Goal: Task Accomplishment & Management: Manage account settings

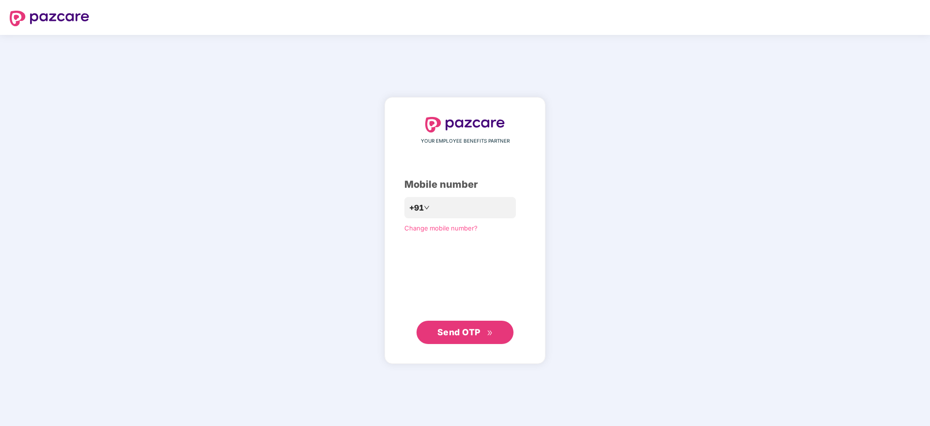
click at [197, 157] on div "YOUR EMPLOYEE BENEFITS PARTNER Mobile number +91 Change mobile number? Send OTP" at bounding box center [465, 230] width 930 height 391
click at [463, 206] on input "number" at bounding box center [472, 208] width 80 height 16
type input "**********"
drag, startPoint x: 460, startPoint y: 334, endPoint x: 466, endPoint y: 333, distance: 5.4
click at [465, 333] on span "Send OTP" at bounding box center [458, 332] width 43 height 10
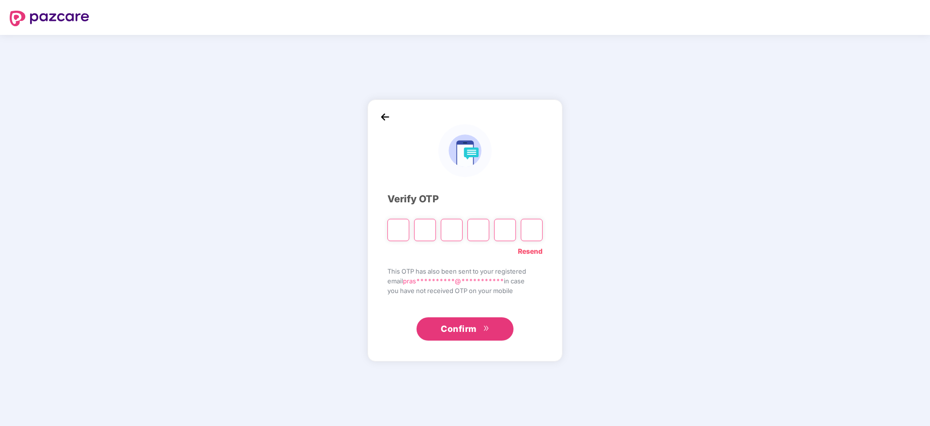
type input "*"
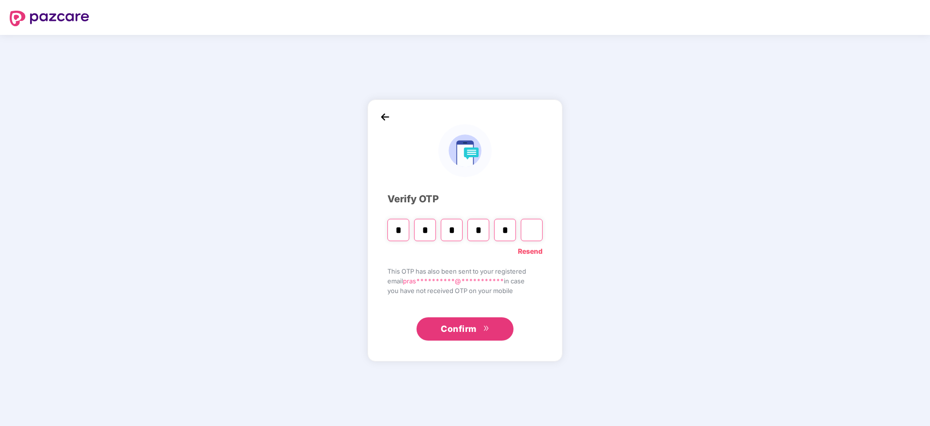
type input "*"
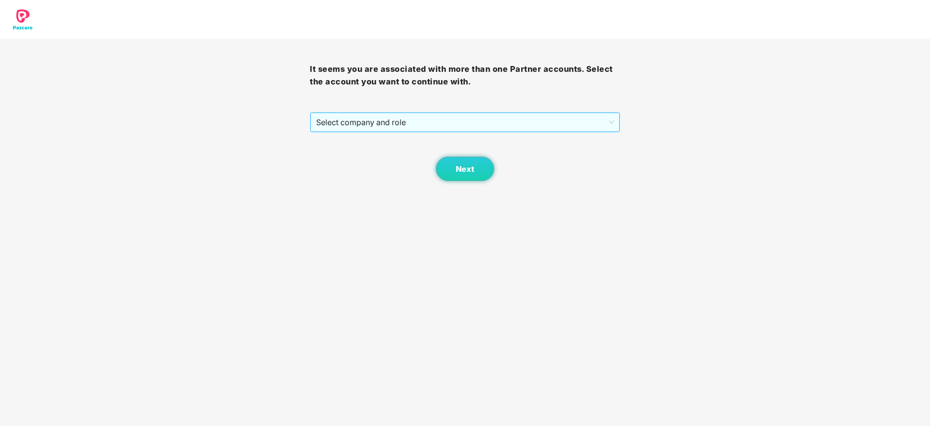
click at [361, 122] on span "Select company and role" at bounding box center [464, 122] width 297 height 18
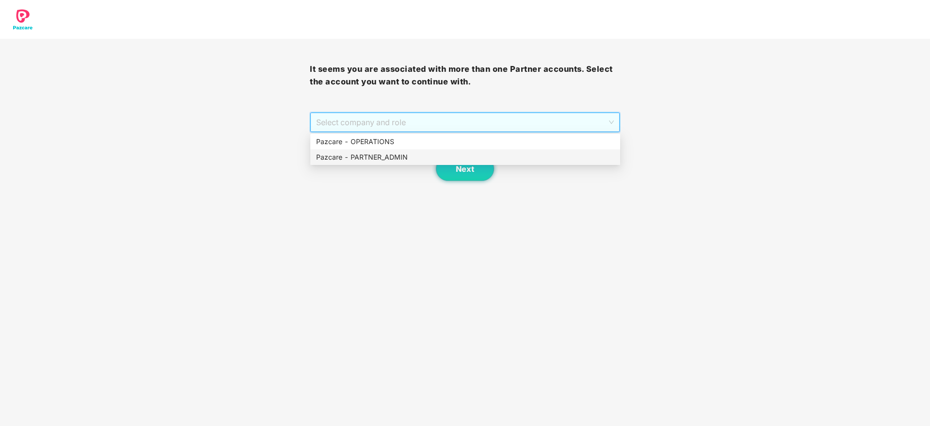
click at [358, 154] on div "Pazcare - PARTNER_ADMIN" at bounding box center [465, 157] width 298 height 11
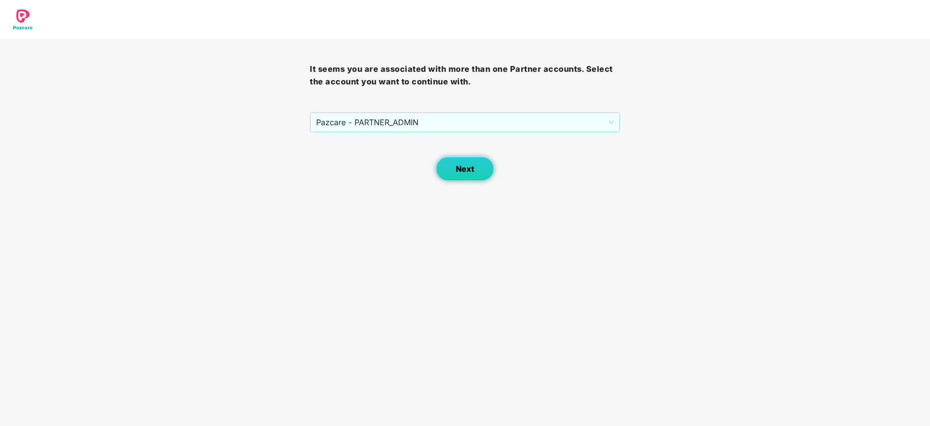
click at [460, 176] on button "Next" at bounding box center [465, 169] width 58 height 24
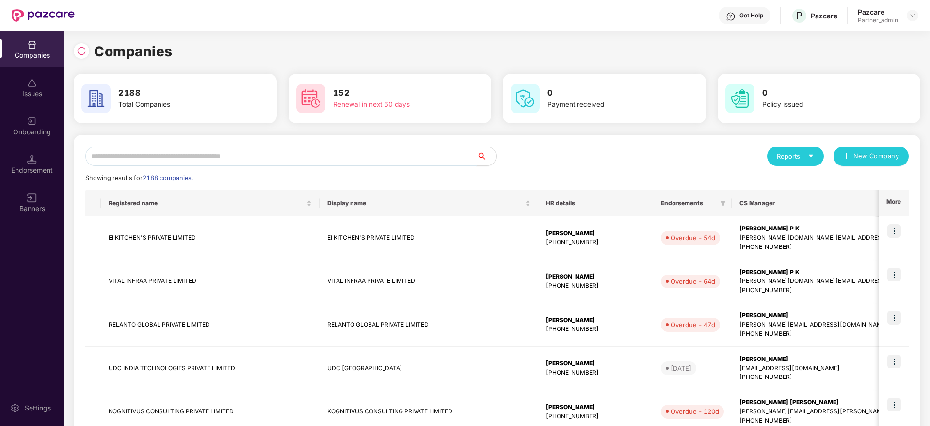
click at [274, 152] on input "text" at bounding box center [280, 155] width 391 height 19
paste input "**********"
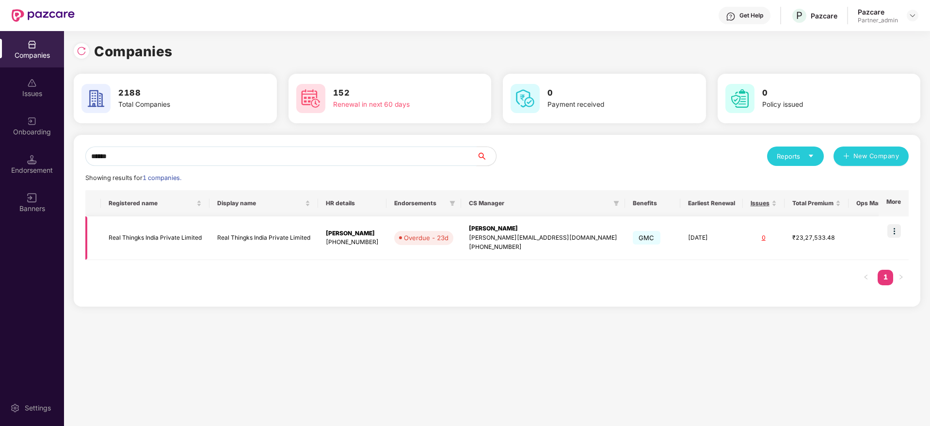
type input "******"
click at [897, 228] on img at bounding box center [894, 231] width 14 height 14
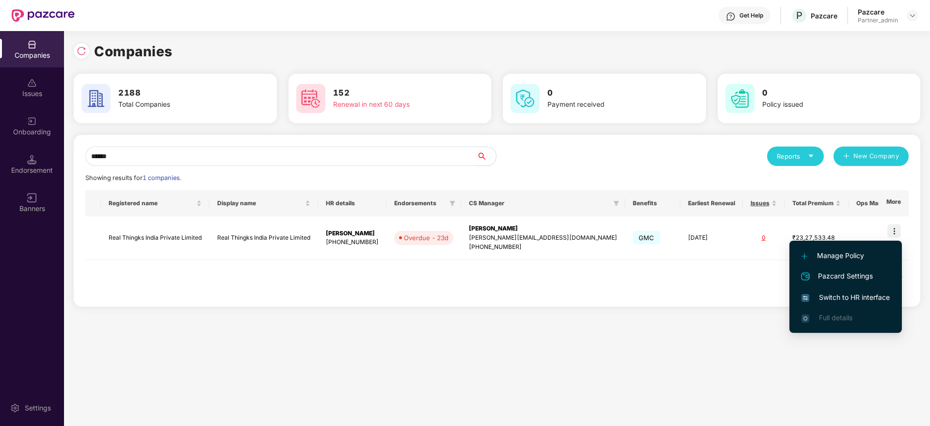
click at [851, 294] on span "Switch to HR interface" at bounding box center [846, 297] width 88 height 11
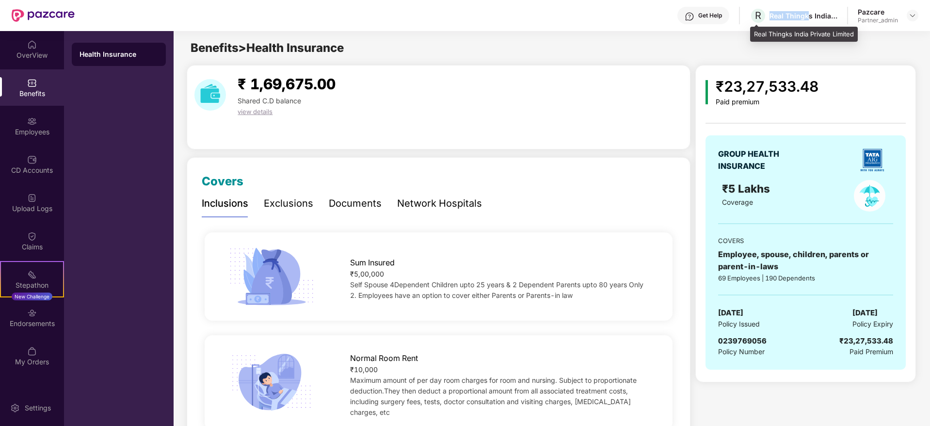
drag, startPoint x: 769, startPoint y: 17, endPoint x: 810, endPoint y: 13, distance: 41.5
click at [810, 13] on div "R Real Thingks India Private Limited" at bounding box center [794, 15] width 88 height 17
click at [909, 16] on div at bounding box center [913, 16] width 12 height 12
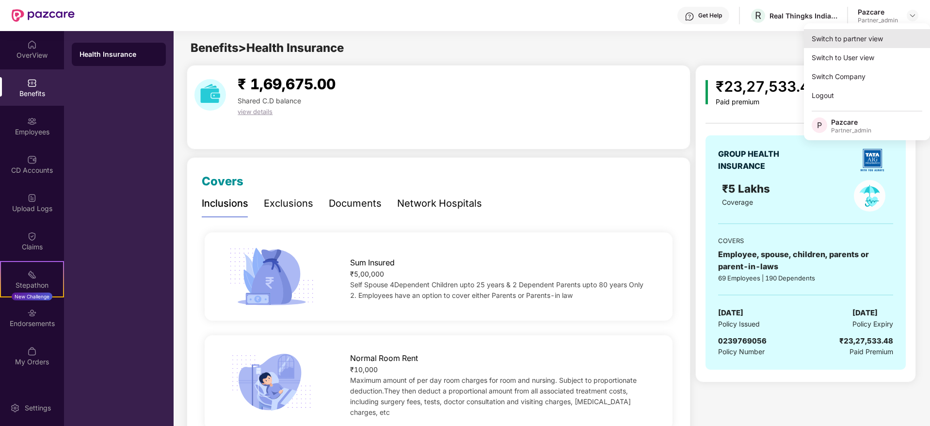
click at [889, 29] on div "Switch to partner view" at bounding box center [867, 38] width 126 height 19
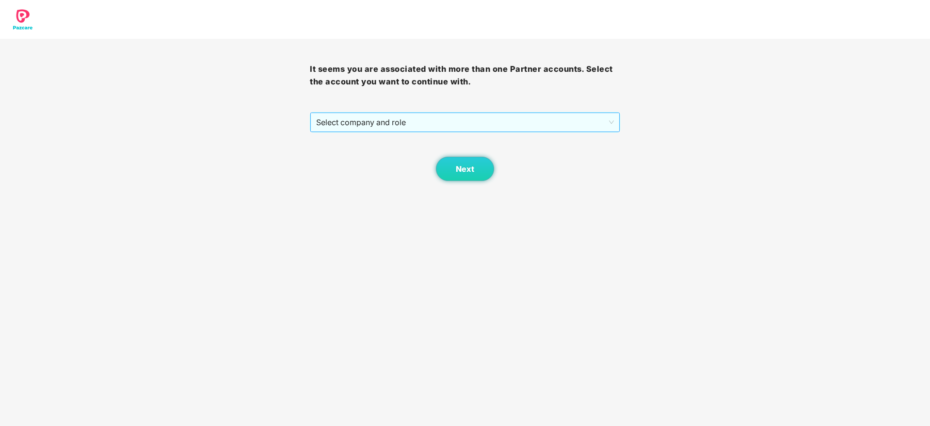
drag, startPoint x: 454, startPoint y: 120, endPoint x: 438, endPoint y: 131, distance: 19.6
click at [454, 121] on span "Select company and role" at bounding box center [464, 122] width 297 height 18
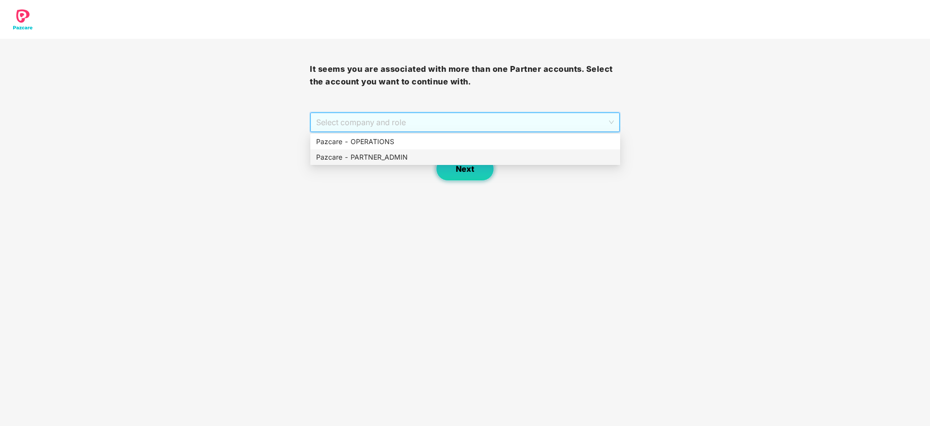
click at [452, 163] on div "Pazcare - PARTNER_ADMIN" at bounding box center [465, 157] width 310 height 16
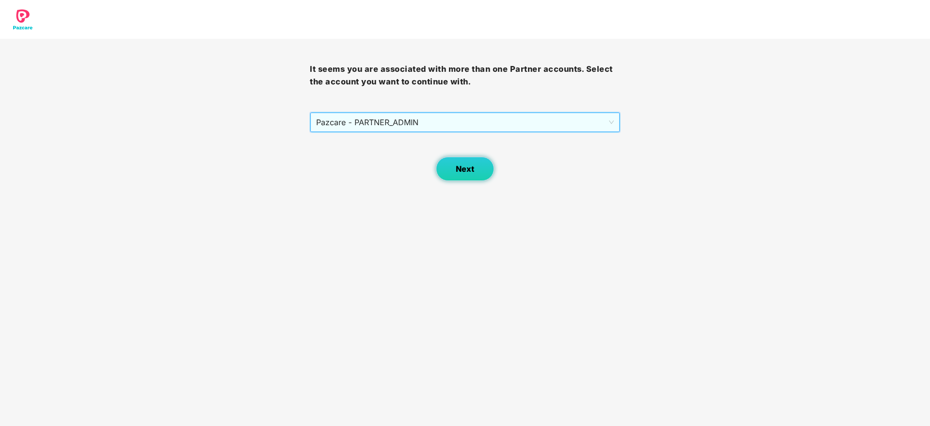
click at [470, 169] on span "Next" at bounding box center [465, 168] width 18 height 9
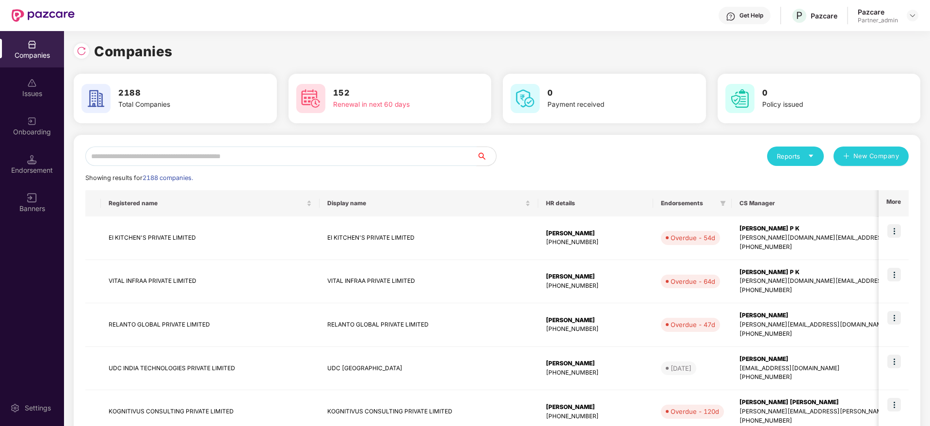
click at [299, 154] on input "text" at bounding box center [280, 155] width 391 height 19
paste input "**********"
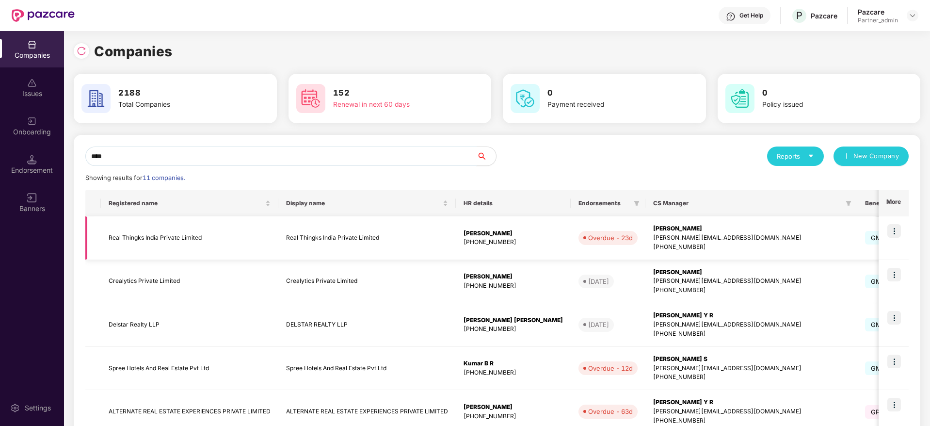
type input "****"
click at [653, 231] on div "Prajwal Rathod" at bounding box center [751, 228] width 196 height 9
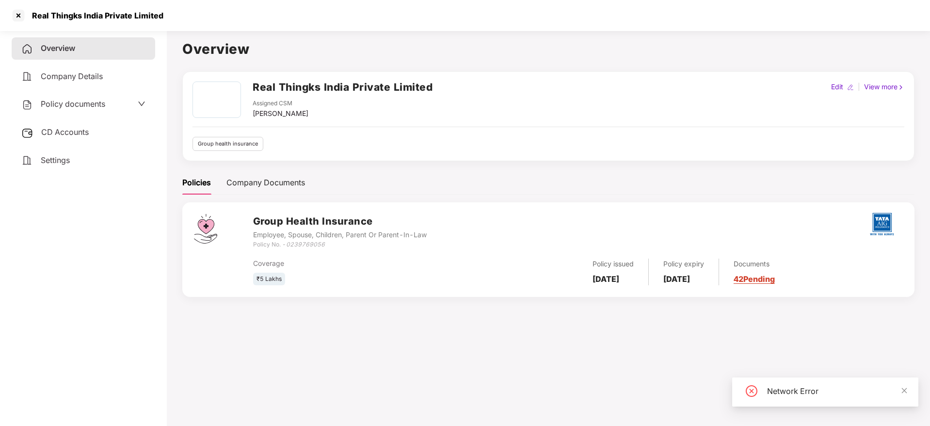
click at [775, 281] on link "42 Pending" at bounding box center [754, 279] width 41 height 10
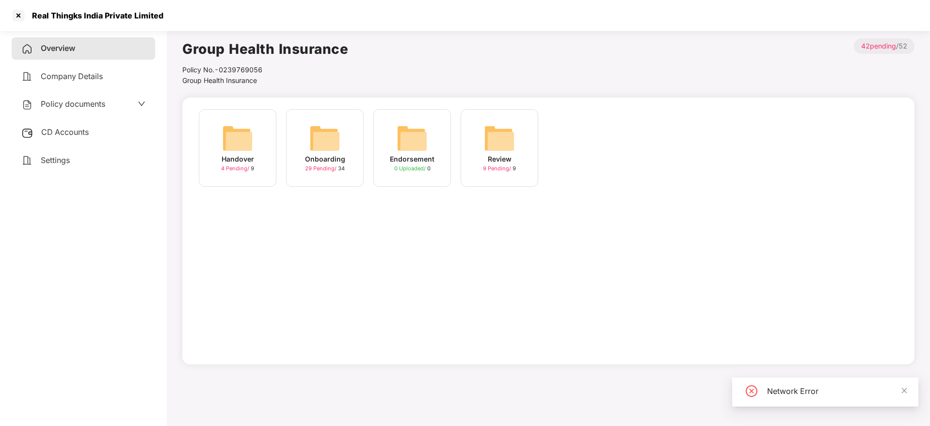
click at [316, 159] on div "Onboarding" at bounding box center [325, 159] width 40 height 11
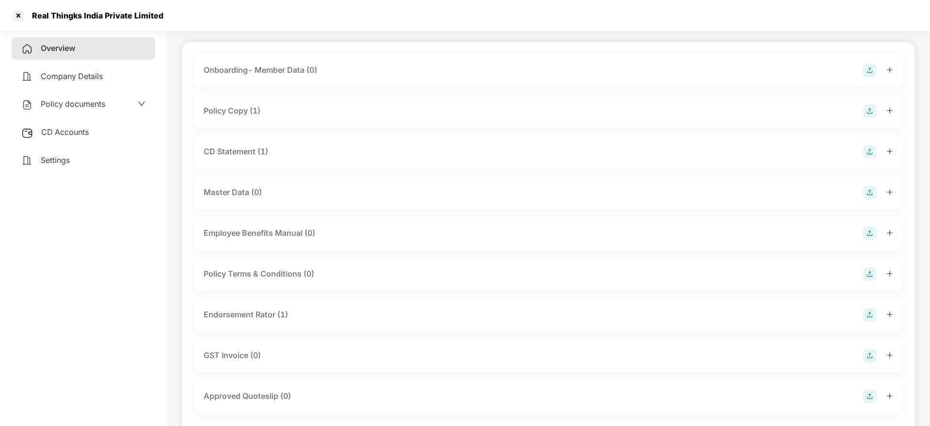
scroll to position [145, 0]
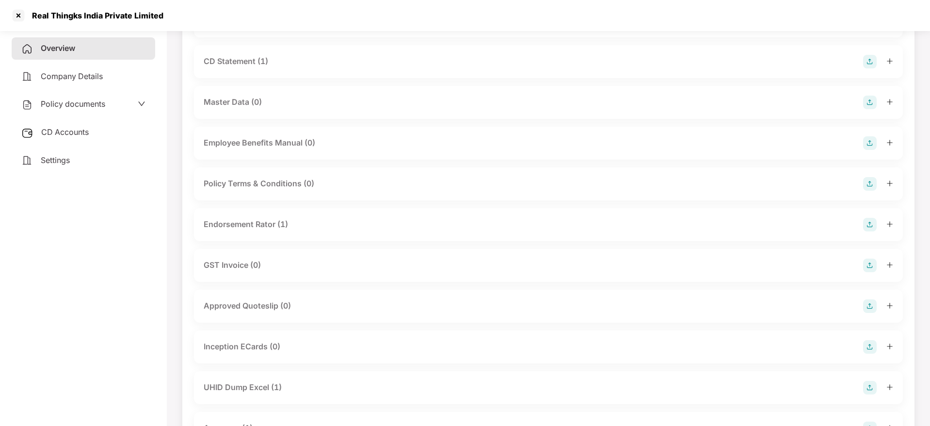
click at [892, 220] on div at bounding box center [878, 225] width 30 height 14
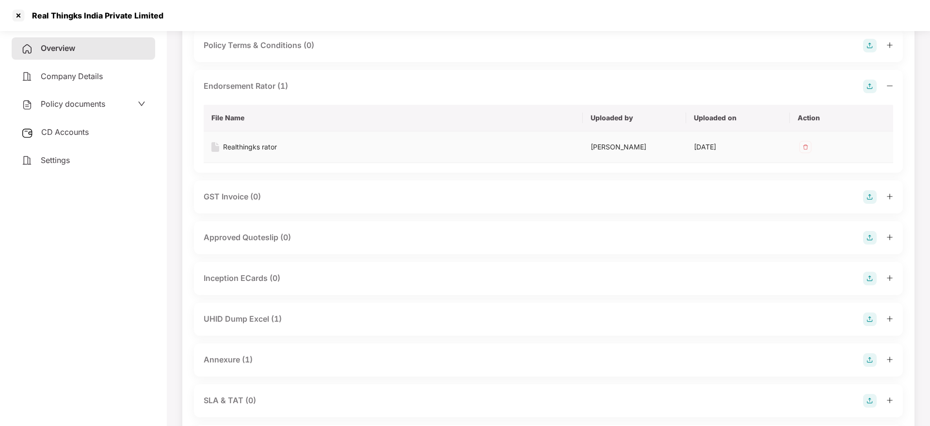
scroll to position [218, 0]
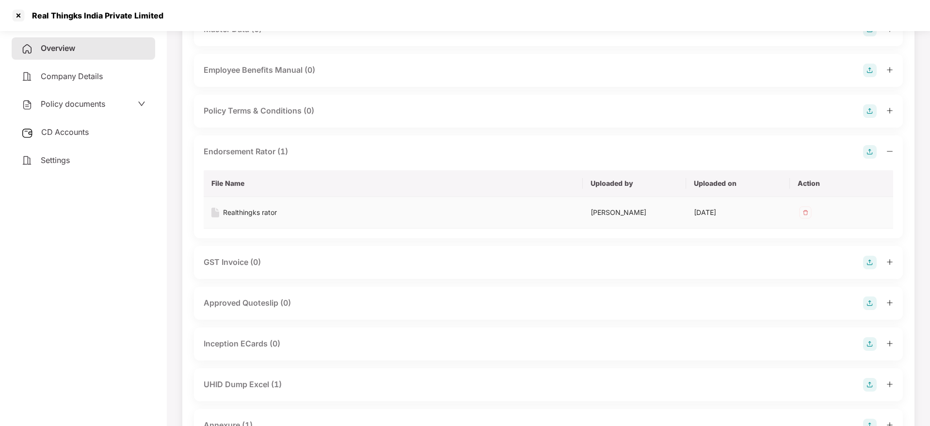
click at [259, 213] on div "Realthingks rator" at bounding box center [250, 212] width 54 height 11
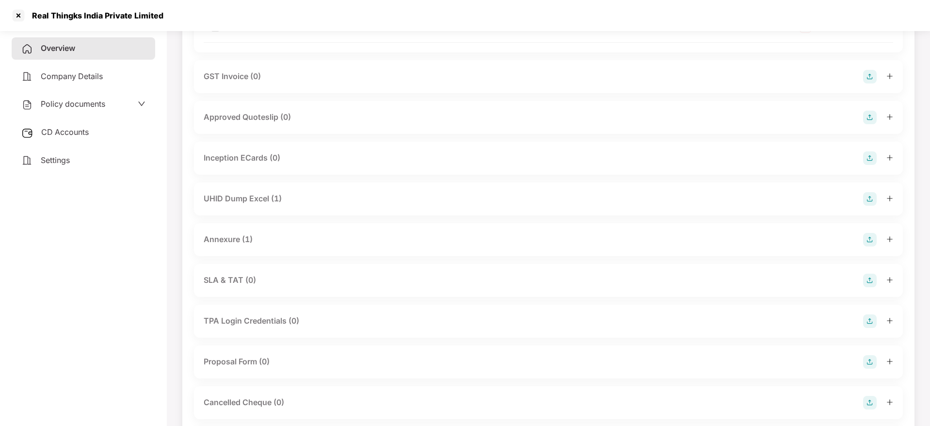
scroll to position [436, 0]
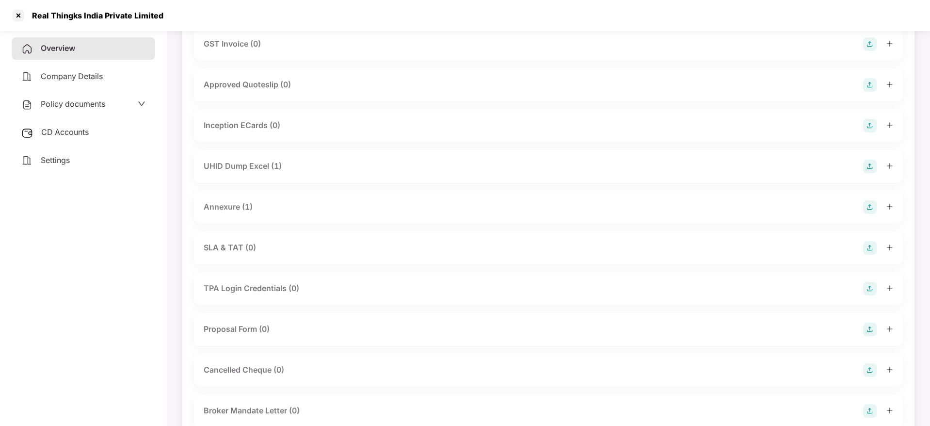
click at [886, 208] on div at bounding box center [878, 207] width 30 height 14
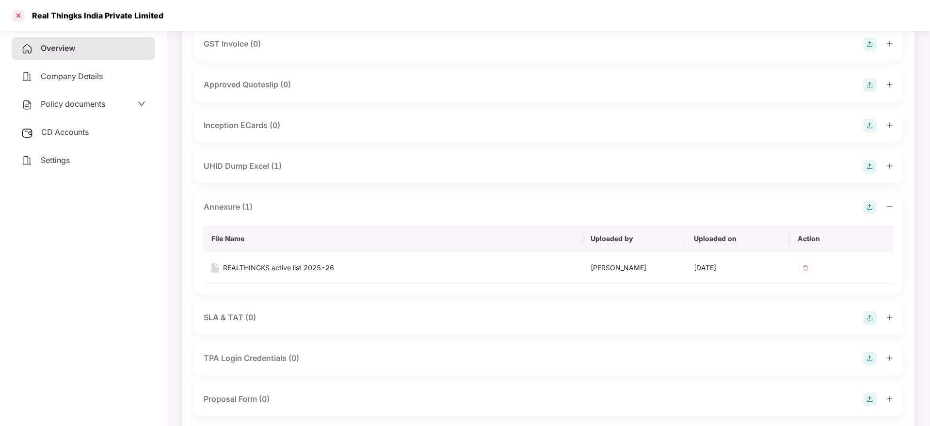
click at [20, 16] on div at bounding box center [19, 16] width 16 height 16
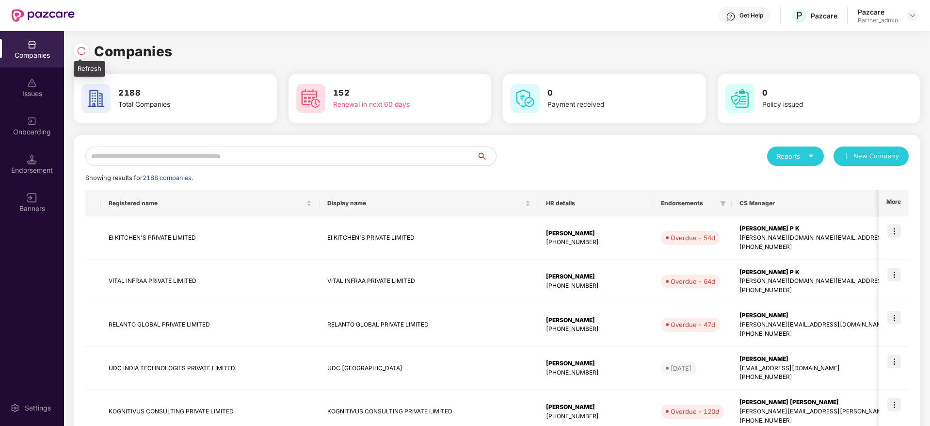
click at [82, 47] on img at bounding box center [82, 51] width 10 height 10
click at [810, 160] on div "Reports" at bounding box center [795, 156] width 37 height 10
click at [802, 180] on div "Companies" at bounding box center [790, 182] width 35 height 11
click at [210, 152] on input "text" at bounding box center [280, 155] width 391 height 19
paste input "**********"
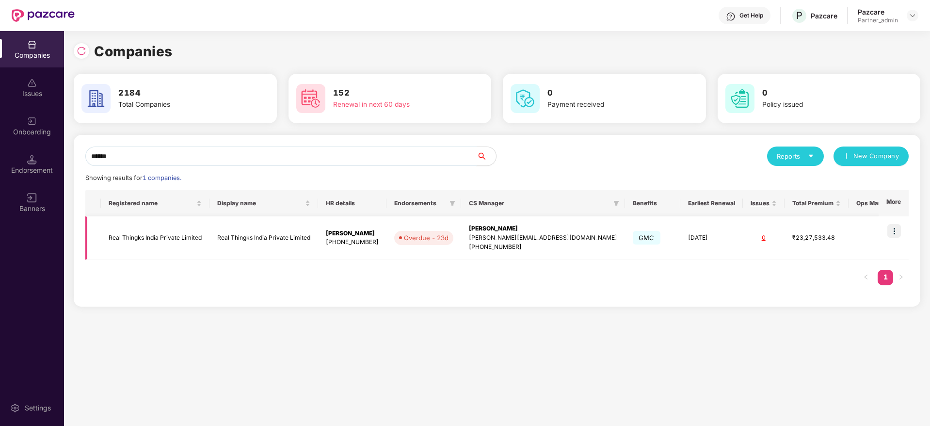
type input "******"
click at [900, 233] on img at bounding box center [894, 231] width 14 height 14
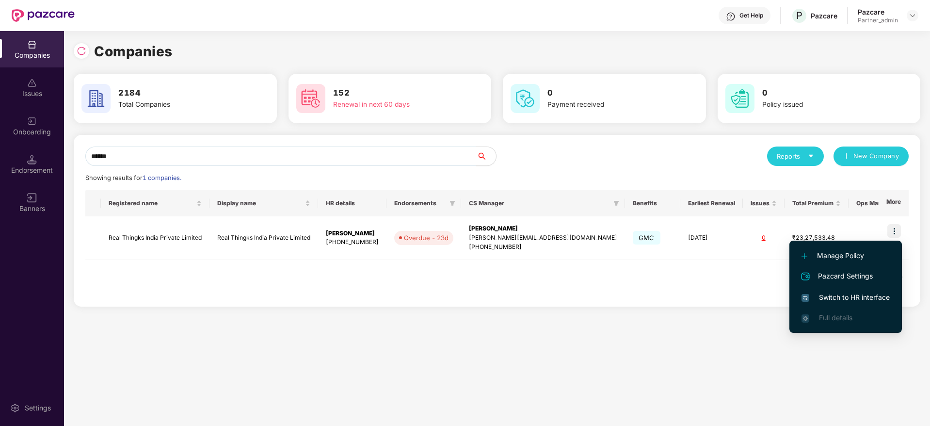
click at [840, 300] on span "Switch to HR interface" at bounding box center [846, 297] width 88 height 11
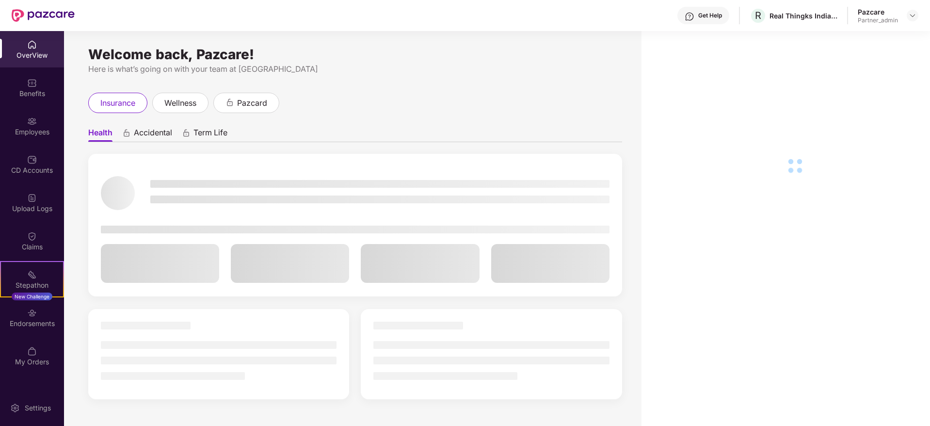
click at [27, 333] on div "Endorsements" at bounding box center [32, 317] width 64 height 36
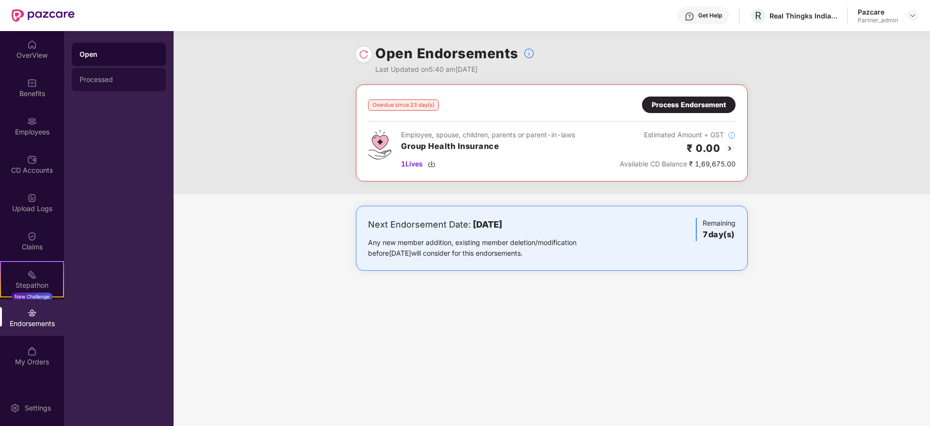
click at [113, 86] on div "Processed" at bounding box center [119, 79] width 94 height 23
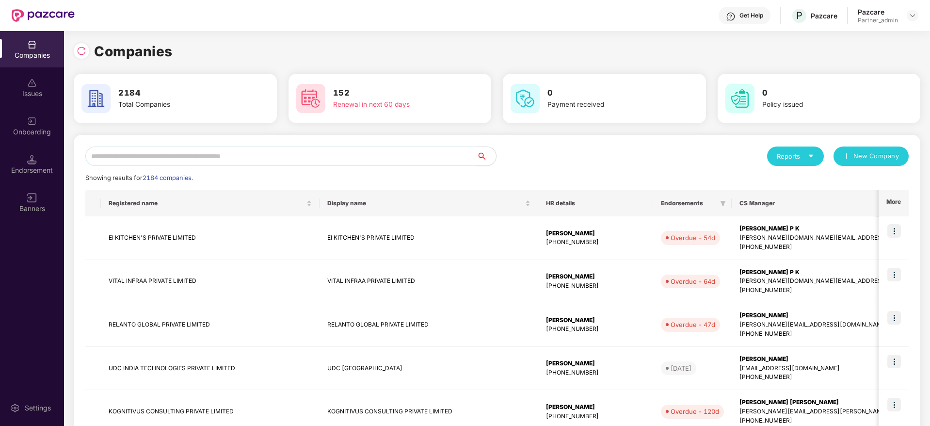
click at [201, 153] on input "text" at bounding box center [280, 155] width 391 height 19
paste input "*******"
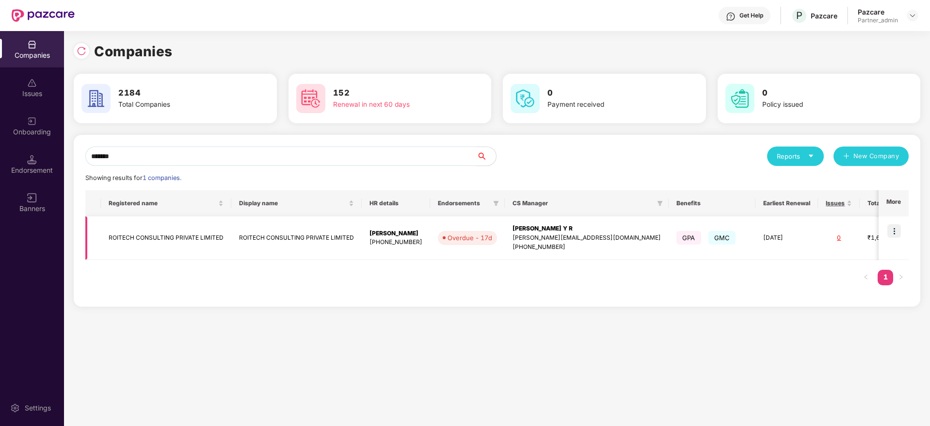
type input "*******"
click at [534, 232] on div "[PERSON_NAME] Y R" at bounding box center [587, 228] width 148 height 9
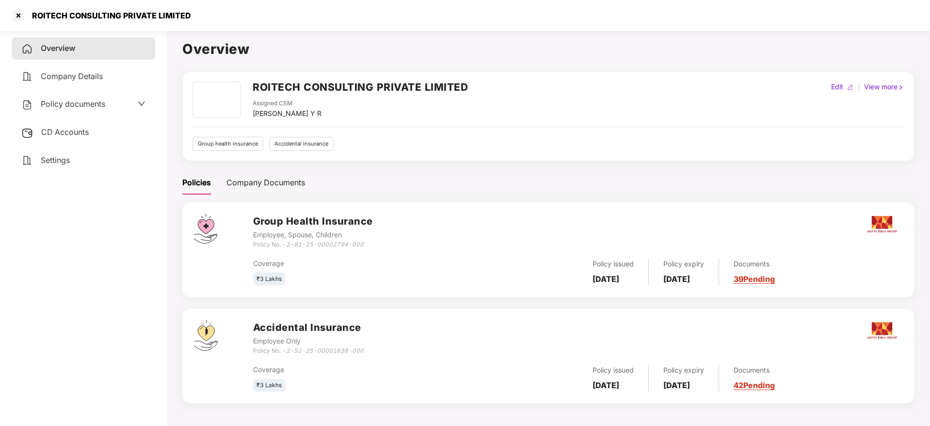
click at [775, 279] on link "39 Pending" at bounding box center [754, 279] width 41 height 10
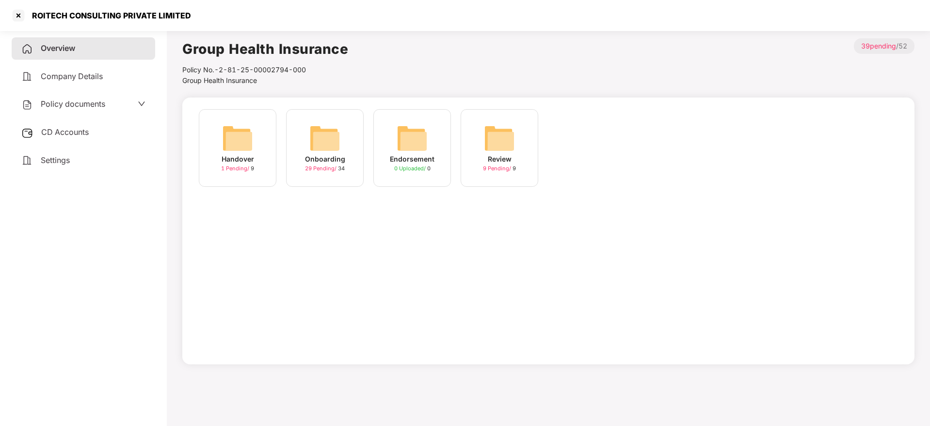
click at [340, 150] on div "Onboarding 29 Pending / 34" at bounding box center [325, 148] width 78 height 78
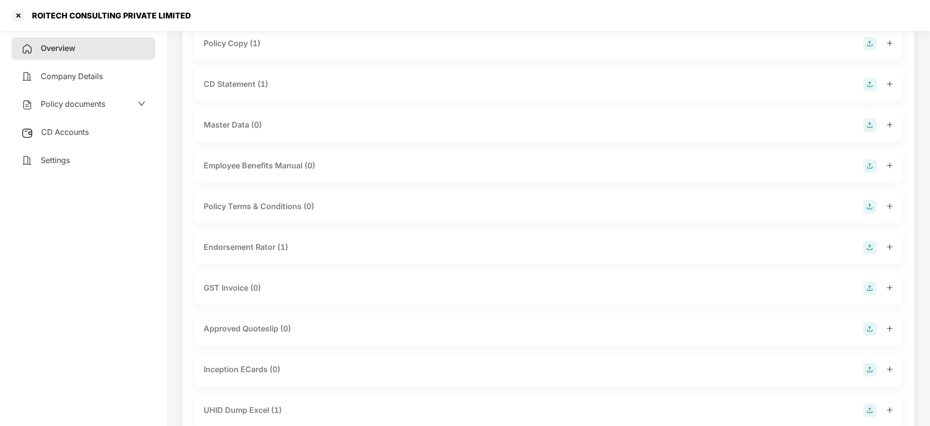
scroll to position [145, 0]
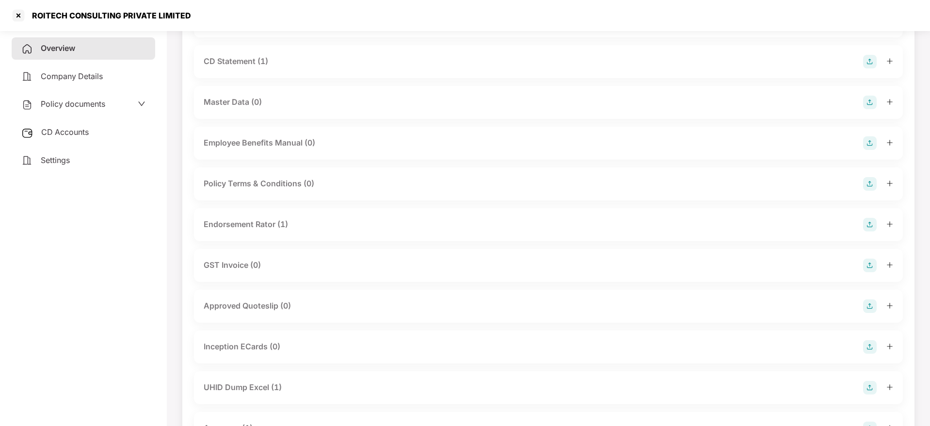
click at [885, 223] on div at bounding box center [878, 225] width 30 height 14
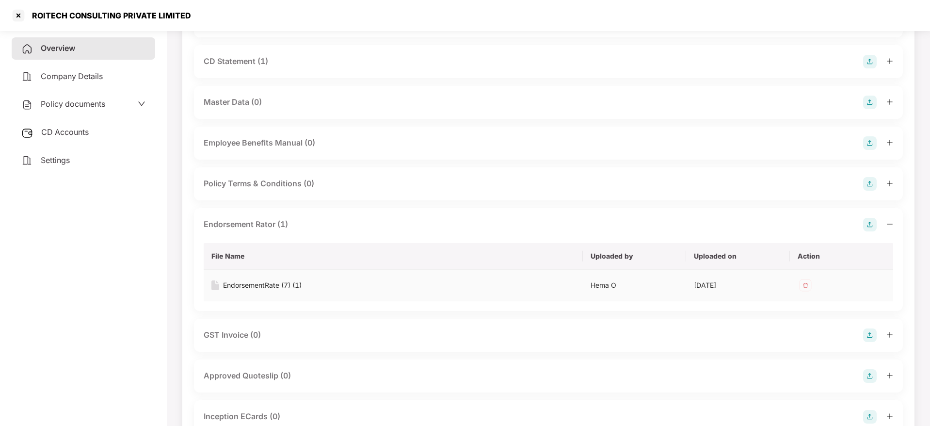
click at [273, 285] on div "EndorsementRate (7) (1)" at bounding box center [262, 285] width 79 height 11
click at [21, 15] on div at bounding box center [19, 16] width 16 height 16
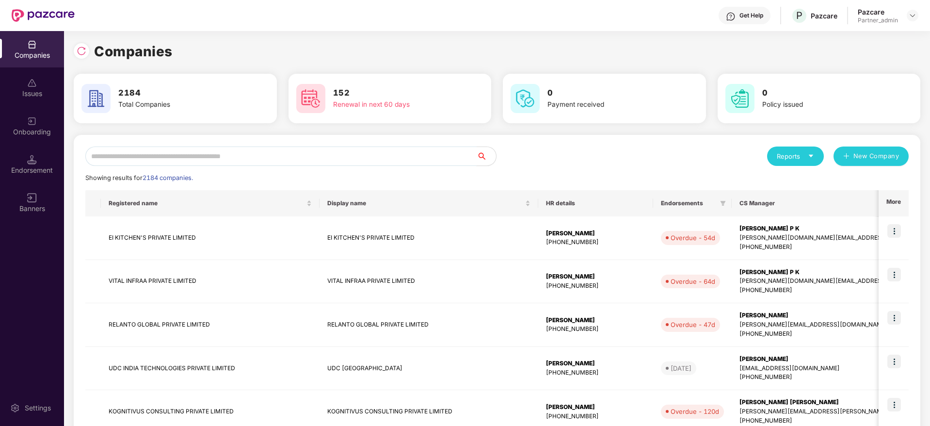
click at [241, 158] on input "text" at bounding box center [280, 155] width 391 height 19
paste input "*******"
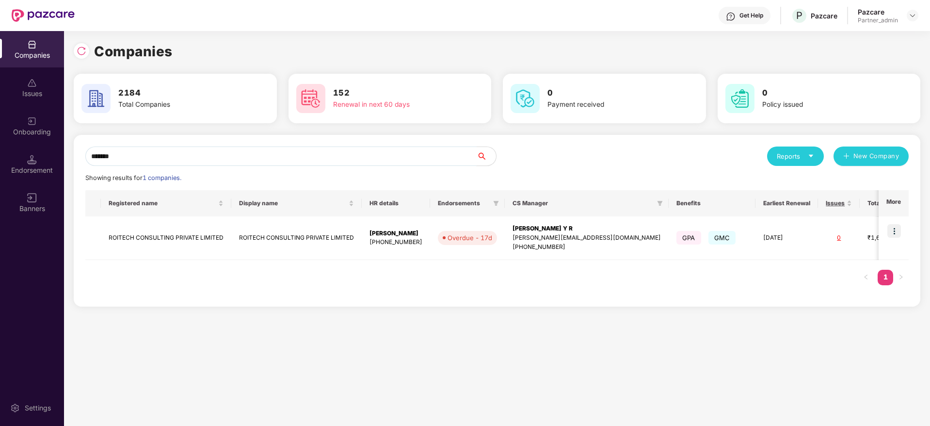
type input "*******"
click at [572, 231] on div "[PERSON_NAME] Y R" at bounding box center [587, 228] width 148 height 9
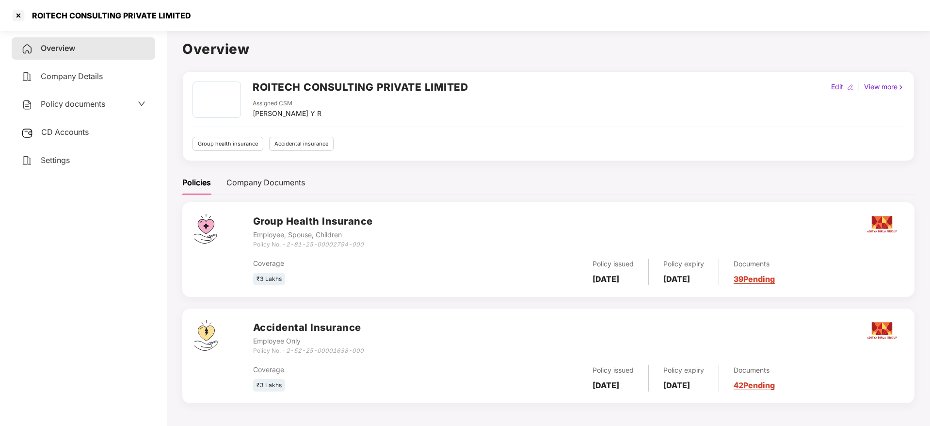
click at [768, 283] on link "39 Pending" at bounding box center [754, 279] width 41 height 10
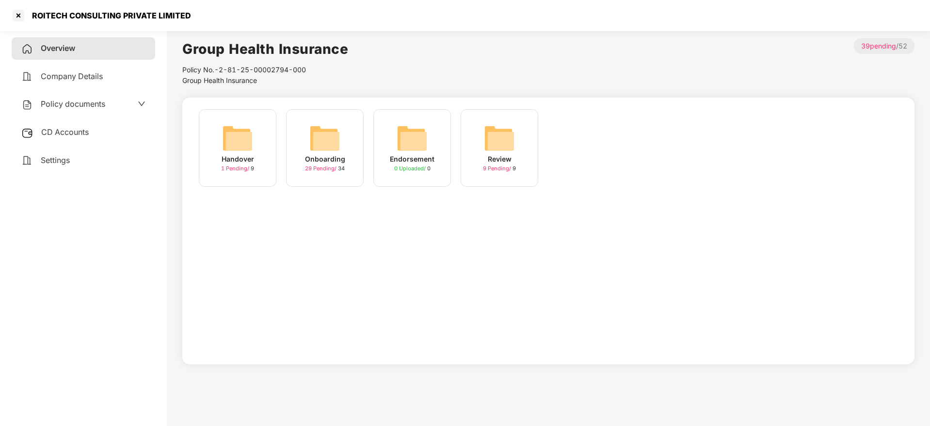
click at [317, 138] on img at bounding box center [324, 138] width 31 height 31
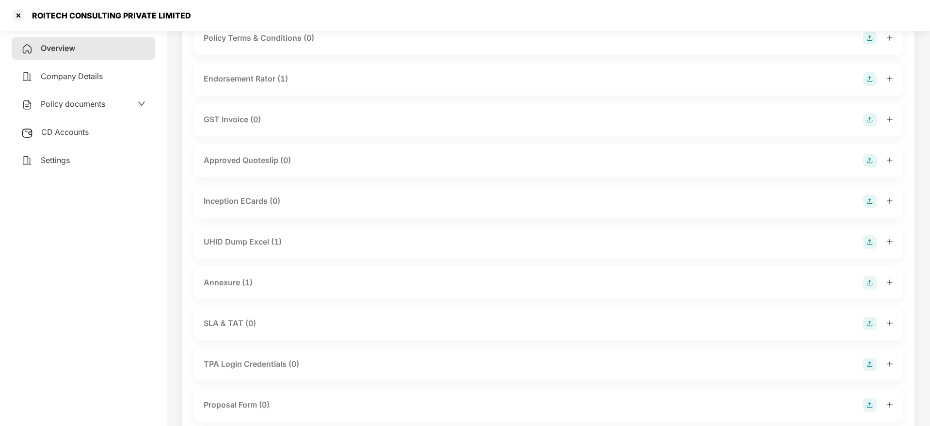
scroll to position [218, 0]
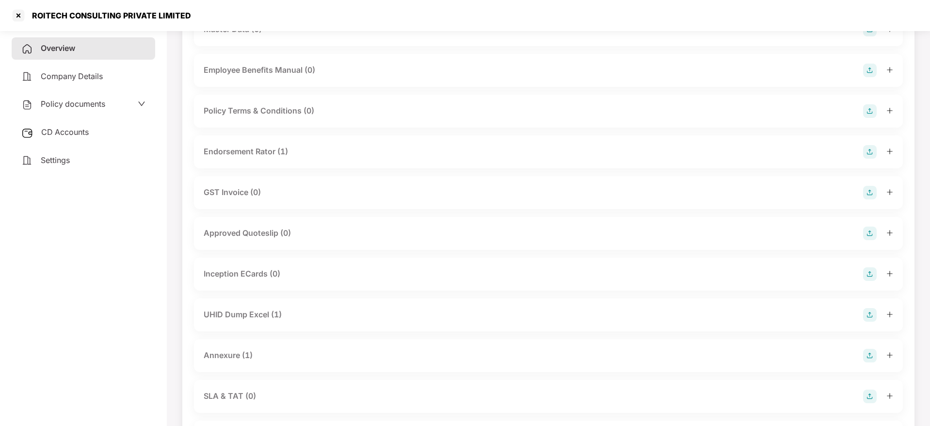
click at [886, 146] on div at bounding box center [878, 152] width 30 height 14
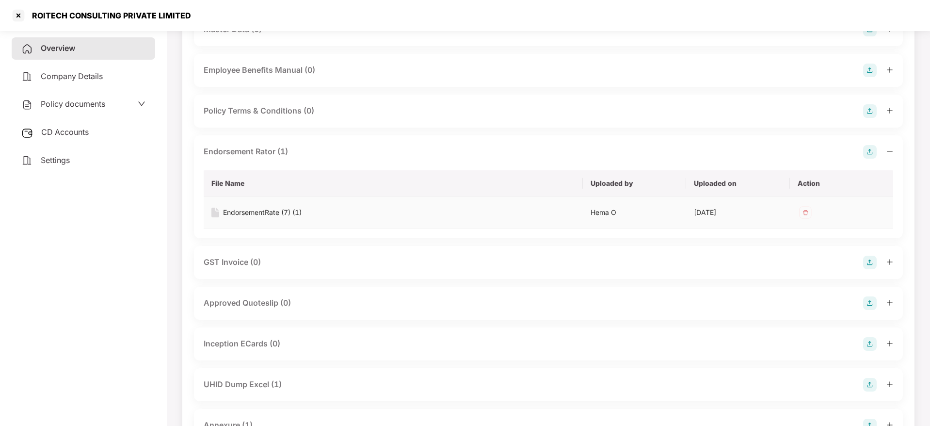
click at [262, 213] on div "EndorsementRate (7) (1)" at bounding box center [262, 212] width 79 height 11
drag, startPoint x: 32, startPoint y: 16, endPoint x: 81, endPoint y: 38, distance: 53.8
click at [66, 16] on div "ROITECH CONSULTING PRIVATE LIMITED" at bounding box center [108, 16] width 165 height 10
copy div "ROITECH"
click at [18, 11] on div at bounding box center [19, 16] width 16 height 16
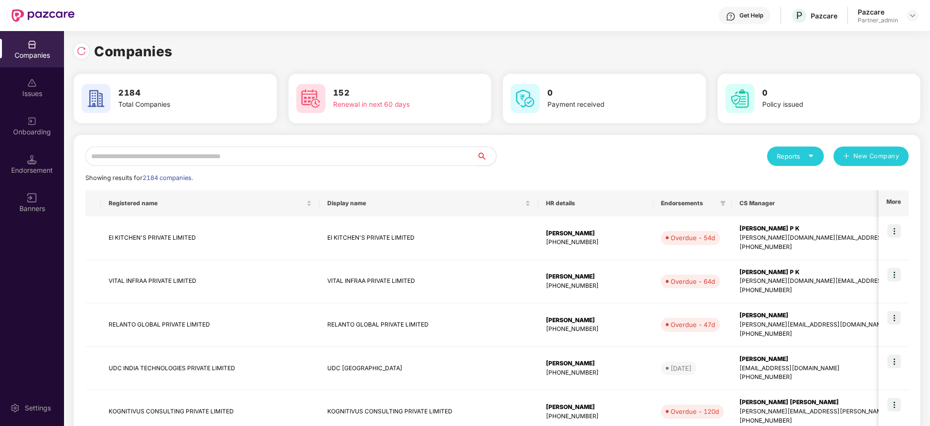
click at [239, 157] on input "text" at bounding box center [280, 155] width 391 height 19
paste input "**********"
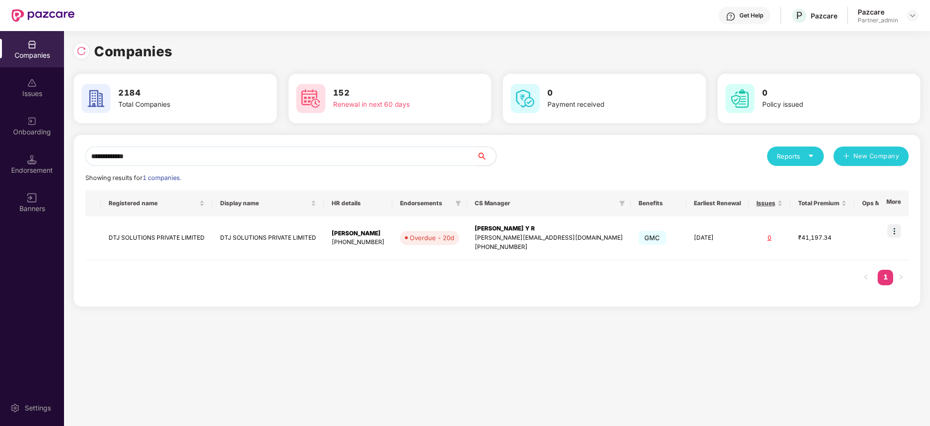
type input "**********"
click at [536, 230] on div "[PERSON_NAME] Y R" at bounding box center [549, 228] width 148 height 9
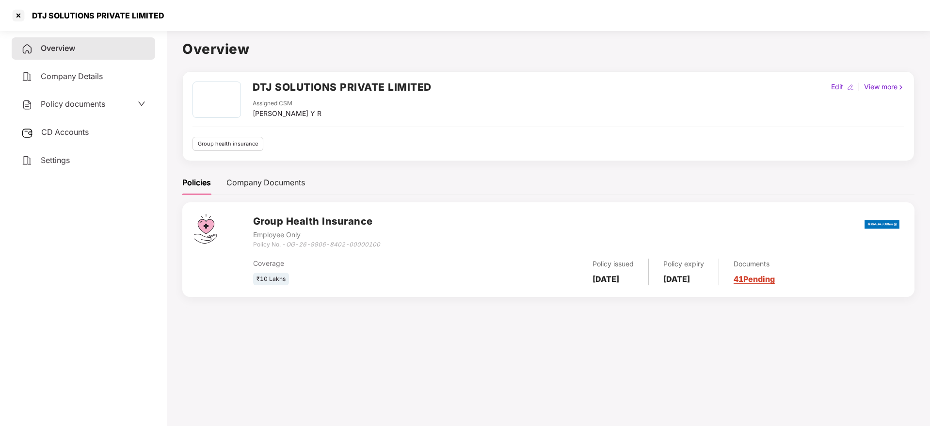
click at [63, 129] on span "CD Accounts" at bounding box center [65, 132] width 48 height 10
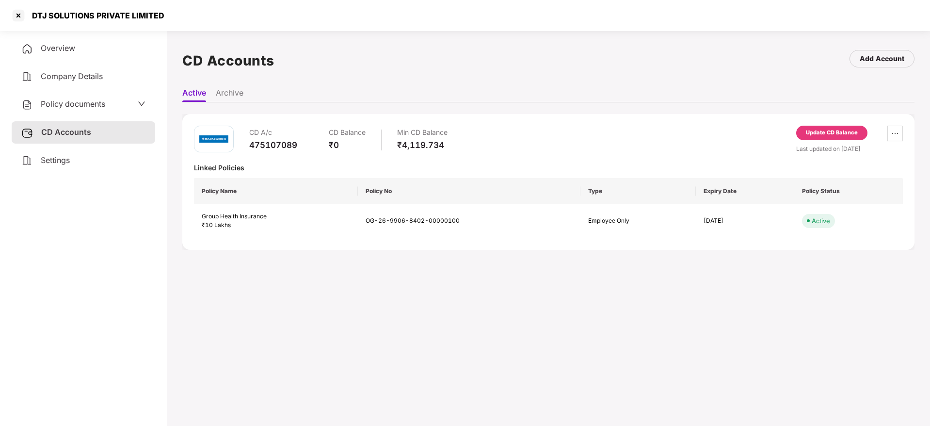
click at [60, 50] on span "Overview" at bounding box center [58, 48] width 34 height 10
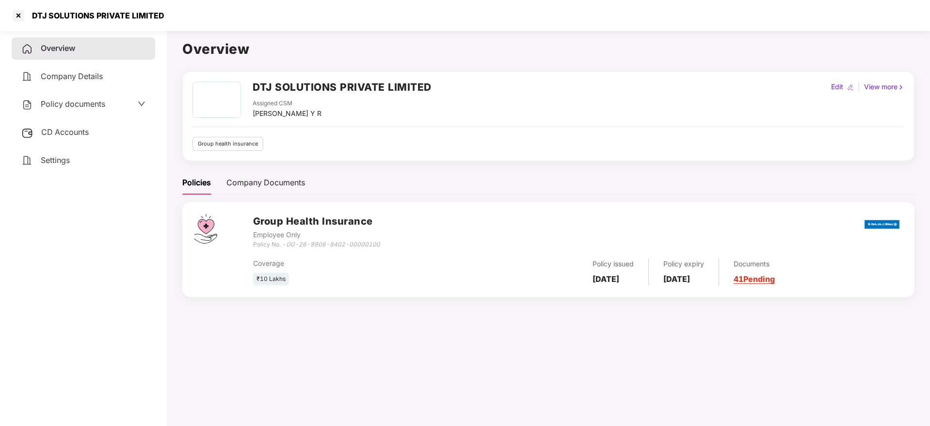
click at [766, 281] on link "41 Pending" at bounding box center [754, 279] width 41 height 10
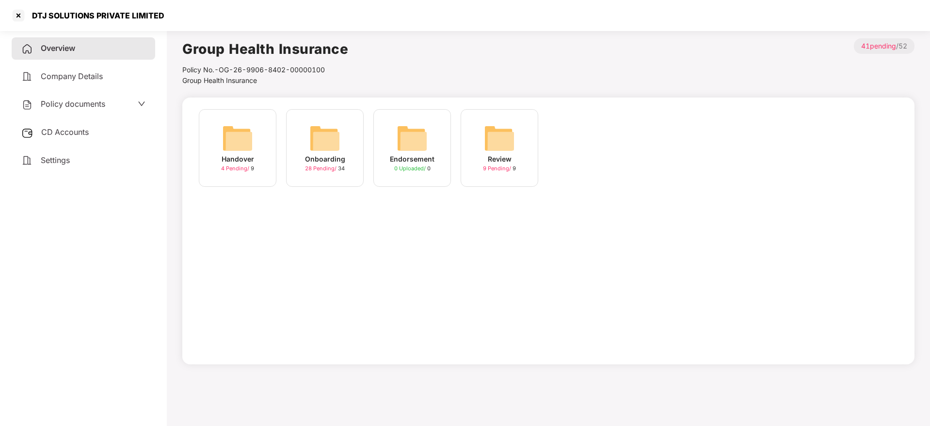
click at [324, 143] on img at bounding box center [324, 138] width 31 height 31
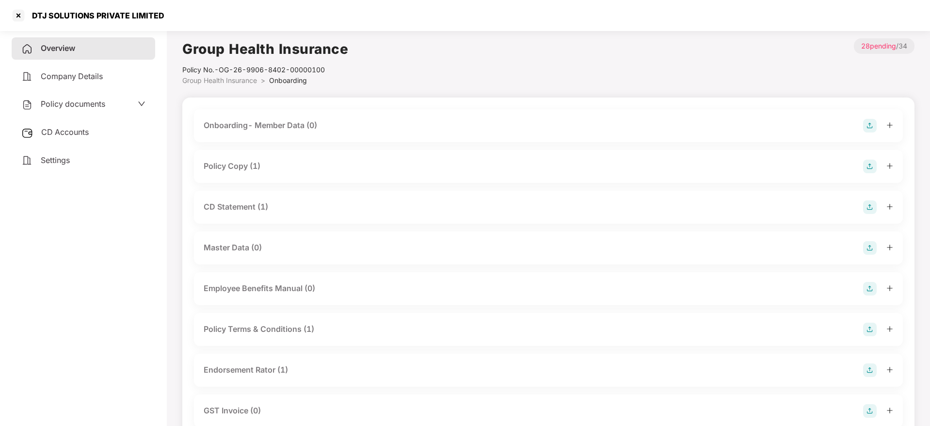
click at [891, 205] on icon "plus" at bounding box center [890, 206] width 7 height 7
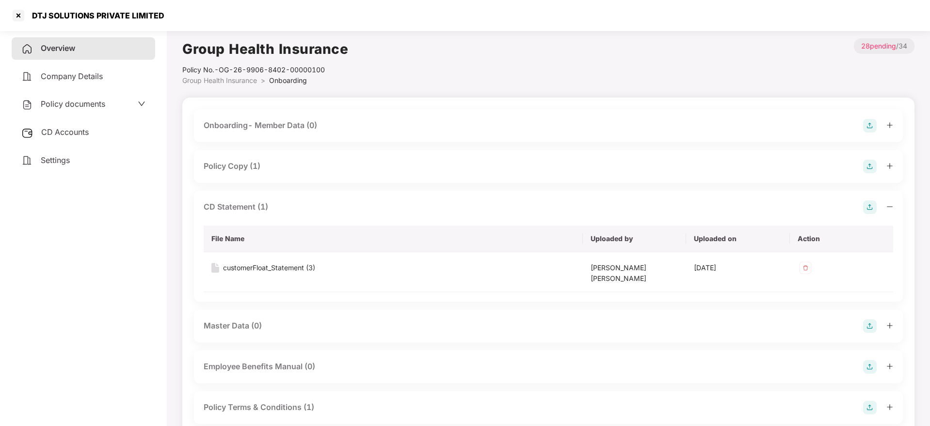
drag, startPoint x: 36, startPoint y: 13, endPoint x: 182, endPoint y: 22, distance: 146.3
click at [184, 22] on div "DTJ SOLUTIONS PRIVATE LIMITED" at bounding box center [465, 15] width 930 height 31
copy div "TJ SOLUTIONS PRIVATE LIMITED"
click at [22, 15] on div at bounding box center [19, 16] width 16 height 16
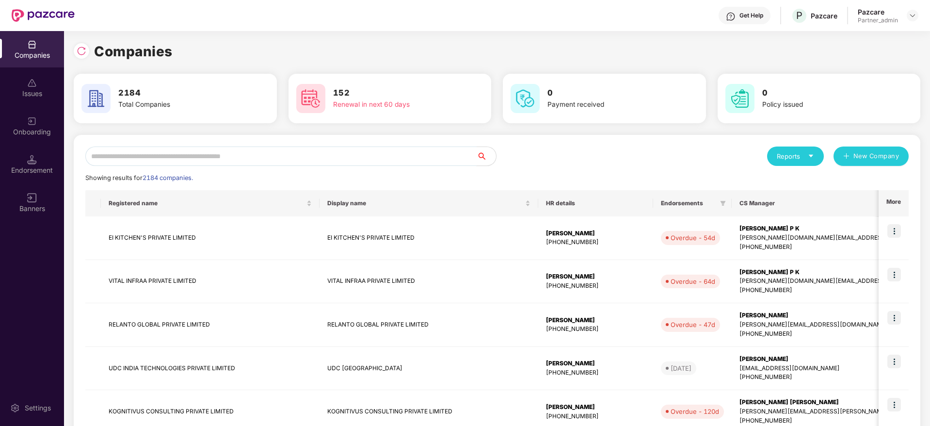
click at [192, 154] on input "text" at bounding box center [280, 155] width 391 height 19
paste input "**********"
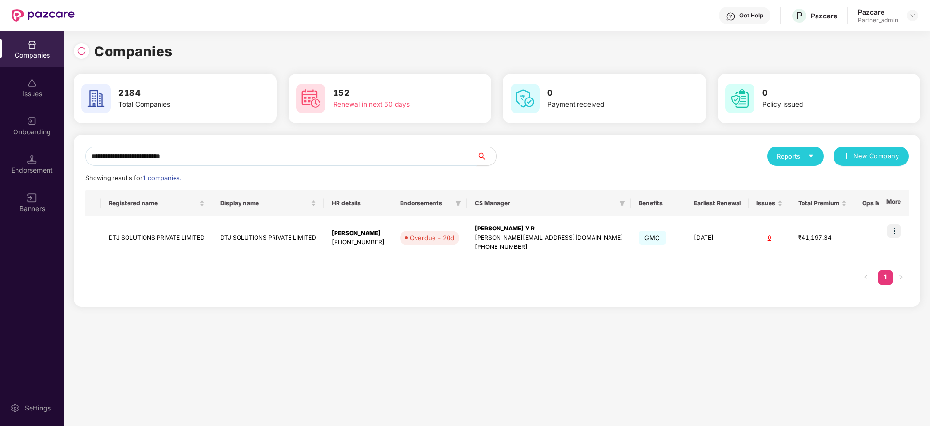
click at [0, 97] on div "**********" at bounding box center [465, 228] width 930 height 395
paste input "text"
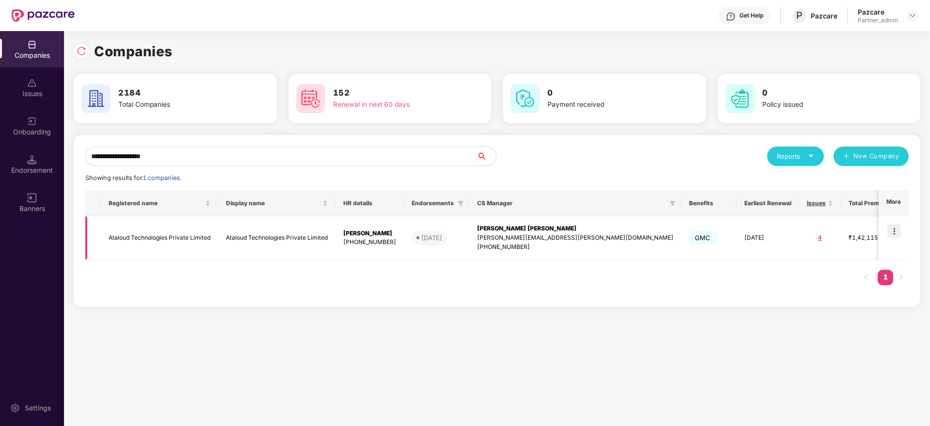
type input "**********"
click at [532, 233] on div "[PERSON_NAME][EMAIL_ADDRESS][PERSON_NAME][DOMAIN_NAME]" at bounding box center [575, 237] width 196 height 9
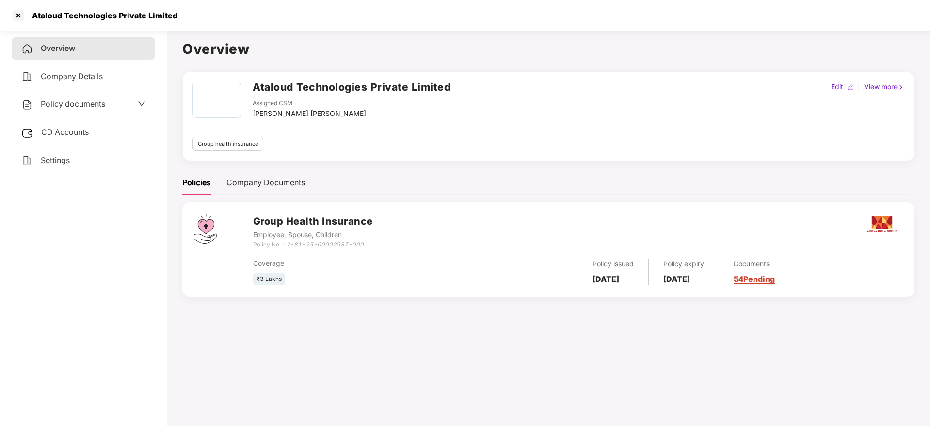
click at [775, 273] on div "Documents 54 Pending" at bounding box center [747, 271] width 56 height 27
click at [775, 279] on link "54 Pending" at bounding box center [754, 279] width 41 height 10
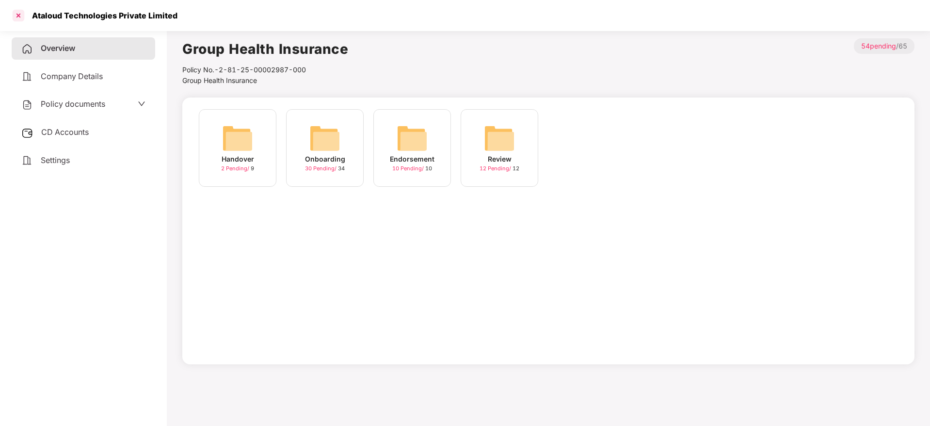
click at [17, 13] on div at bounding box center [19, 16] width 16 height 16
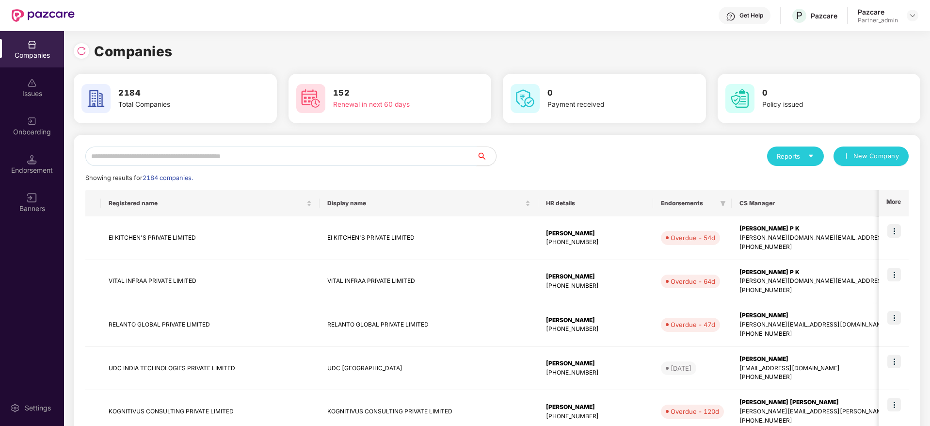
click at [300, 154] on input "text" at bounding box center [280, 155] width 391 height 19
paste input "**********"
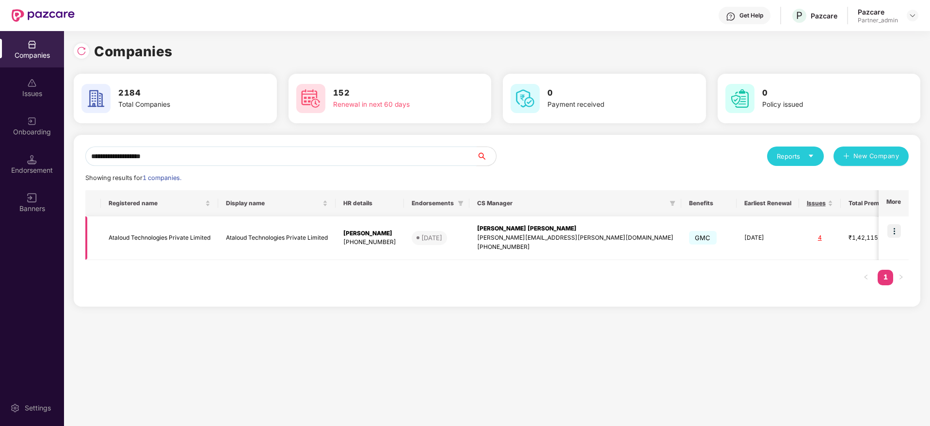
type input "**********"
click at [894, 232] on img at bounding box center [894, 231] width 14 height 14
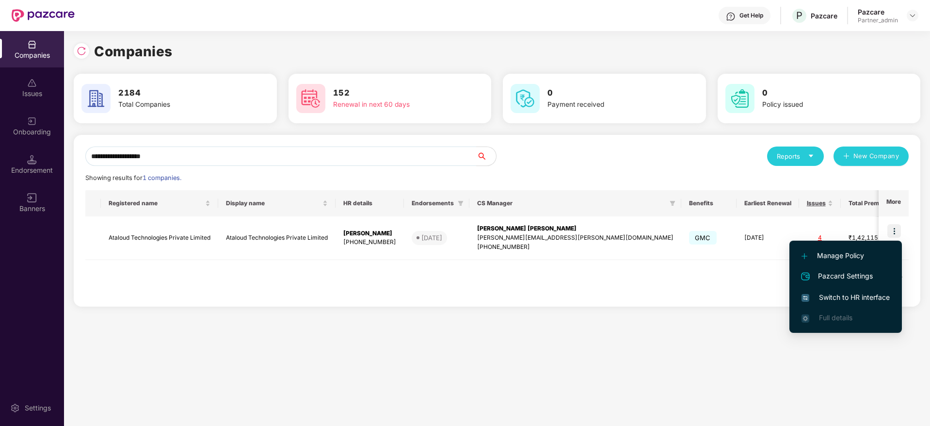
click at [851, 294] on span "Switch to HR interface" at bounding box center [846, 297] width 88 height 11
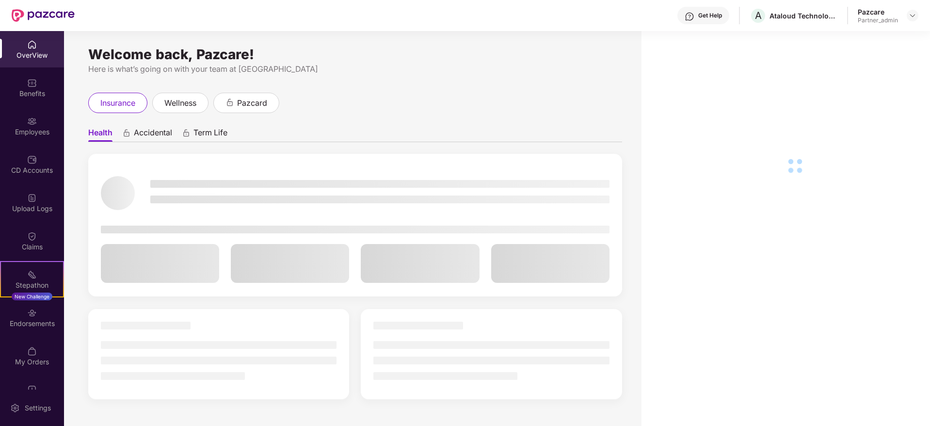
click at [27, 91] on div "Benefits" at bounding box center [32, 94] width 64 height 10
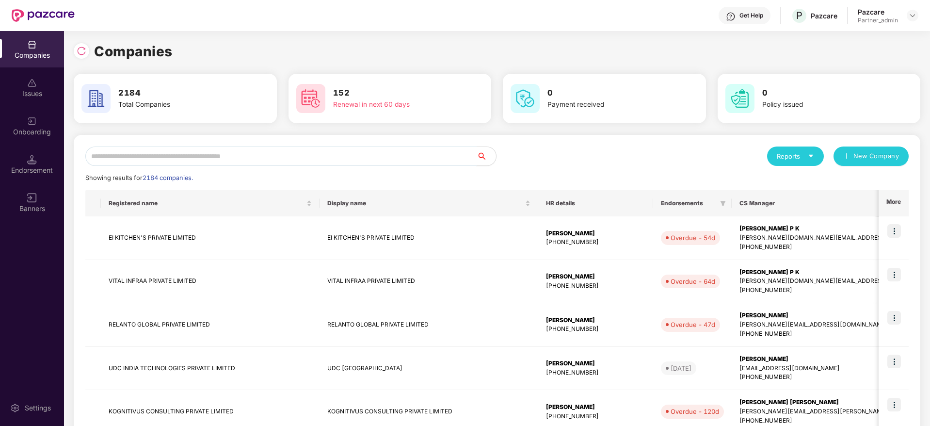
click at [160, 150] on input "text" at bounding box center [280, 155] width 391 height 19
paste input "**********"
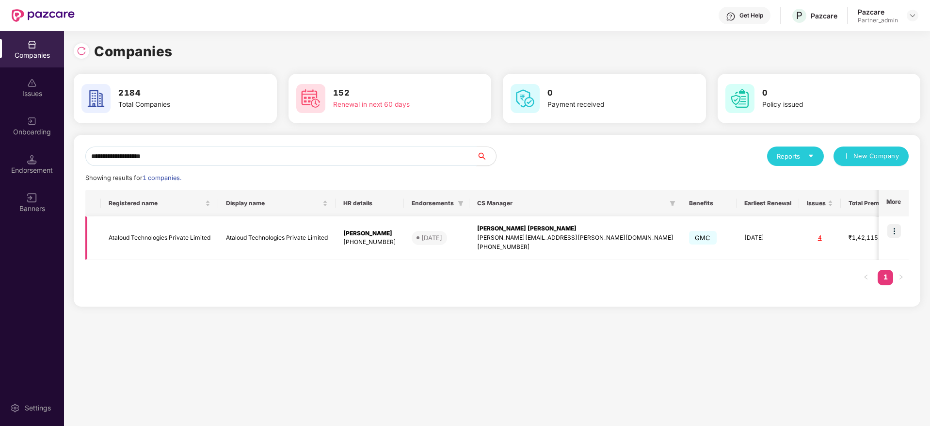
type input "**********"
click at [895, 233] on img at bounding box center [894, 231] width 14 height 14
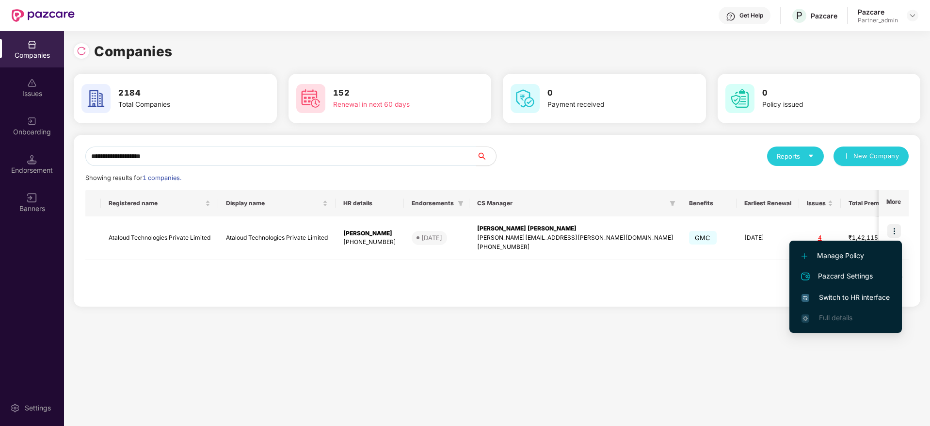
click at [837, 301] on span "Switch to HR interface" at bounding box center [846, 297] width 88 height 11
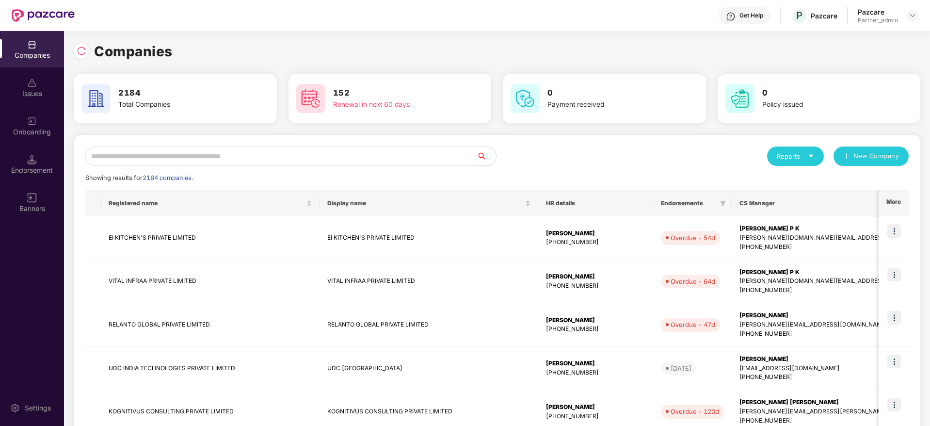
click at [175, 157] on input "text" at bounding box center [280, 155] width 391 height 19
paste input "**********"
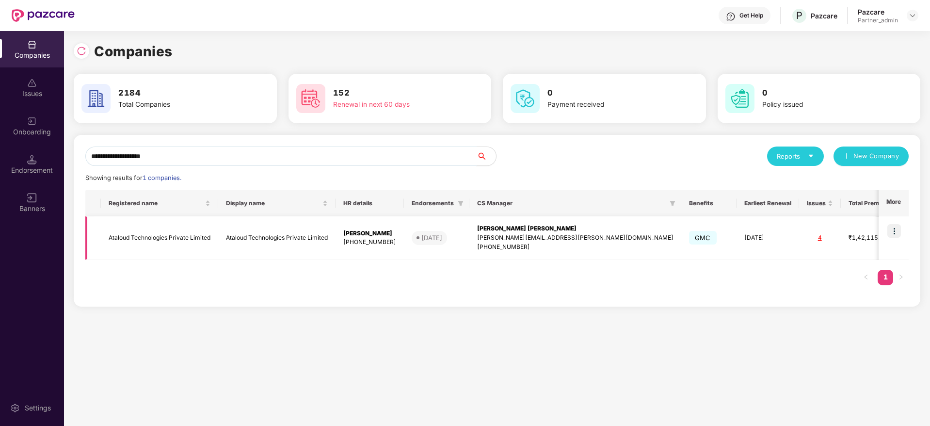
type input "**********"
click at [515, 240] on div "[PERSON_NAME][EMAIL_ADDRESS][PERSON_NAME][DOMAIN_NAME]" at bounding box center [575, 237] width 196 height 9
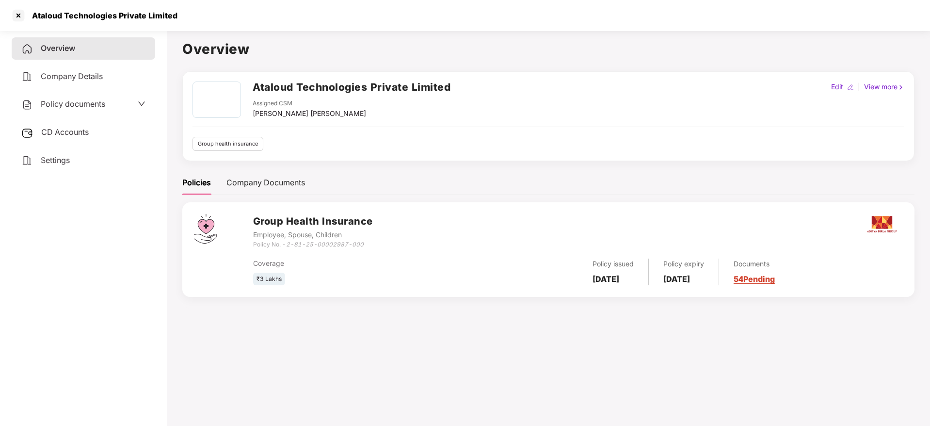
click at [771, 278] on link "54 Pending" at bounding box center [754, 279] width 41 height 10
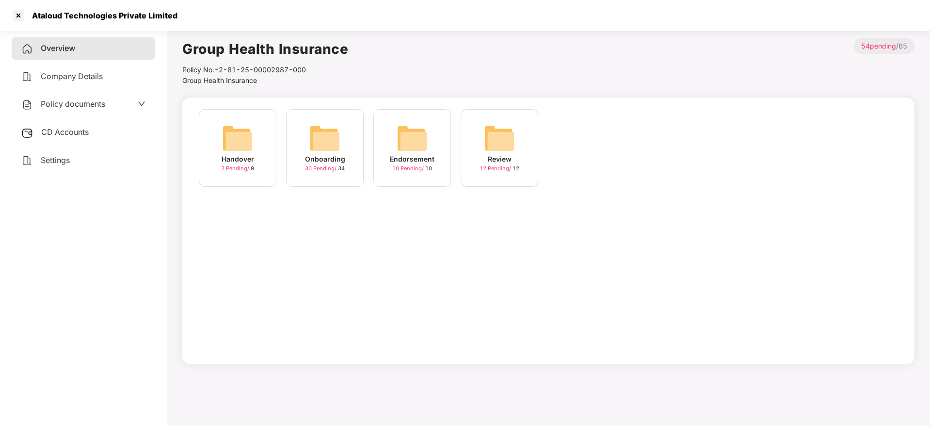
click at [323, 146] on img at bounding box center [324, 138] width 31 height 31
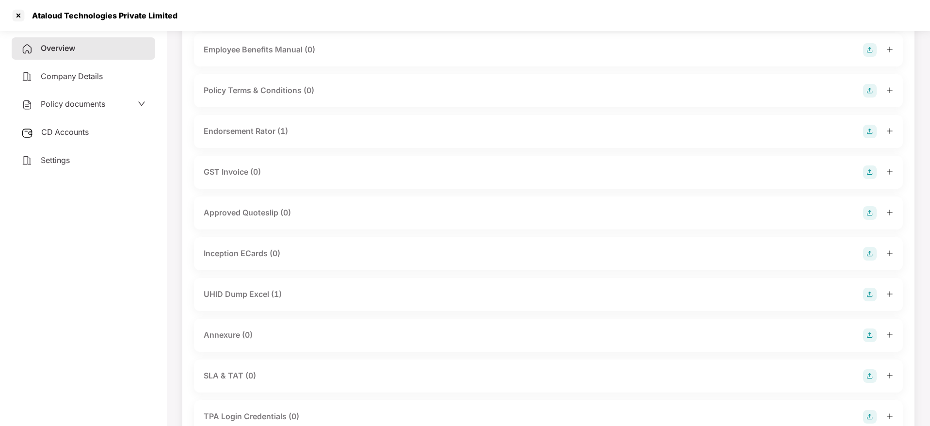
scroll to position [218, 0]
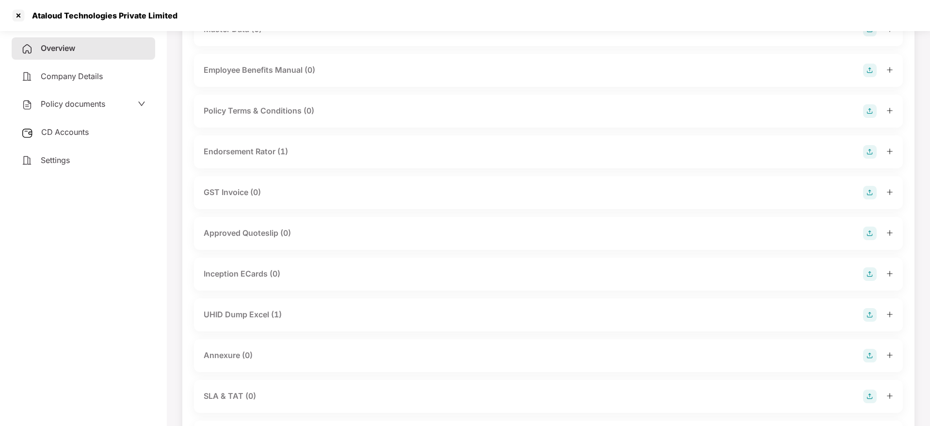
click at [888, 155] on div at bounding box center [878, 152] width 30 height 14
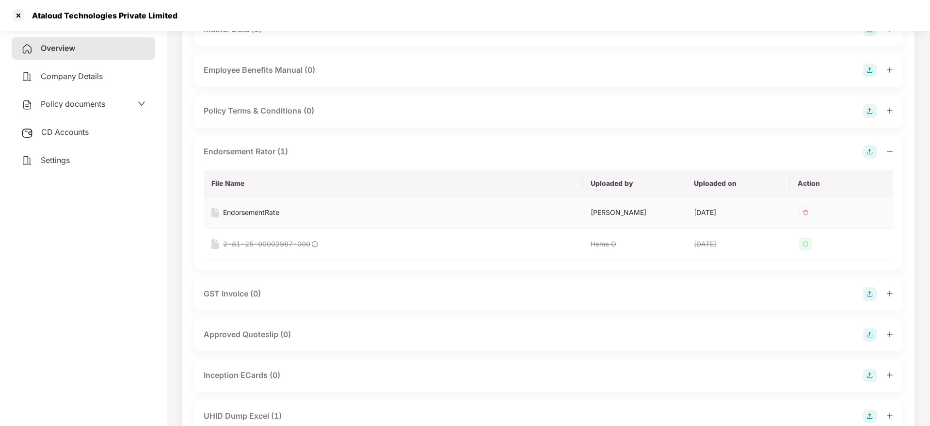
click at [252, 212] on div "EndorsementRate" at bounding box center [251, 212] width 56 height 11
drag, startPoint x: 36, startPoint y: 17, endPoint x: 167, endPoint y: 18, distance: 130.5
click at [219, 15] on div "Ataloud Technologies Private Limited" at bounding box center [465, 15] width 930 height 31
copy div "taloud Technologies Private Limited"
click at [19, 13] on div at bounding box center [19, 16] width 16 height 16
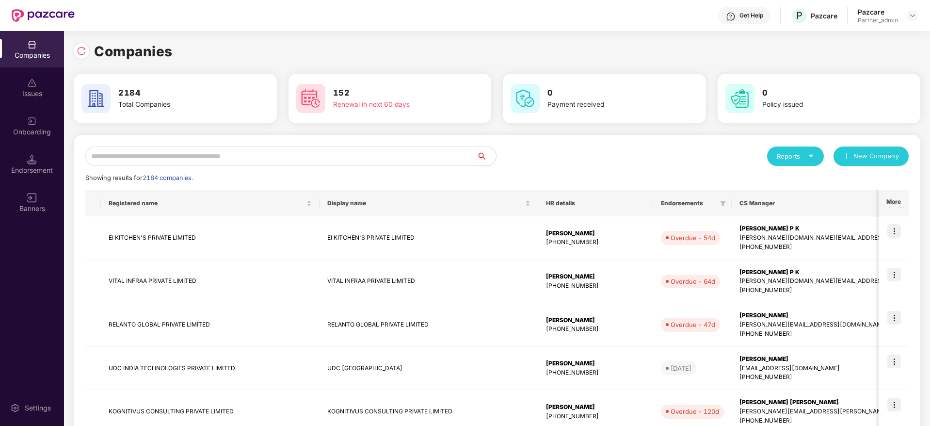
click at [206, 160] on input "text" at bounding box center [280, 155] width 391 height 19
paste input "**********"
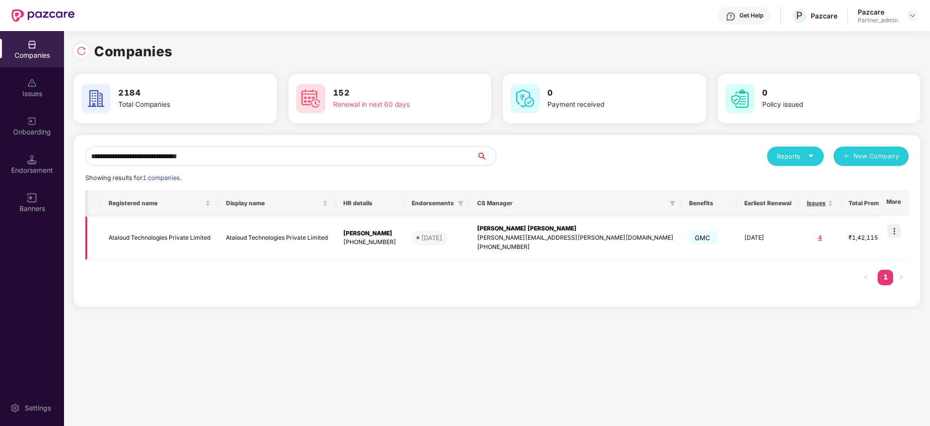
scroll to position [0, 1]
drag, startPoint x: 78, startPoint y: 131, endPoint x: 0, endPoint y: 125, distance: 77.9
click at [0, 125] on div "**********" at bounding box center [465, 228] width 930 height 395
paste input "text"
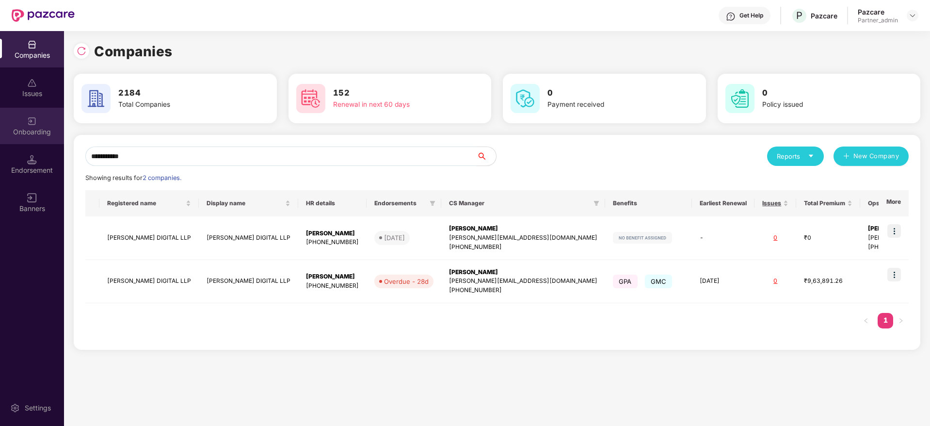
scroll to position [0, 0]
type input "**********"
click at [900, 274] on img at bounding box center [894, 275] width 14 height 14
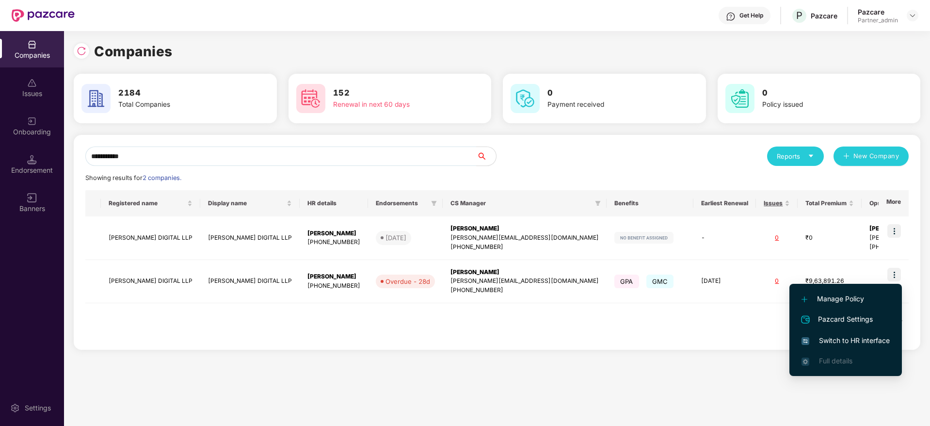
click at [840, 340] on span "Switch to HR interface" at bounding box center [846, 340] width 88 height 11
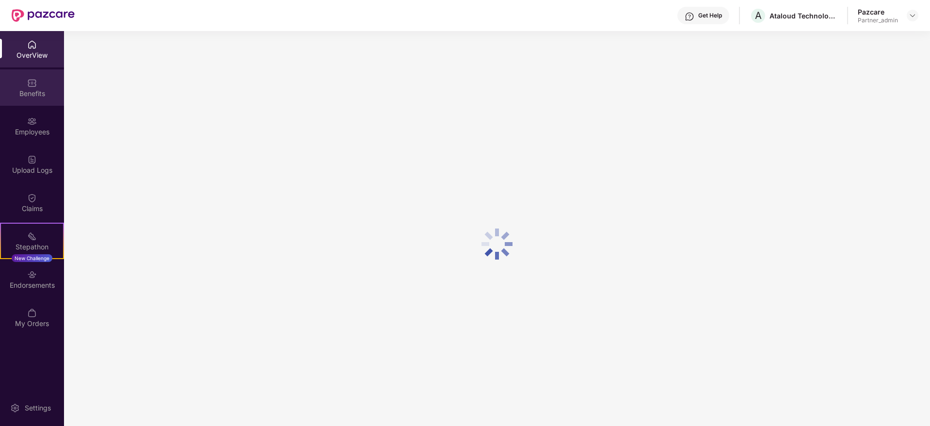
click at [32, 99] on div "Benefits" at bounding box center [32, 87] width 64 height 36
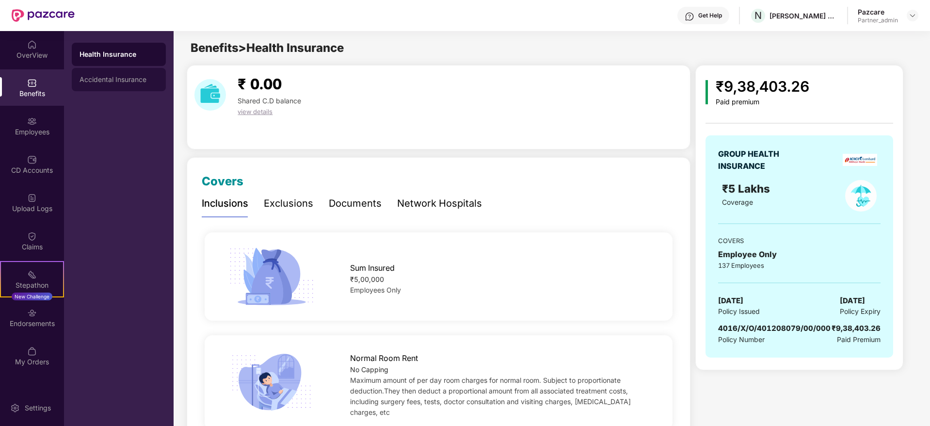
click at [115, 77] on div "Accidental Insurance" at bounding box center [119, 80] width 79 height 8
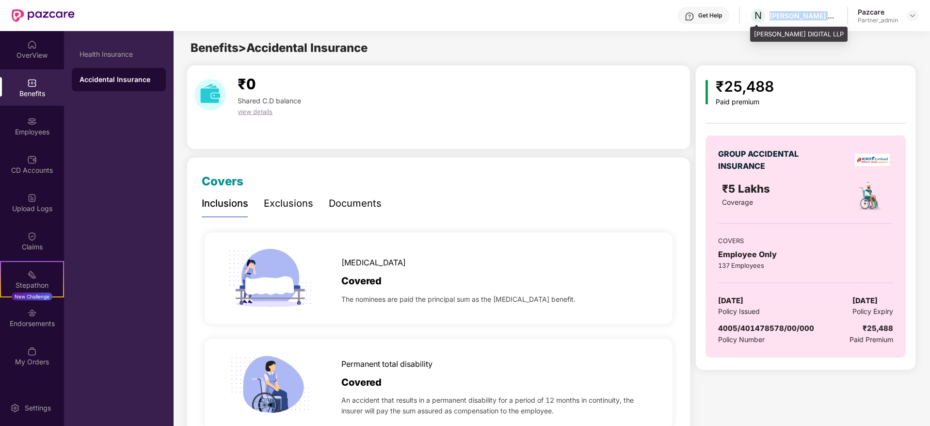
drag, startPoint x: 769, startPoint y: 14, endPoint x: 718, endPoint y: 39, distance: 56.4
click at [824, 18] on div "N NEIL PATEL DIGITAL LLP" at bounding box center [794, 15] width 88 height 17
copy div "NEIL PATEL DIGI"
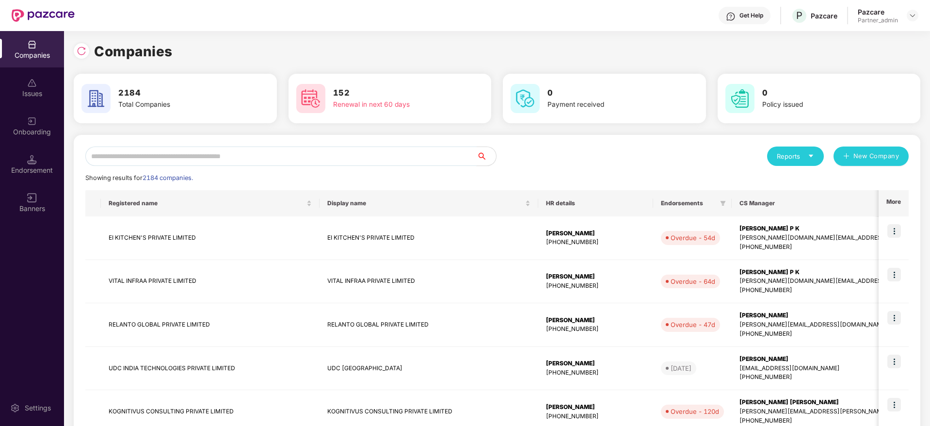
click at [182, 151] on input "text" at bounding box center [280, 155] width 391 height 19
paste input "**********"
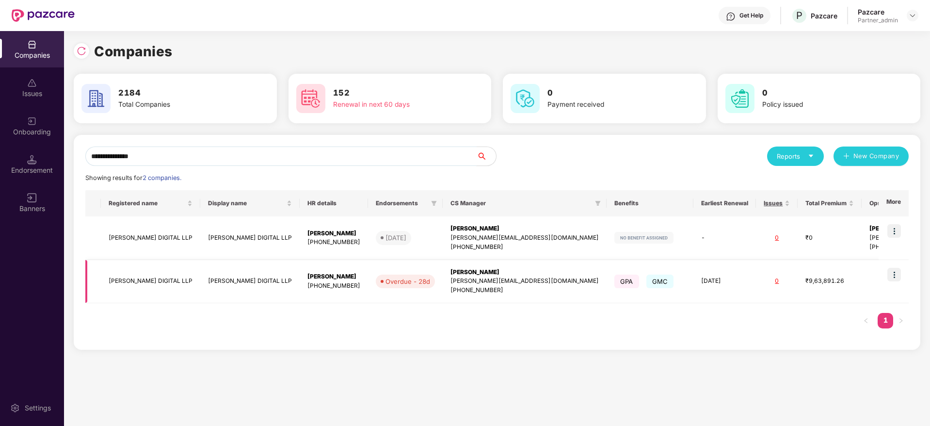
type input "**********"
click at [455, 273] on div "Jayaram M" at bounding box center [525, 272] width 148 height 9
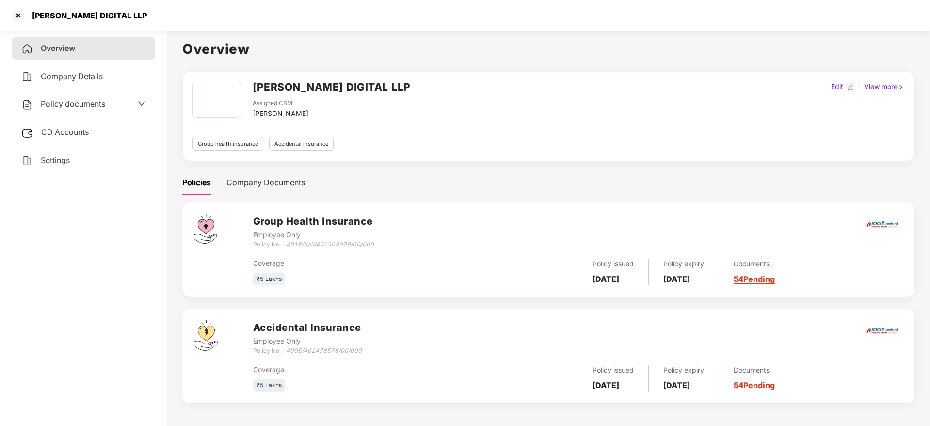
click at [77, 136] on span "CD Accounts" at bounding box center [65, 132] width 48 height 10
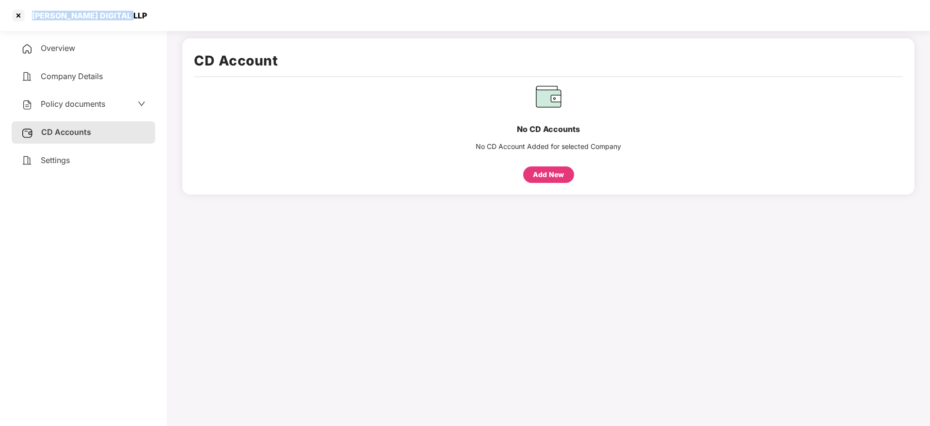
drag, startPoint x: 30, startPoint y: 15, endPoint x: 95, endPoint y: 24, distance: 65.2
click at [145, 22] on div "NEIL PATEL DIGITAL LLP" at bounding box center [465, 15] width 930 height 31
copy div "NEIL PATEL DIGITAL LLP"
click at [19, 16] on div at bounding box center [19, 16] width 16 height 16
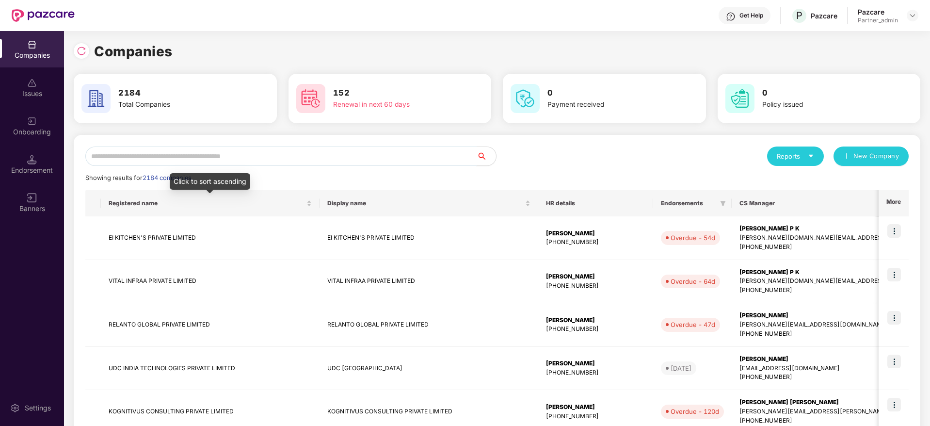
click at [231, 154] on input "text" at bounding box center [280, 155] width 391 height 19
paste input "**********"
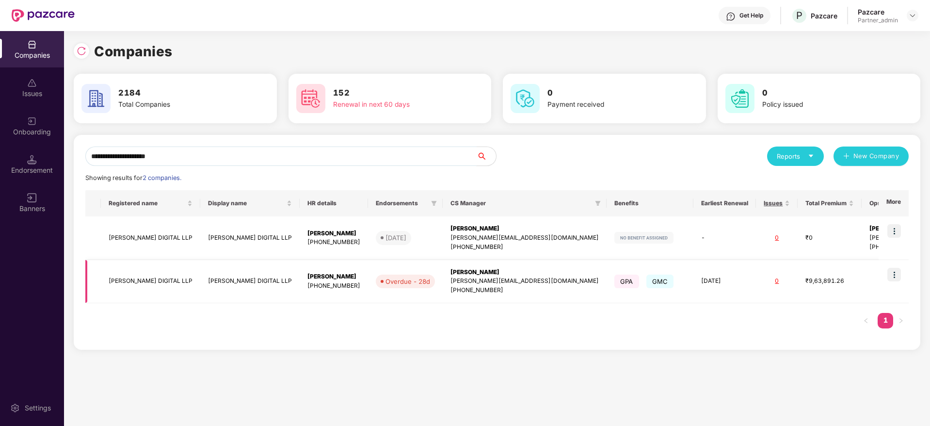
type input "**********"
click at [897, 274] on img at bounding box center [894, 275] width 14 height 14
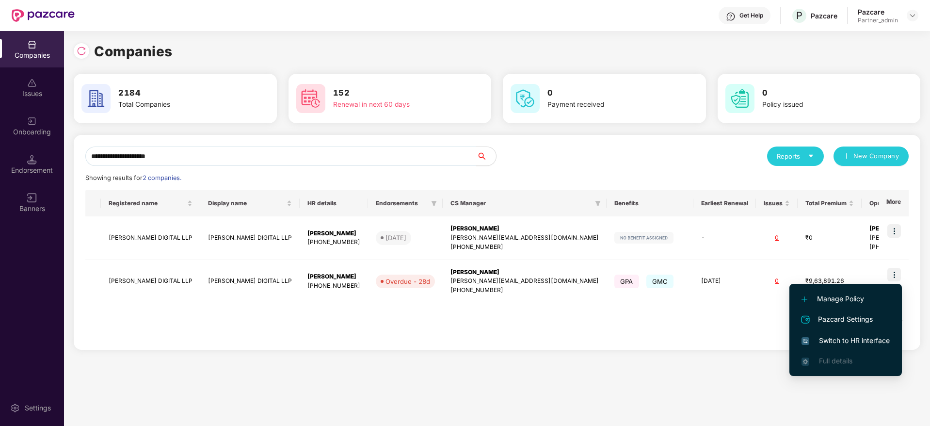
click at [836, 339] on span "Switch to HR interface" at bounding box center [846, 340] width 88 height 11
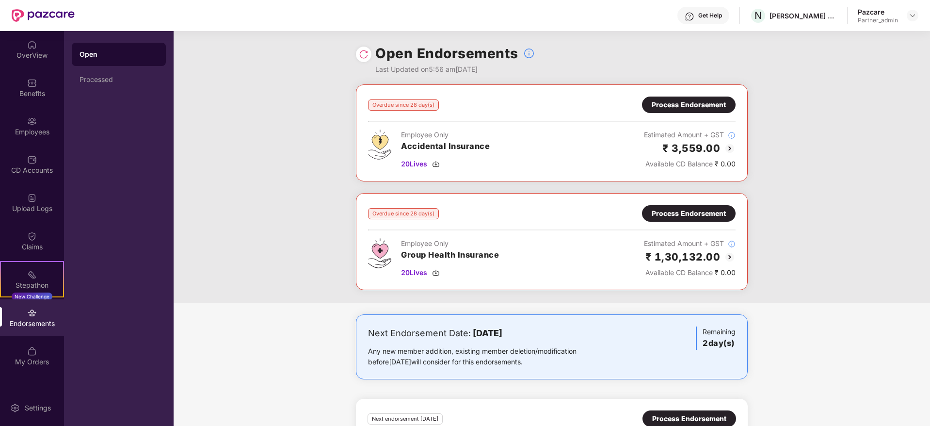
click at [692, 104] on div "Process Endorsement" at bounding box center [689, 104] width 74 height 11
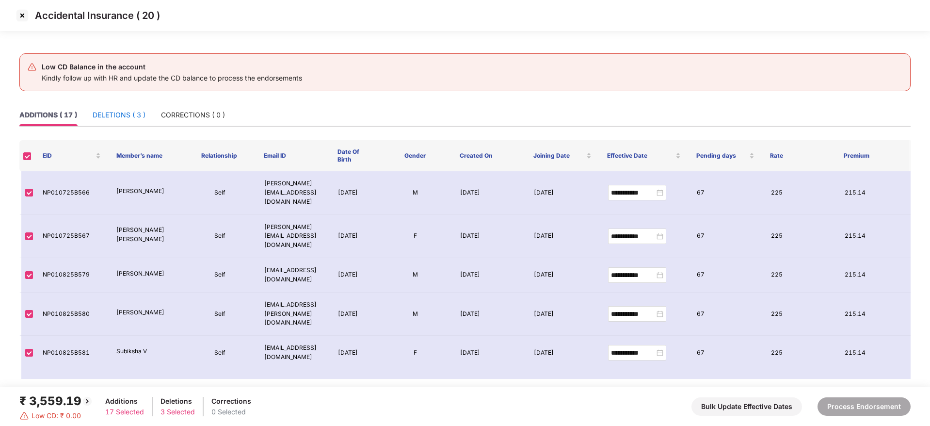
click at [119, 111] on div "DELETIONS ( 3 )" at bounding box center [119, 115] width 53 height 11
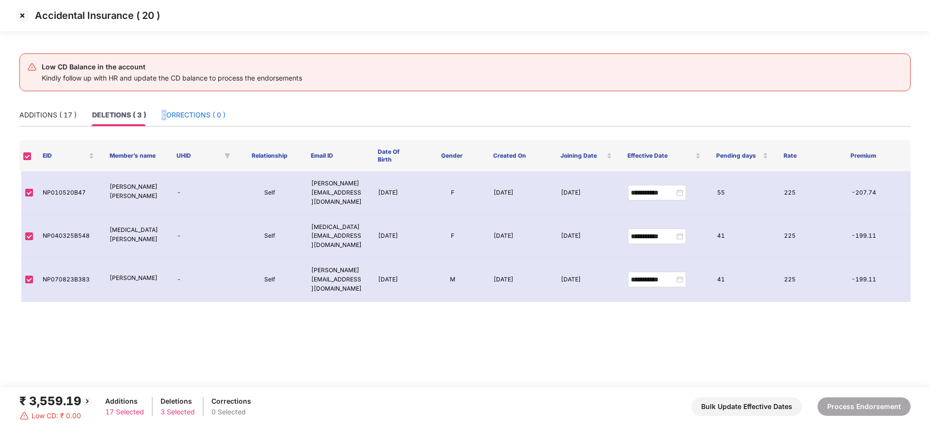
click at [164, 118] on div "CORRECTIONS ( 0 )" at bounding box center [193, 115] width 64 height 11
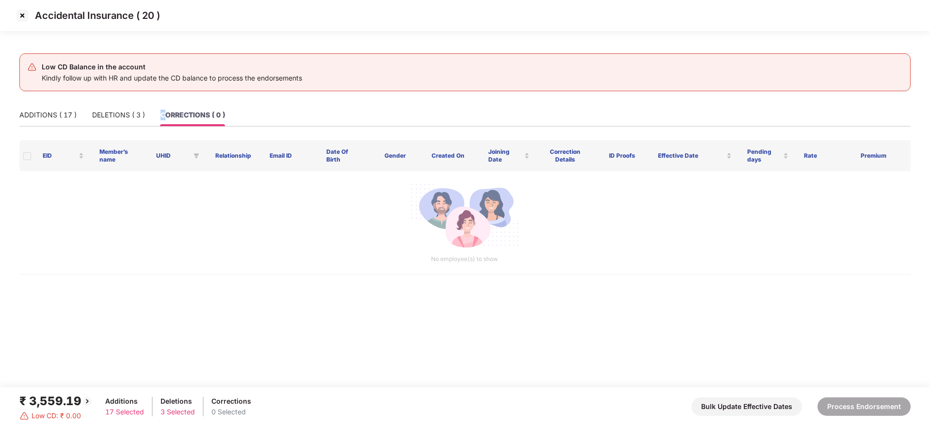
click at [23, 12] on img at bounding box center [23, 16] width 16 height 16
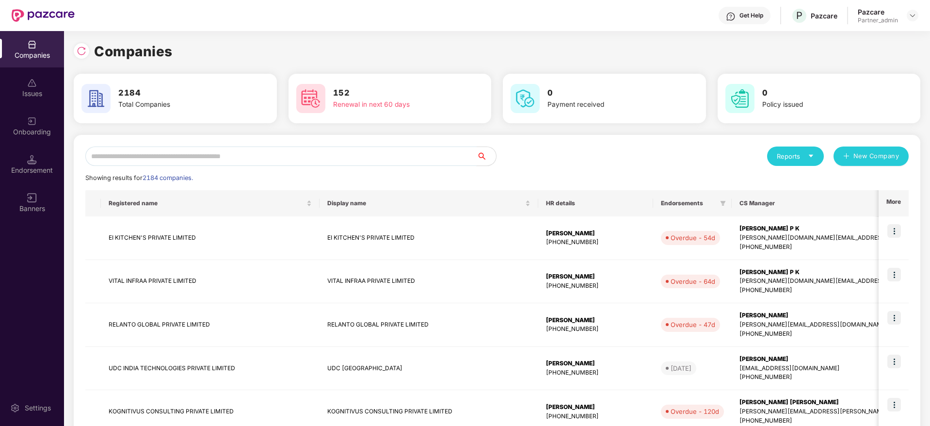
click at [197, 159] on input "text" at bounding box center [280, 155] width 391 height 19
paste input "**********"
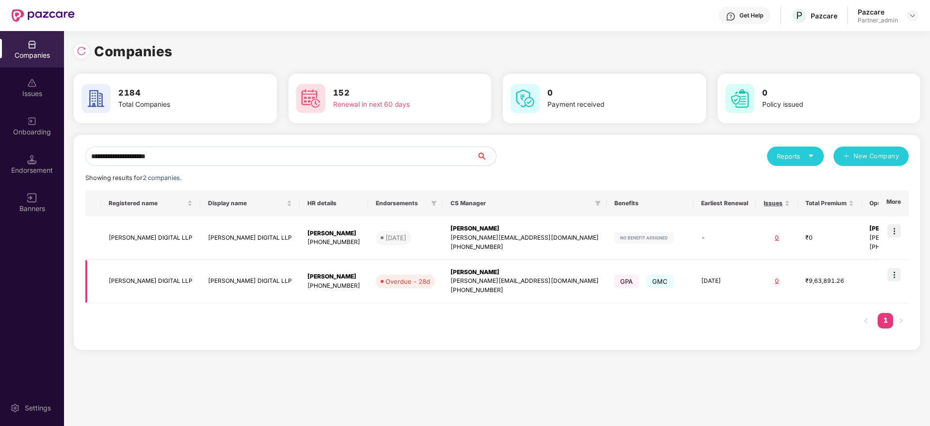
type input "**********"
click at [461, 275] on div "Jayaram M" at bounding box center [525, 272] width 148 height 9
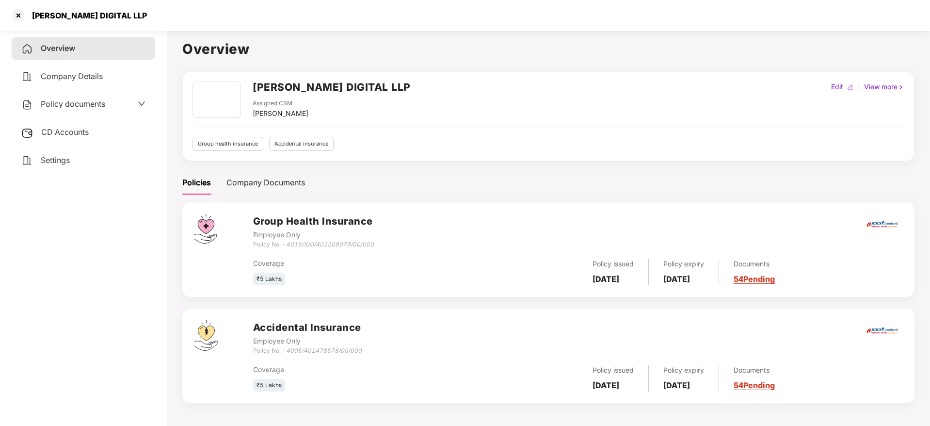
click at [69, 131] on span "CD Accounts" at bounding box center [65, 132] width 48 height 10
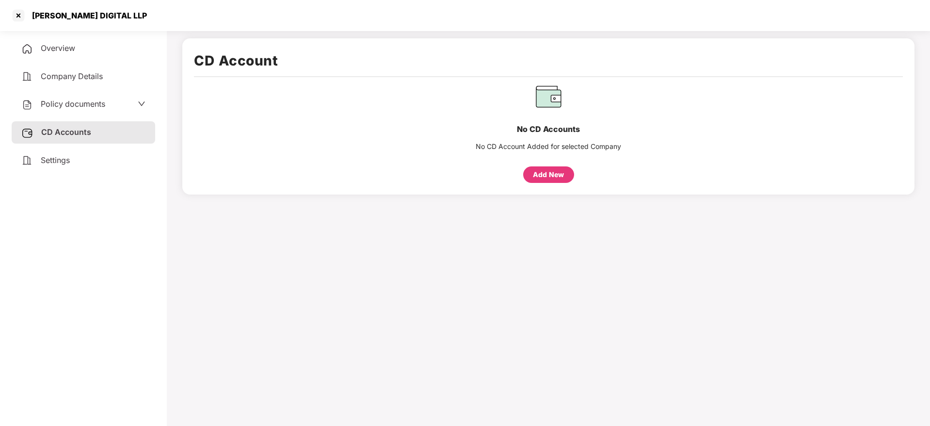
drag, startPoint x: 68, startPoint y: 158, endPoint x: 99, endPoint y: 165, distance: 31.9
click at [68, 158] on span "Settings" at bounding box center [55, 160] width 29 height 10
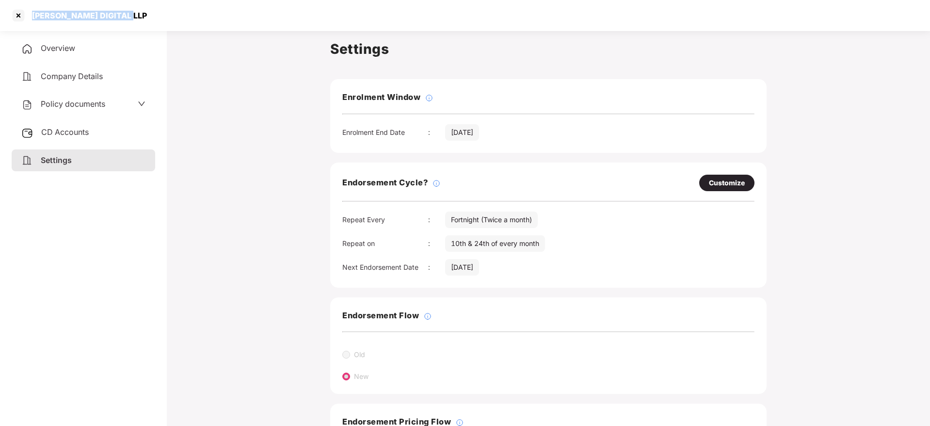
drag, startPoint x: 34, startPoint y: 16, endPoint x: 128, endPoint y: 14, distance: 93.1
click at [133, 15] on div "NEIL PATEL DIGITAL LLP" at bounding box center [465, 15] width 930 height 31
copy div "NEIL PATEL DIGITAL LLP"
click at [21, 14] on div at bounding box center [19, 16] width 16 height 16
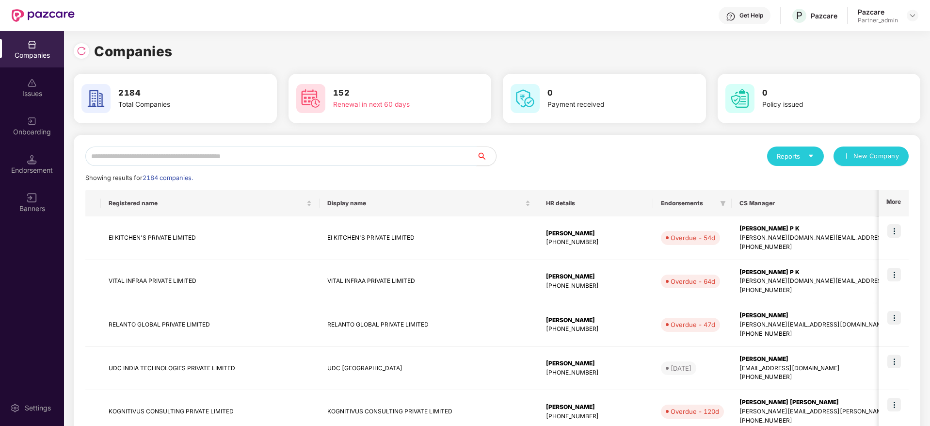
click at [205, 154] on input "text" at bounding box center [280, 155] width 391 height 19
paste input "**********"
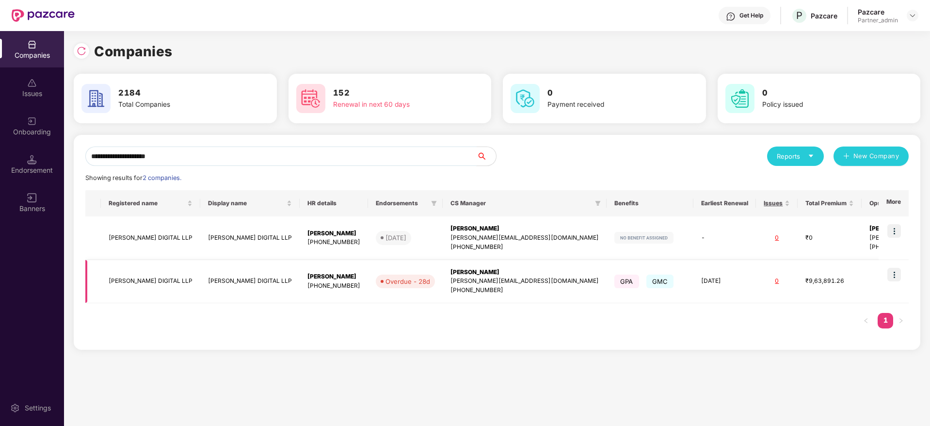
type input "**********"
click at [451, 270] on div "Jayaram M" at bounding box center [525, 272] width 148 height 9
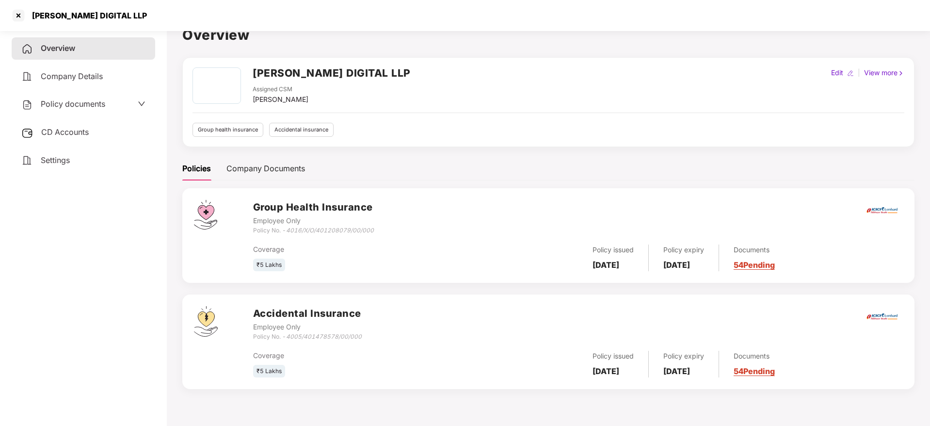
scroll to position [27, 0]
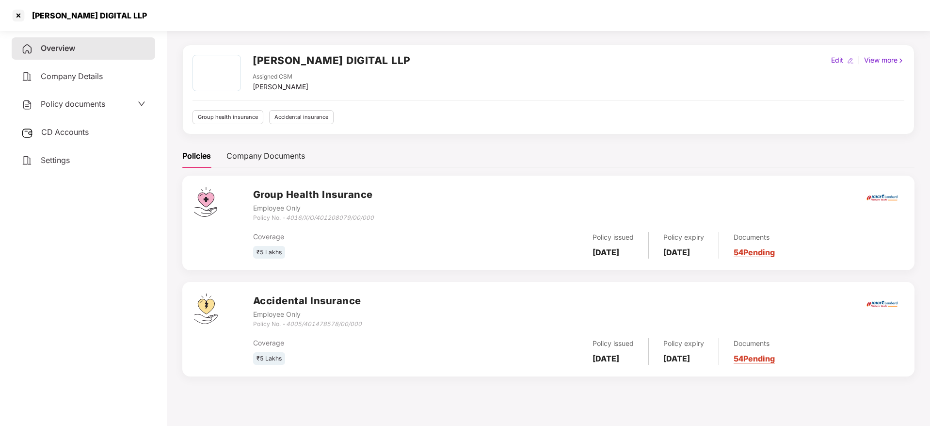
click at [775, 249] on link "54 Pending" at bounding box center [754, 252] width 41 height 10
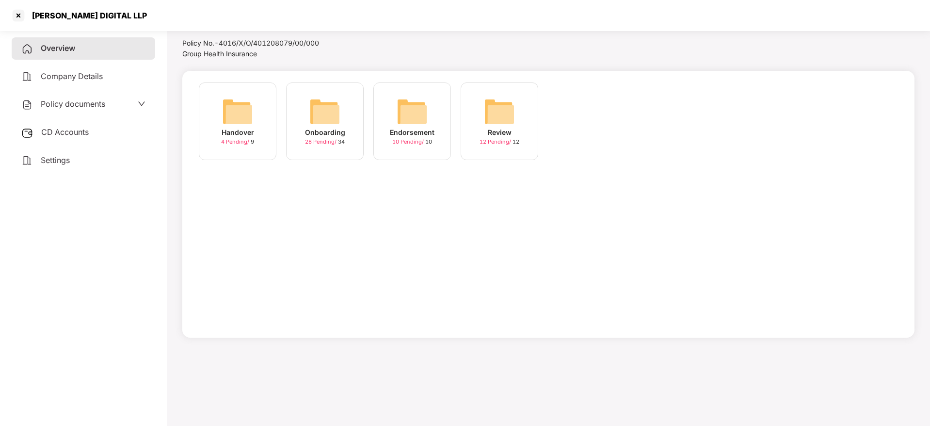
click at [298, 123] on div "Onboarding 28 Pending / 34" at bounding box center [325, 121] width 78 height 78
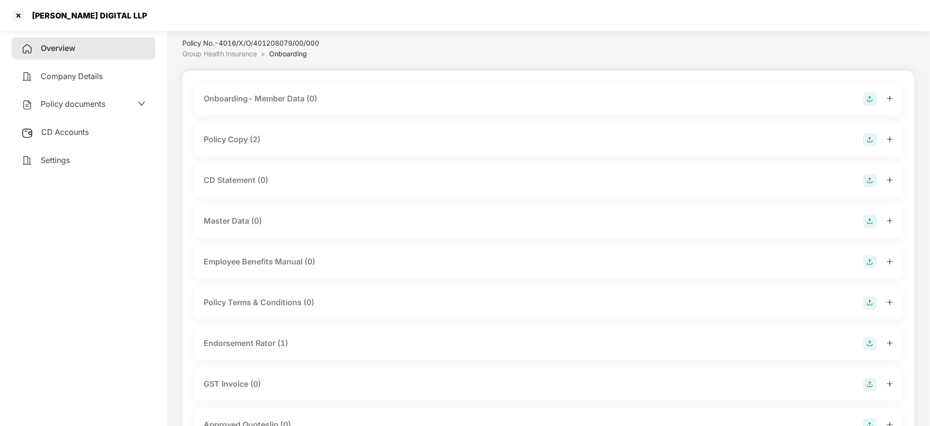
click at [892, 138] on icon "plus" at bounding box center [890, 139] width 7 height 7
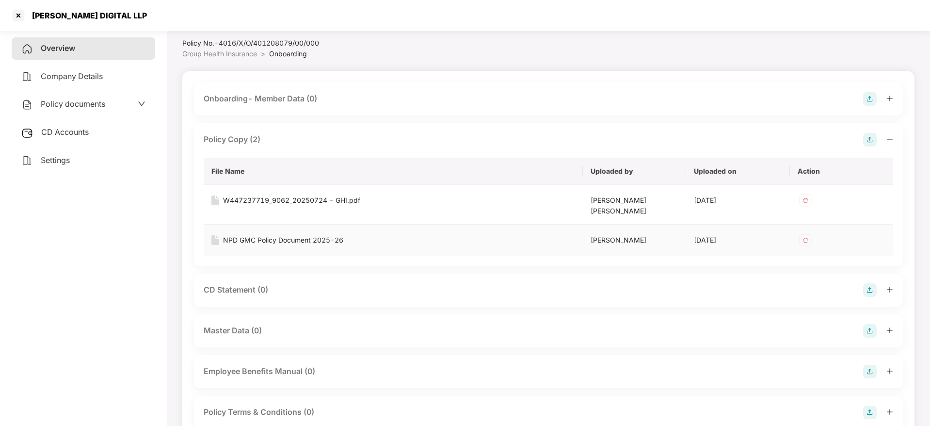
click at [333, 235] on div "NPD GMC Policy Document 2025-26" at bounding box center [283, 240] width 120 height 11
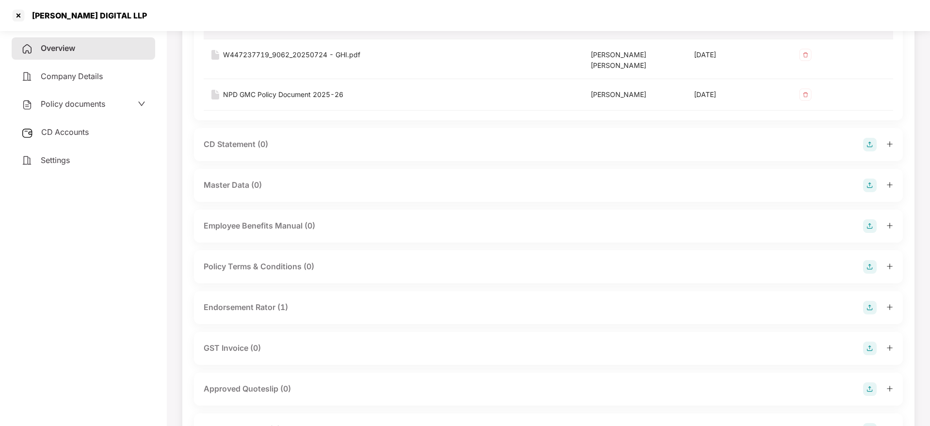
scroll to position [245, 0]
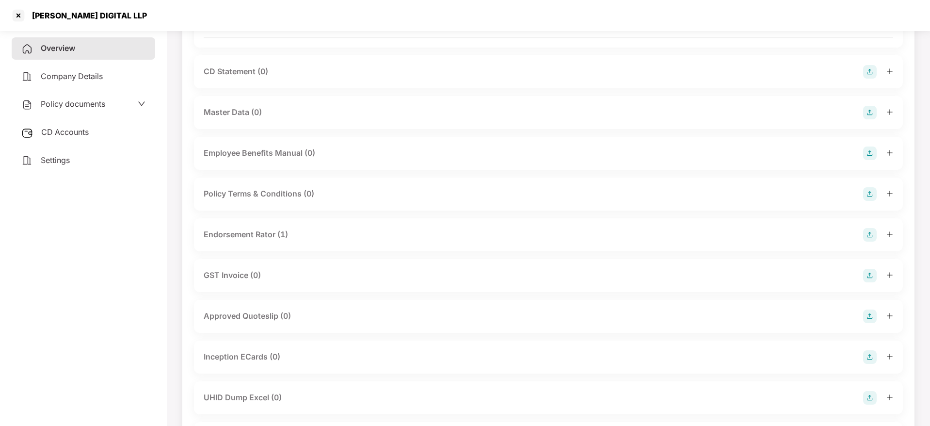
click at [892, 231] on icon "plus" at bounding box center [890, 234] width 7 height 7
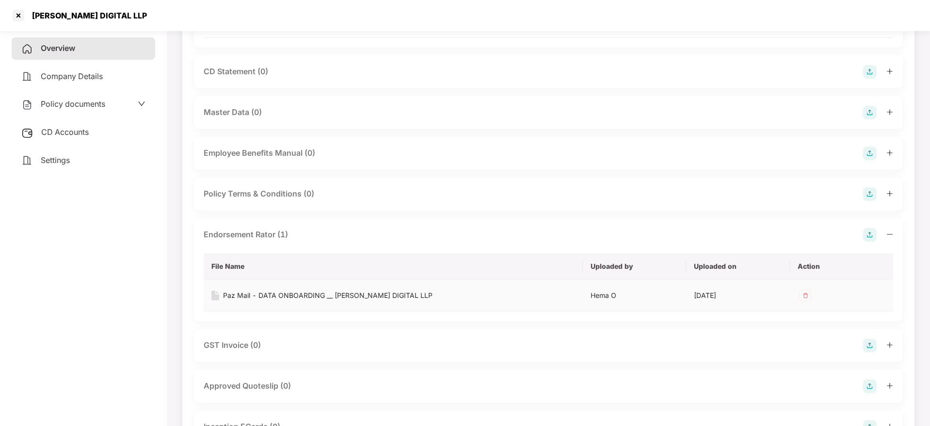
click at [330, 290] on div "Paz Mail - DATA ONBOARDING __ NEIL PATEL DIGITAL LLP" at bounding box center [328, 295] width 210 height 11
click at [349, 290] on div "Paz Mail - DATA ONBOARDING __ NEIL PATEL DIGITAL LLP" at bounding box center [328, 295] width 210 height 11
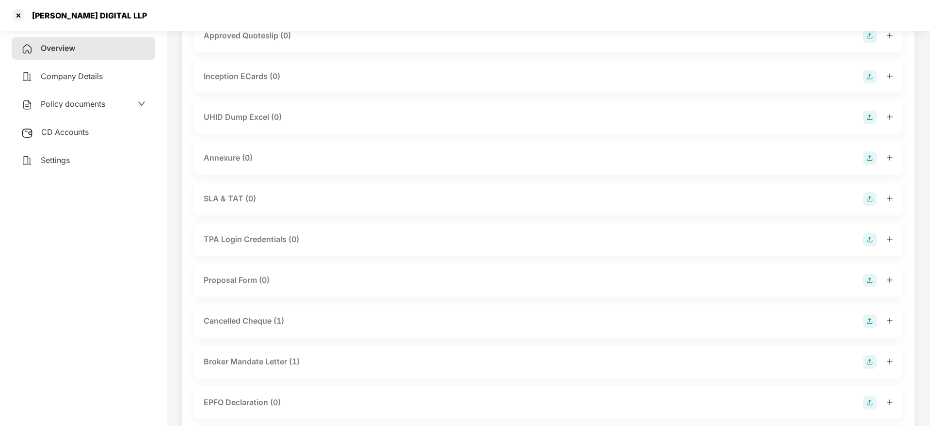
scroll to position [609, 0]
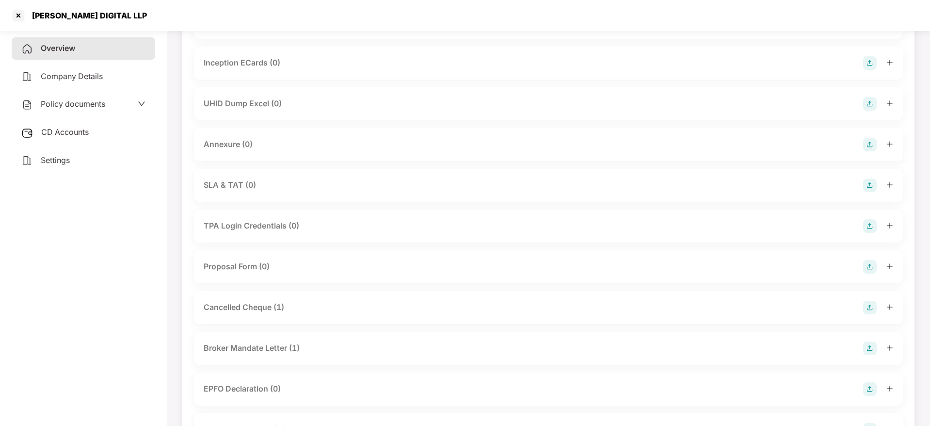
click at [53, 49] on span "Overview" at bounding box center [58, 48] width 34 height 10
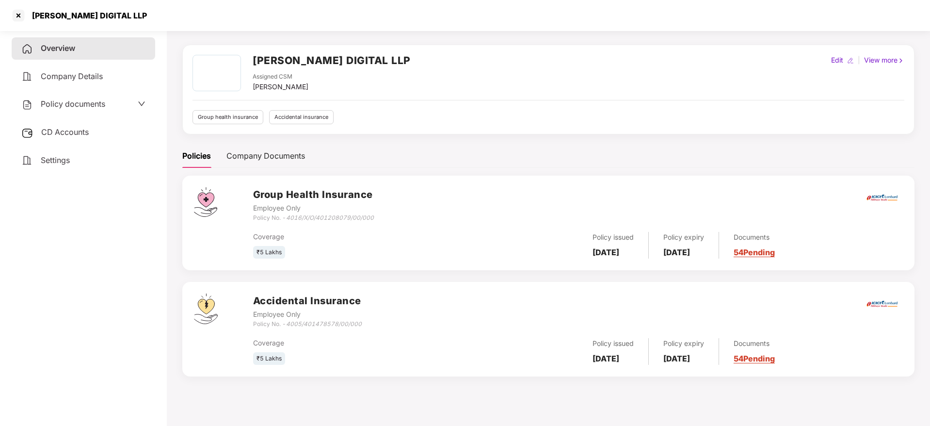
click at [775, 358] on link "54 Pending" at bounding box center [754, 359] width 41 height 10
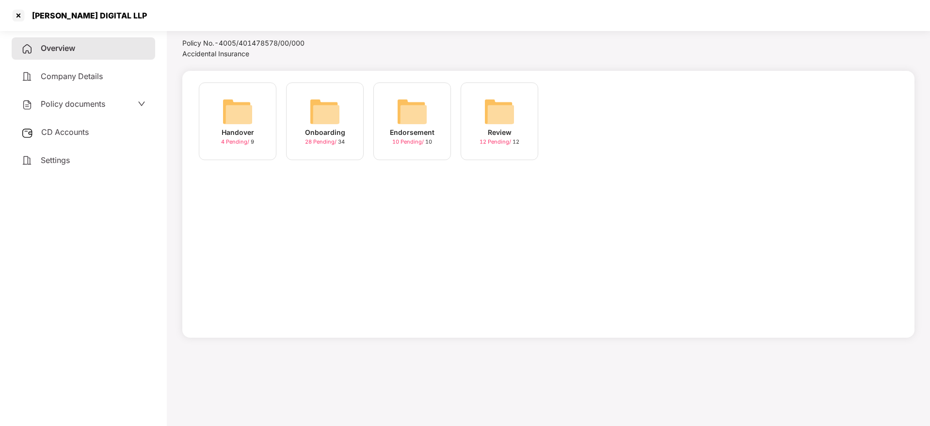
click at [315, 109] on img at bounding box center [324, 111] width 31 height 31
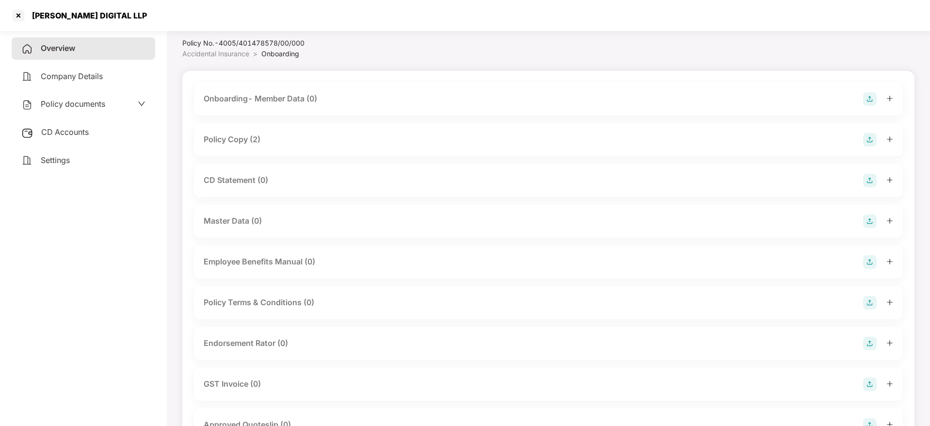
click at [892, 138] on icon "plus" at bounding box center [890, 139] width 7 height 7
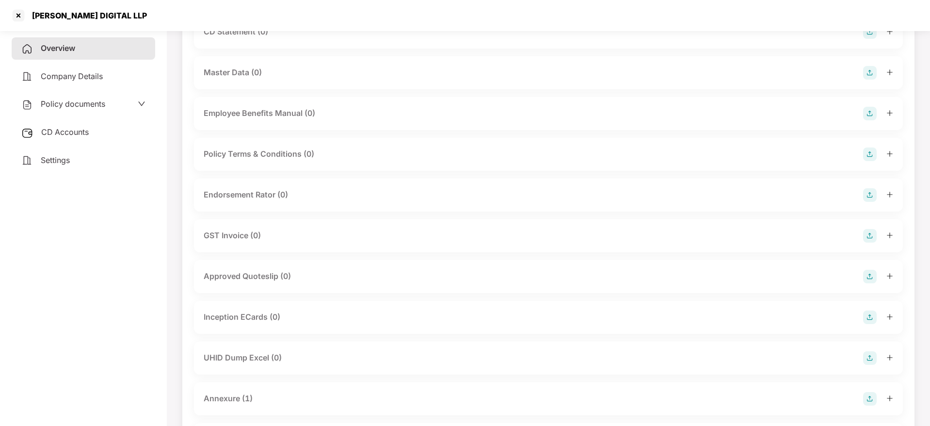
scroll to position [318, 0]
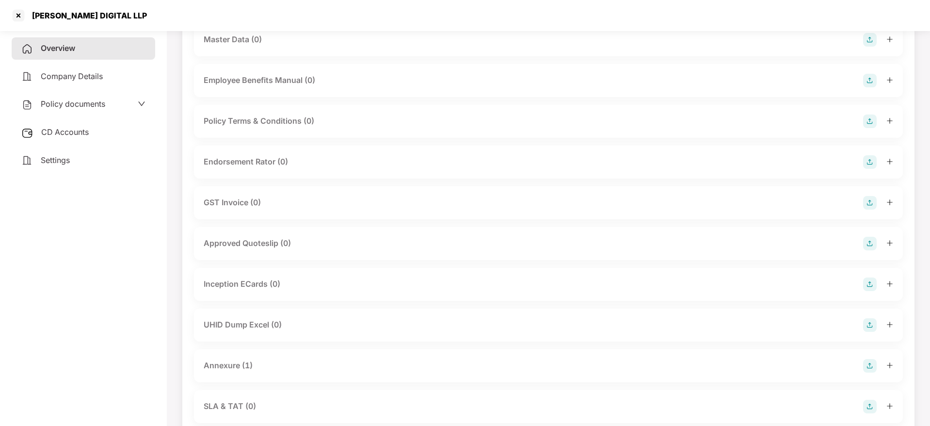
click at [890, 362] on icon "plus" at bounding box center [890, 365] width 7 height 7
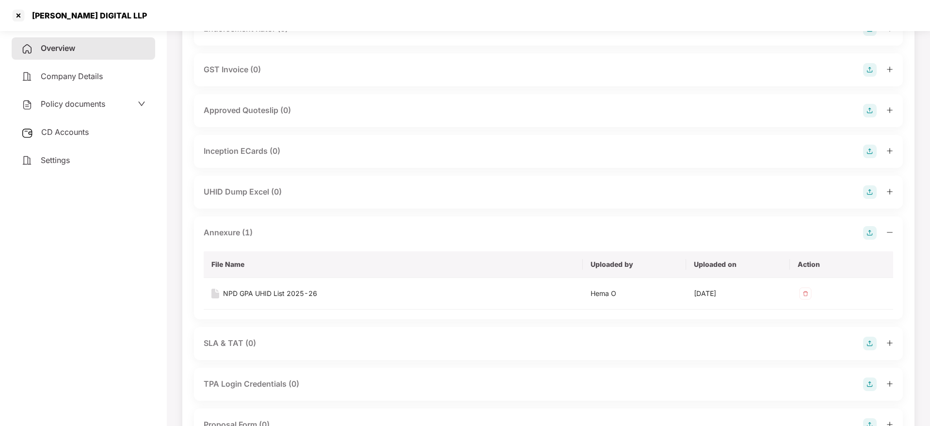
scroll to position [463, 0]
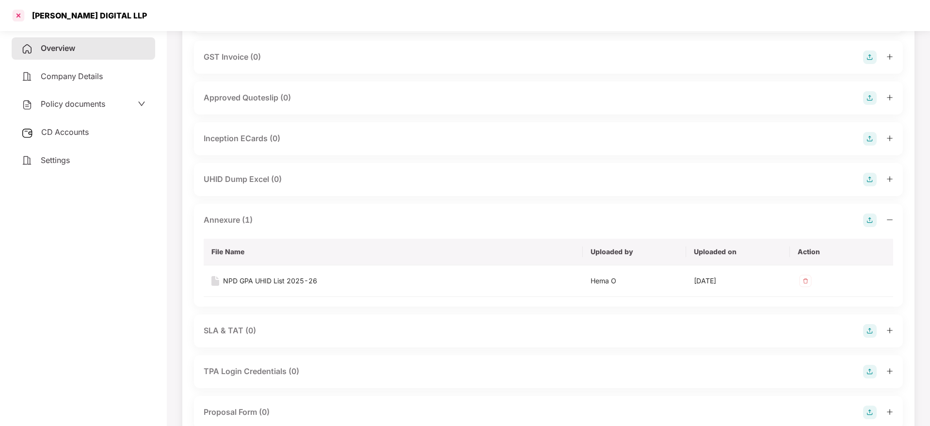
click at [14, 14] on div at bounding box center [19, 16] width 16 height 16
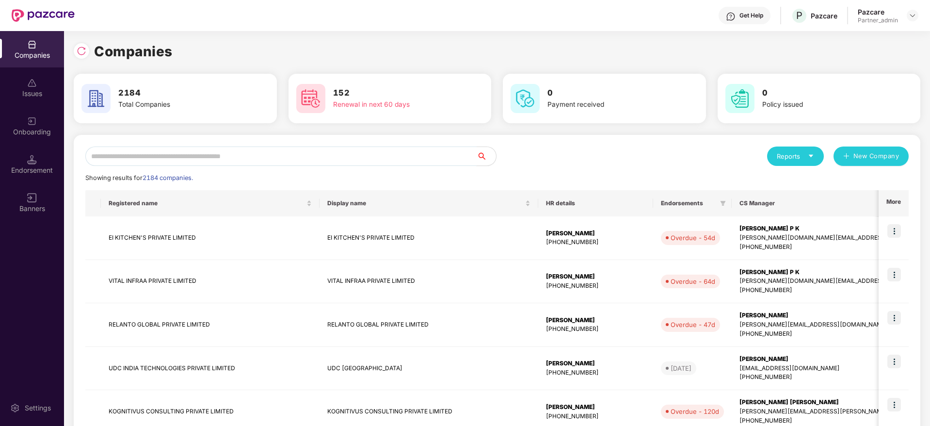
click at [225, 161] on input "text" at bounding box center [280, 155] width 391 height 19
paste input "**********"
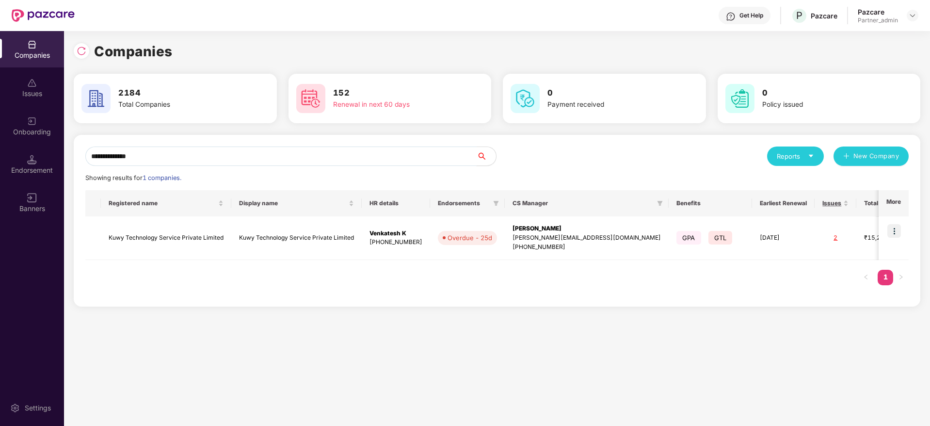
type input "**********"
click at [901, 227] on img at bounding box center [894, 231] width 14 height 14
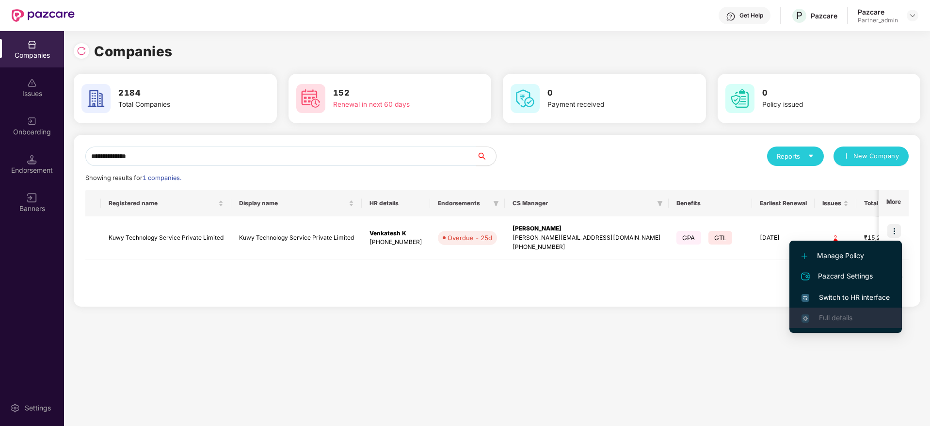
click at [838, 307] on li "Full details" at bounding box center [846, 317] width 113 height 20
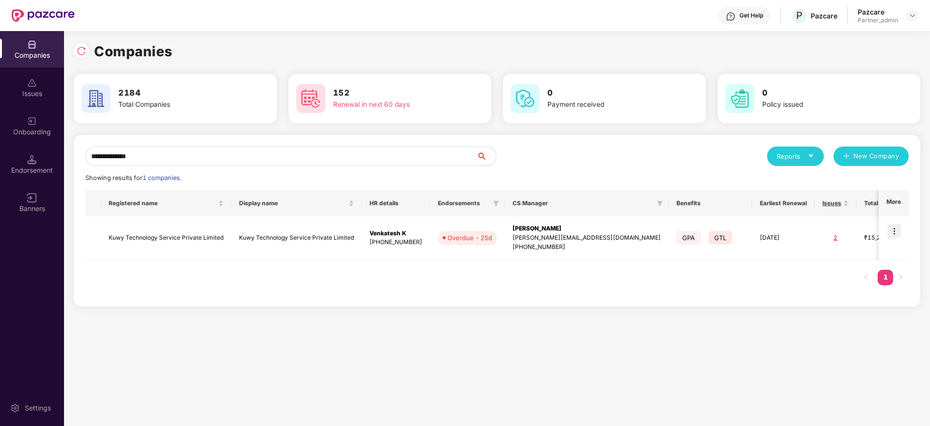
click at [829, 294] on div "Registered name Display name HR details Endorsements CS Manager Benefits Earlie…" at bounding box center [496, 242] width 823 height 105
click at [895, 232] on img at bounding box center [894, 231] width 14 height 14
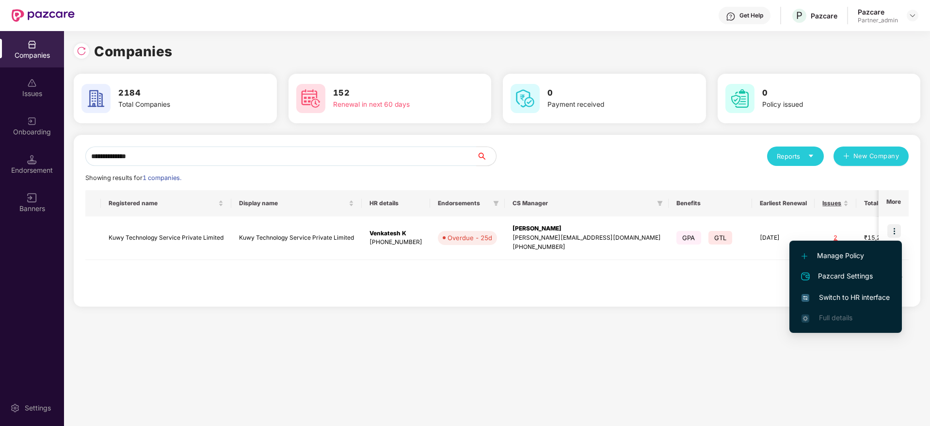
click at [844, 293] on span "Switch to HR interface" at bounding box center [846, 297] width 88 height 11
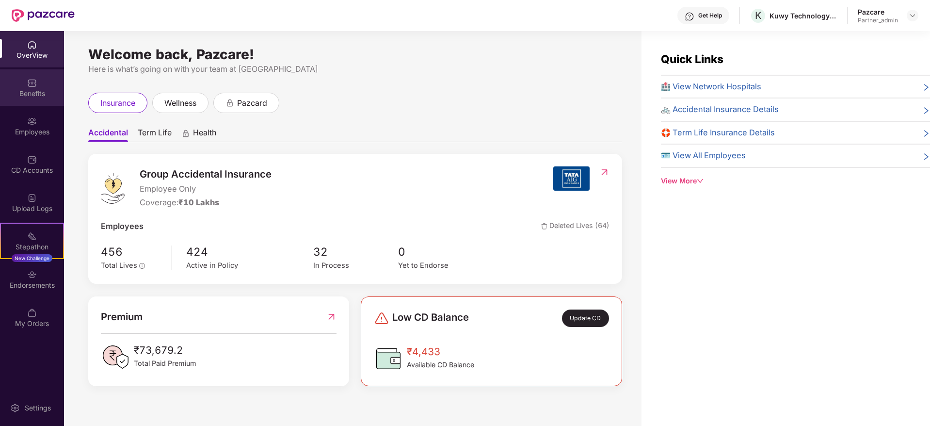
click at [33, 83] on img at bounding box center [32, 83] width 10 height 10
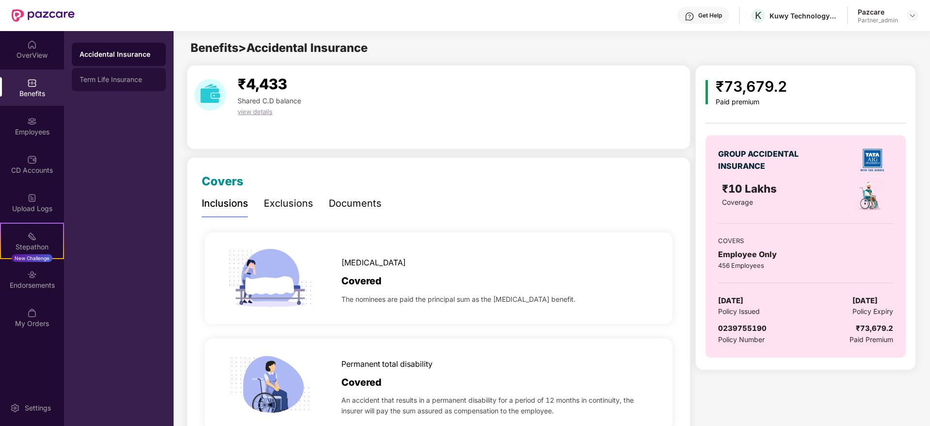
click at [127, 79] on div "Term Life Insurance" at bounding box center [119, 80] width 79 height 8
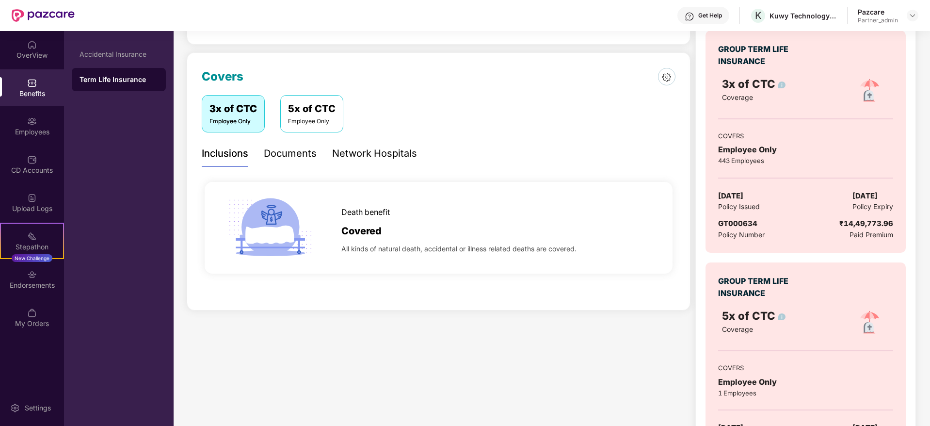
scroll to position [73, 0]
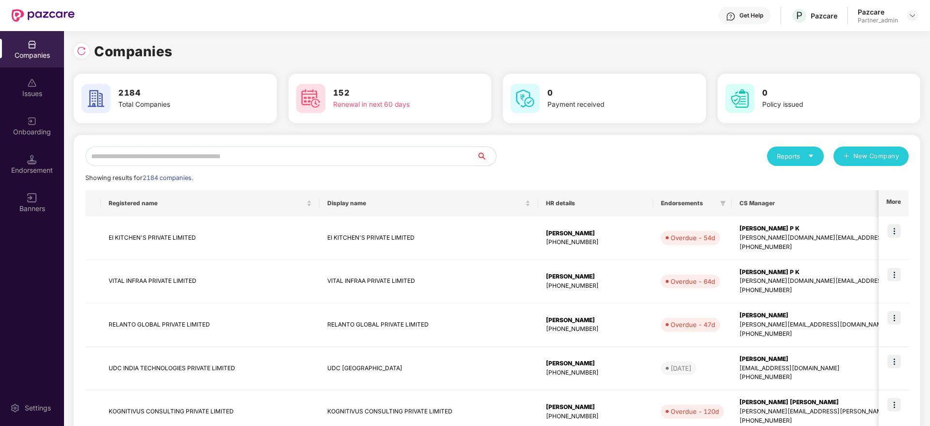
click at [129, 162] on input "text" at bounding box center [280, 155] width 391 height 19
paste input "**********"
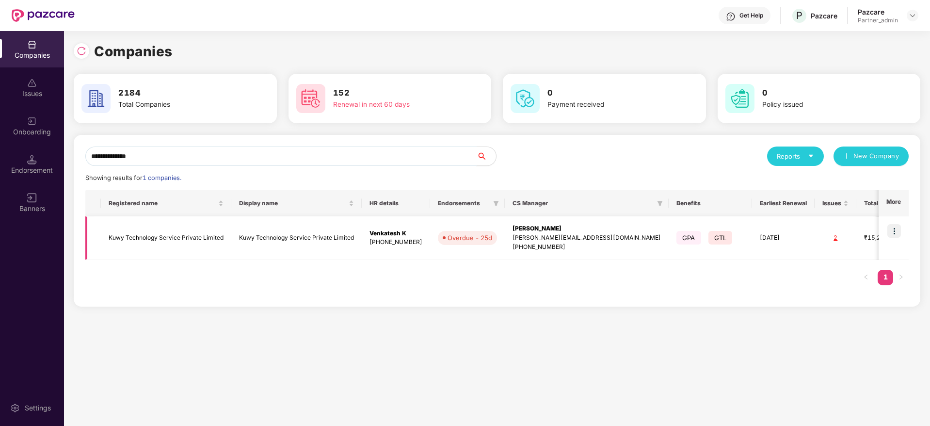
type input "**********"
click at [522, 232] on div "Jayaram M" at bounding box center [587, 228] width 148 height 9
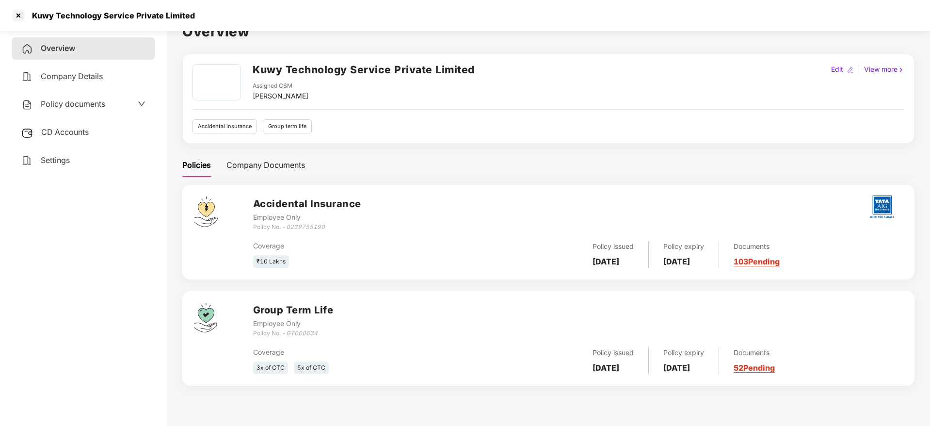
scroll to position [27, 0]
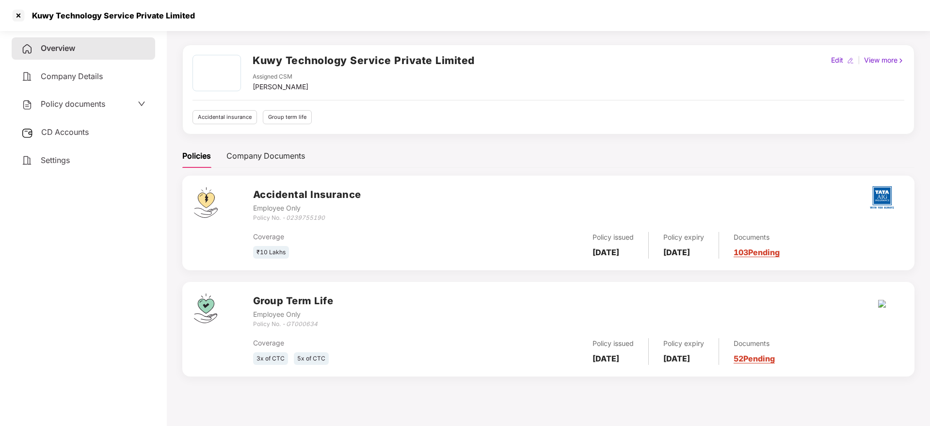
click at [764, 356] on link "52 Pending" at bounding box center [754, 359] width 41 height 10
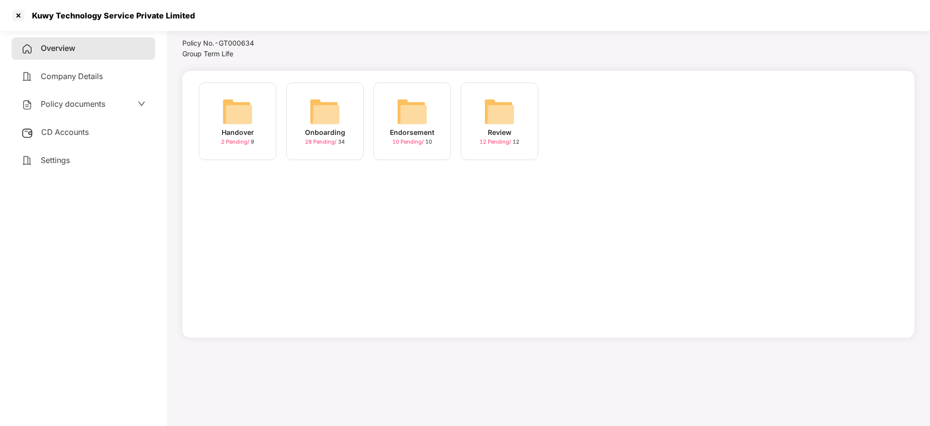
click at [328, 108] on img at bounding box center [324, 111] width 31 height 31
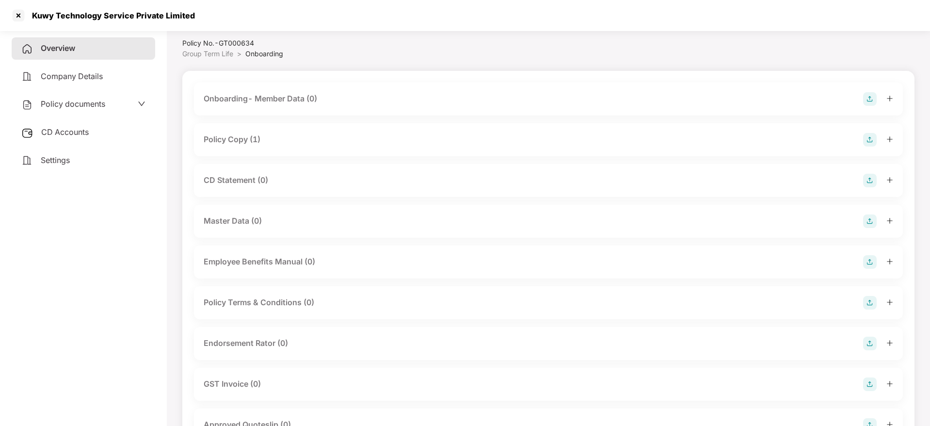
click at [892, 183] on icon "plus" at bounding box center [890, 180] width 7 height 7
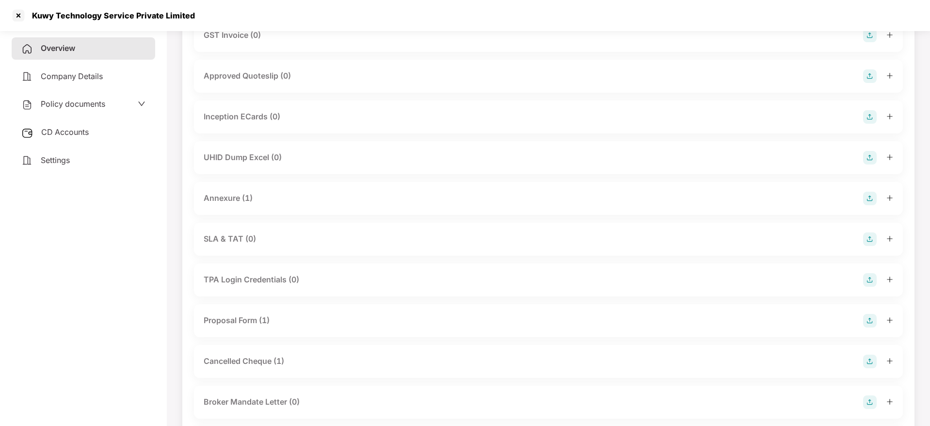
scroll to position [463, 0]
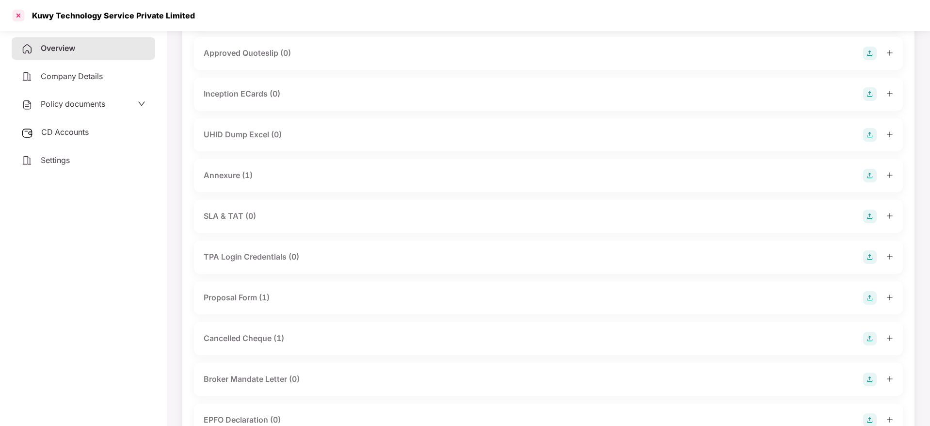
click at [13, 17] on div at bounding box center [19, 16] width 16 height 16
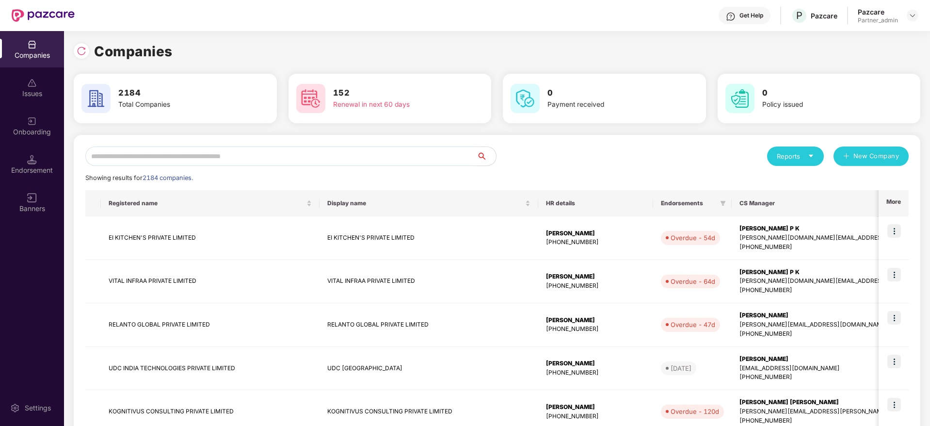
click at [214, 158] on input "text" at bounding box center [280, 155] width 391 height 19
paste input "*******"
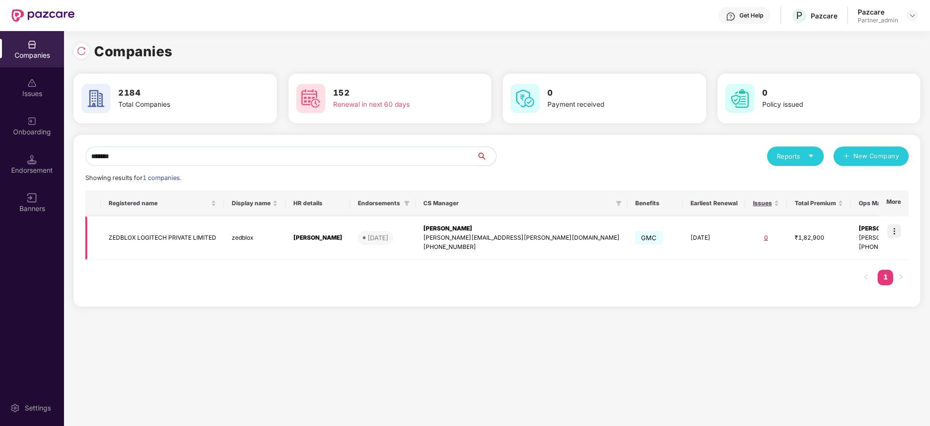
type input "*******"
click at [892, 229] on img at bounding box center [894, 231] width 14 height 14
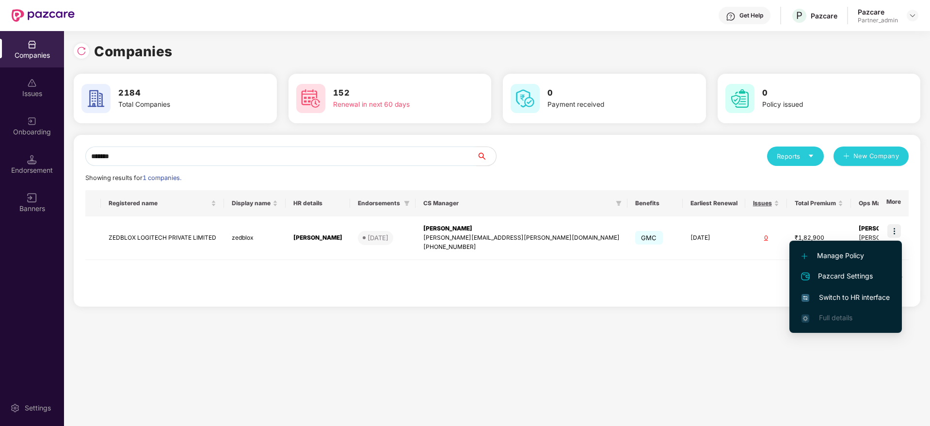
click at [842, 292] on span "Switch to HR interface" at bounding box center [846, 297] width 88 height 11
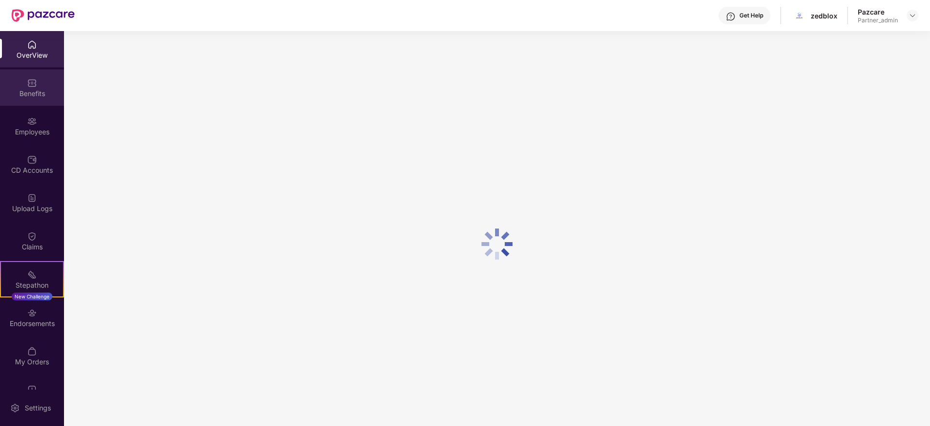
click at [32, 91] on div "Benefits" at bounding box center [32, 94] width 64 height 10
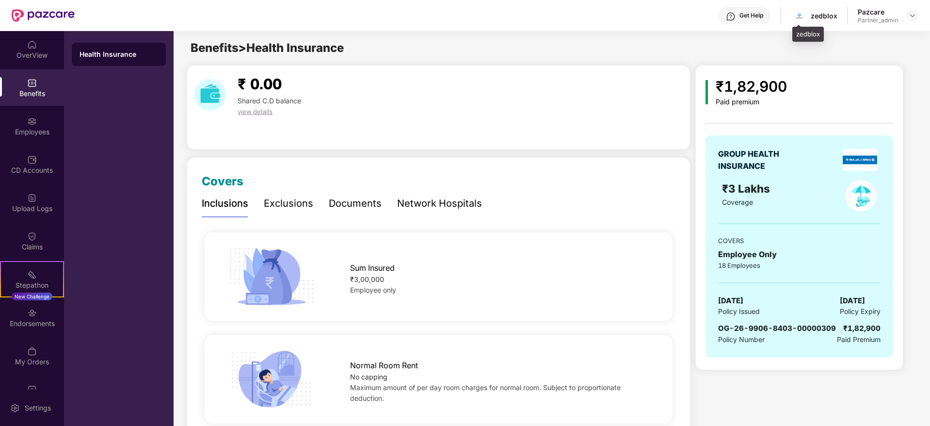
click at [823, 16] on div "zedblox" at bounding box center [824, 15] width 27 height 9
copy div "zedblox"
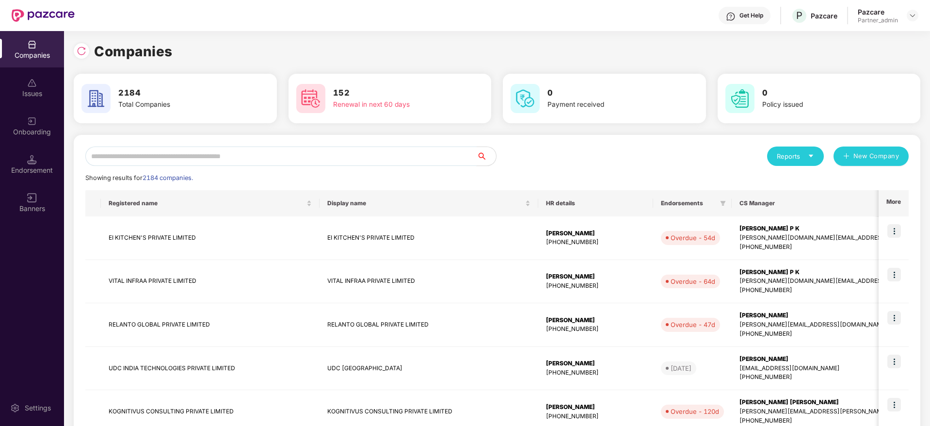
click at [171, 159] on input "text" at bounding box center [280, 155] width 391 height 19
paste input "*******"
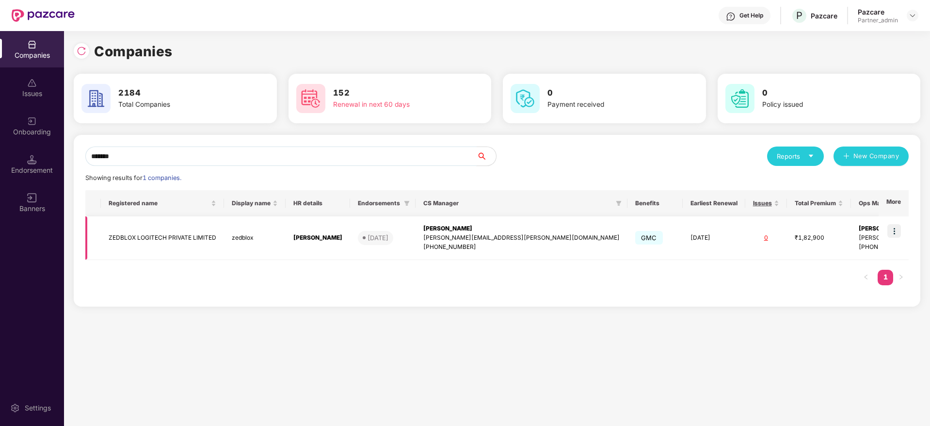
type input "*******"
click at [476, 228] on div "[PERSON_NAME]" at bounding box center [521, 228] width 196 height 9
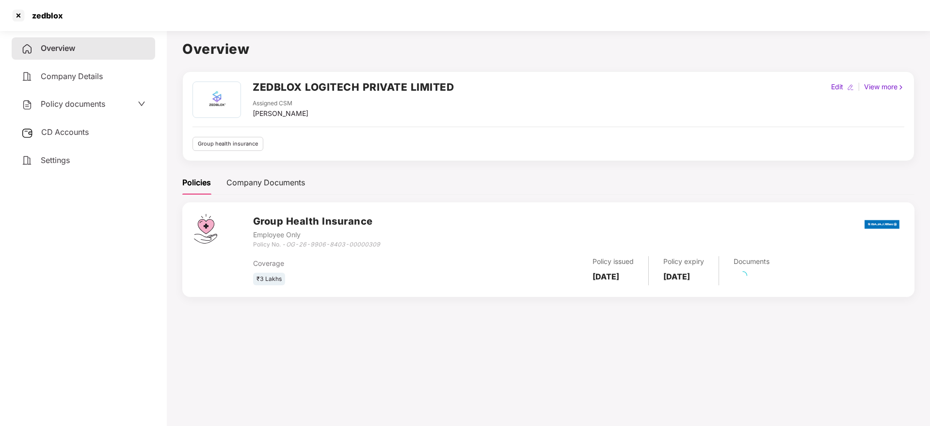
click at [63, 127] on span "CD Accounts" at bounding box center [65, 132] width 48 height 10
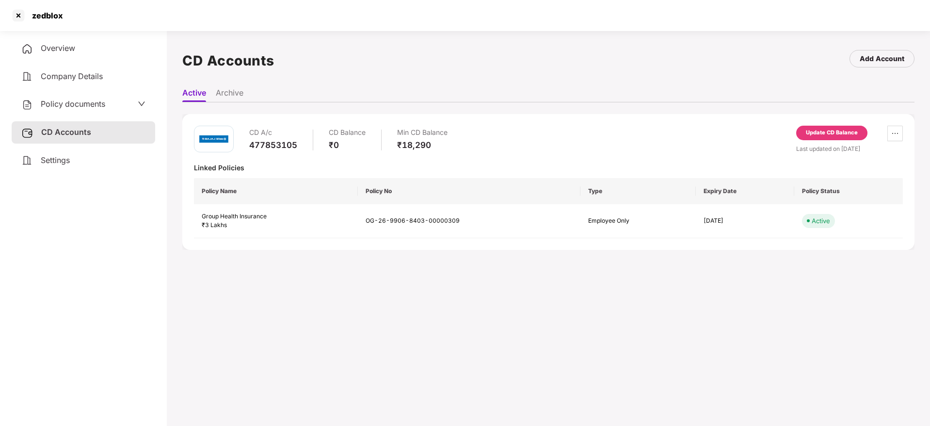
click at [86, 155] on div "Settings" at bounding box center [84, 160] width 144 height 22
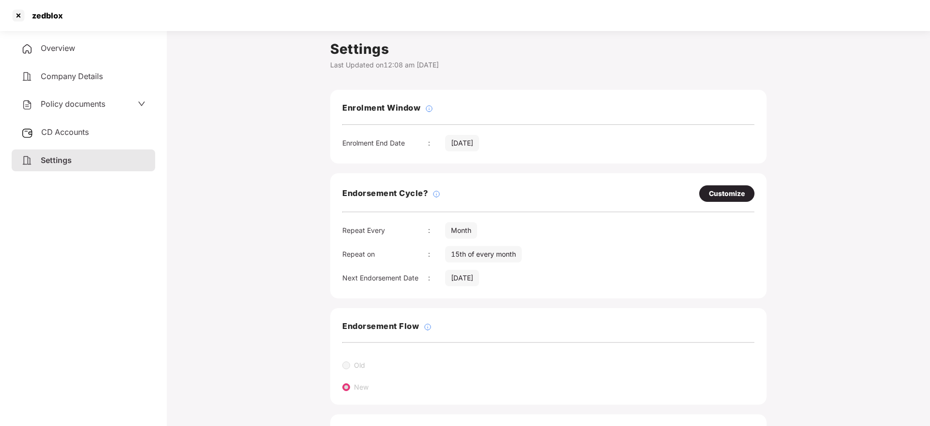
click at [41, 14] on div "zedblox" at bounding box center [44, 16] width 37 height 10
click at [42, 14] on div "zedblox" at bounding box center [44, 16] width 37 height 10
copy div "zedblox"
click at [17, 16] on div at bounding box center [19, 16] width 16 height 16
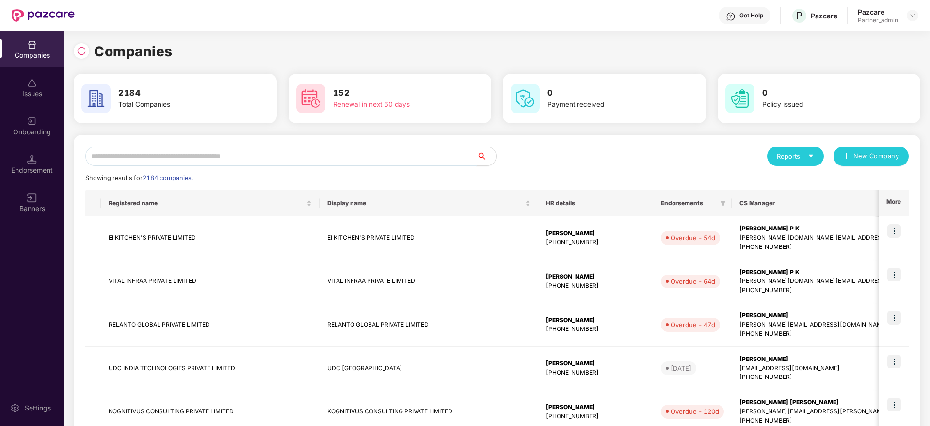
click at [178, 162] on input "text" at bounding box center [280, 155] width 391 height 19
paste input "*******"
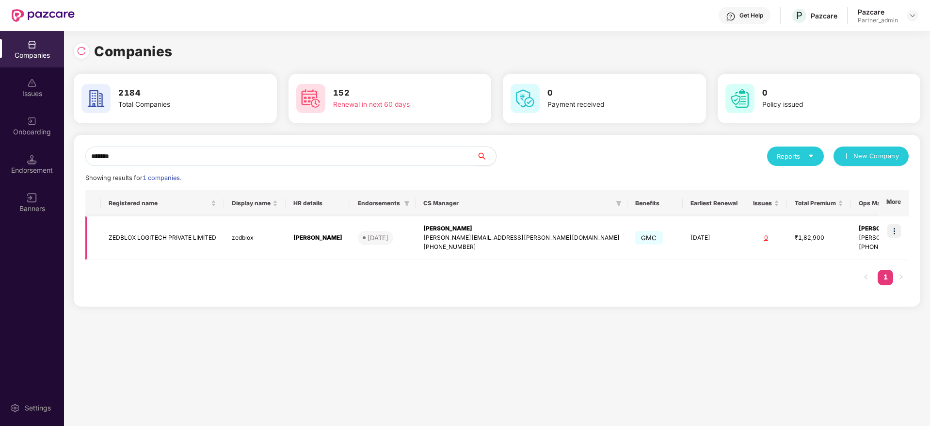
type input "*******"
click at [898, 234] on img at bounding box center [894, 231] width 14 height 14
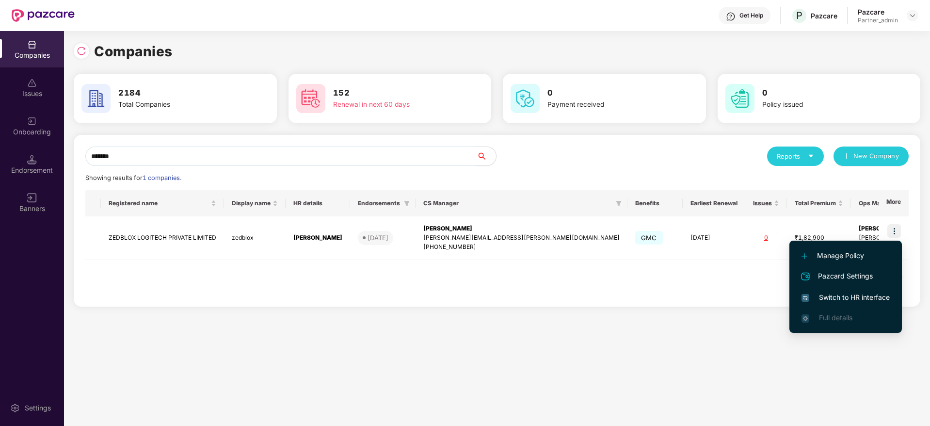
click at [846, 296] on span "Switch to HR interface" at bounding box center [846, 297] width 88 height 11
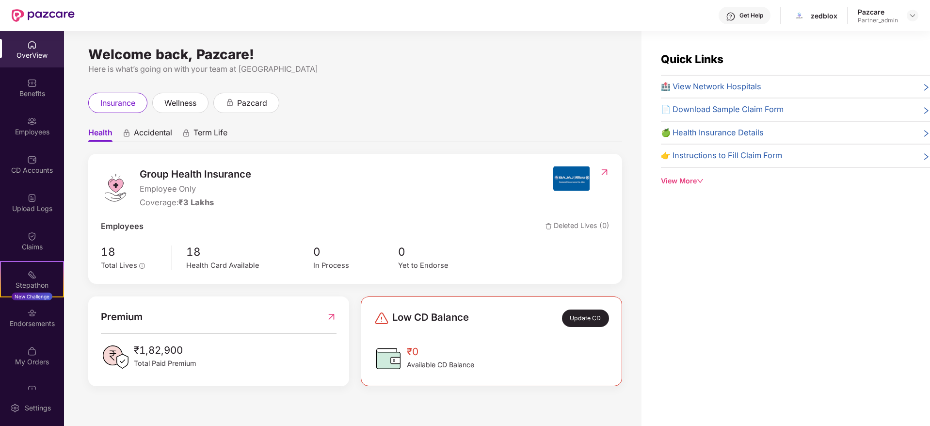
click at [34, 319] on div "Endorsements" at bounding box center [32, 324] width 64 height 10
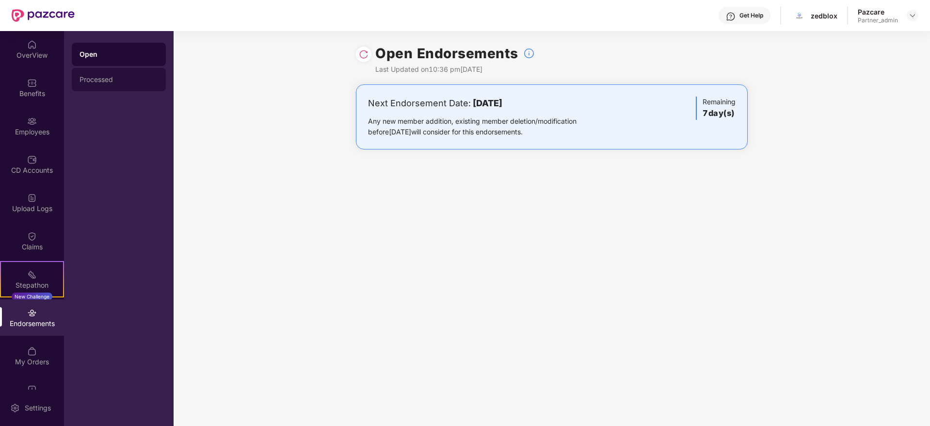
click at [95, 75] on div "Processed" at bounding box center [119, 79] width 94 height 23
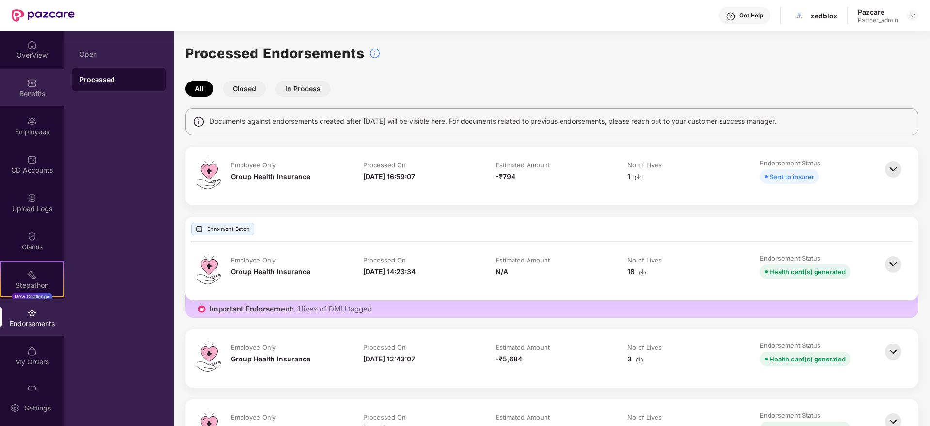
click at [48, 93] on div "Benefits" at bounding box center [32, 94] width 64 height 10
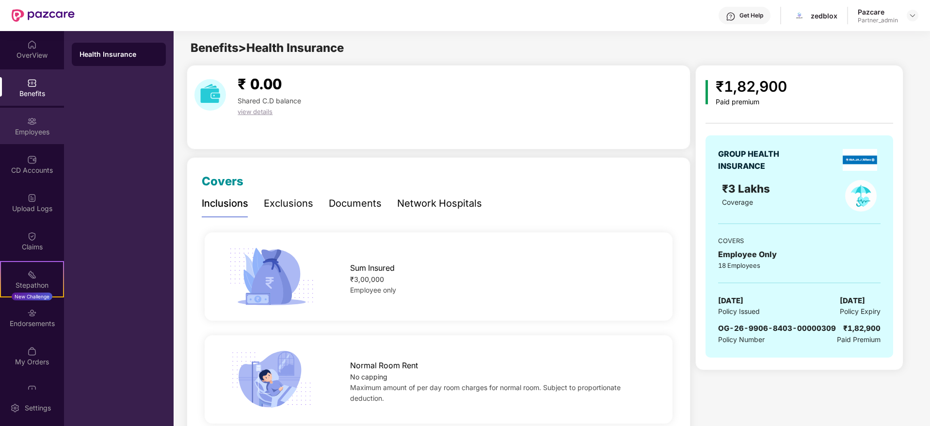
click at [25, 125] on div "Employees" at bounding box center [32, 126] width 64 height 36
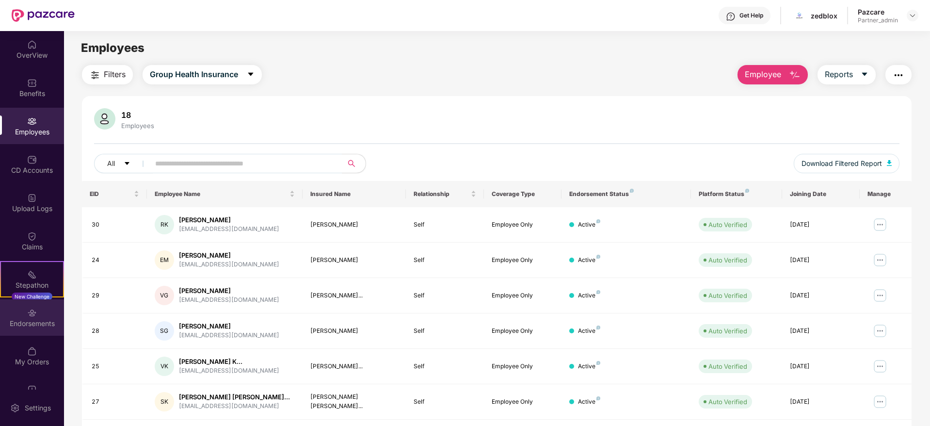
click at [36, 330] on div "Endorsements" at bounding box center [32, 317] width 64 height 36
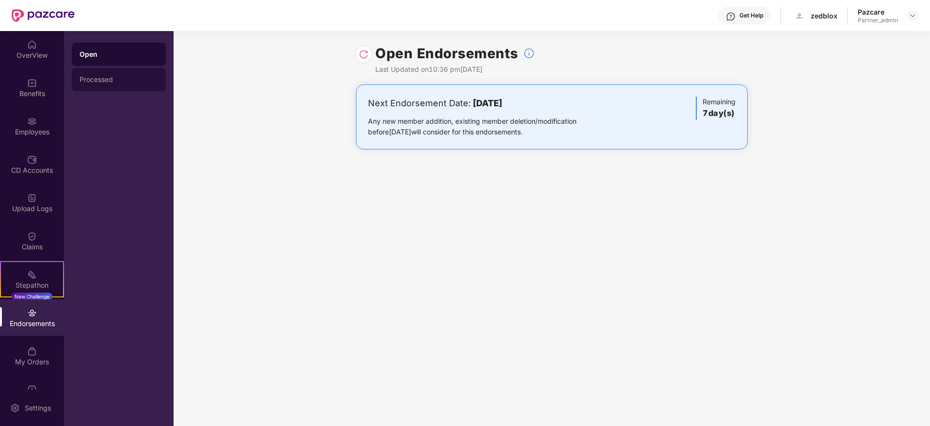
click at [117, 72] on div "Processed" at bounding box center [119, 79] width 94 height 23
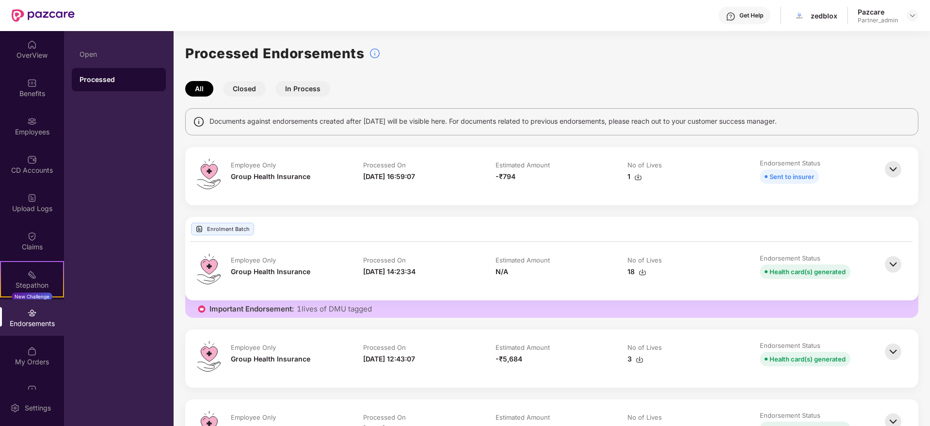
click at [638, 175] on img at bounding box center [638, 177] width 8 height 8
click at [822, 19] on div "zedblox" at bounding box center [824, 15] width 27 height 9
copy div "zedblox"
click at [911, 15] on img at bounding box center [913, 16] width 8 height 8
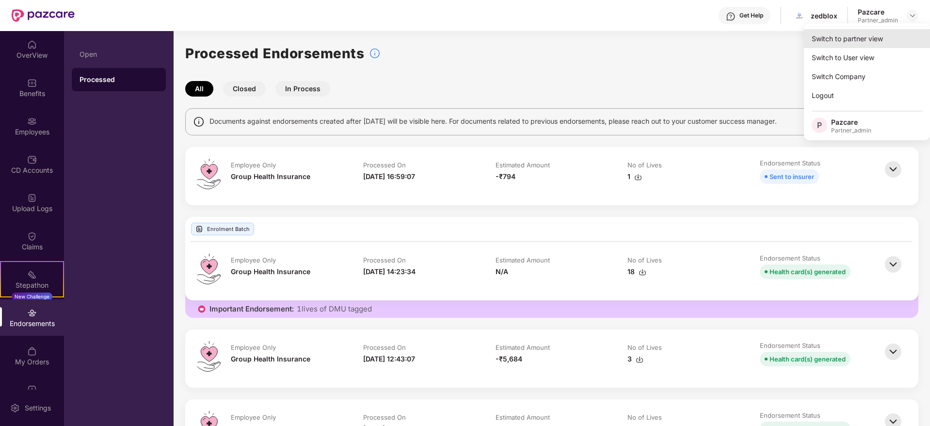
click at [881, 34] on div "Switch to partner view" at bounding box center [867, 38] width 126 height 19
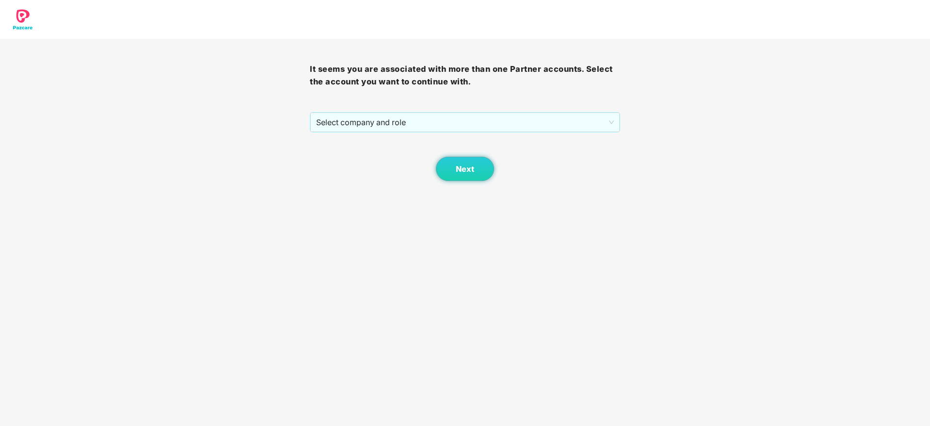
click at [367, 134] on div "Next" at bounding box center [465, 156] width 310 height 48
click at [382, 124] on span "Select company and role" at bounding box center [464, 122] width 297 height 18
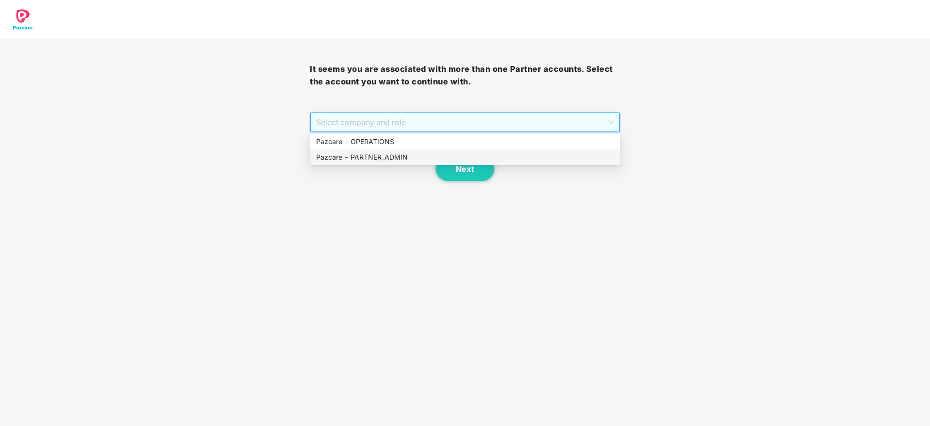
click at [377, 155] on div "Pazcare - PARTNER_ADMIN" at bounding box center [465, 157] width 298 height 11
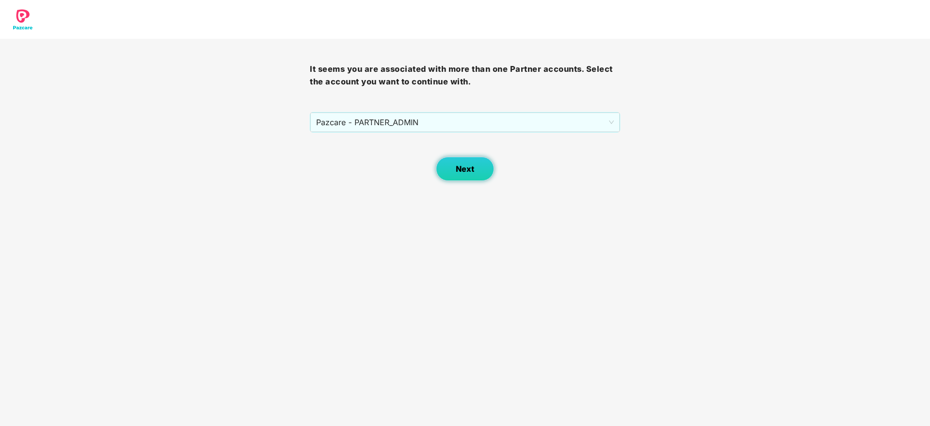
click at [463, 173] on span "Next" at bounding box center [465, 168] width 18 height 9
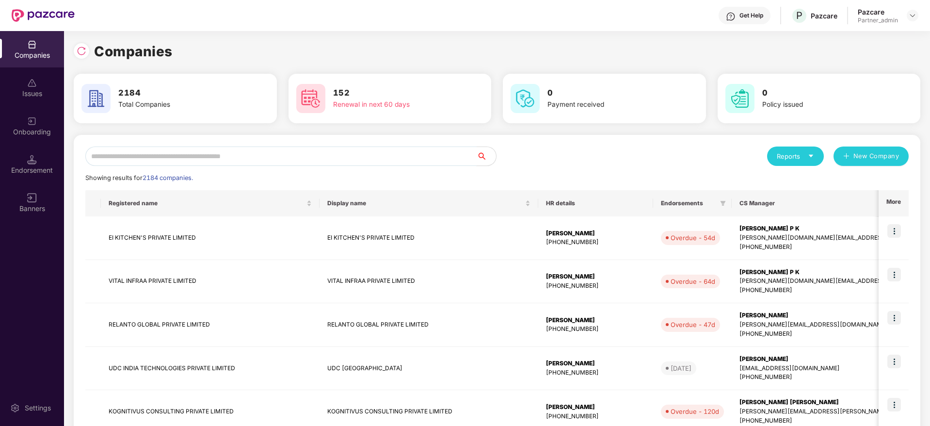
click at [313, 162] on input "text" at bounding box center [280, 155] width 391 height 19
paste input "*******"
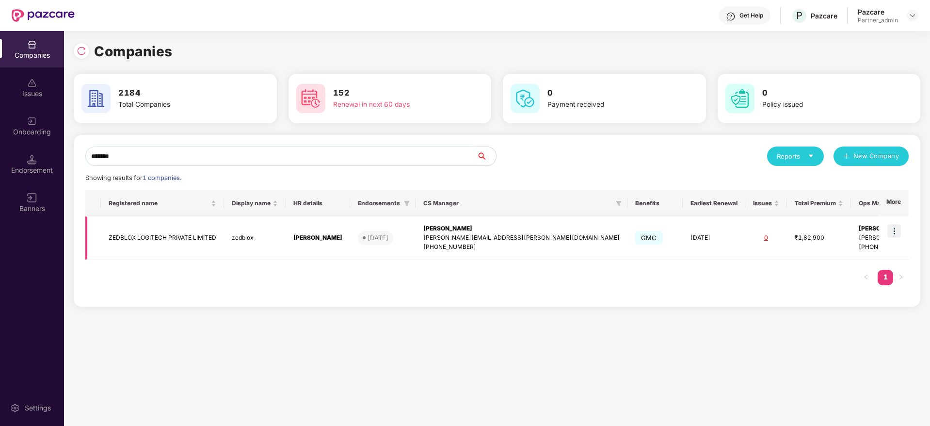
type input "*******"
click at [444, 225] on div "[PERSON_NAME]" at bounding box center [521, 228] width 196 height 9
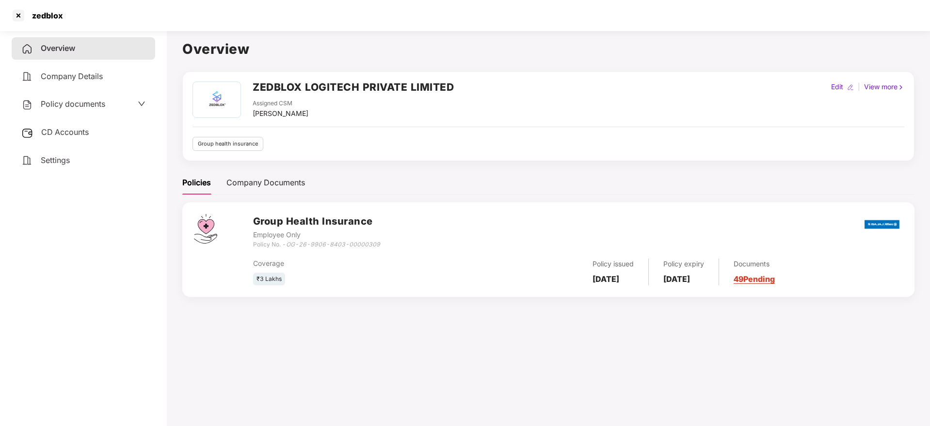
click at [775, 275] on link "49 Pending" at bounding box center [754, 279] width 41 height 10
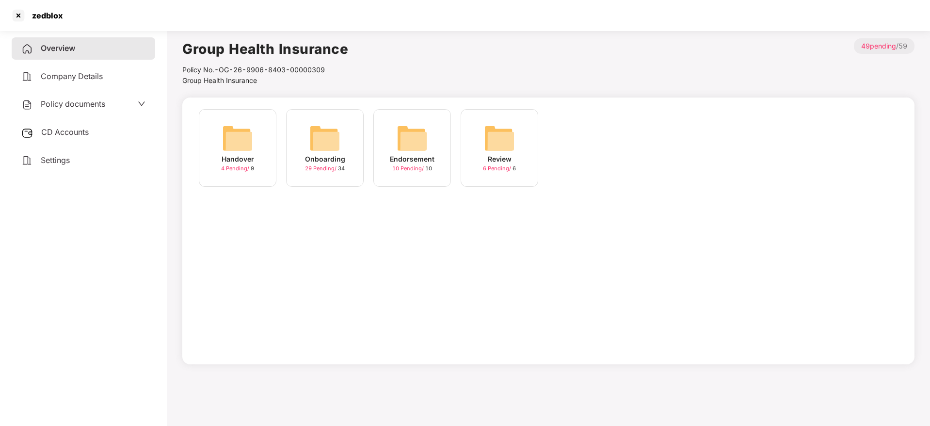
click at [306, 129] on div "Onboarding 29 Pending / 34" at bounding box center [325, 148] width 78 height 78
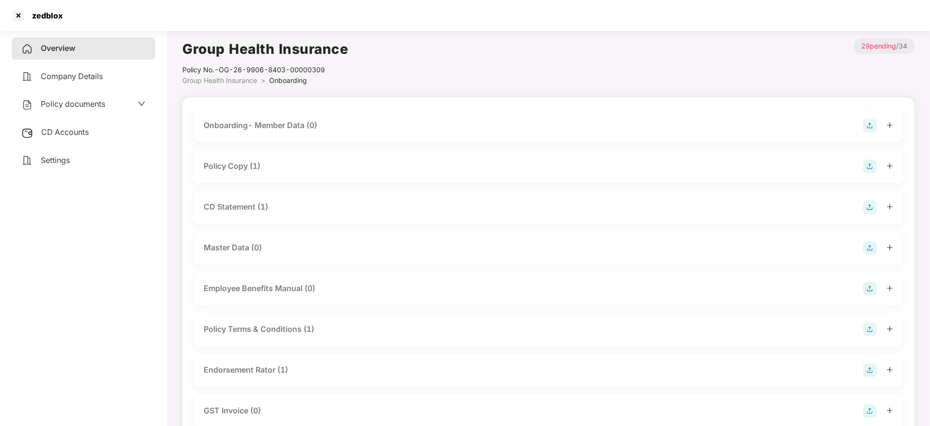
click at [887, 163] on icon "plus" at bounding box center [890, 165] width 7 height 7
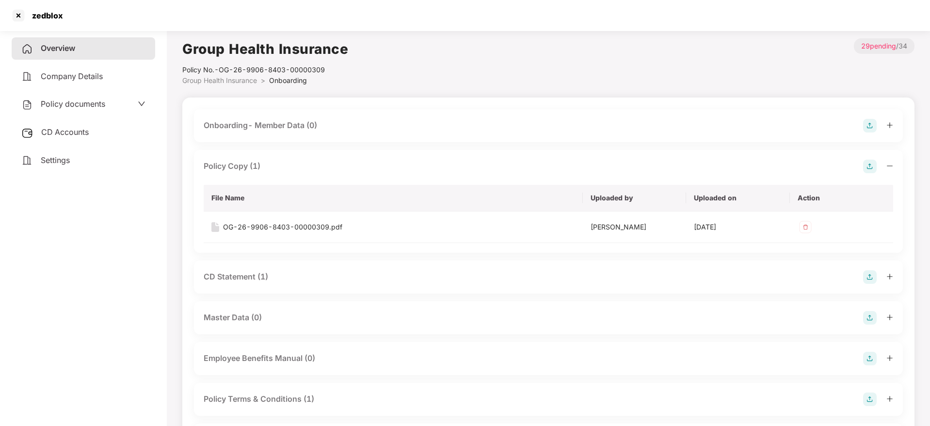
scroll to position [73, 0]
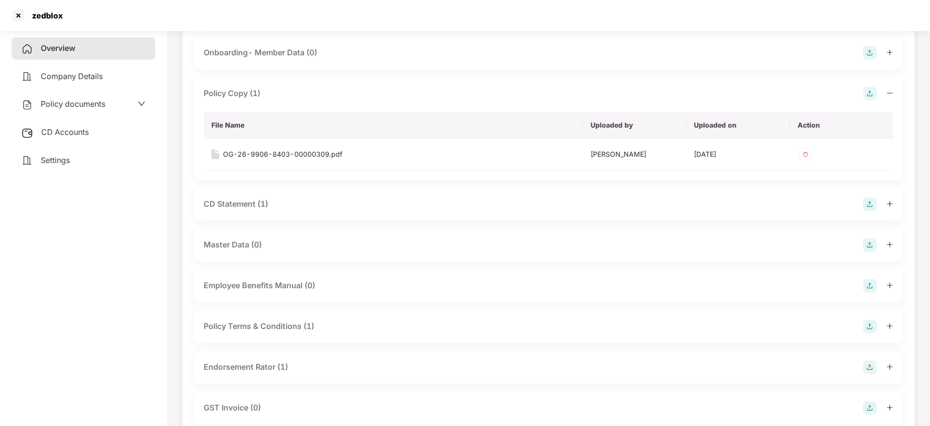
click at [886, 204] on div at bounding box center [878, 204] width 30 height 14
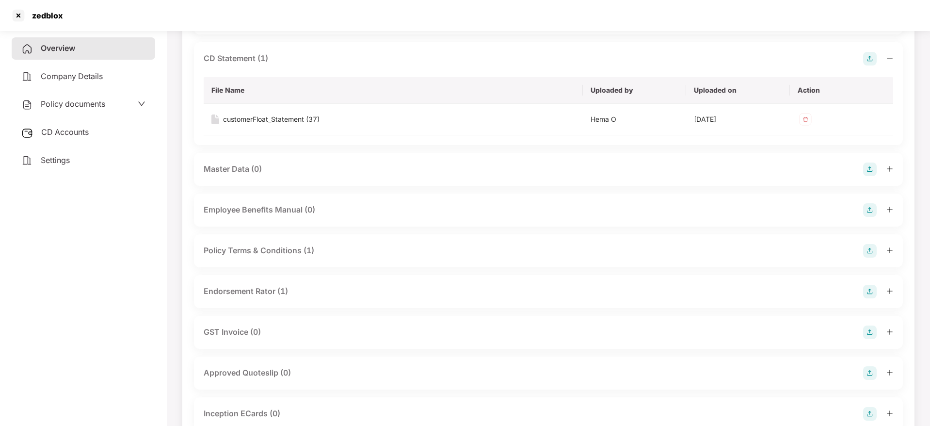
scroll to position [291, 0]
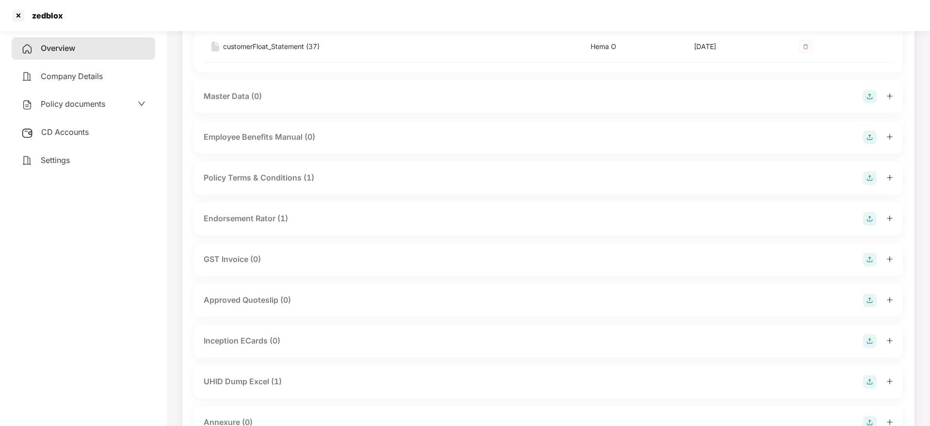
click at [888, 219] on icon "plus" at bounding box center [890, 218] width 7 height 7
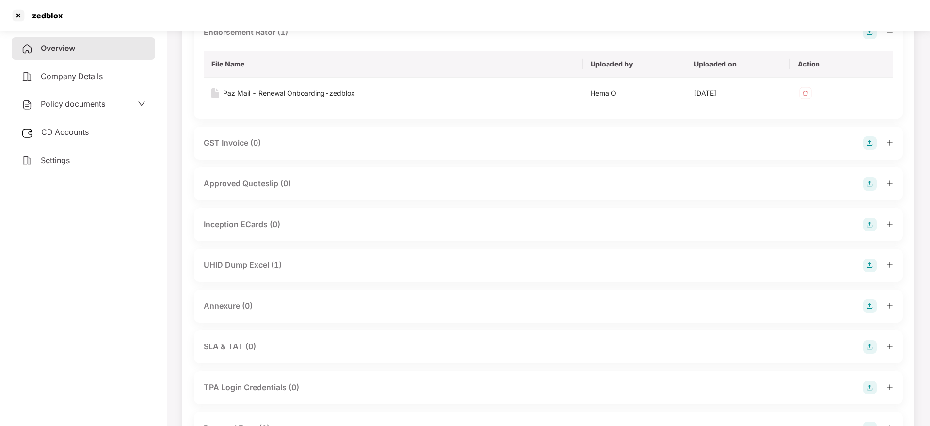
scroll to position [509, 0]
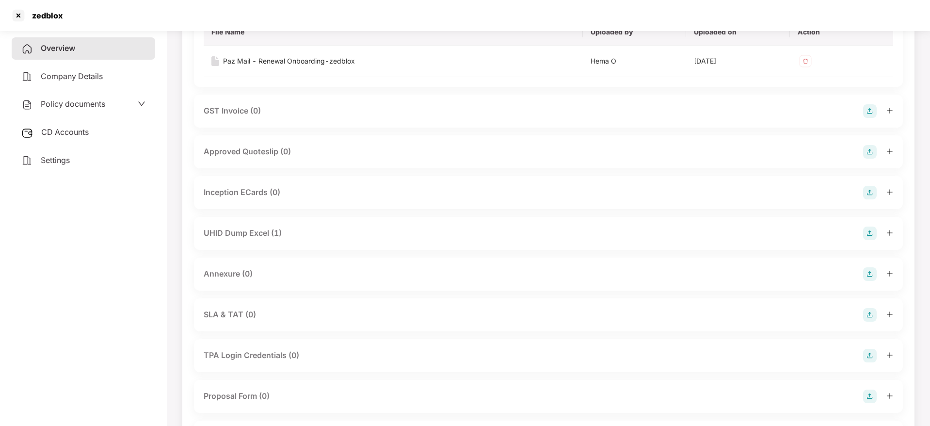
click at [887, 232] on icon "plus" at bounding box center [890, 232] width 7 height 7
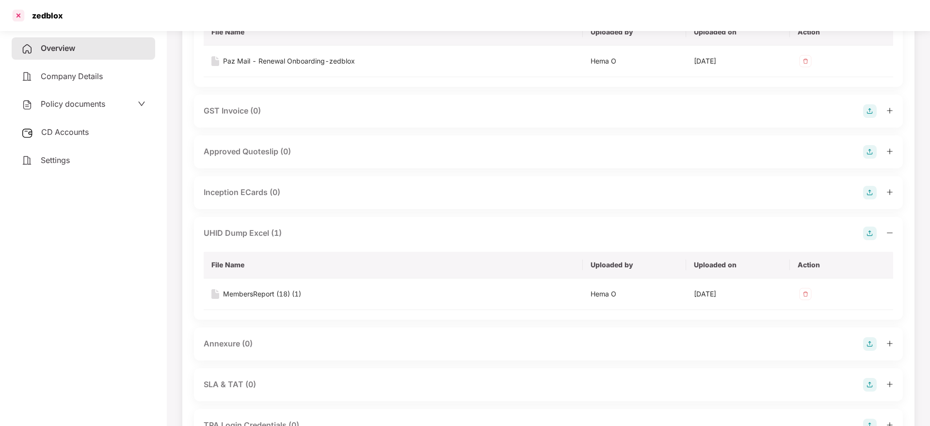
click at [21, 16] on div at bounding box center [19, 16] width 16 height 16
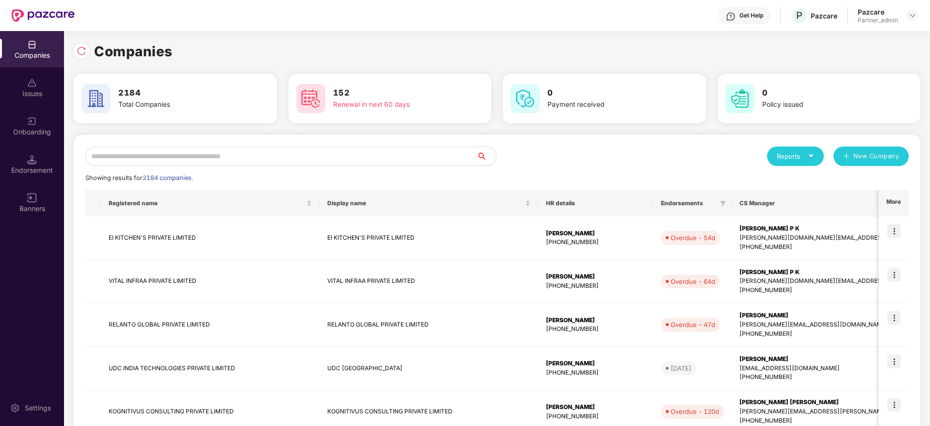
click at [209, 155] on input "text" at bounding box center [280, 155] width 391 height 19
paste input "*******"
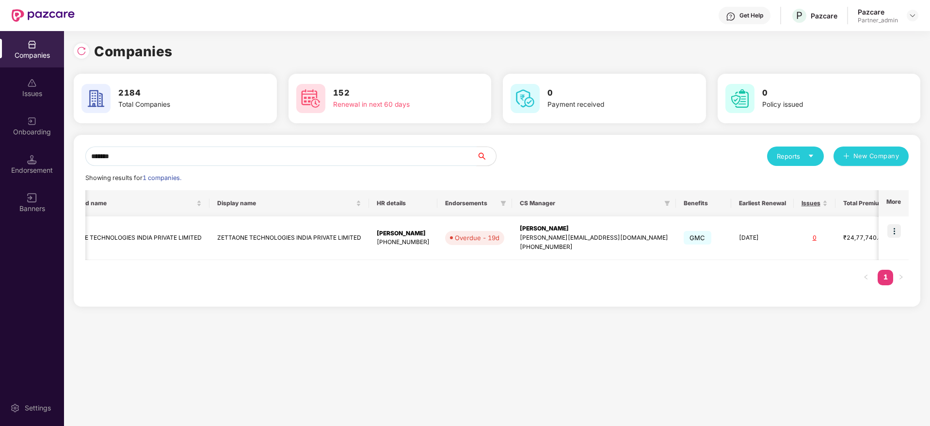
scroll to position [0, 49]
type input "*******"
click at [897, 230] on img at bounding box center [894, 231] width 14 height 14
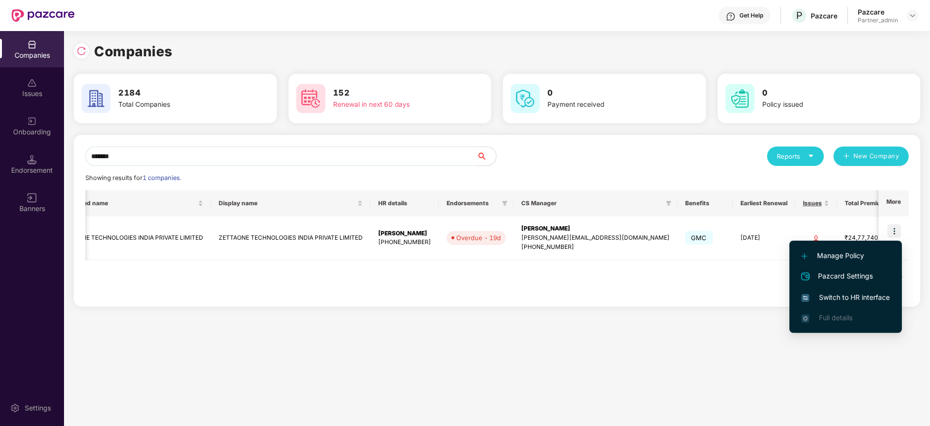
click at [847, 298] on span "Switch to HR interface" at bounding box center [846, 297] width 88 height 11
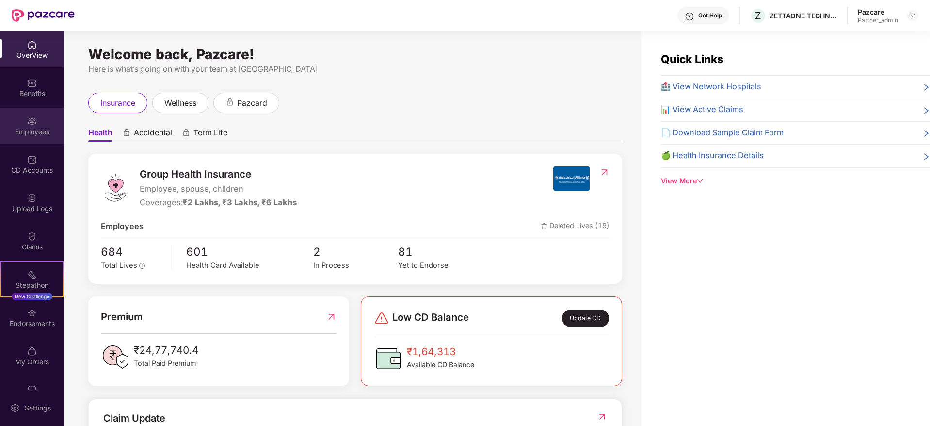
click at [29, 135] on div "Employees" at bounding box center [32, 132] width 64 height 10
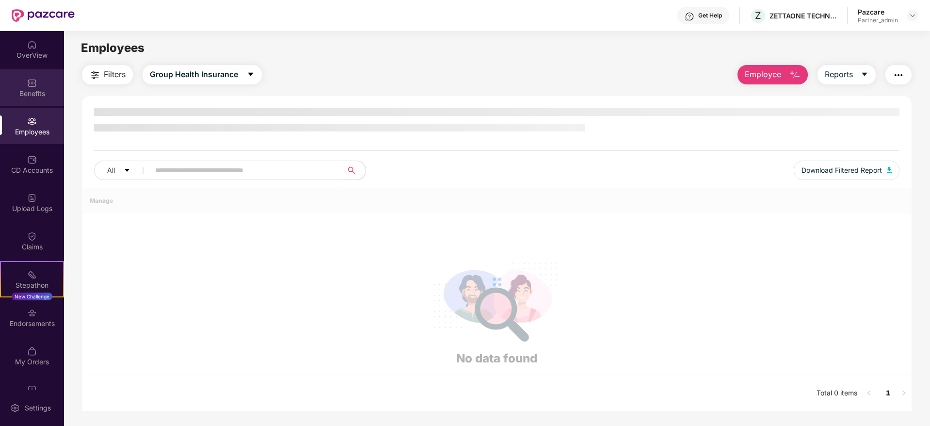
click at [28, 94] on div "Benefits" at bounding box center [32, 94] width 64 height 10
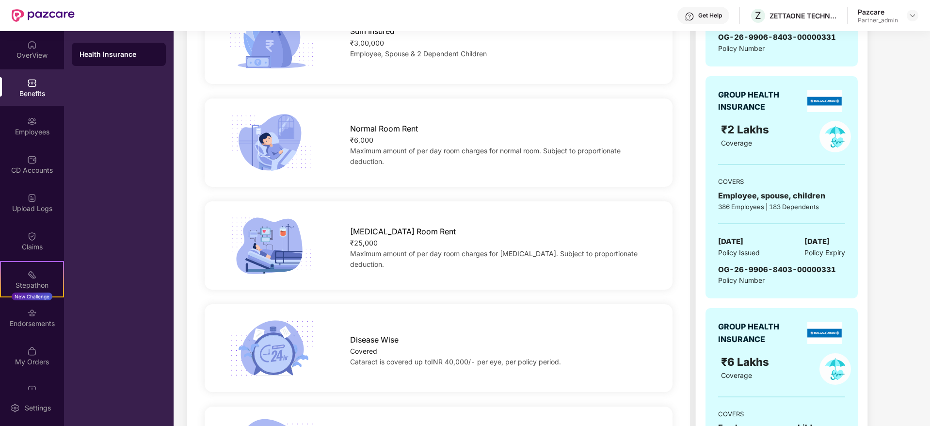
scroll to position [73, 0]
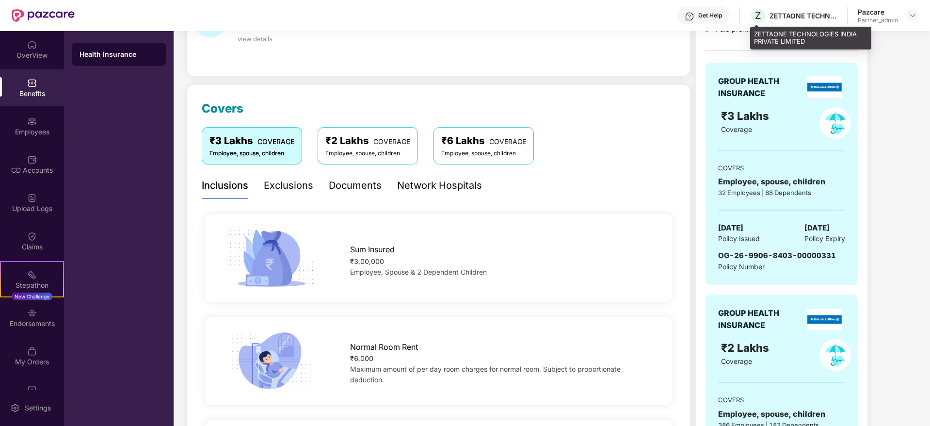
click at [780, 14] on div "ZETTAONE TECHNOLOGIES INDIA PRIVATE LIMITED" at bounding box center [804, 15] width 68 height 9
copy div "ZETTAONE"
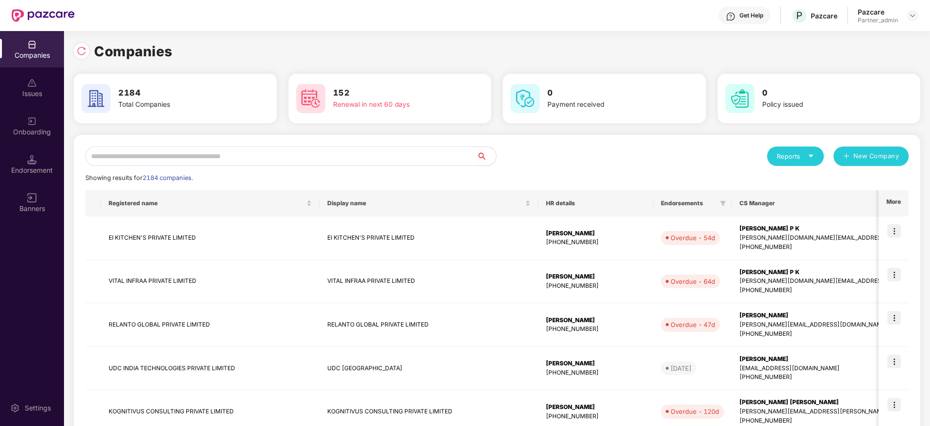
click at [192, 157] on input "text" at bounding box center [280, 155] width 391 height 19
paste input "********"
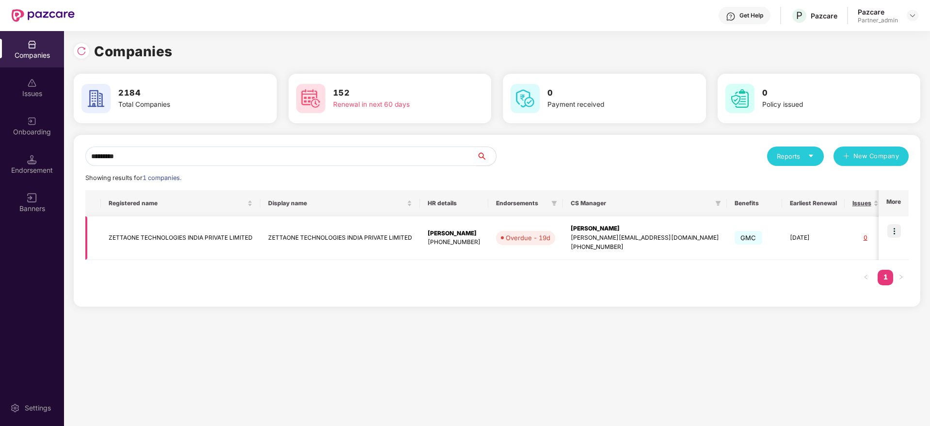
type input "********"
click at [599, 234] on div "jayaram.m@pazcare.com" at bounding box center [645, 237] width 148 height 9
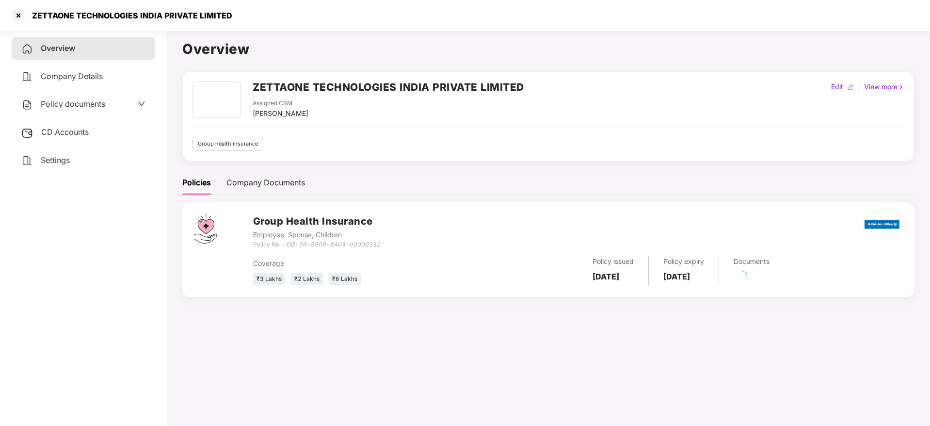
drag, startPoint x: 37, startPoint y: 136, endPoint x: 81, endPoint y: 134, distance: 44.2
click at [50, 134] on div "CD Accounts" at bounding box center [84, 132] width 144 height 22
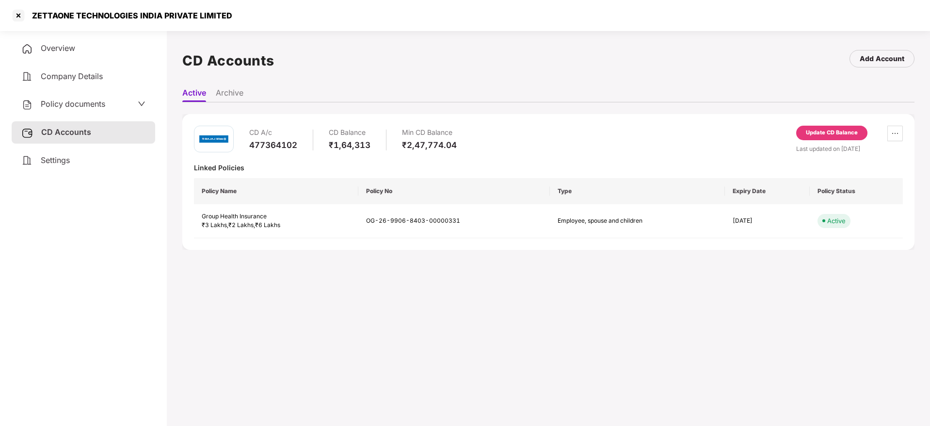
click at [61, 159] on span "Settings" at bounding box center [55, 160] width 29 height 10
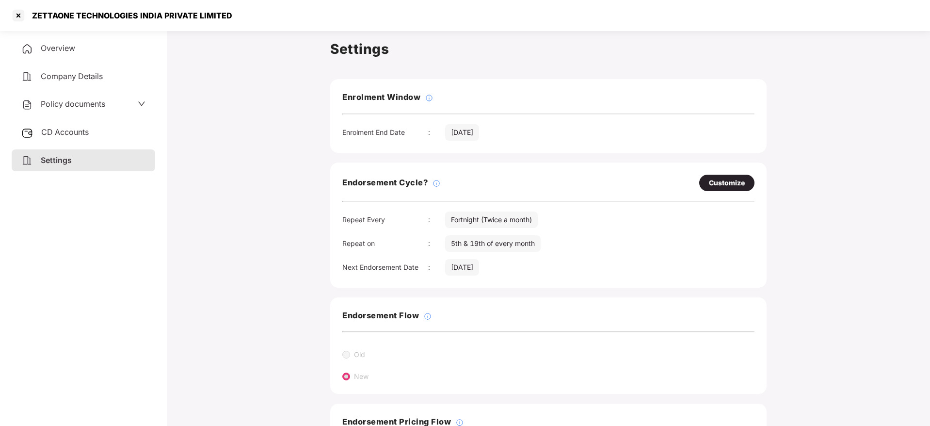
click at [71, 48] on span "Overview" at bounding box center [58, 48] width 34 height 10
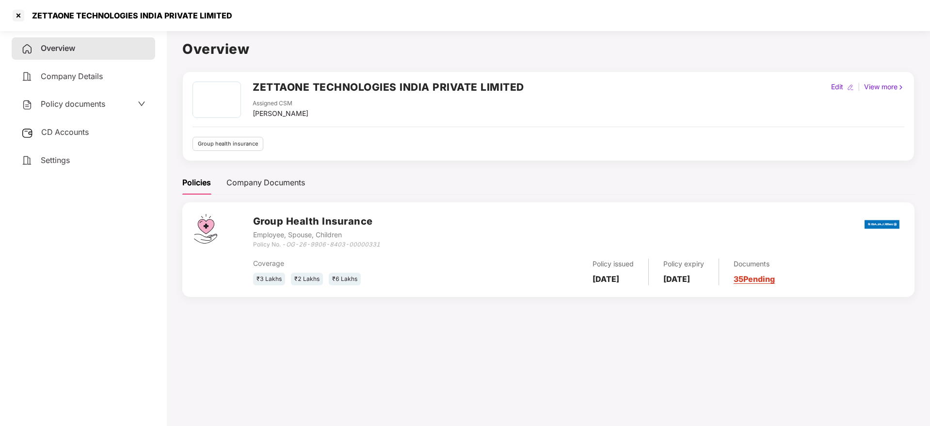
click at [775, 281] on link "35 Pending" at bounding box center [754, 279] width 41 height 10
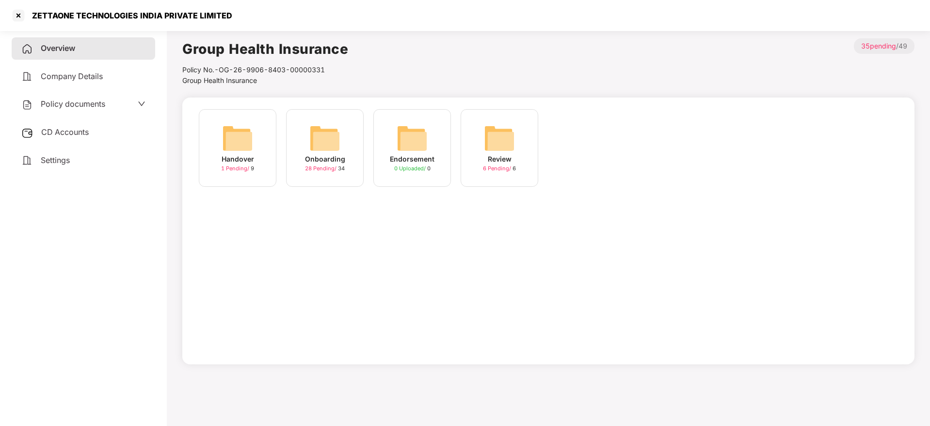
click at [339, 140] on img at bounding box center [324, 138] width 31 height 31
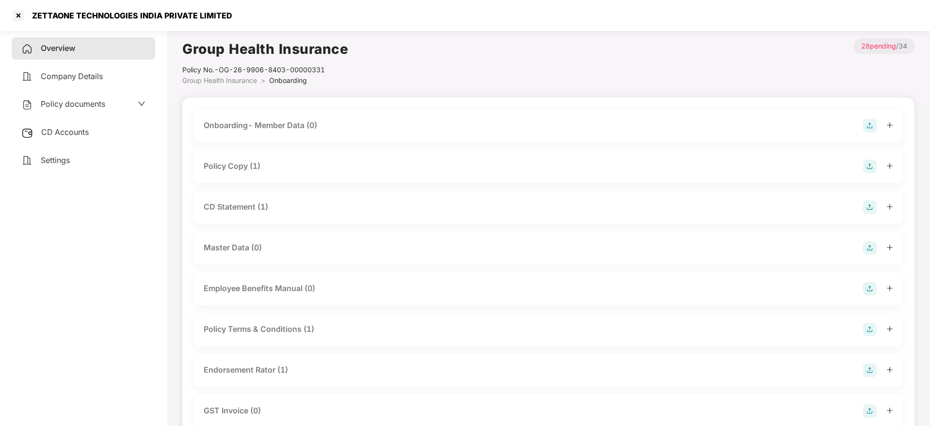
click at [888, 164] on icon "plus" at bounding box center [890, 165] width 7 height 7
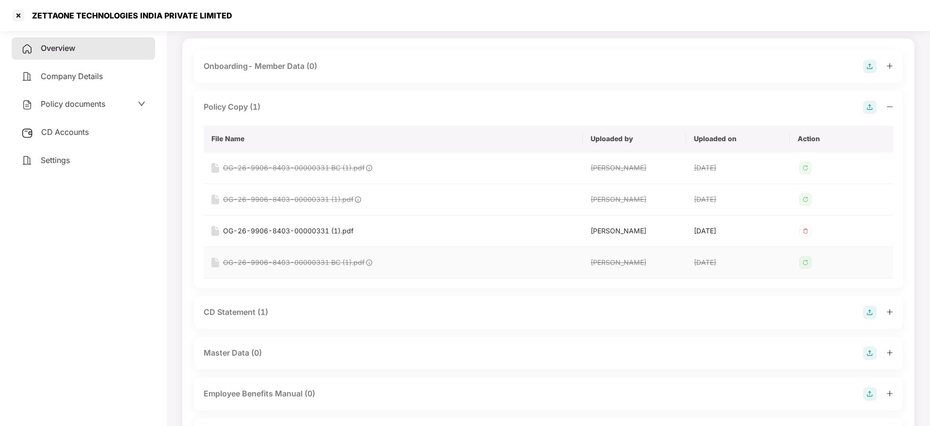
scroll to position [145, 0]
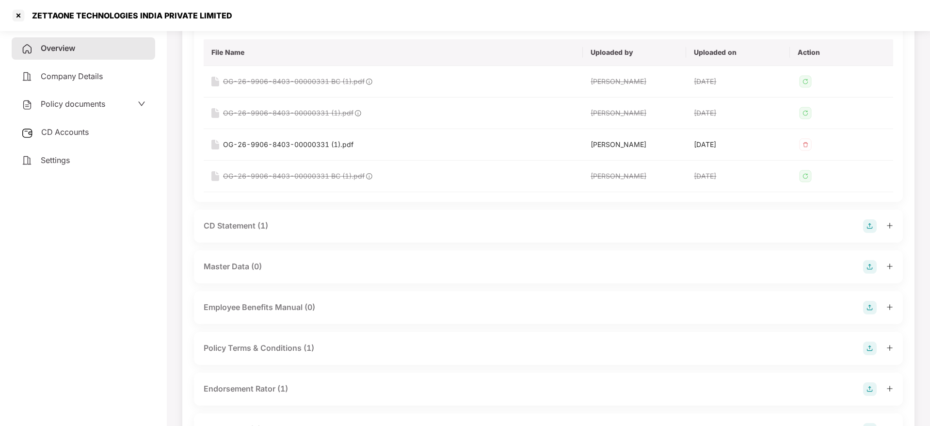
click at [888, 224] on icon "plus" at bounding box center [890, 225] width 7 height 7
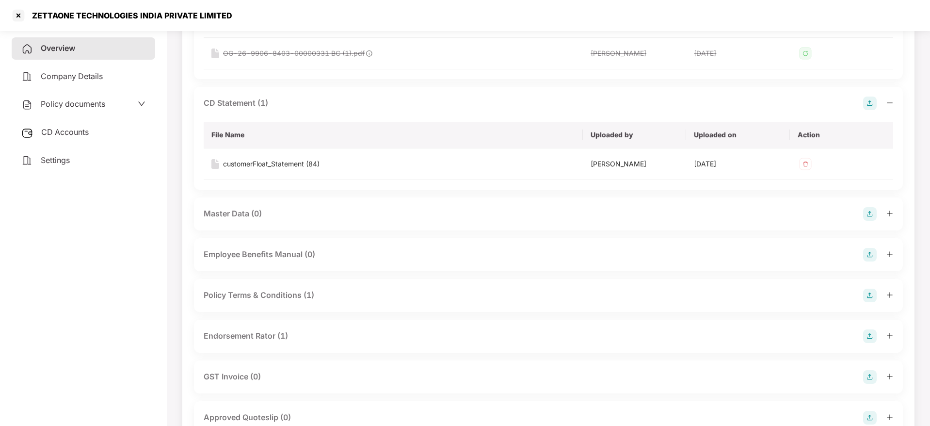
scroll to position [291, 0]
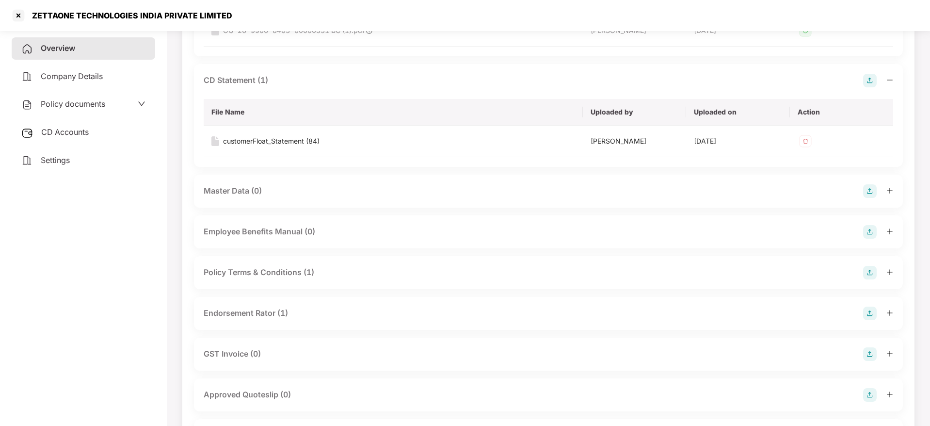
click at [887, 311] on icon "plus" at bounding box center [890, 312] width 7 height 7
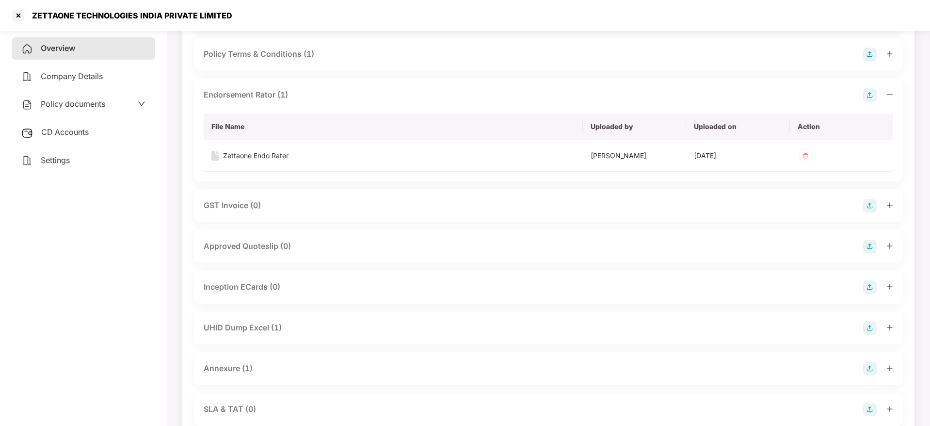
scroll to position [582, 0]
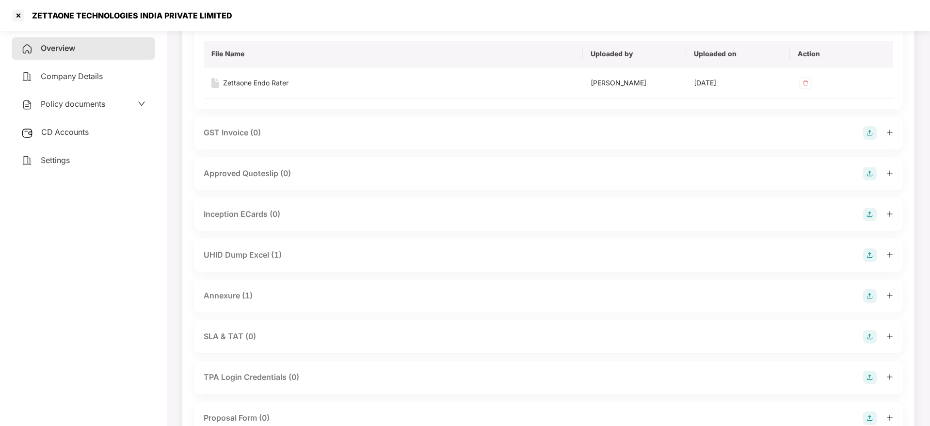
click at [887, 292] on icon "plus" at bounding box center [890, 295] width 7 height 7
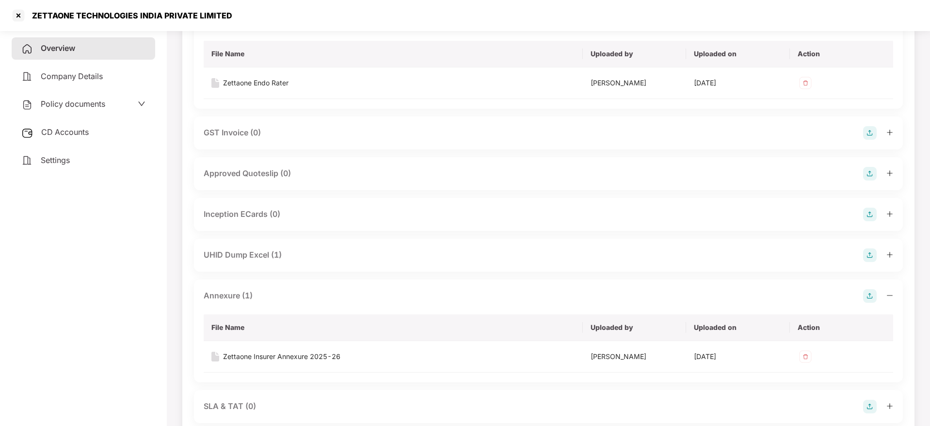
scroll to position [655, 0]
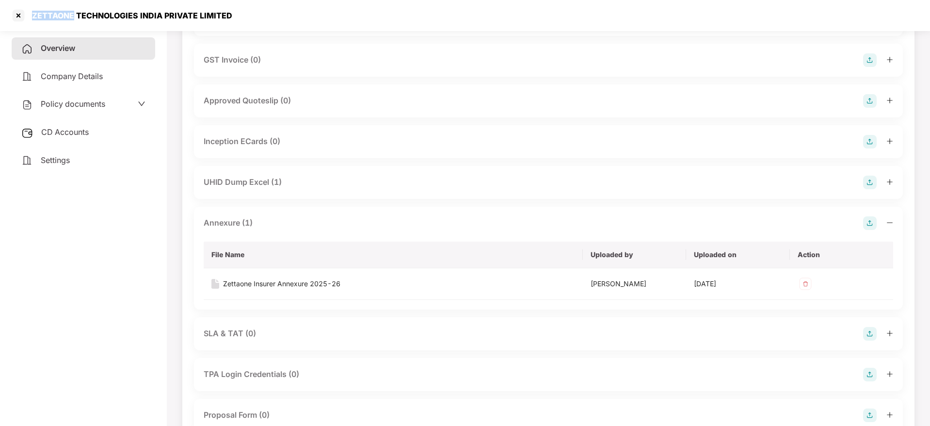
drag, startPoint x: 31, startPoint y: 13, endPoint x: 74, endPoint y: 15, distance: 42.7
click at [74, 15] on div "ZETTAONE TECHNOLOGIES INDIA PRIVATE LIMITED" at bounding box center [129, 16] width 206 height 10
click at [18, 16] on div at bounding box center [19, 16] width 16 height 16
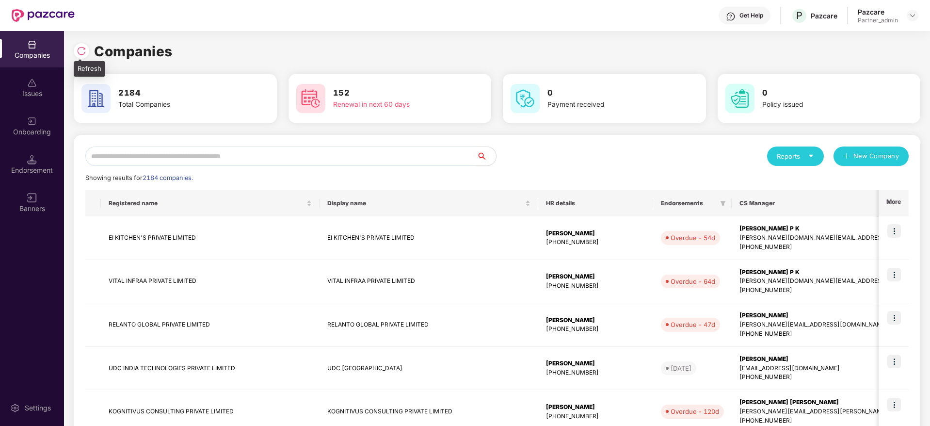
click at [81, 54] on img at bounding box center [82, 51] width 10 height 10
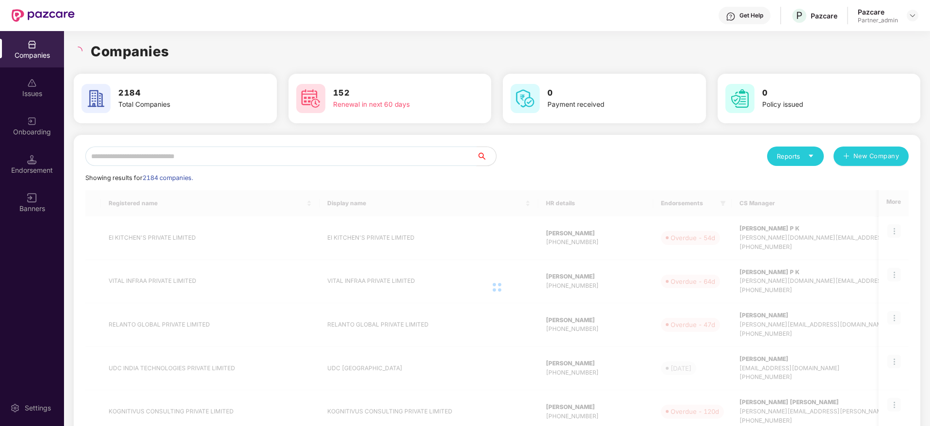
click at [118, 161] on input "text" at bounding box center [280, 155] width 391 height 19
paste input "********"
type input "********"
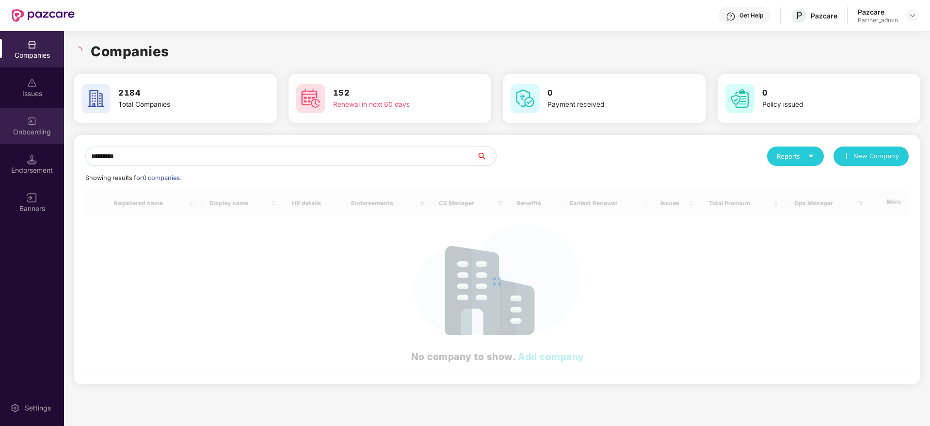
drag, startPoint x: 159, startPoint y: 156, endPoint x: 0, endPoint y: 136, distance: 159.9
click at [0, 136] on div "Companies Issues Onboarding Endorsement Banners Settings Companies 2184 Total C…" at bounding box center [465, 228] width 930 height 395
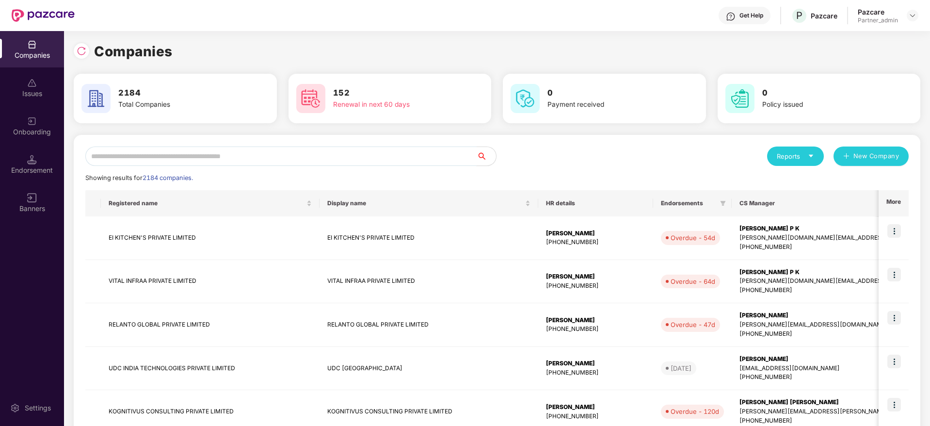
paste input "********"
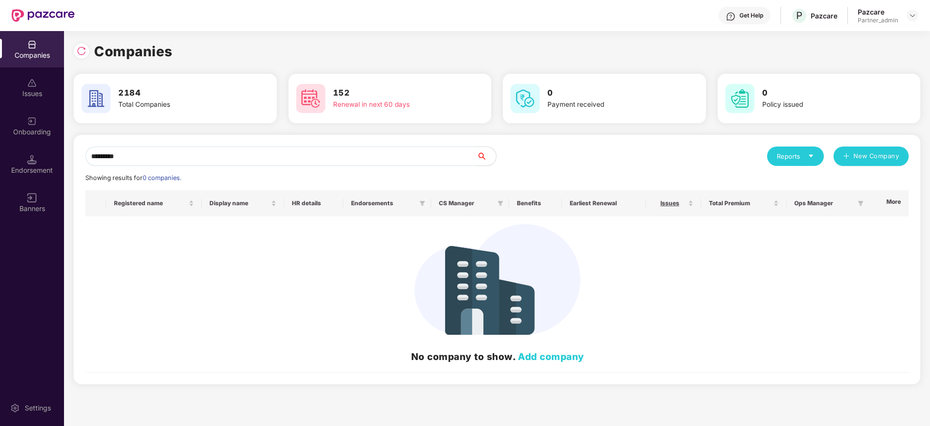
click at [170, 161] on input "********" at bounding box center [280, 155] width 391 height 19
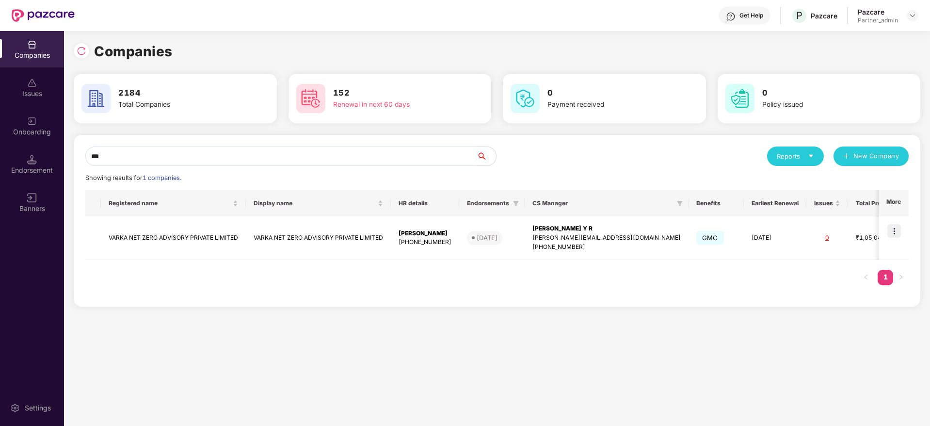
type input "*"
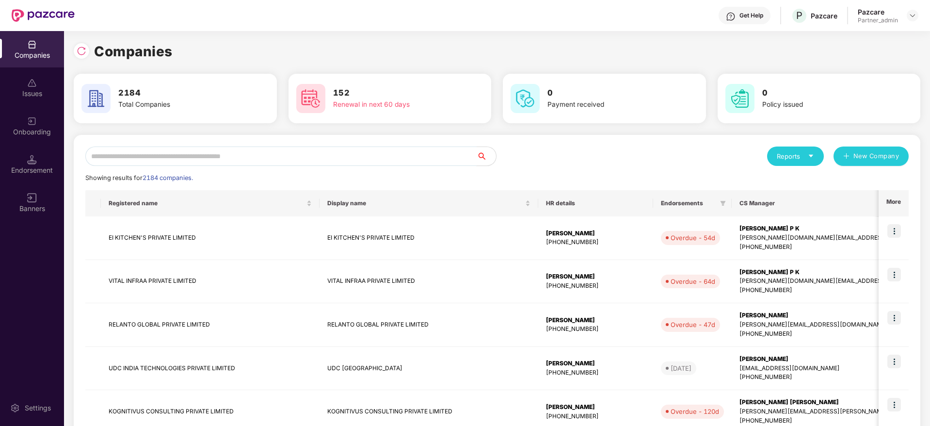
click at [149, 150] on input "text" at bounding box center [280, 155] width 391 height 19
paste input "******"
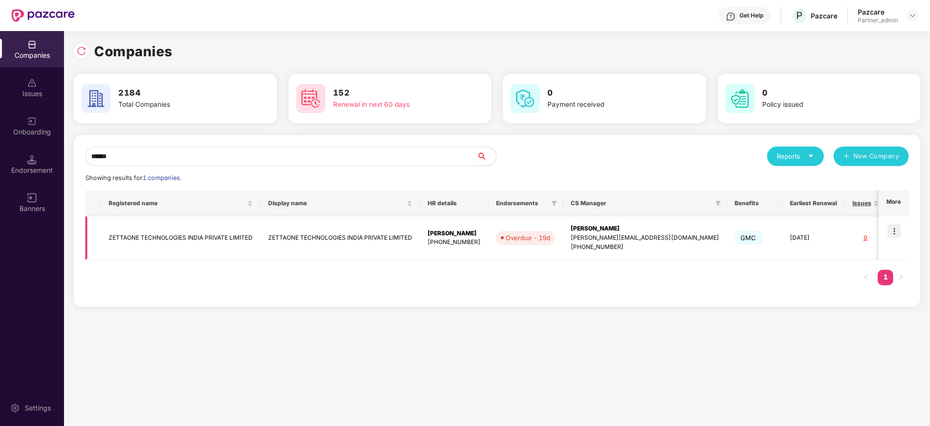
scroll to position [0, 71]
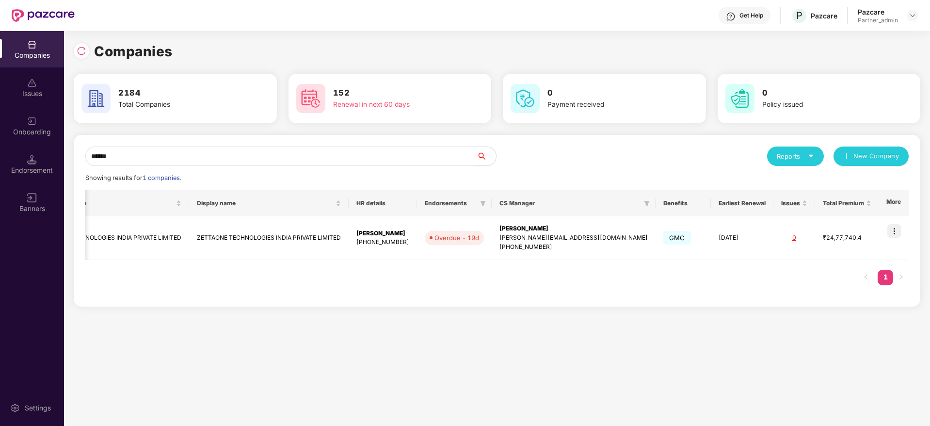
click at [0, 136] on div "Companies Issues Onboarding Endorsement Banners Settings Companies 2184 Total C…" at bounding box center [465, 228] width 930 height 395
paste input "text"
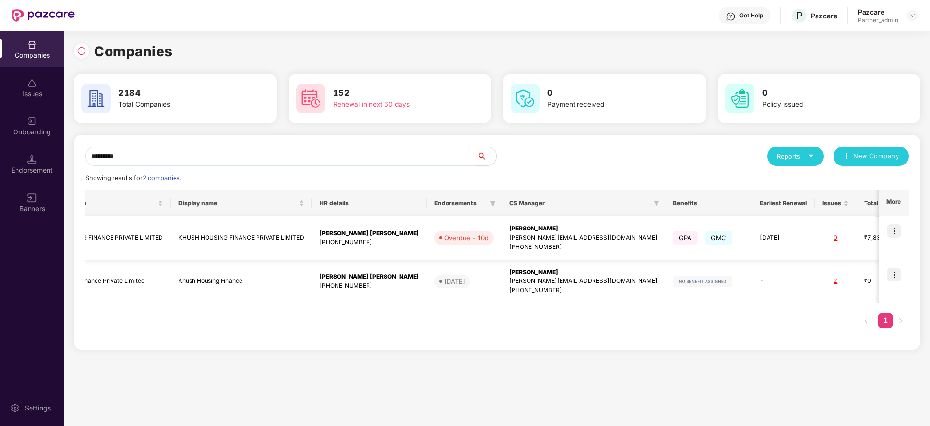
scroll to position [0, 0]
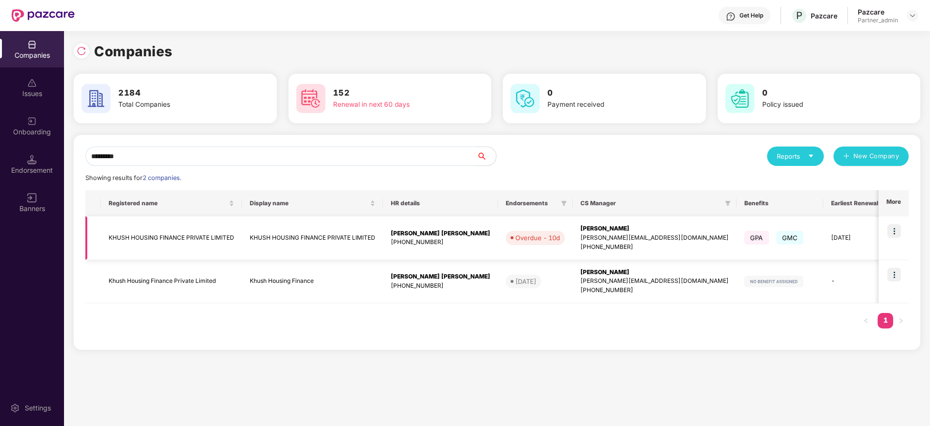
type input "*********"
click at [580, 230] on div "[PERSON_NAME]" at bounding box center [654, 228] width 148 height 9
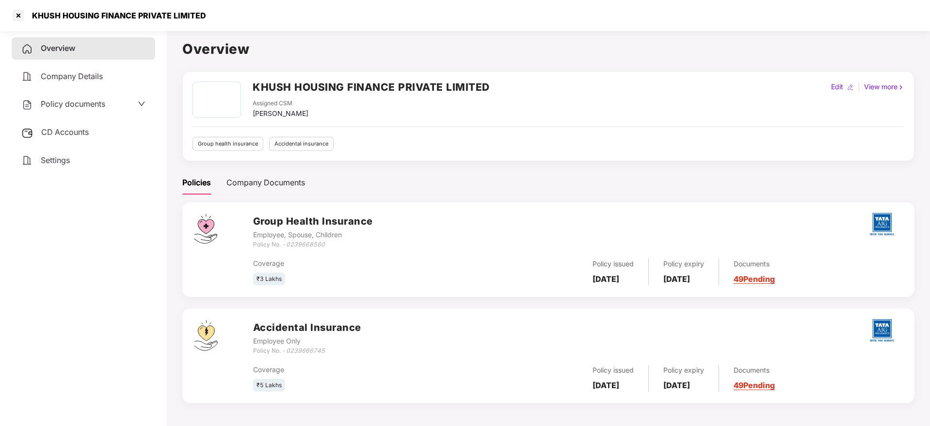
click at [758, 279] on link "49 Pending" at bounding box center [754, 279] width 41 height 10
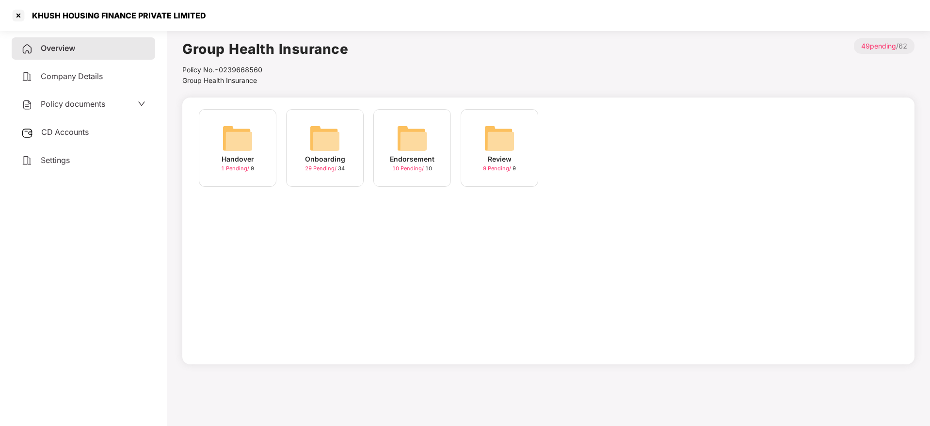
click at [323, 151] on img at bounding box center [324, 138] width 31 height 31
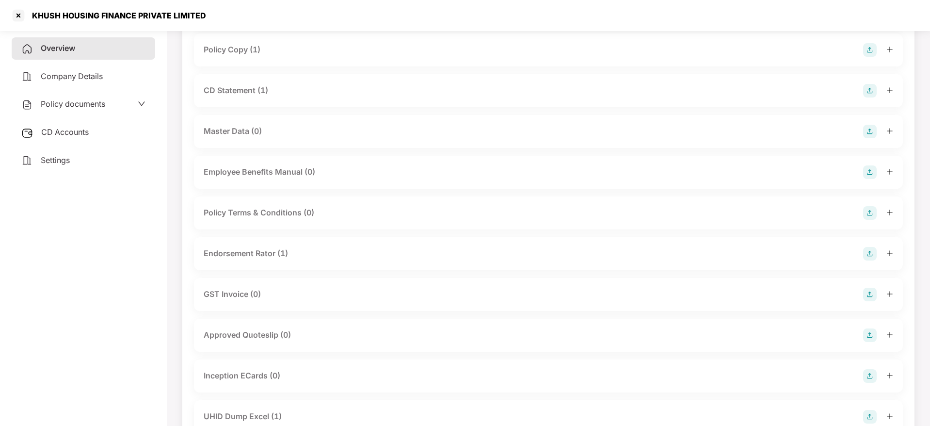
scroll to position [218, 0]
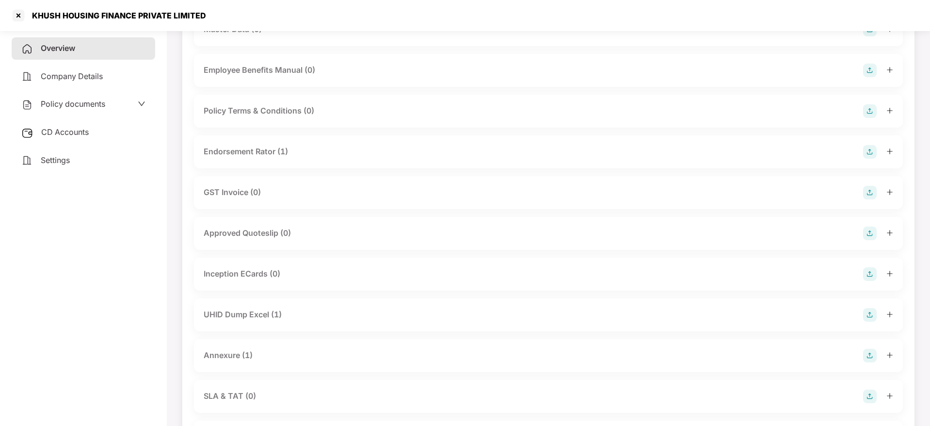
click at [890, 151] on icon "plus" at bounding box center [890, 151] width 7 height 7
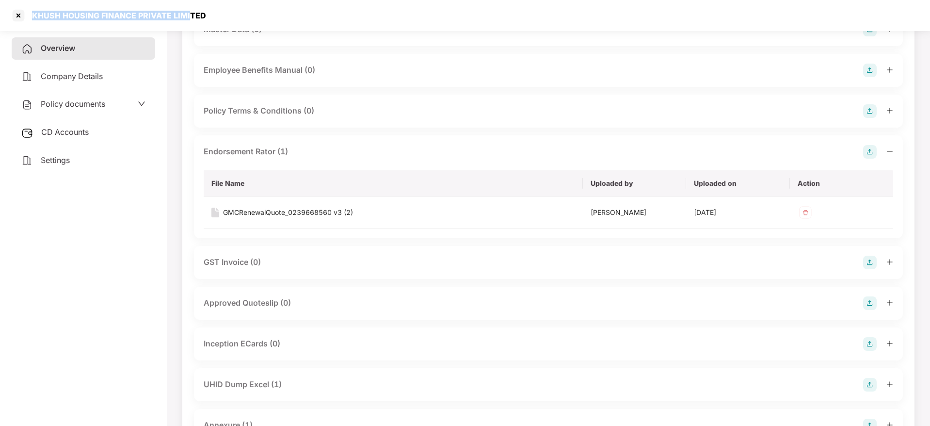
drag, startPoint x: 31, startPoint y: 16, endPoint x: 135, endPoint y: 18, distance: 103.8
click at [189, 19] on div "KHUSH HOUSING FINANCE PRIVATE LIMITED" at bounding box center [116, 16] width 180 height 10
click at [20, 20] on div at bounding box center [19, 16] width 16 height 16
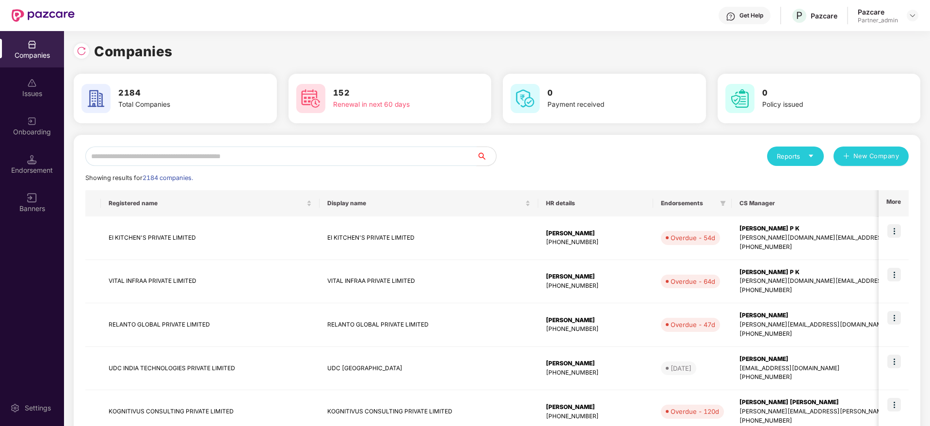
click at [149, 156] on input "text" at bounding box center [280, 155] width 391 height 19
paste input "**********"
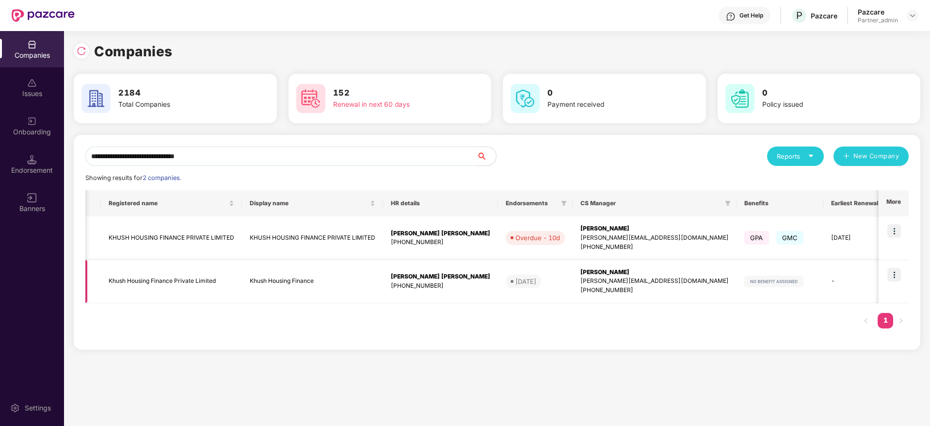
scroll to position [0, 95]
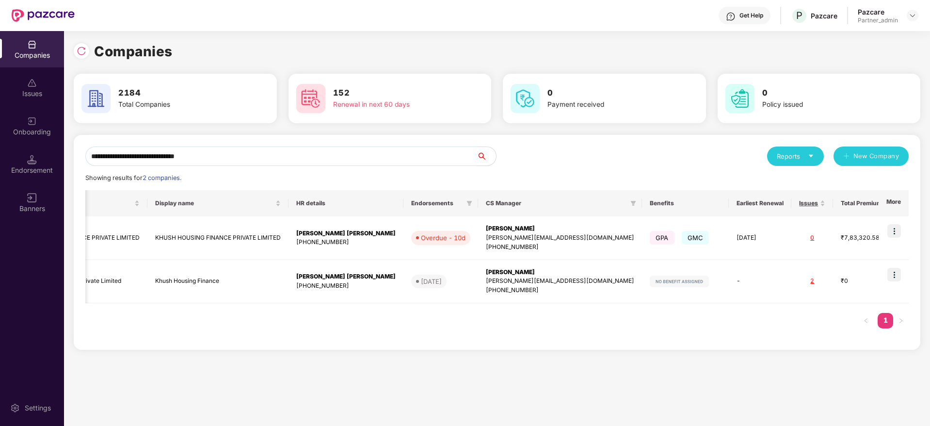
click at [3, 144] on div "**********" at bounding box center [465, 228] width 930 height 395
paste input "text"
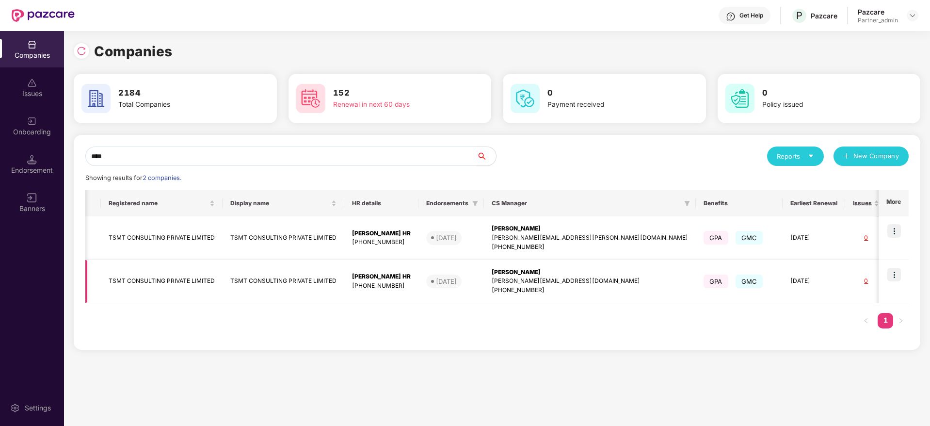
scroll to position [0, 35]
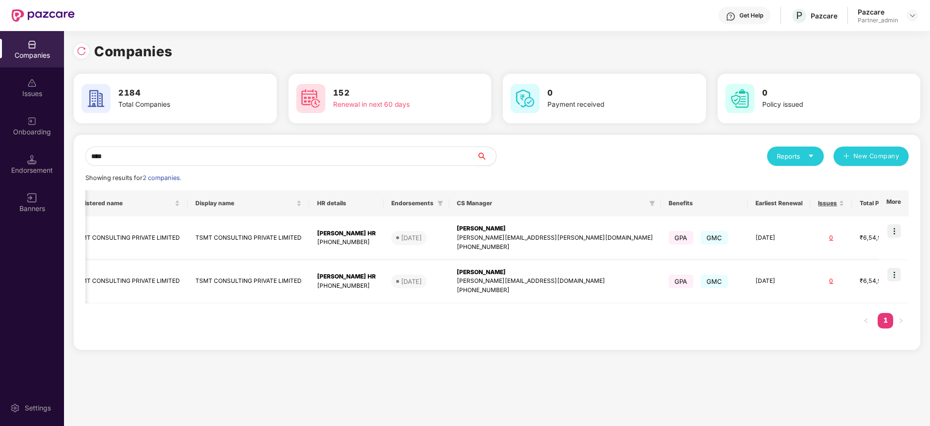
type input "****"
click at [457, 225] on div "[PERSON_NAME]" at bounding box center [555, 228] width 196 height 9
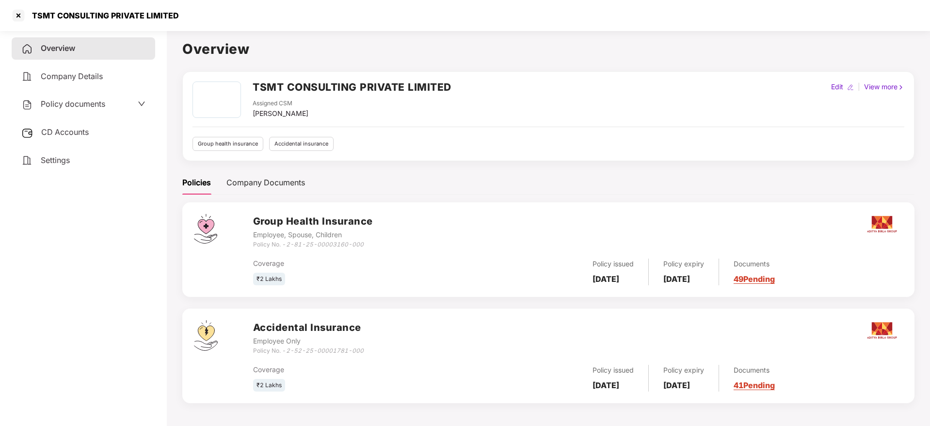
click at [762, 281] on link "49 Pending" at bounding box center [754, 279] width 41 height 10
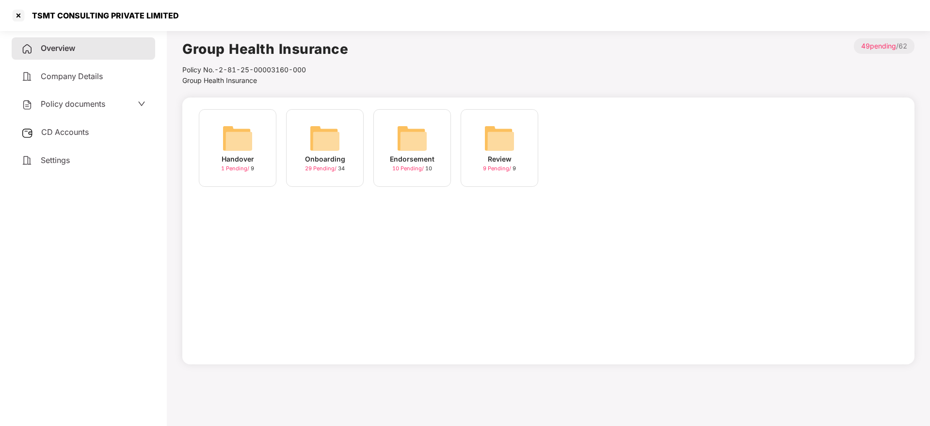
click at [330, 135] on img at bounding box center [324, 138] width 31 height 31
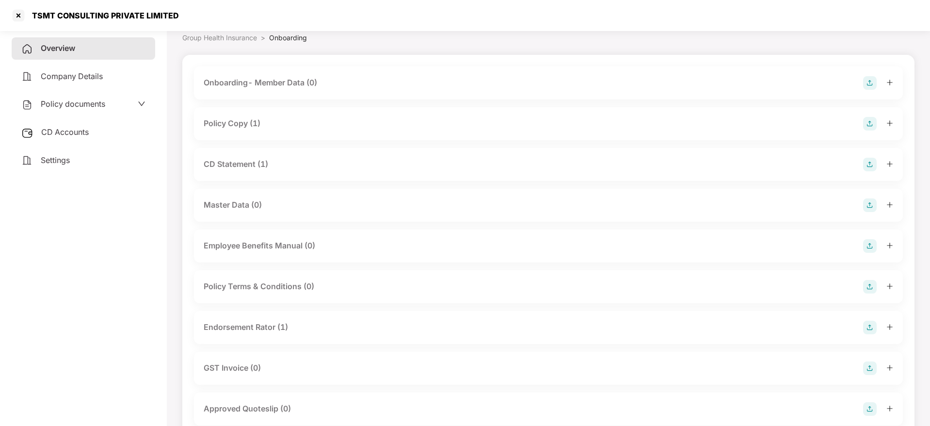
scroll to position [145, 0]
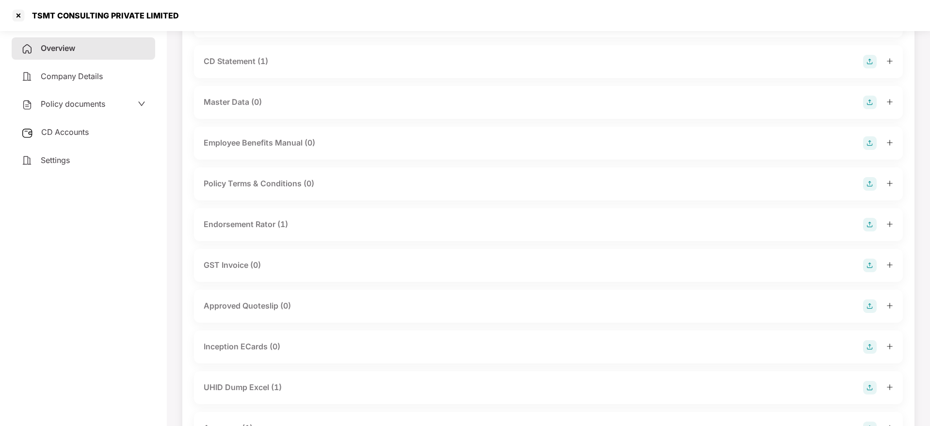
click at [889, 224] on icon "plus" at bounding box center [889, 224] width 5 height 0
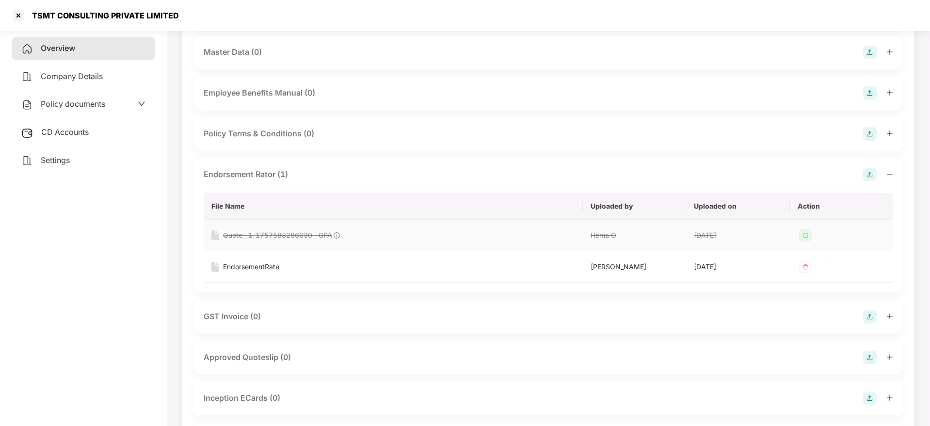
scroll to position [218, 0]
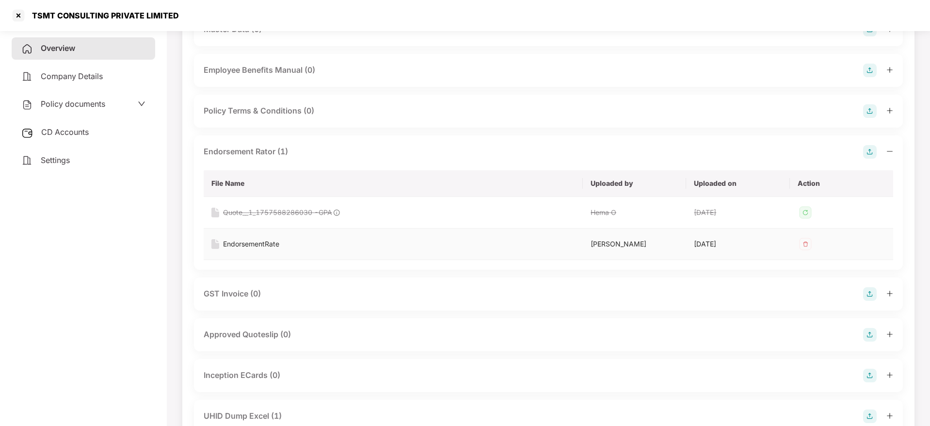
click at [261, 243] on div "EndorsementRate" at bounding box center [251, 244] width 56 height 11
click at [27, 17] on div "TSMT CONSULTING PRIVATE LIMITED" at bounding box center [95, 16] width 168 height 16
click at [20, 15] on div at bounding box center [19, 16] width 16 height 16
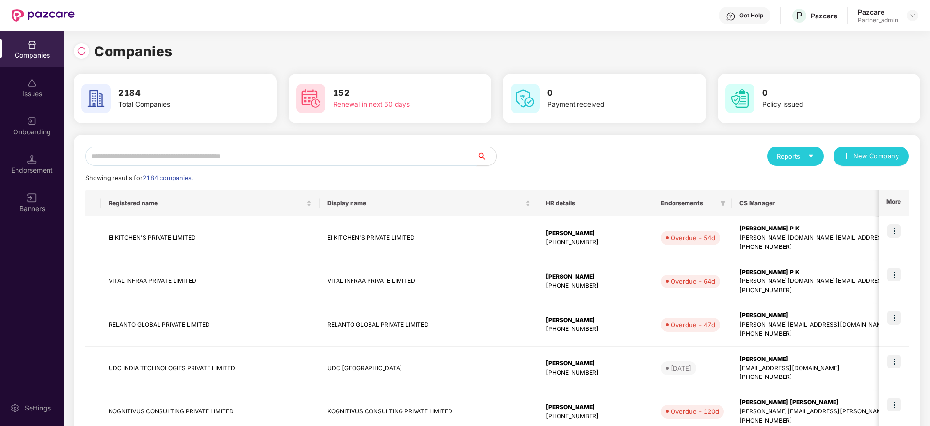
click at [207, 159] on input "text" at bounding box center [280, 155] width 391 height 19
paste input "**********"
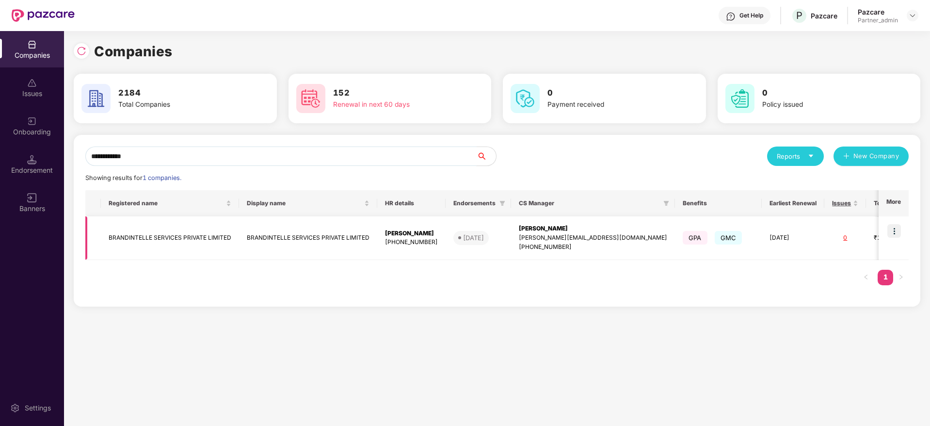
scroll to position [0, 83]
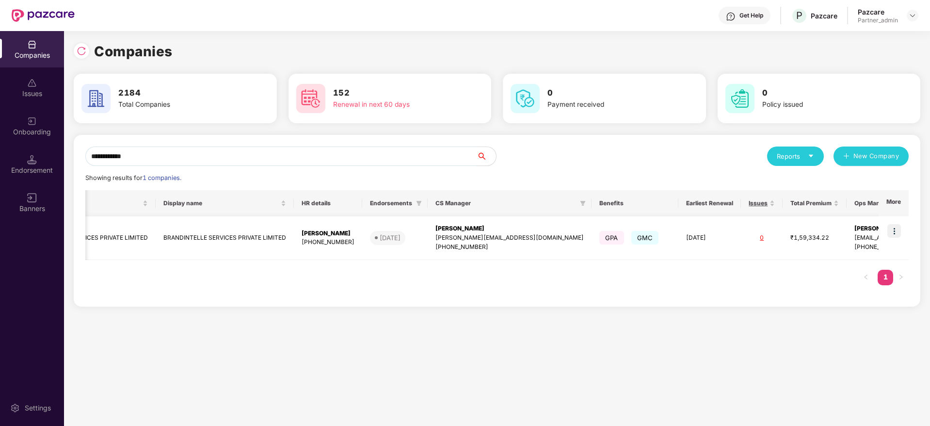
type input "**********"
click at [895, 230] on img at bounding box center [894, 231] width 14 height 14
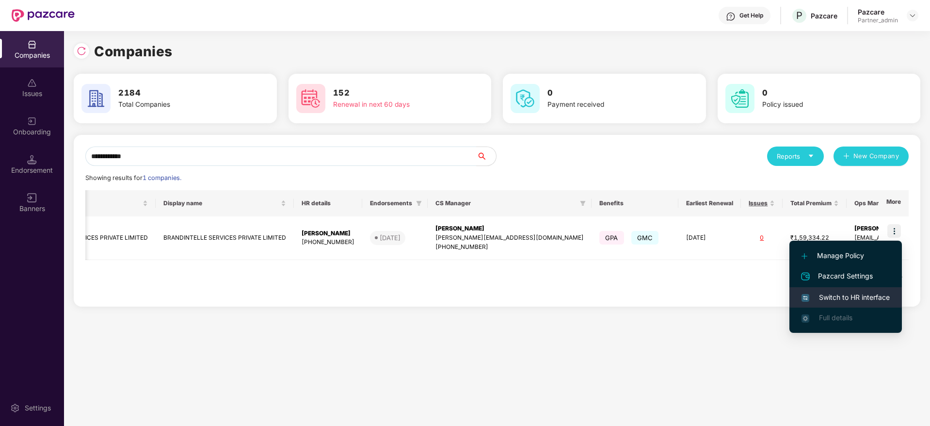
click at [858, 295] on span "Switch to HR interface" at bounding box center [846, 297] width 88 height 11
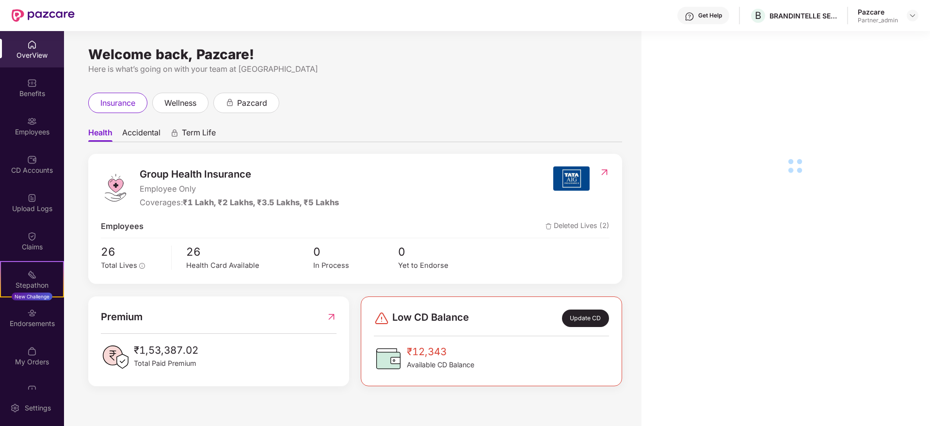
click at [32, 86] on img at bounding box center [32, 83] width 10 height 10
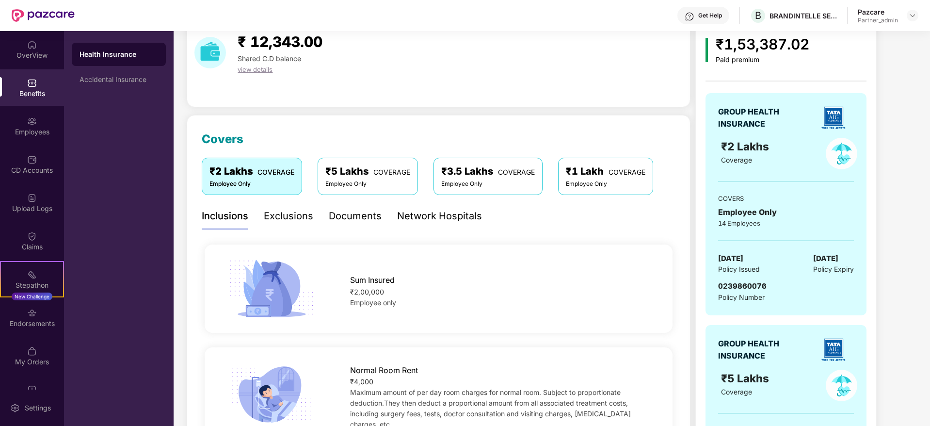
scroll to position [73, 0]
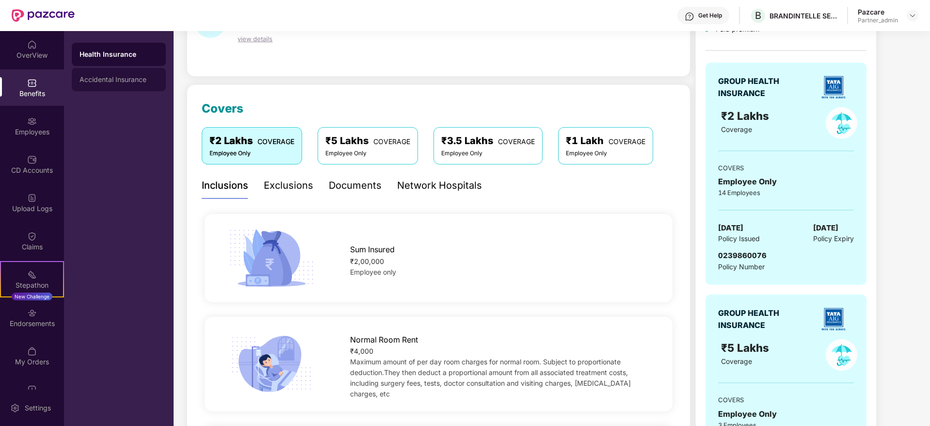
click at [115, 82] on div "Accidental Insurance" at bounding box center [119, 80] width 79 height 8
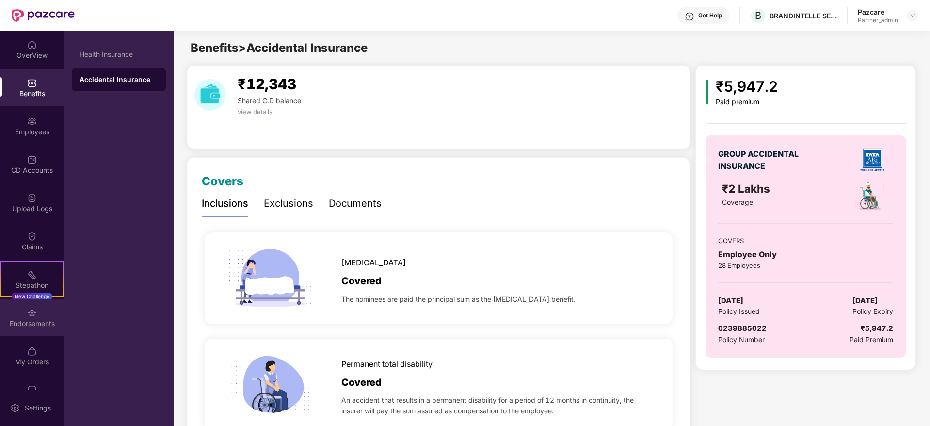
click at [27, 321] on div "Endorsements" at bounding box center [32, 324] width 64 height 10
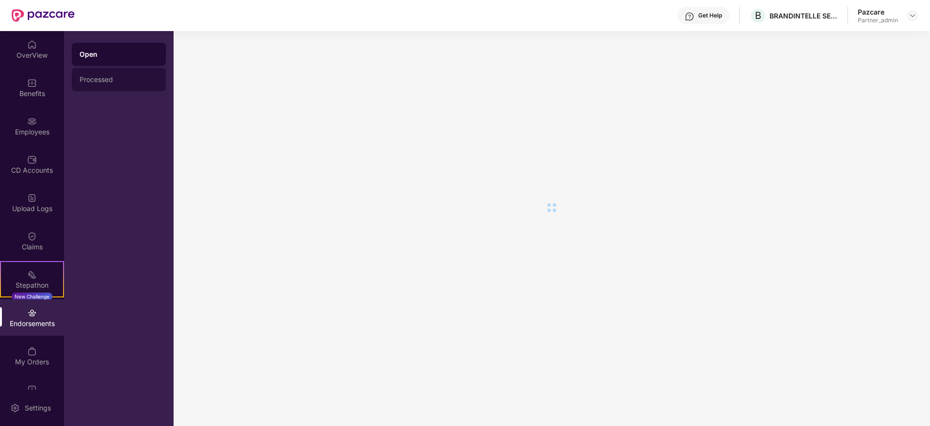
click at [103, 78] on div "Processed" at bounding box center [119, 80] width 79 height 8
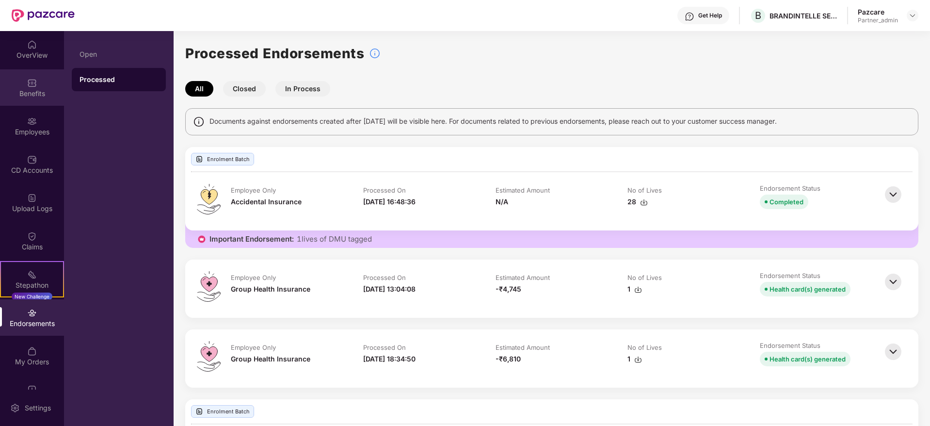
click at [16, 87] on div "Benefits" at bounding box center [32, 87] width 64 height 36
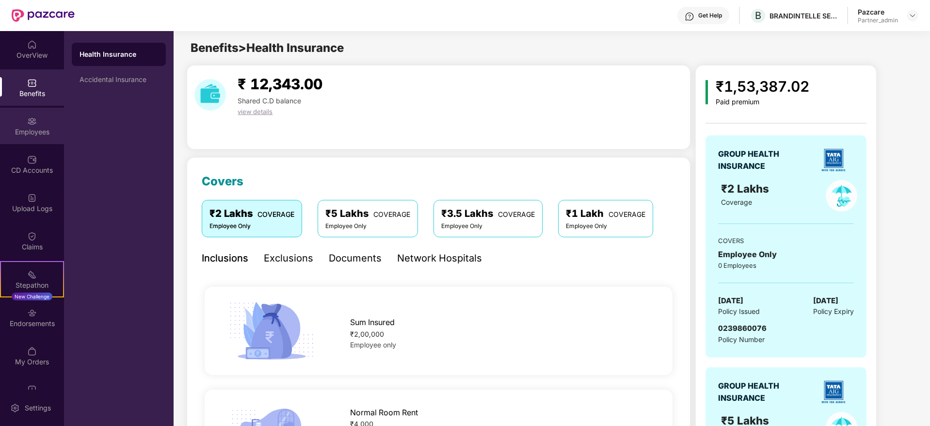
click at [30, 129] on div "Employees" at bounding box center [32, 132] width 64 height 10
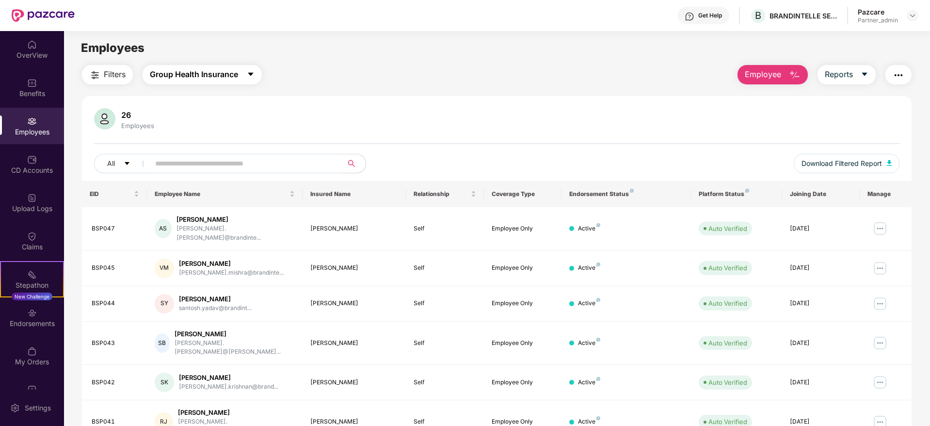
click at [238, 70] on span "Group Health Insurance" at bounding box center [194, 74] width 88 height 12
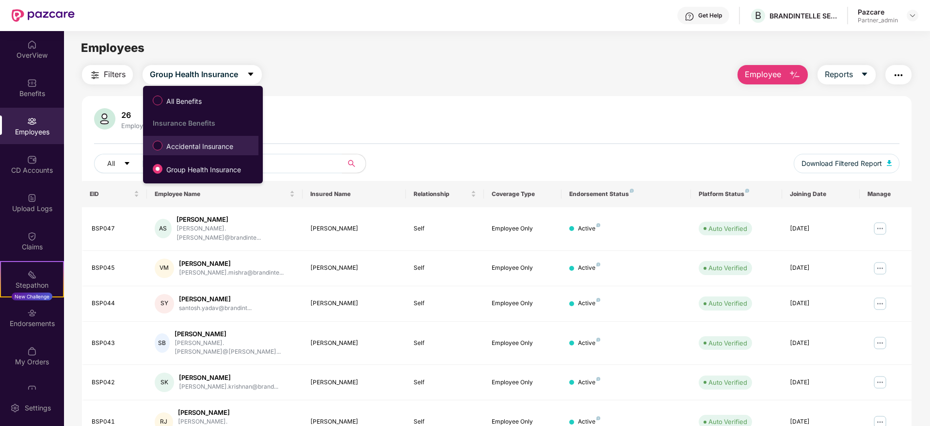
click at [197, 145] on span "Accidental Insurance" at bounding box center [199, 146] width 75 height 11
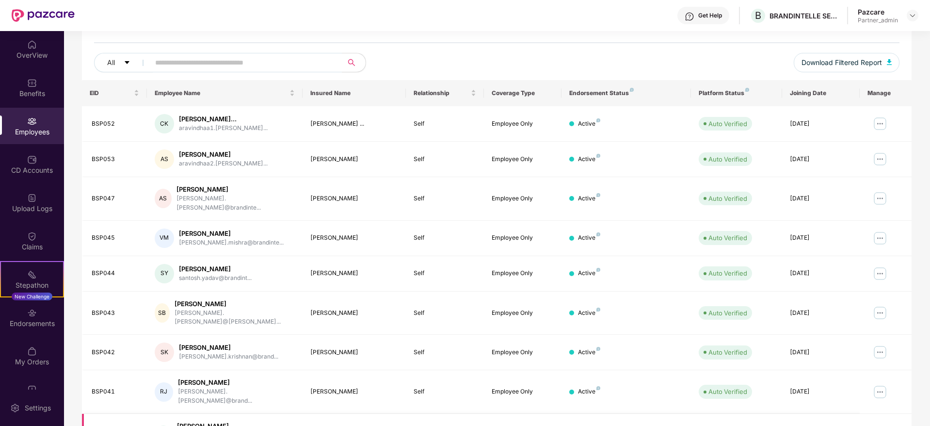
scroll to position [170, 0]
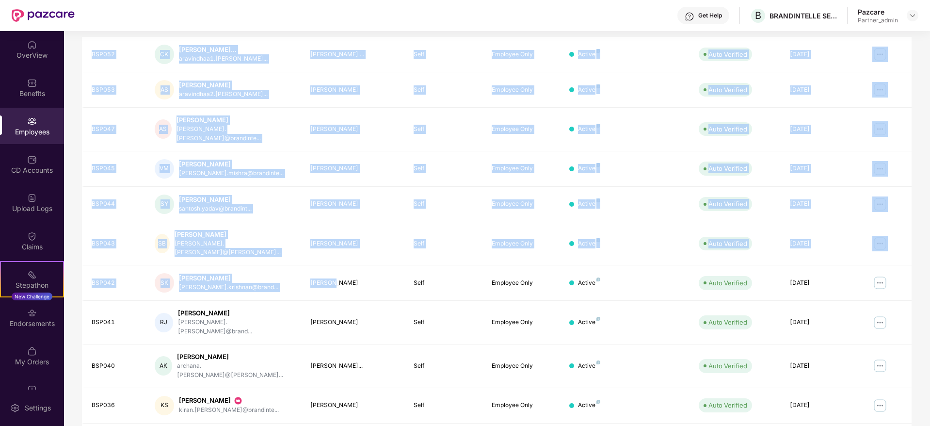
drag, startPoint x: 349, startPoint y: 422, endPoint x: 356, endPoint y: 397, distance: 25.8
click at [356, 399] on div "EID Employee Name Insured Name Relationship Coverage Type Endorsement Status Pl…" at bounding box center [497, 235] width 830 height 448
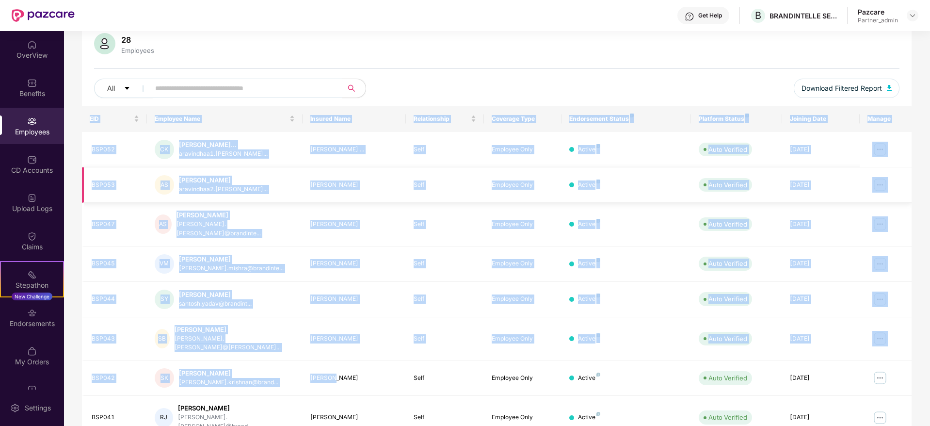
scroll to position [25, 0]
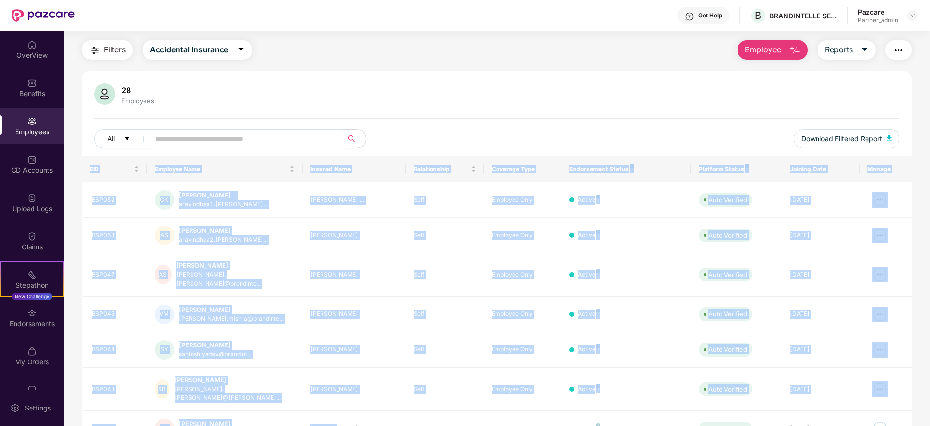
click at [97, 51] on img "button" at bounding box center [95, 51] width 12 height 12
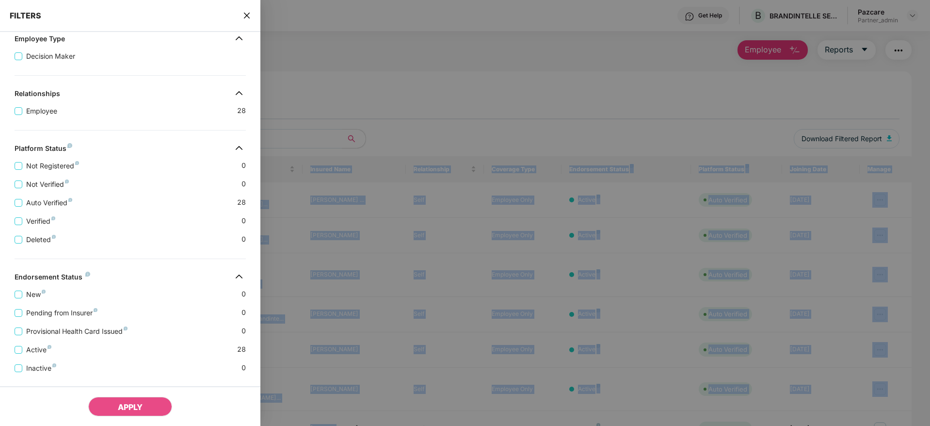
scroll to position [166, 0]
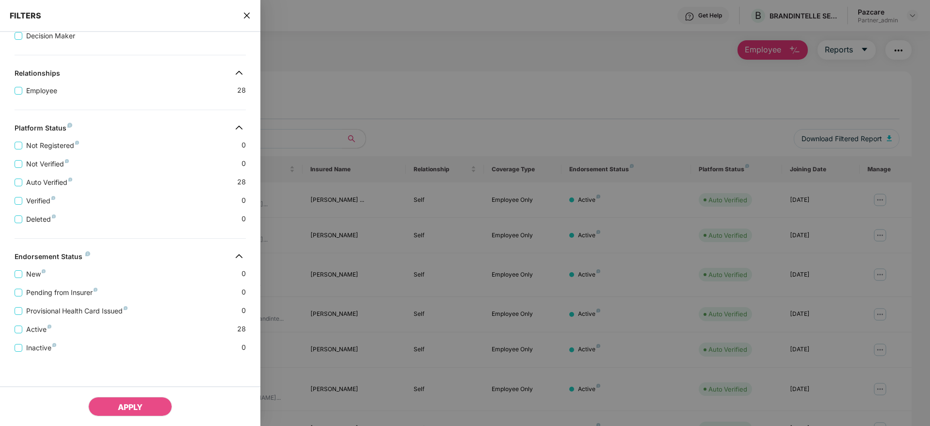
click at [250, 16] on icon "close" at bounding box center [247, 16] width 8 height 8
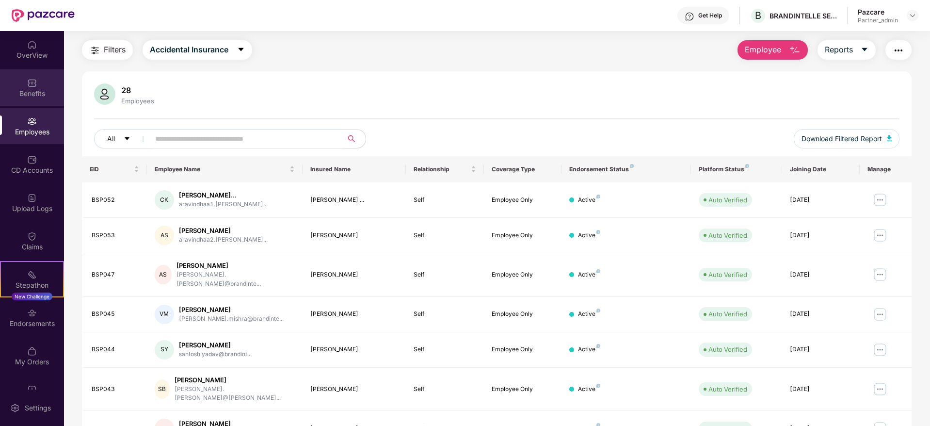
click at [24, 90] on div "Benefits" at bounding box center [32, 94] width 64 height 10
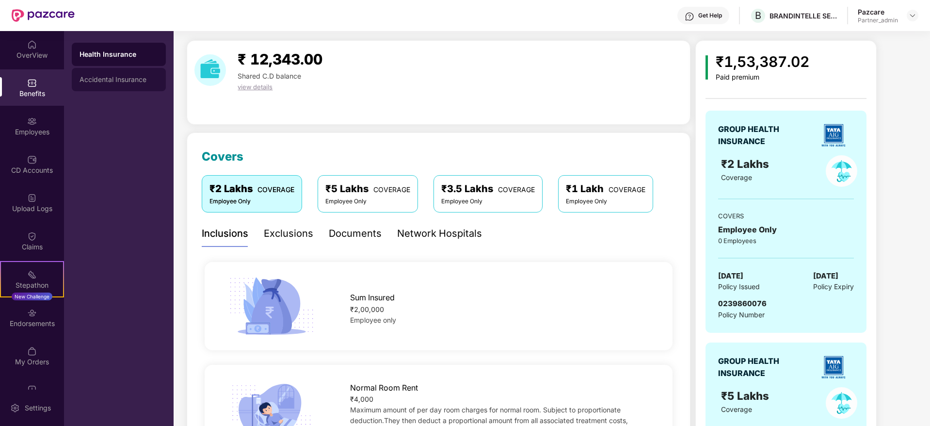
click at [100, 88] on div "Accidental Insurance" at bounding box center [119, 79] width 94 height 23
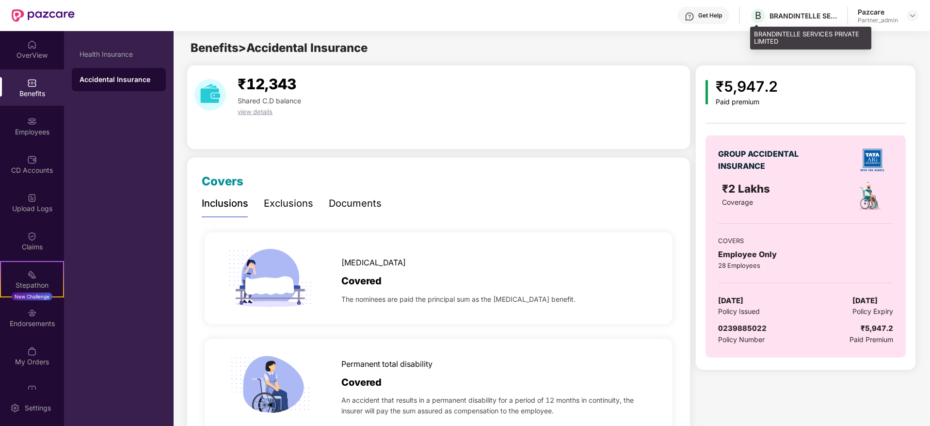
click at [781, 13] on div "BRANDINTELLE SERVICES PRIVATE LIMITED" at bounding box center [804, 15] width 68 height 9
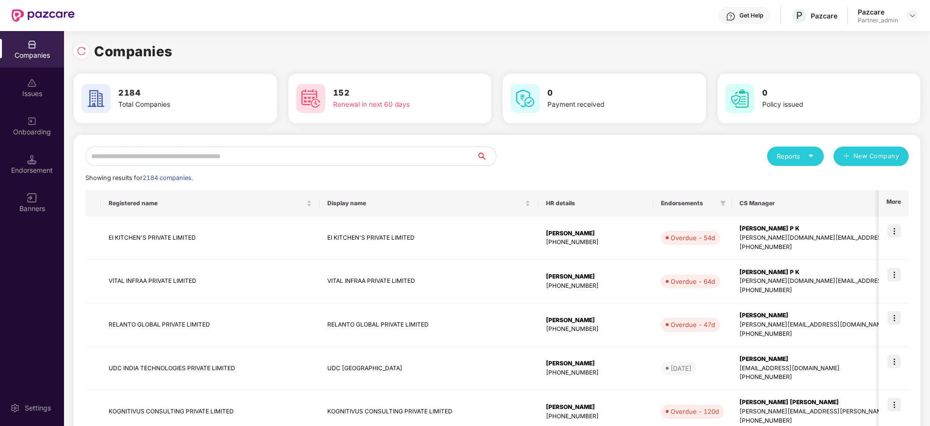
click at [206, 162] on input "text" at bounding box center [280, 155] width 391 height 19
paste input "**********"
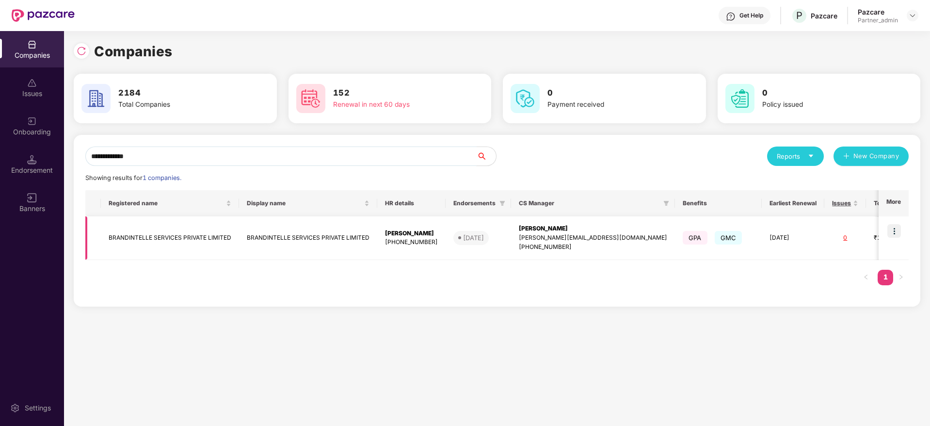
type input "**********"
click at [556, 229] on div "[PERSON_NAME]" at bounding box center [593, 228] width 148 height 9
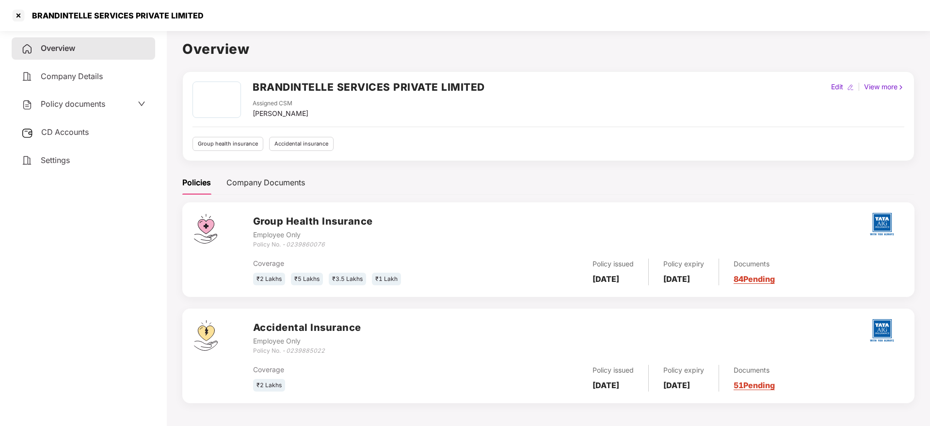
drag, startPoint x: 69, startPoint y: 127, endPoint x: 159, endPoint y: 168, distance: 98.5
click at [69, 127] on span "CD Accounts" at bounding box center [65, 132] width 48 height 10
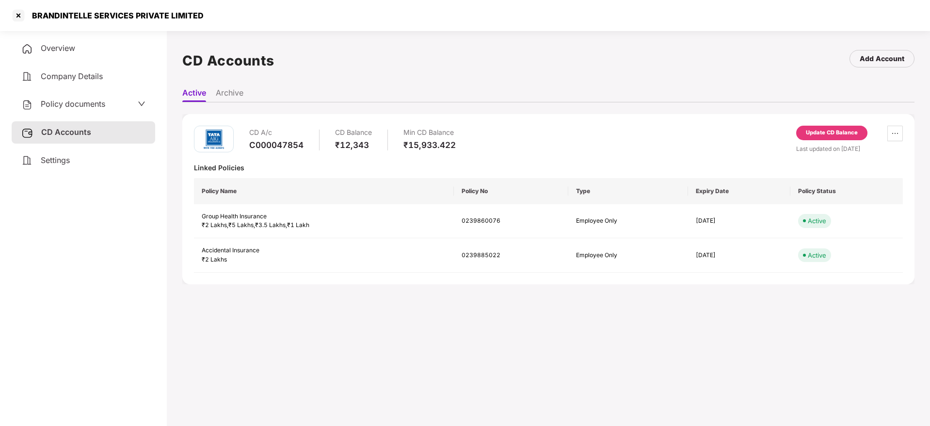
click at [79, 155] on div "Settings" at bounding box center [84, 160] width 144 height 22
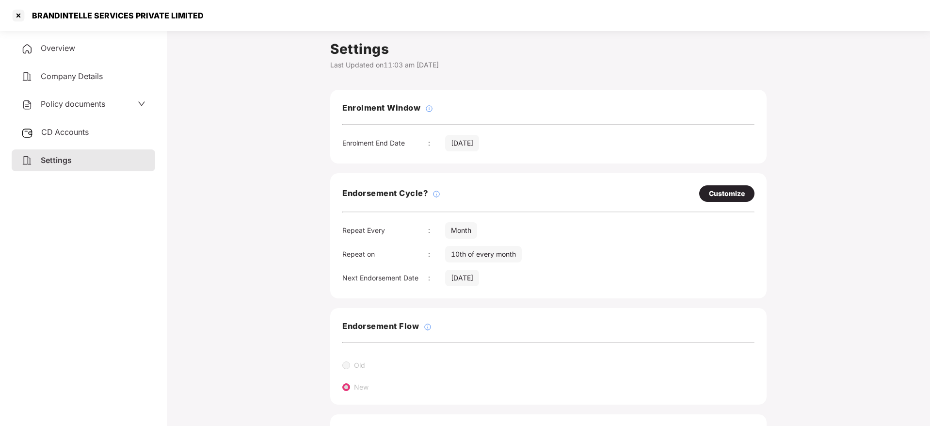
click at [91, 53] on div "Overview" at bounding box center [84, 48] width 144 height 22
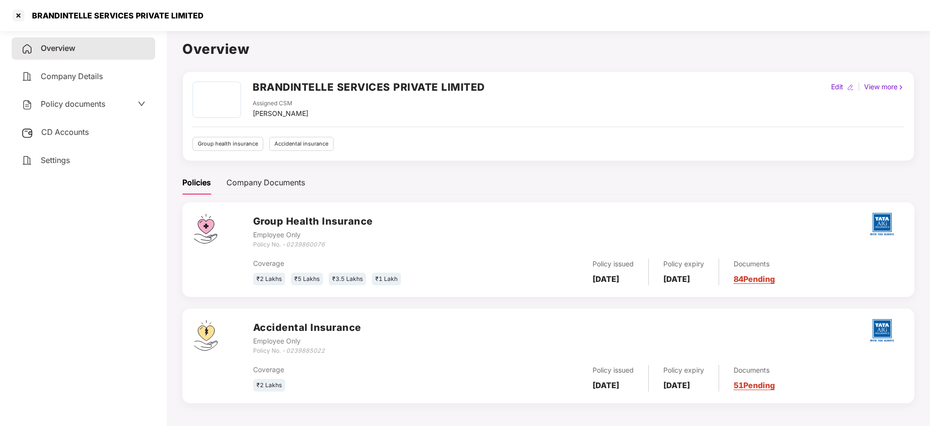
click at [775, 383] on link "51 Pending" at bounding box center [754, 385] width 41 height 10
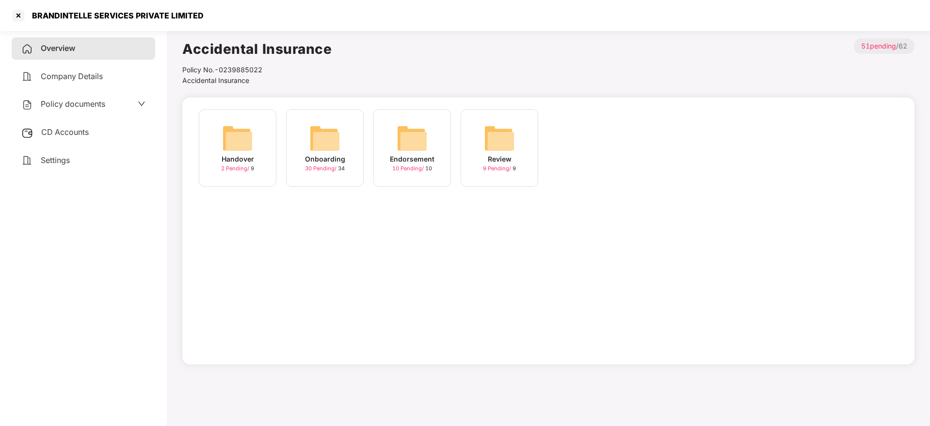
click at [326, 142] on img at bounding box center [324, 138] width 31 height 31
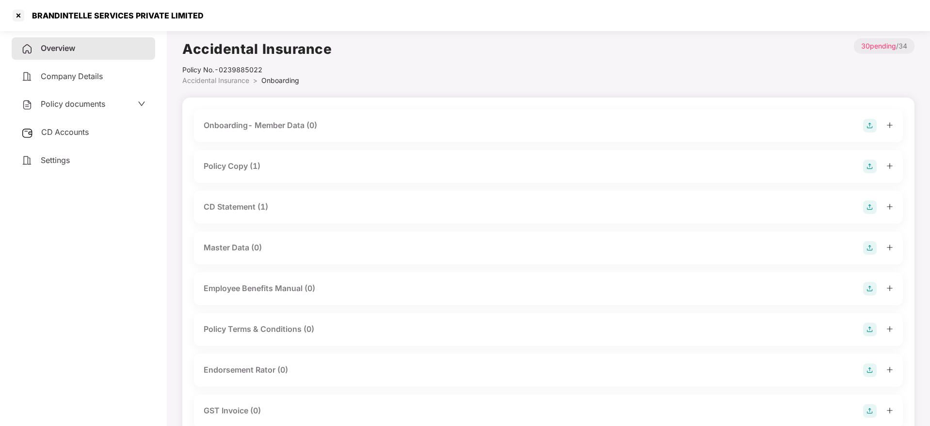
click at [886, 163] on div at bounding box center [878, 167] width 30 height 14
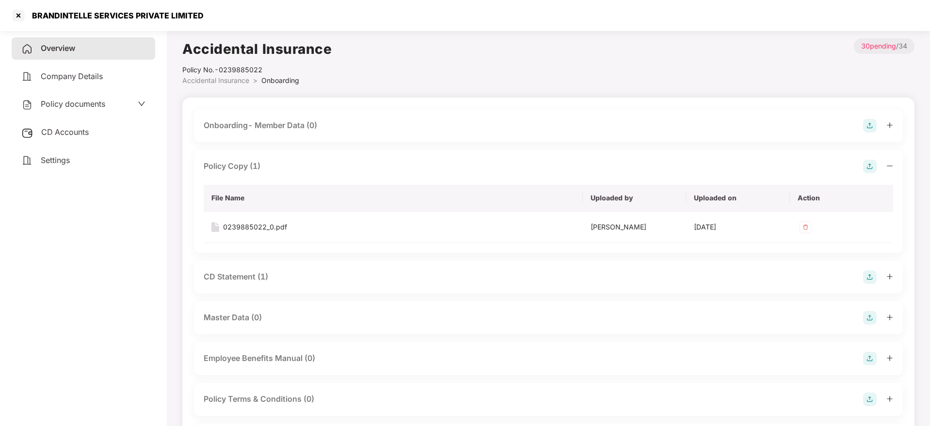
click at [885, 278] on div at bounding box center [878, 277] width 30 height 14
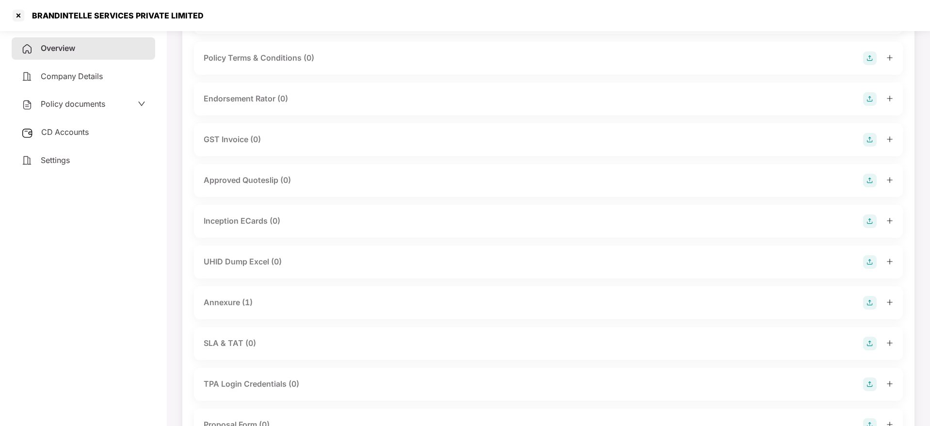
scroll to position [436, 0]
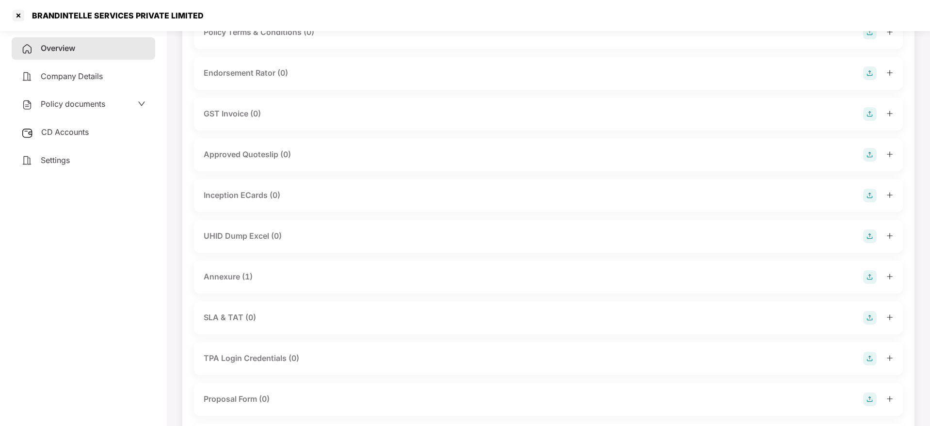
click at [887, 277] on icon "plus" at bounding box center [890, 276] width 7 height 7
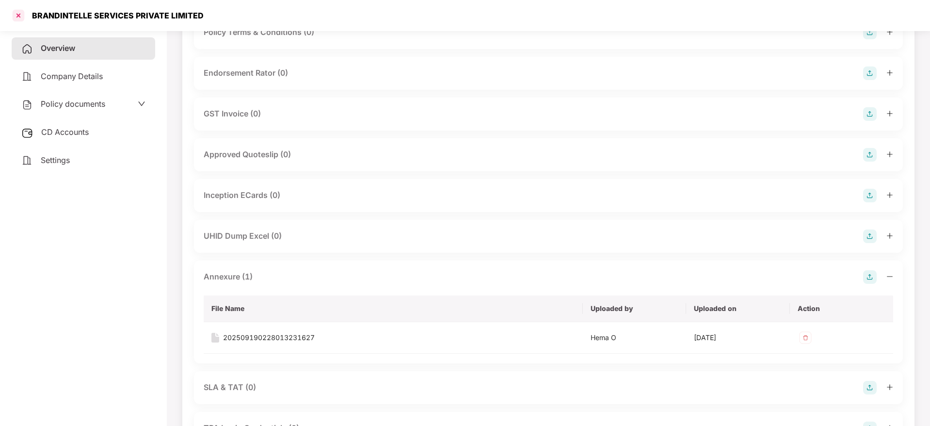
click at [22, 13] on div at bounding box center [19, 16] width 16 height 16
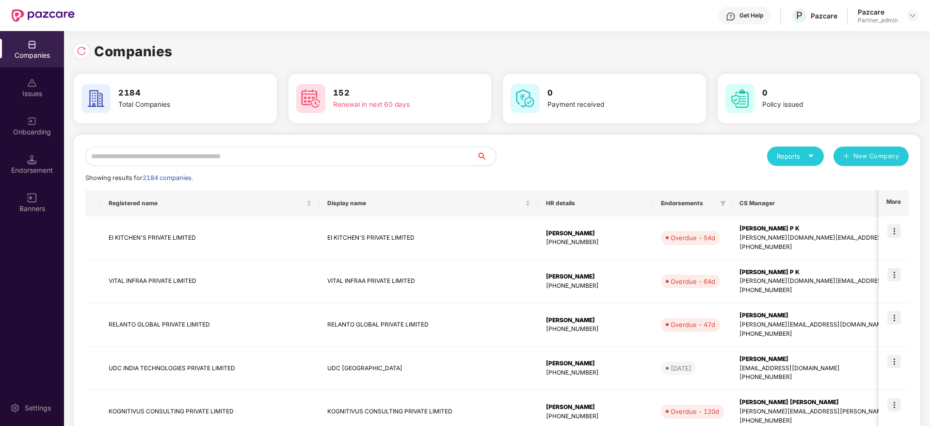
click at [181, 152] on input "text" at bounding box center [280, 155] width 391 height 19
paste input "********"
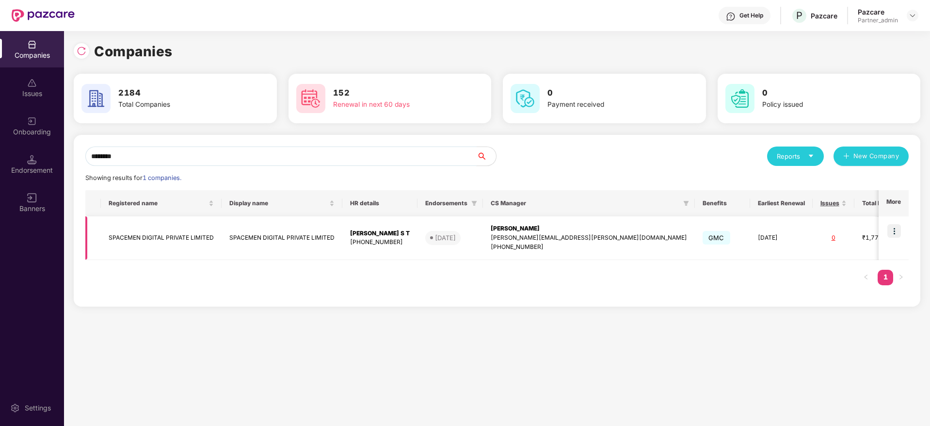
type input "********"
click at [897, 231] on img at bounding box center [894, 231] width 14 height 14
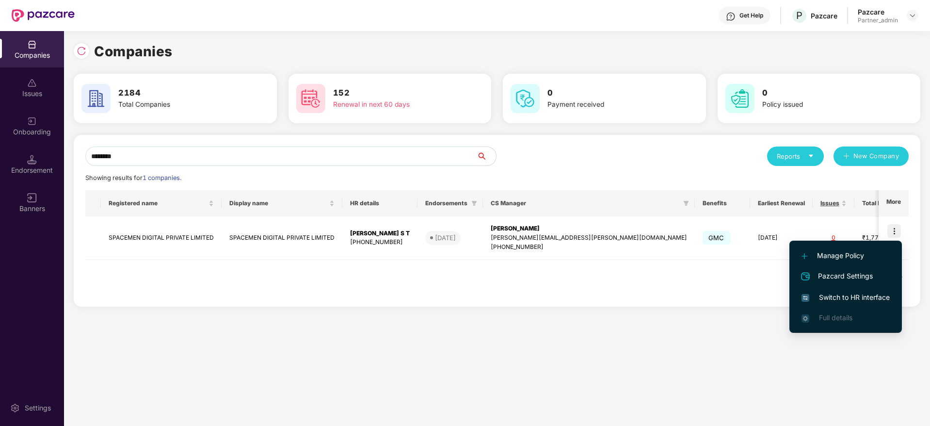
click at [854, 292] on span "Switch to HR interface" at bounding box center [846, 297] width 88 height 11
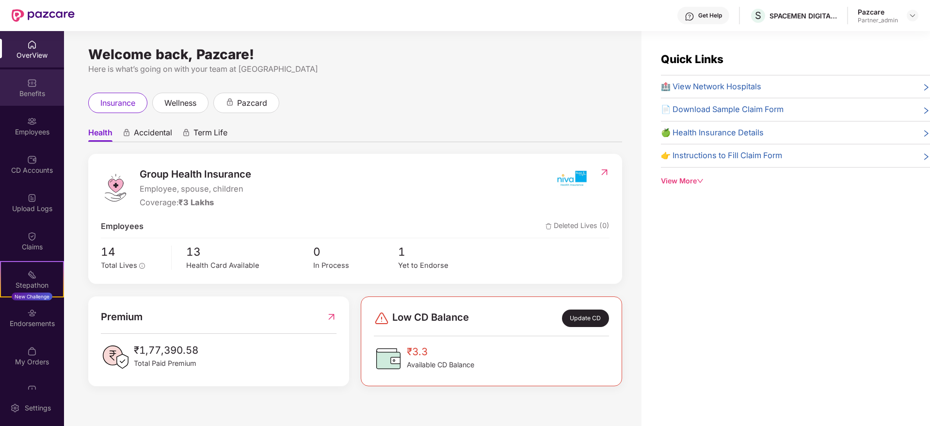
click at [29, 91] on div "Benefits" at bounding box center [32, 94] width 64 height 10
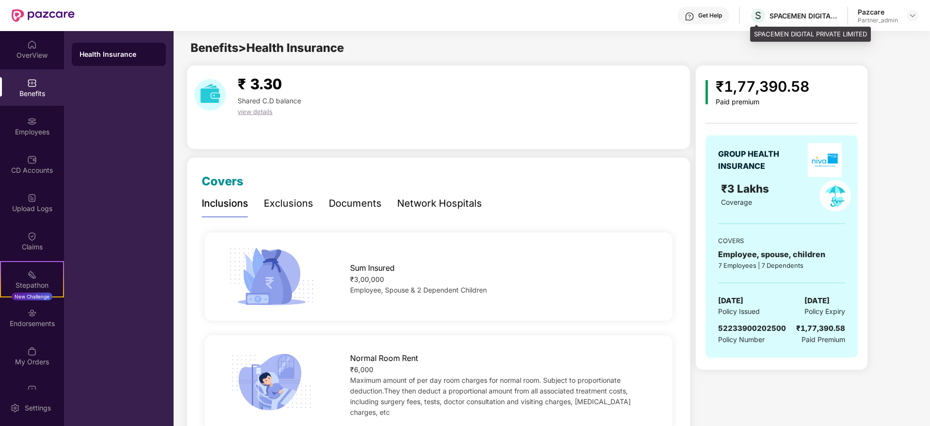
click at [780, 16] on div "SPACEMEN DIGITAL PRIVATE LIMITED" at bounding box center [804, 15] width 68 height 9
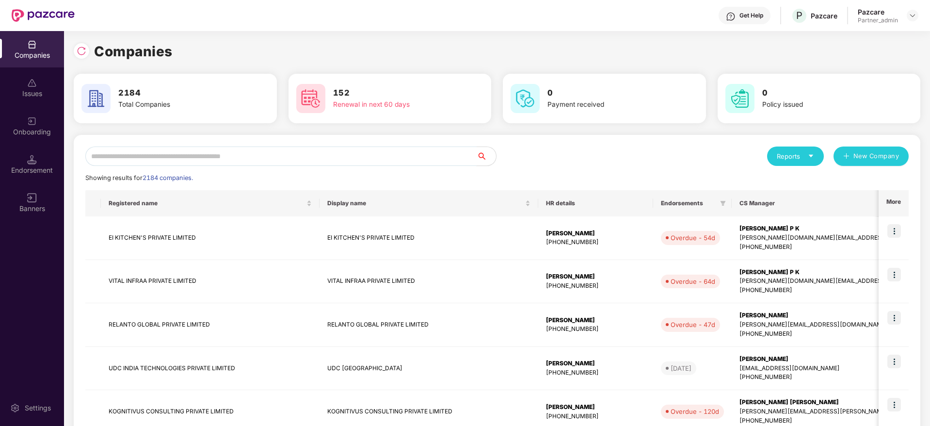
click at [163, 158] on input "text" at bounding box center [280, 155] width 391 height 19
paste input "********"
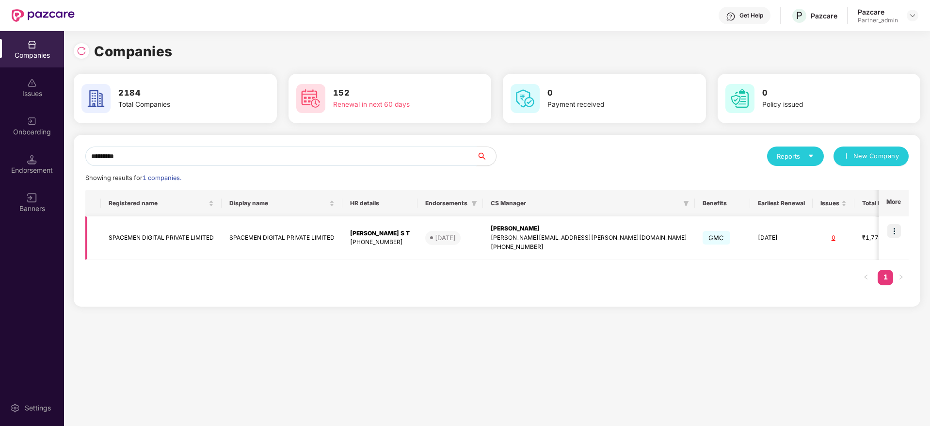
type input "********"
click at [508, 231] on div "[PERSON_NAME]" at bounding box center [589, 228] width 196 height 9
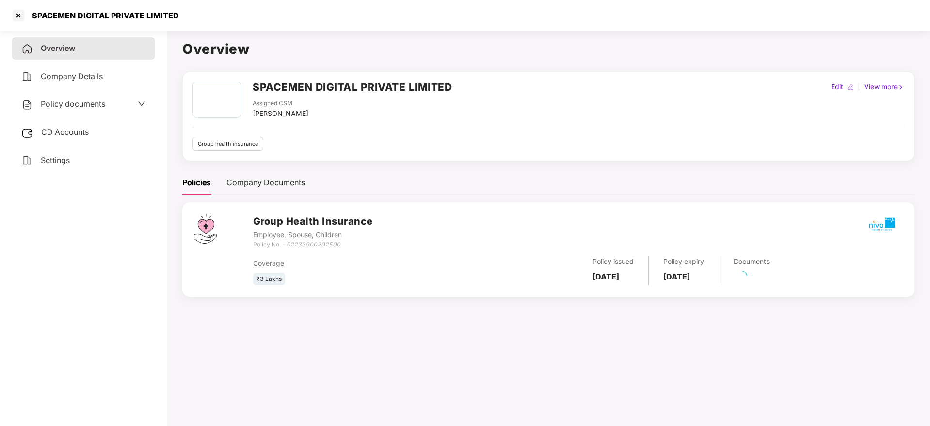
click at [72, 132] on span "CD Accounts" at bounding box center [65, 132] width 48 height 10
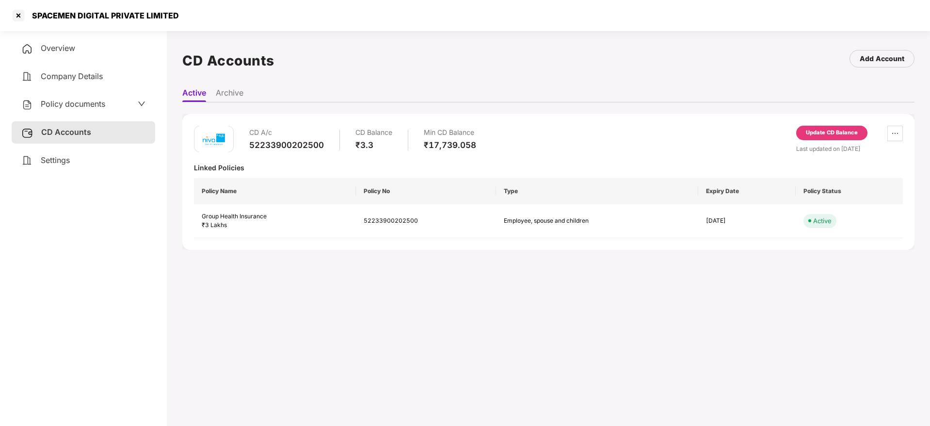
click at [90, 153] on div "Settings" at bounding box center [84, 160] width 144 height 22
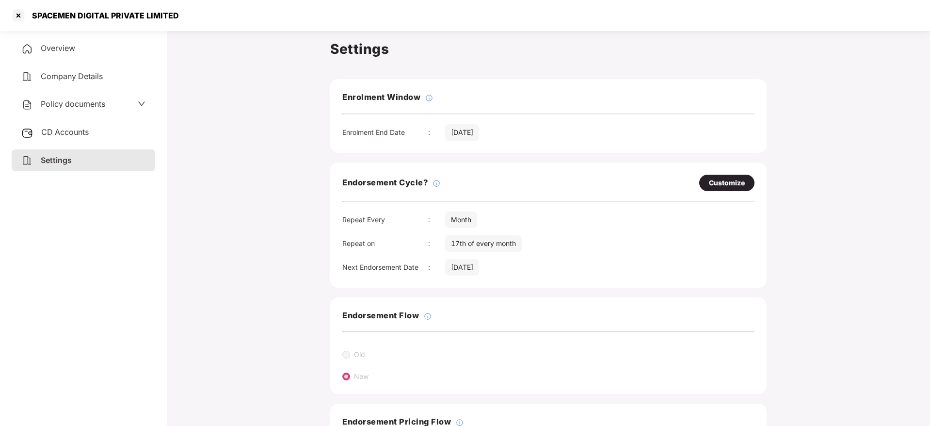
click at [89, 50] on div "Overview" at bounding box center [84, 48] width 144 height 22
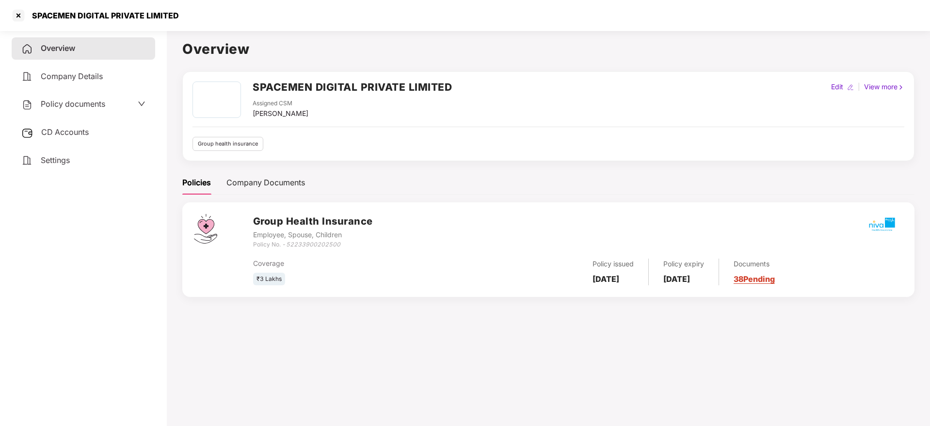
click at [775, 282] on link "38 Pending" at bounding box center [754, 279] width 41 height 10
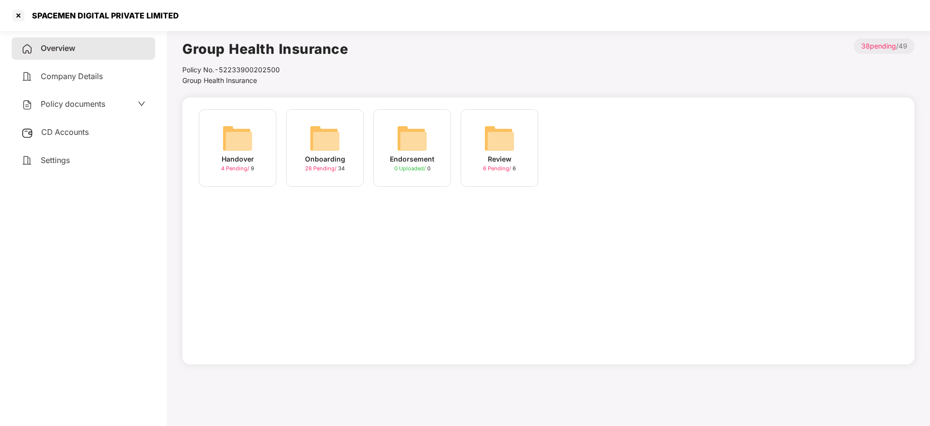
click at [329, 140] on img at bounding box center [324, 138] width 31 height 31
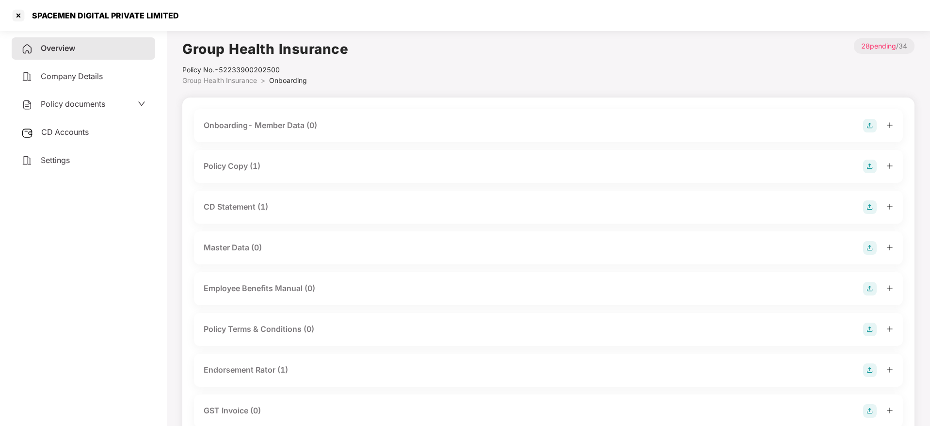
click at [892, 165] on icon "plus" at bounding box center [890, 165] width 7 height 7
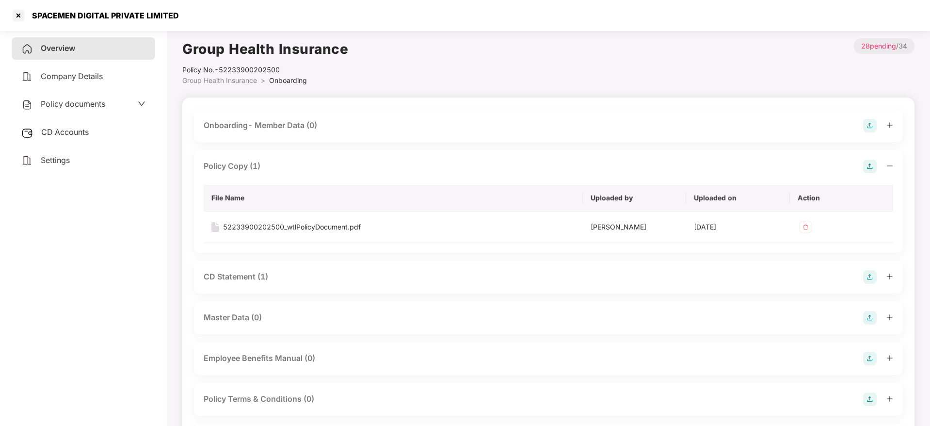
click at [890, 279] on icon "plus" at bounding box center [890, 276] width 7 height 7
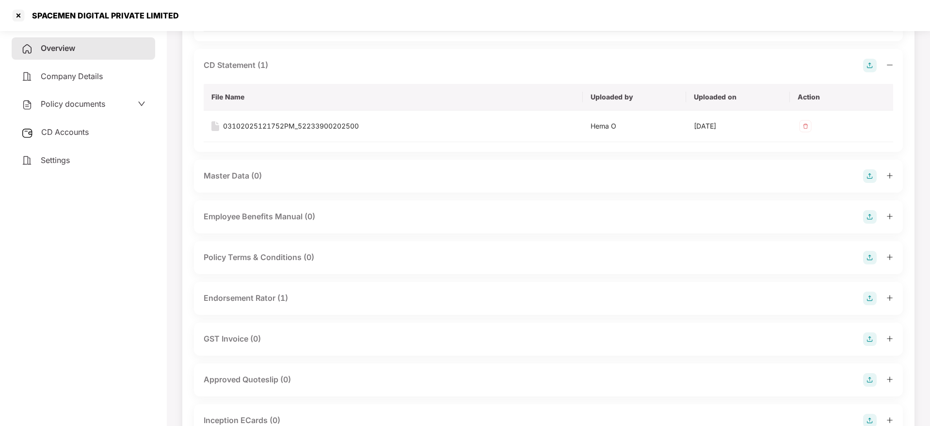
scroll to position [218, 0]
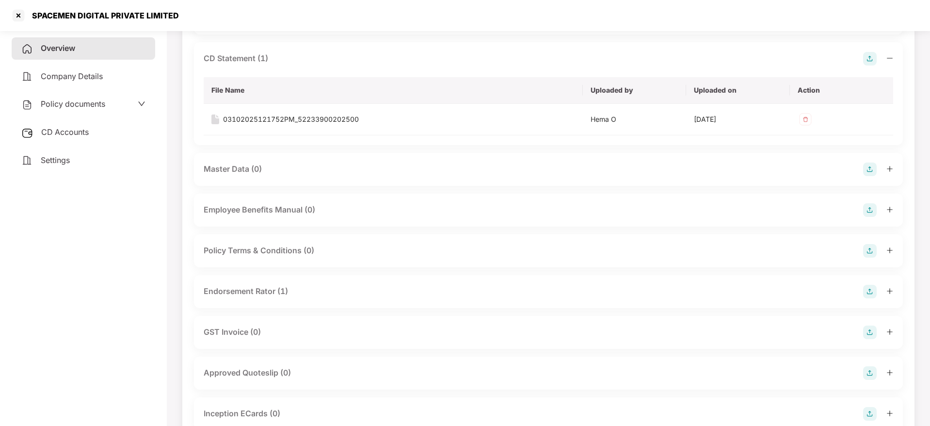
click at [891, 291] on icon "plus" at bounding box center [890, 291] width 7 height 7
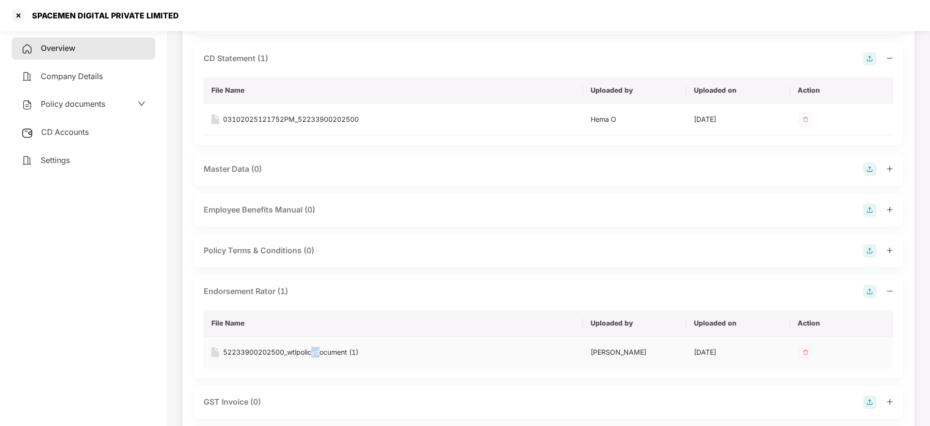
drag, startPoint x: 319, startPoint y: 354, endPoint x: 311, endPoint y: 348, distance: 10.0
click at [311, 348] on div "52233900202500_wtlpolicydocument (1)" at bounding box center [290, 352] width 135 height 11
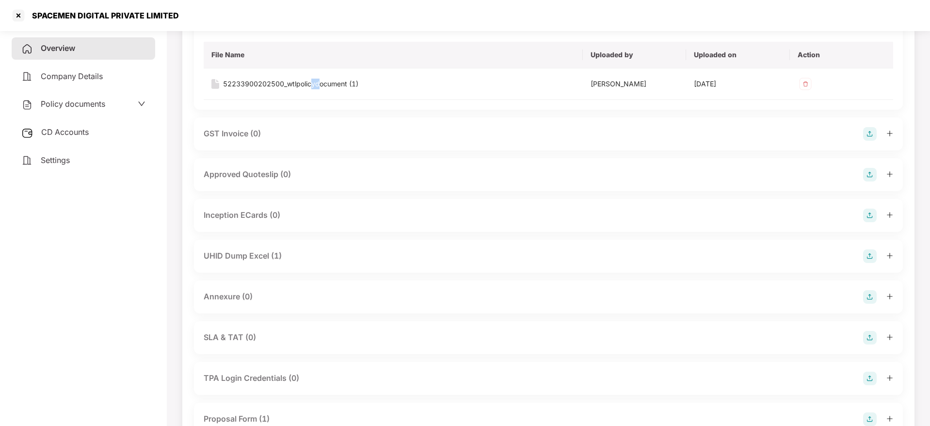
scroll to position [509, 0]
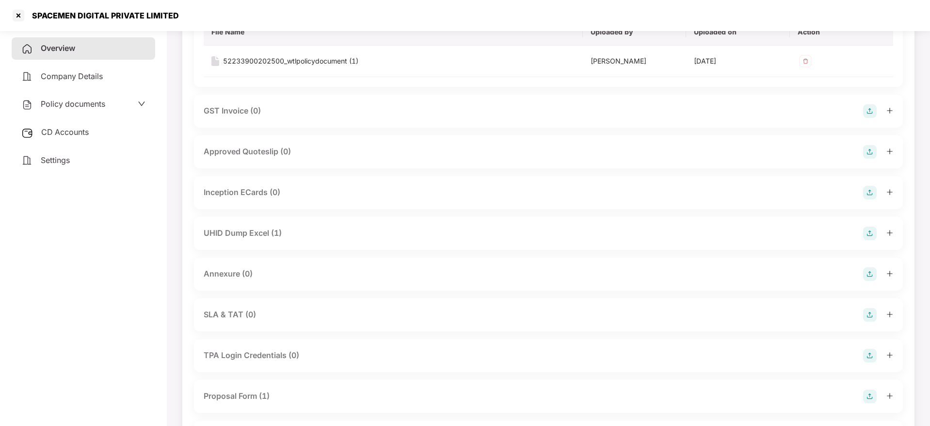
click at [890, 233] on icon "plus" at bounding box center [889, 232] width 0 height 5
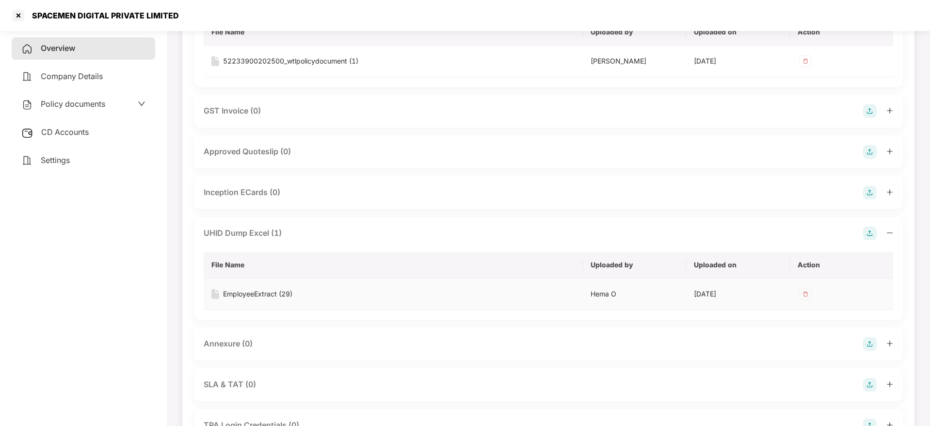
click at [266, 291] on div "EmployeeExtract (29)" at bounding box center [257, 294] width 69 height 11
drag, startPoint x: 32, startPoint y: 12, endPoint x: 115, endPoint y: 24, distance: 83.4
click at [173, 11] on div "SPACEMEN DIGITAL PRIVATE LIMITED" at bounding box center [102, 16] width 153 height 10
click at [18, 16] on div at bounding box center [19, 16] width 16 height 16
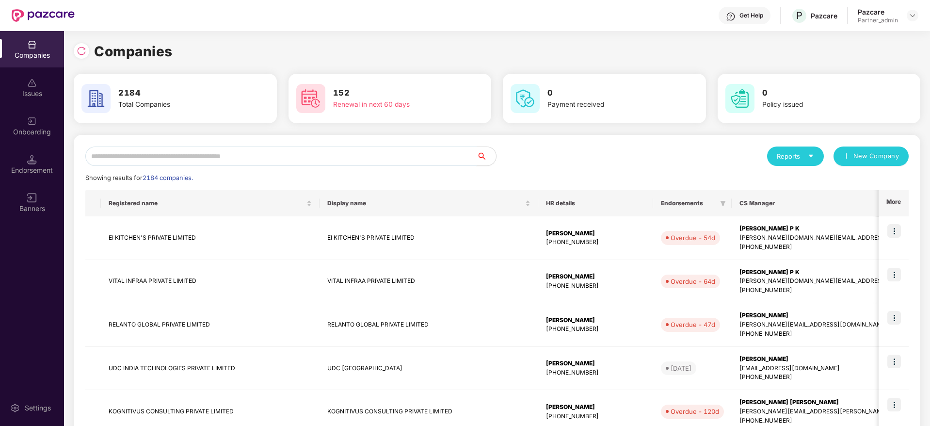
click at [134, 154] on input "text" at bounding box center [280, 155] width 391 height 19
paste input "**********"
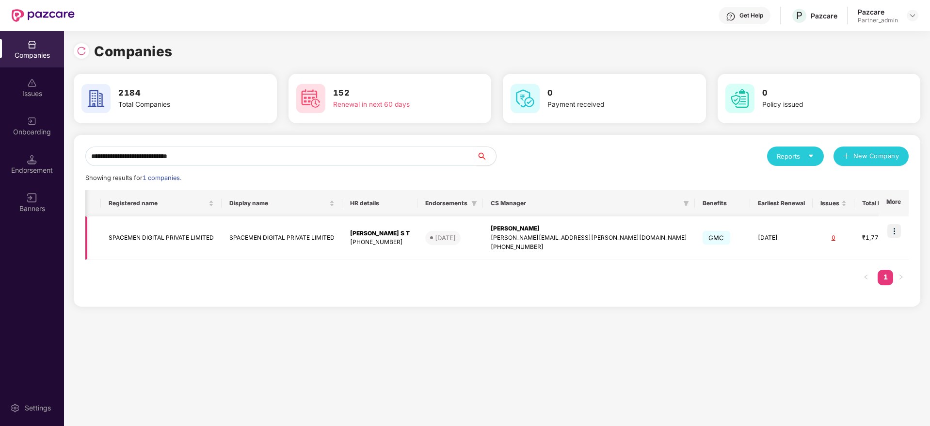
scroll to position [0, 27]
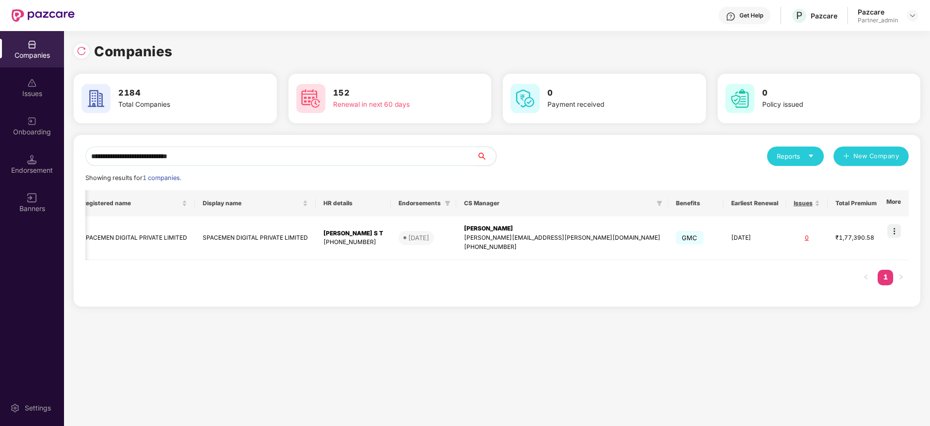
click at [0, 120] on div "**********" at bounding box center [465, 228] width 930 height 395
paste input "text"
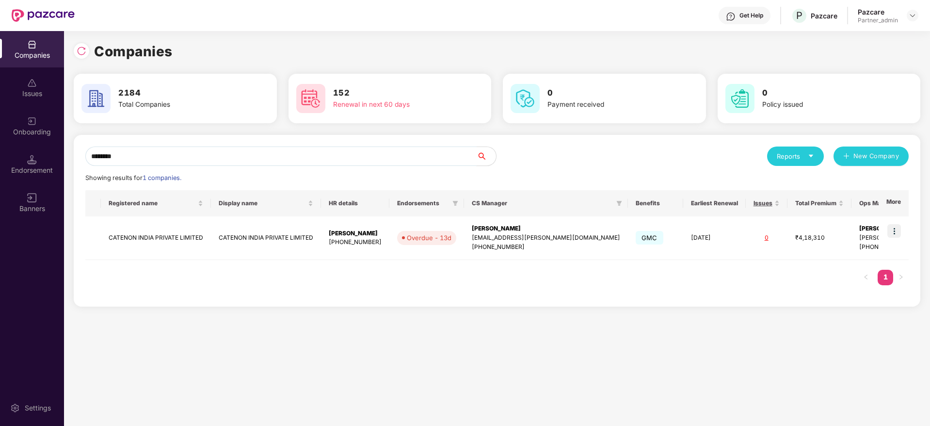
type input "*******"
click at [894, 231] on img at bounding box center [894, 231] width 14 height 14
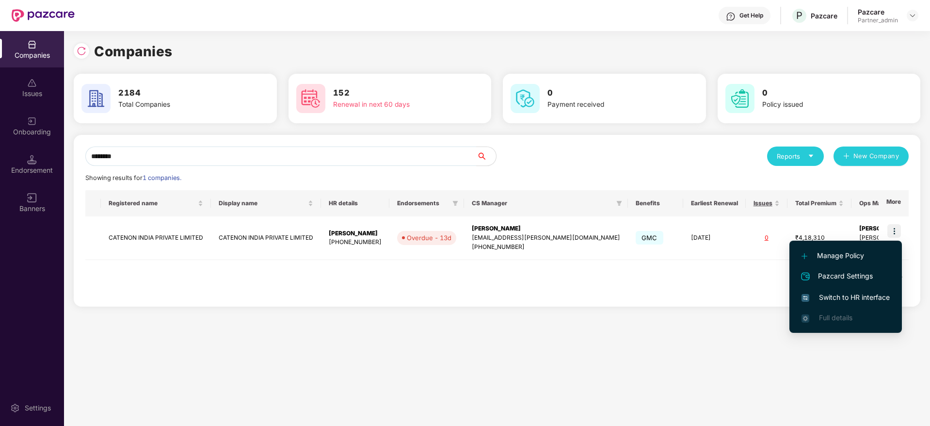
click at [841, 304] on li "Switch to HR interface" at bounding box center [846, 297] width 113 height 20
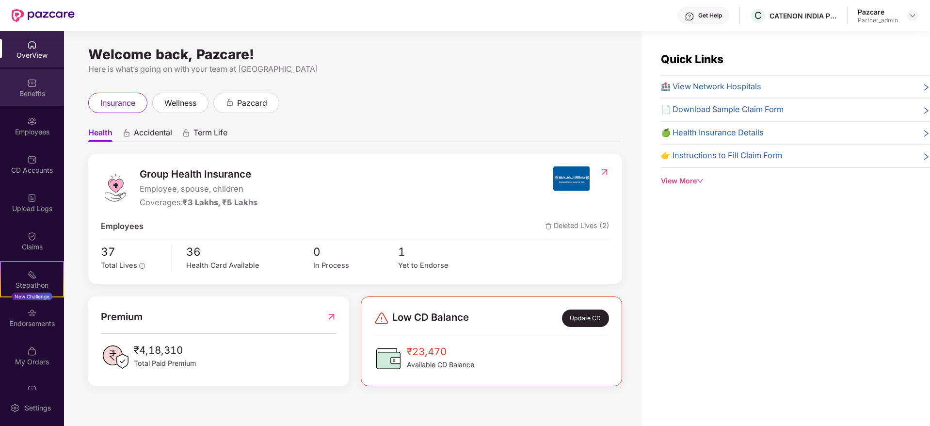
click at [35, 81] on img at bounding box center [32, 83] width 10 height 10
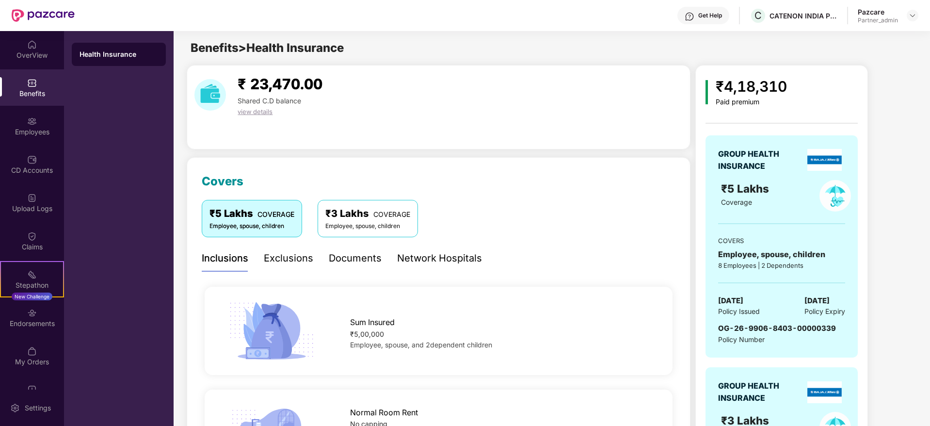
click at [785, 19] on div "CATENON INDIA PRIVATE LIMITED" at bounding box center [804, 15] width 68 height 9
click at [784, 16] on div "CATENON INDIA PRIVATE LIMITED" at bounding box center [804, 15] width 68 height 9
click at [783, 15] on div "CATENON INDIA PRIVATE LIMITED" at bounding box center [804, 15] width 68 height 9
click at [787, 15] on div "CATENON INDIA PRIVATE LIMITED" at bounding box center [804, 15] width 68 height 9
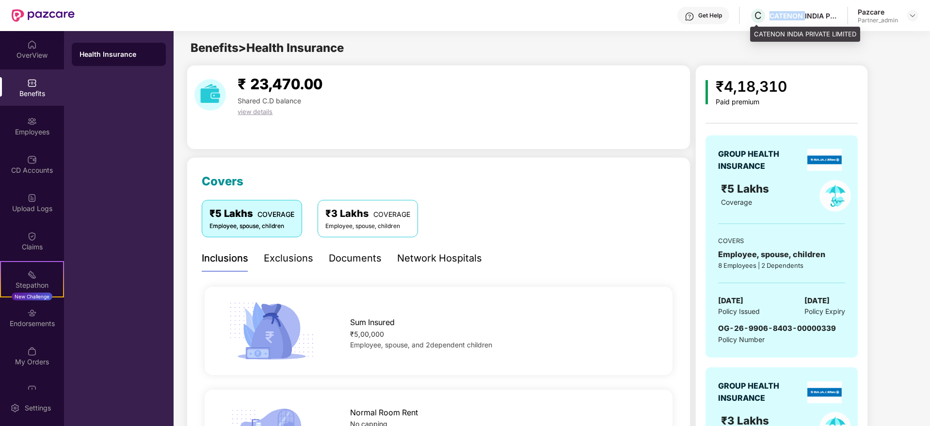
click at [787, 15] on div "CATENON INDIA PRIVATE LIMITED" at bounding box center [804, 15] width 68 height 9
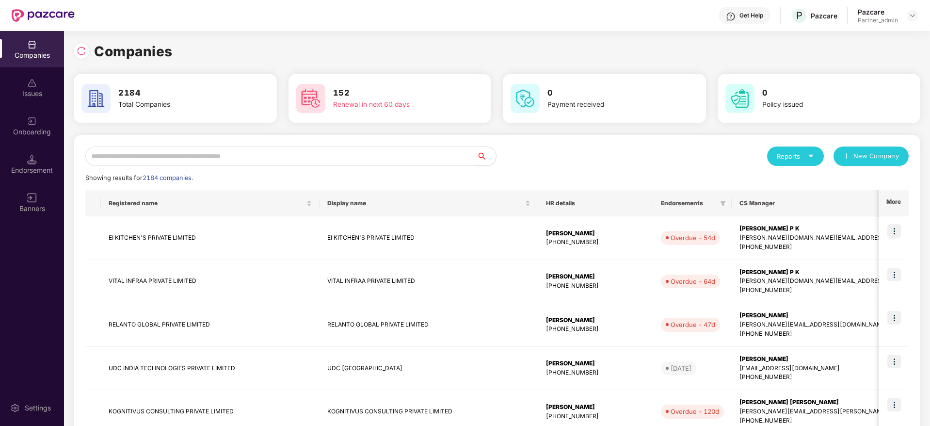
click at [154, 150] on input "text" at bounding box center [280, 155] width 391 height 19
paste input "*******"
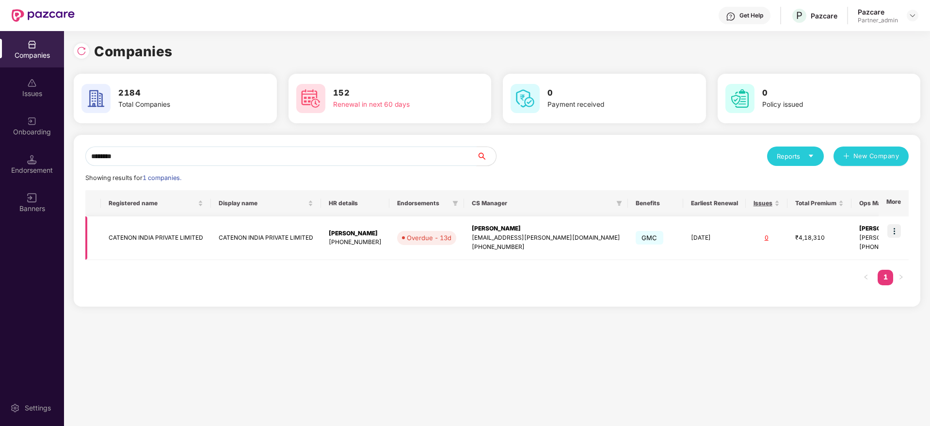
type input "*******"
click at [521, 242] on div "[PHONE_NUMBER]" at bounding box center [546, 246] width 148 height 9
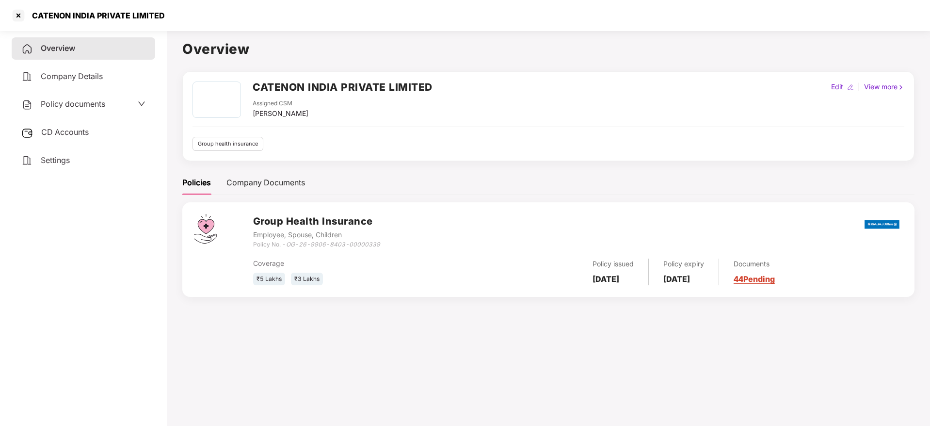
click at [64, 130] on span "CD Accounts" at bounding box center [65, 132] width 48 height 10
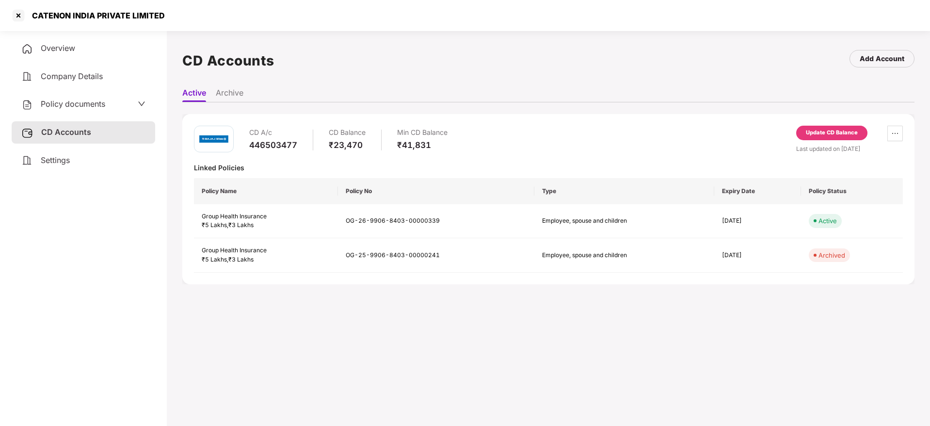
click at [63, 148] on div "Overview Company Details Policy documents CD Accounts Settings" at bounding box center [84, 104] width 144 height 134
click at [63, 160] on span "Settings" at bounding box center [55, 160] width 29 height 10
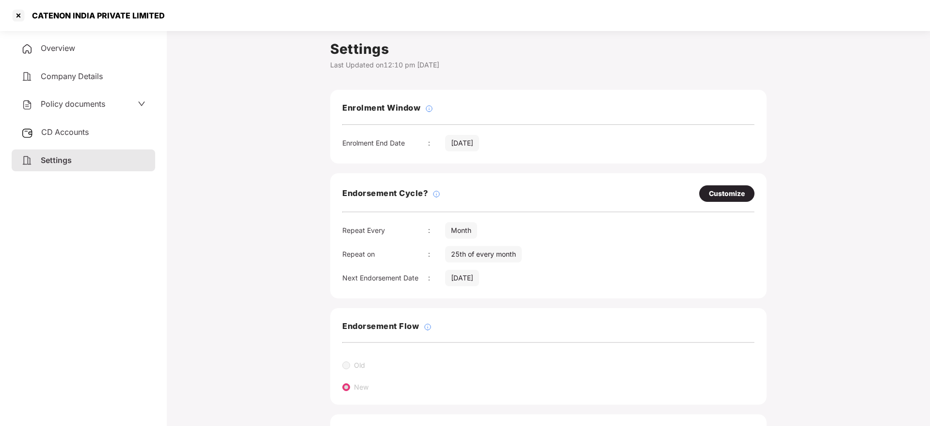
click at [725, 193] on div "Customize" at bounding box center [727, 193] width 36 height 11
select select "*****"
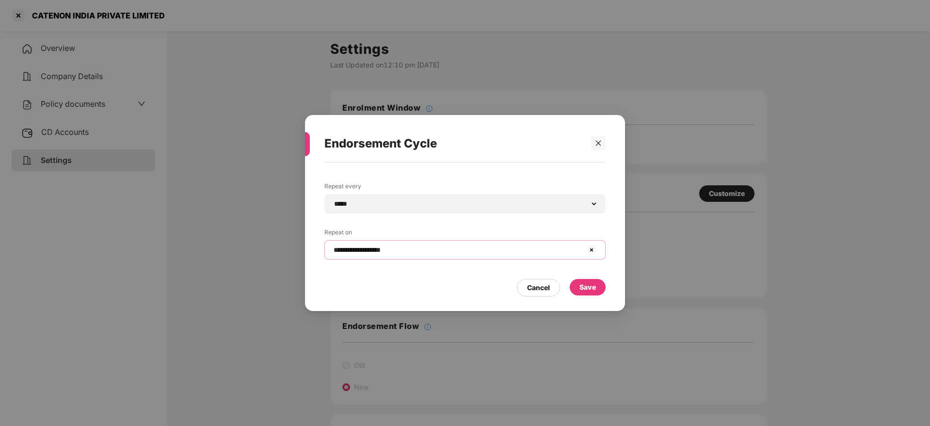
click at [390, 249] on input "**********" at bounding box center [459, 250] width 253 height 10
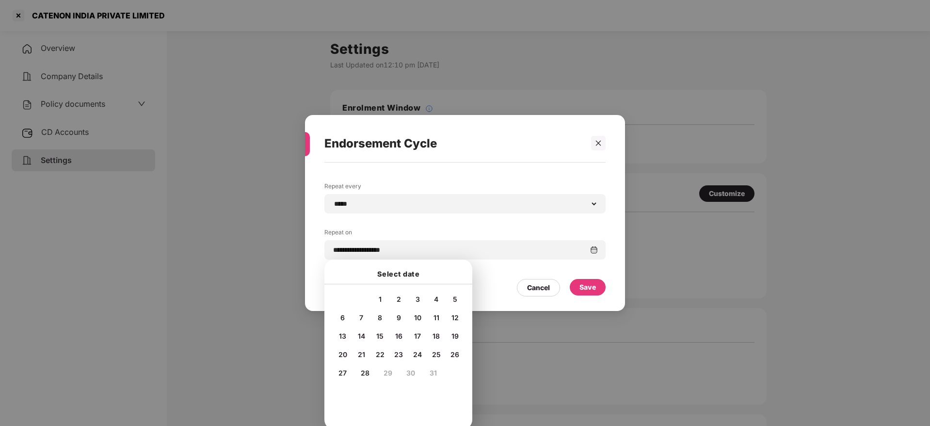
click at [347, 372] on div "27" at bounding box center [343, 372] width 15 height 15
type input "**********"
click at [593, 290] on div "Save" at bounding box center [588, 287] width 16 height 11
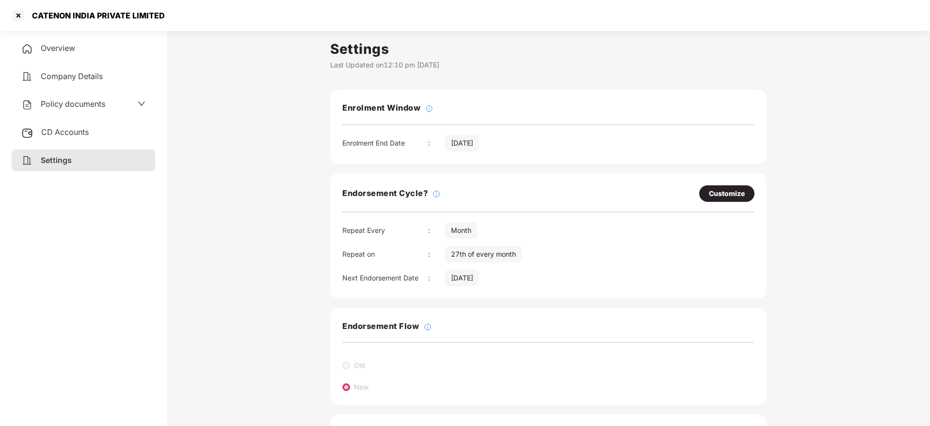
click at [53, 131] on span "CD Accounts" at bounding box center [65, 132] width 48 height 10
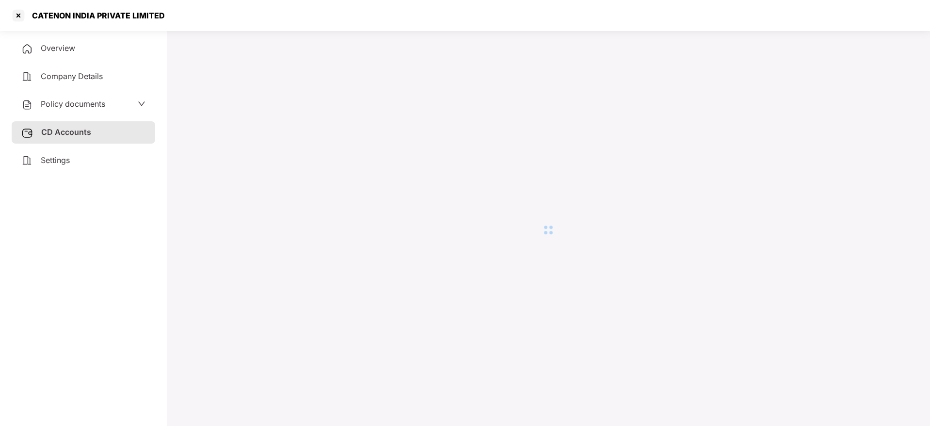
click at [66, 170] on div "Settings" at bounding box center [84, 160] width 144 height 22
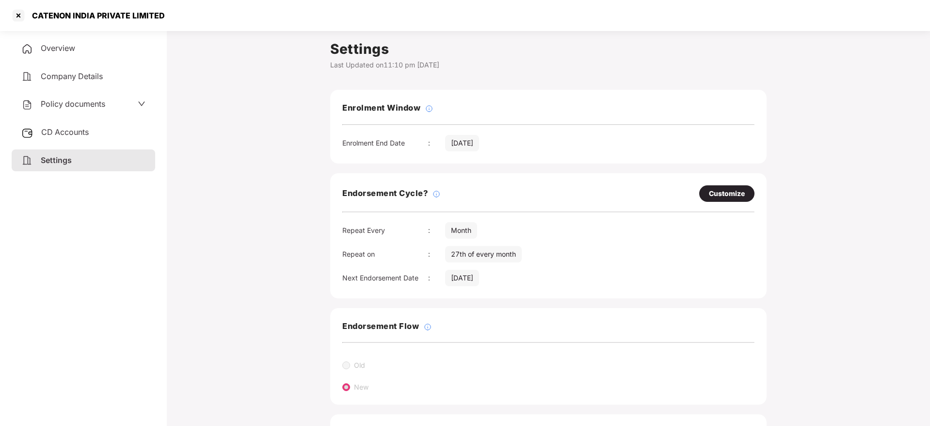
click at [72, 38] on div "Overview" at bounding box center [84, 48] width 144 height 22
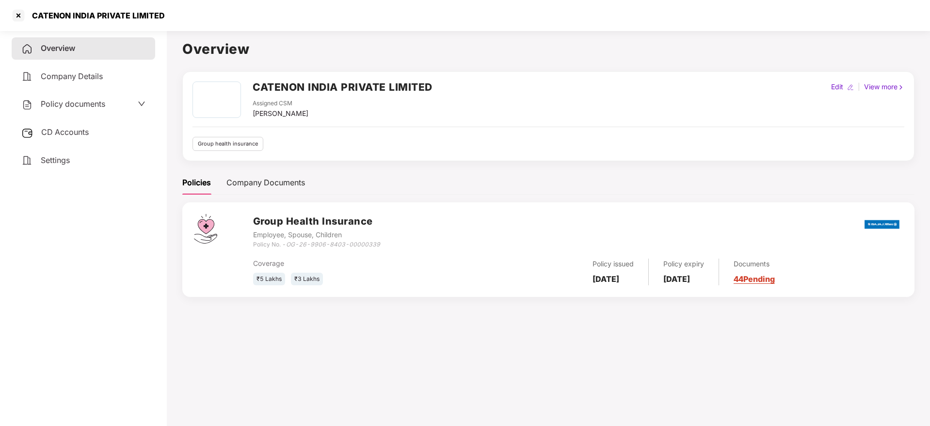
click at [757, 278] on link "44 Pending" at bounding box center [754, 279] width 41 height 10
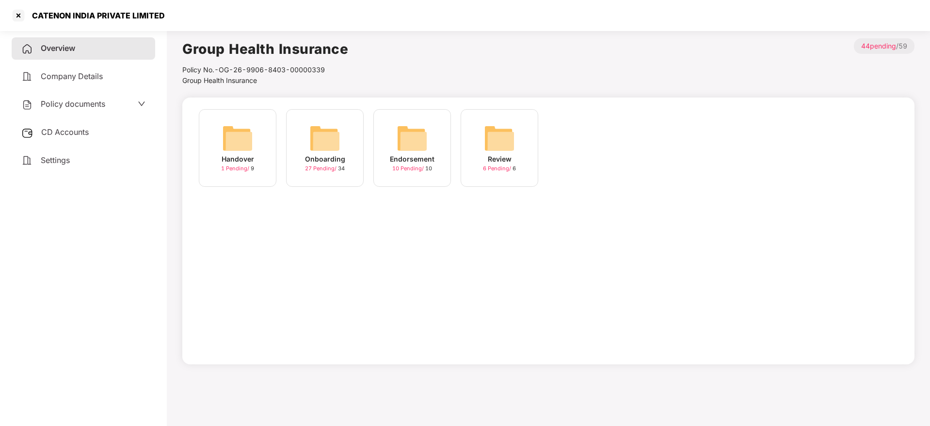
click at [333, 150] on img at bounding box center [324, 138] width 31 height 31
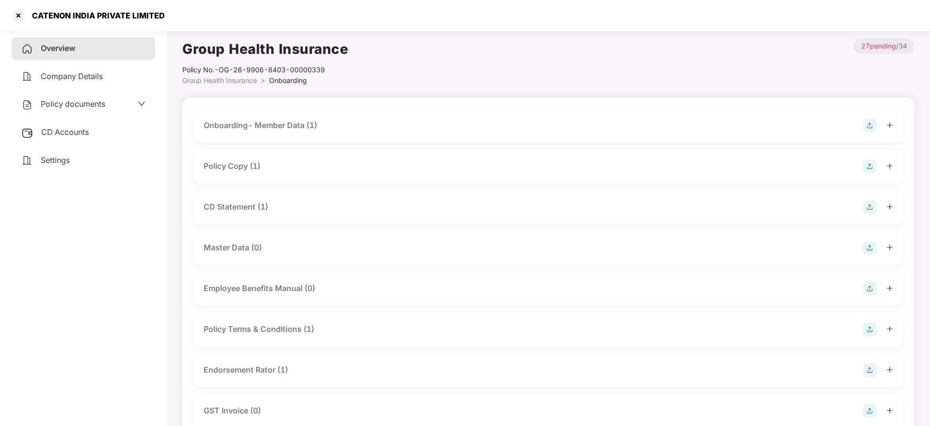
click at [888, 164] on icon "plus" at bounding box center [890, 165] width 7 height 7
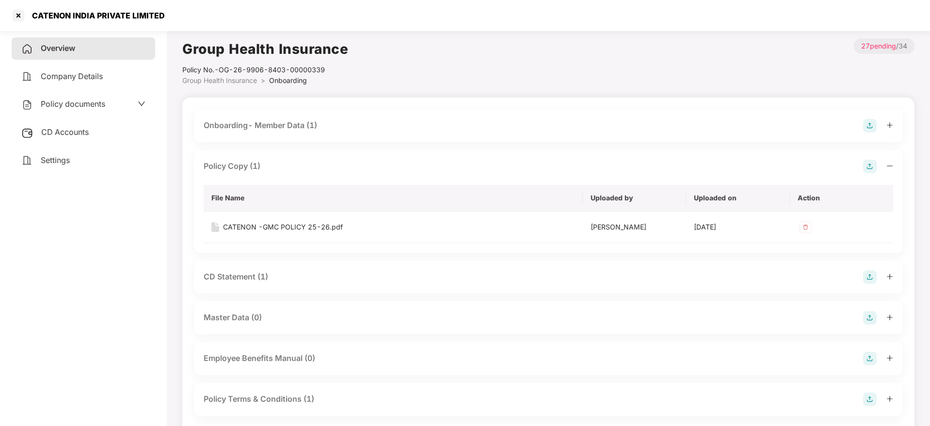
click at [890, 274] on icon "plus" at bounding box center [889, 276] width 0 height 5
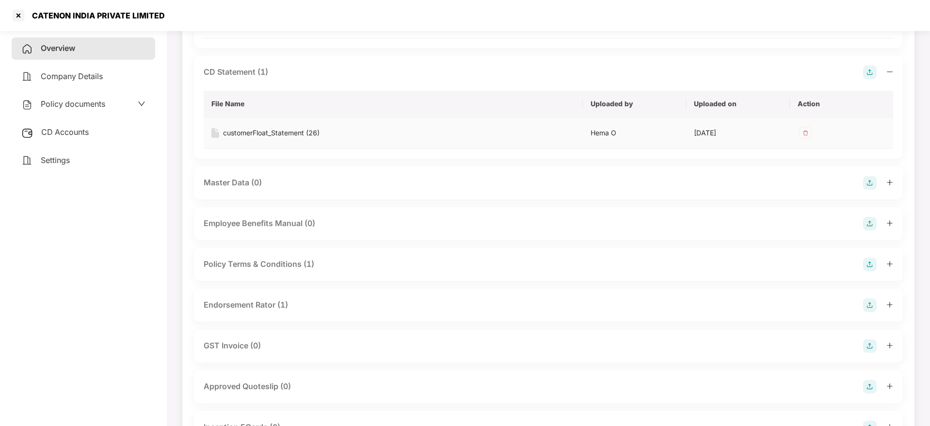
scroll to position [218, 0]
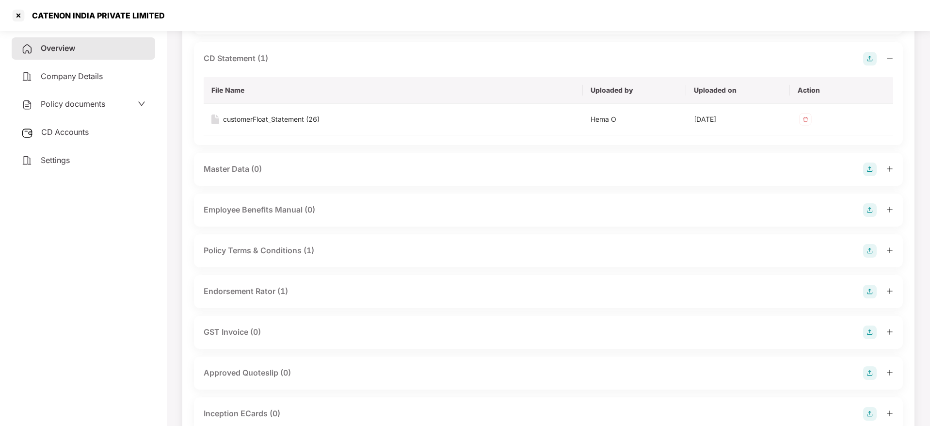
click at [889, 289] on icon "plus" at bounding box center [890, 291] width 7 height 7
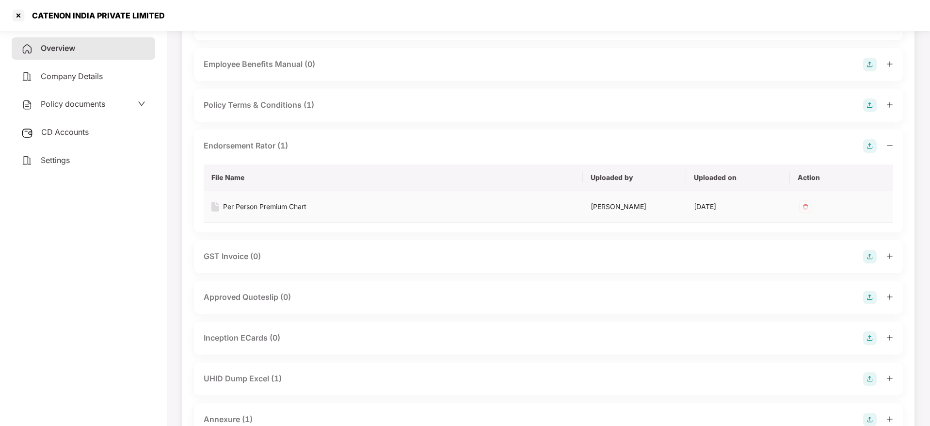
scroll to position [436, 0]
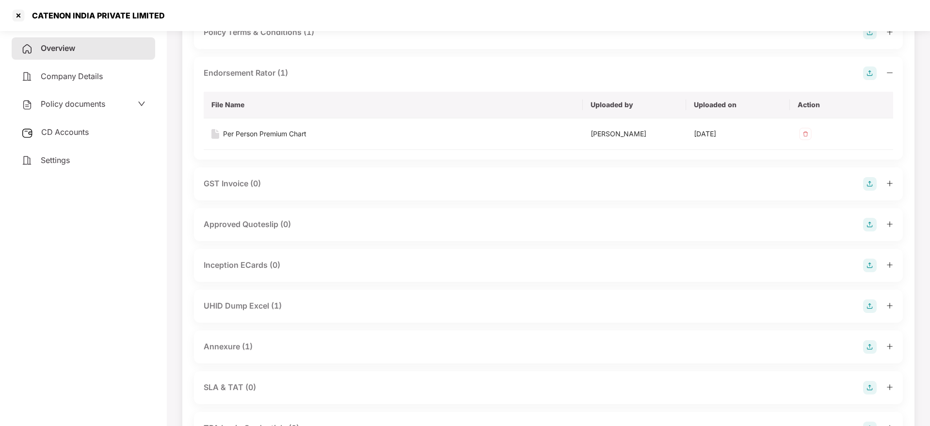
click at [890, 305] on icon "plus" at bounding box center [889, 305] width 0 height 5
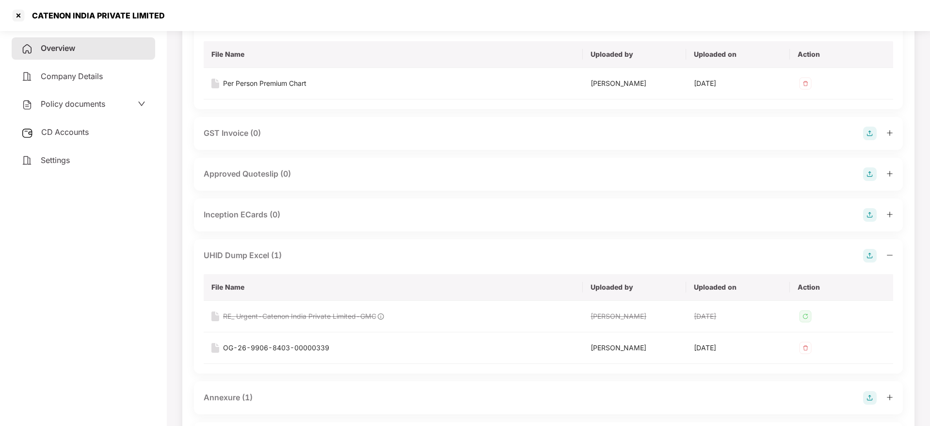
scroll to position [509, 0]
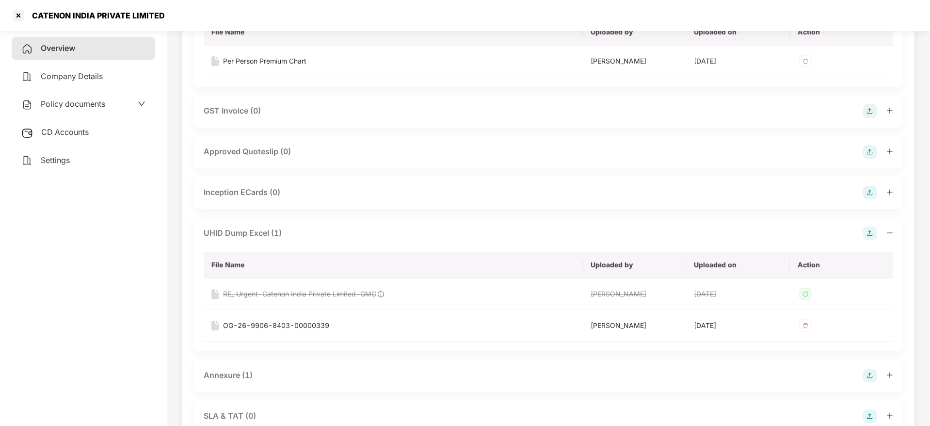
click at [54, 20] on div "CATENON INDIA PRIVATE LIMITED" at bounding box center [95, 16] width 139 height 10
click at [15, 17] on div at bounding box center [19, 16] width 16 height 16
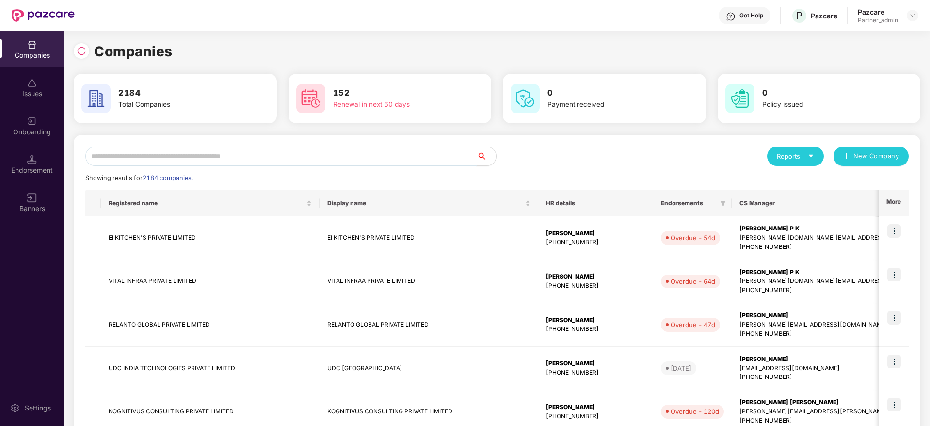
click at [192, 157] on input "text" at bounding box center [280, 155] width 391 height 19
paste input "*******"
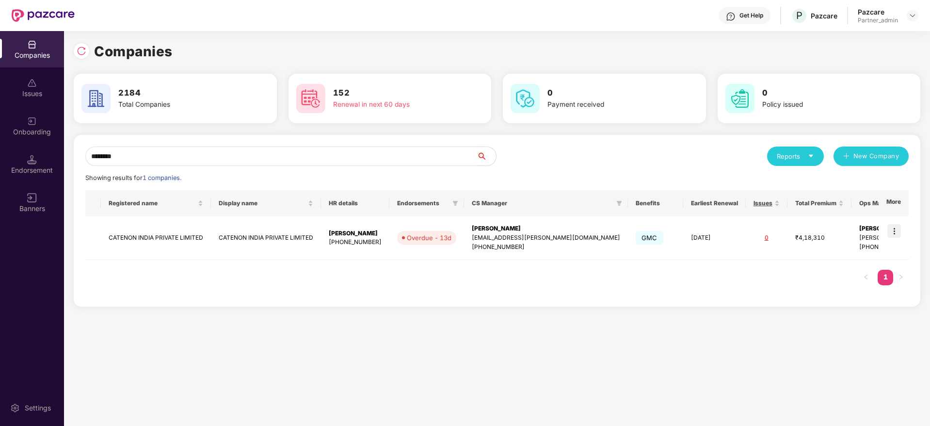
drag, startPoint x: 161, startPoint y: 154, endPoint x: 40, endPoint y: 144, distance: 121.1
click at [40, 145] on div "Companies Issues Onboarding Endorsement Banners Settings Companies 2184 Total C…" at bounding box center [465, 228] width 930 height 395
paste input "text"
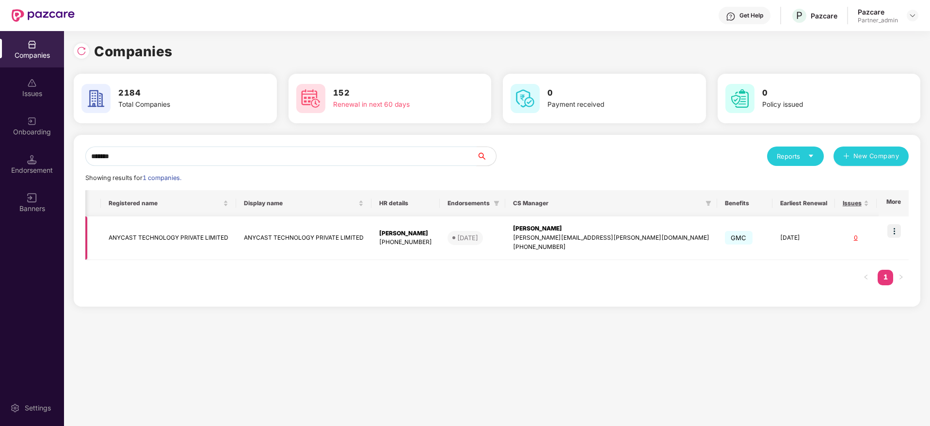
scroll to position [0, 3]
type input "*******"
click at [896, 229] on img at bounding box center [894, 231] width 14 height 14
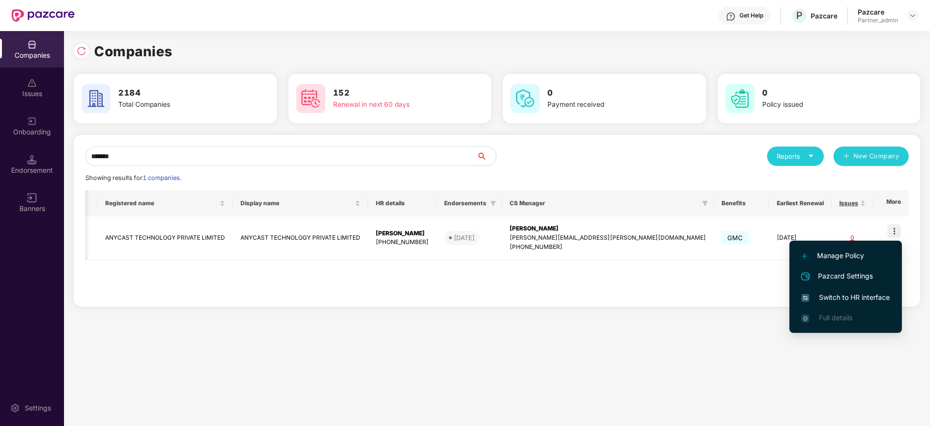
click at [845, 303] on li "Switch to HR interface" at bounding box center [846, 297] width 113 height 20
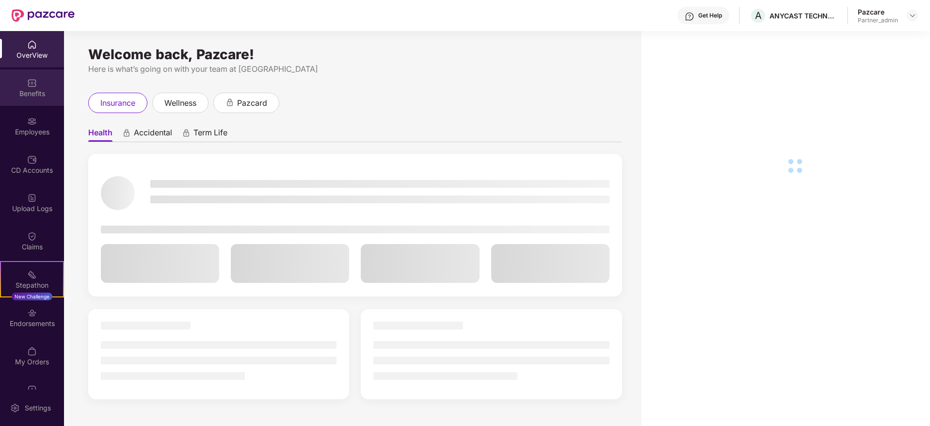
click at [26, 99] on div "Benefits" at bounding box center [32, 87] width 64 height 36
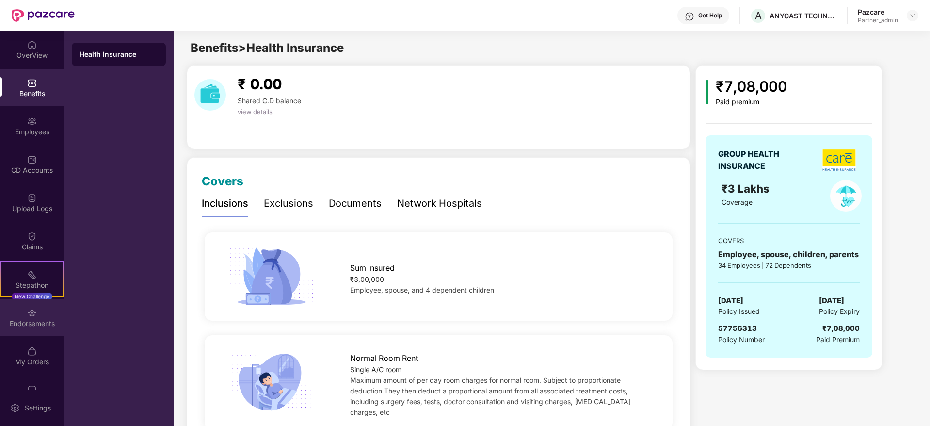
click at [29, 323] on div "Endorsements" at bounding box center [32, 324] width 64 height 10
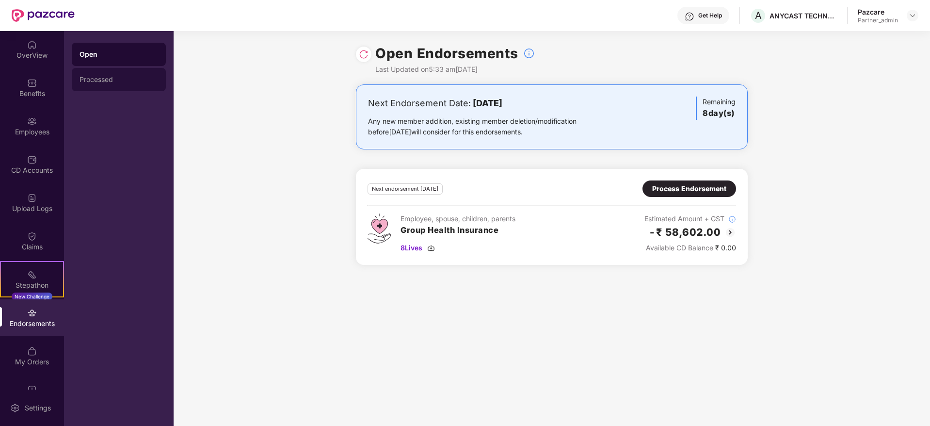
click at [96, 72] on div "Processed" at bounding box center [119, 79] width 94 height 23
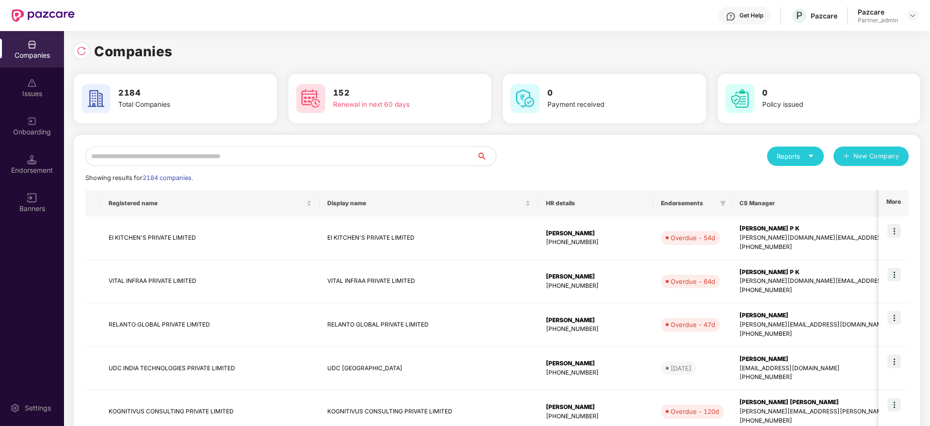
click at [144, 156] on input "text" at bounding box center [280, 155] width 391 height 19
paste input "*******"
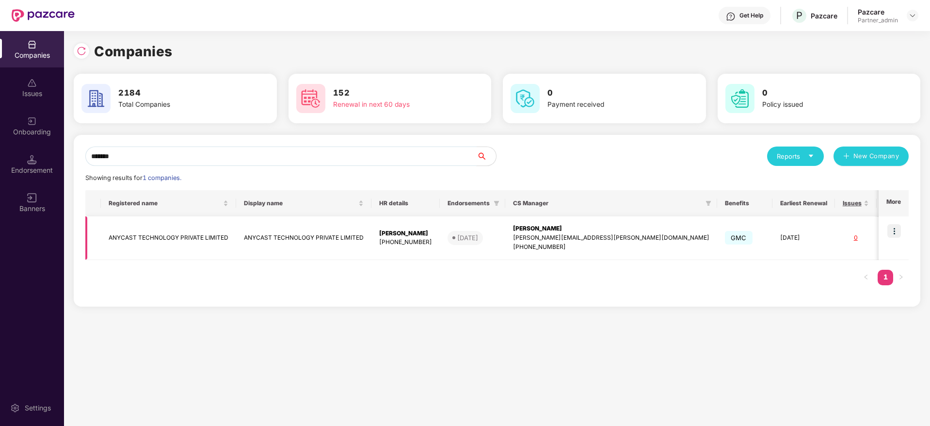
type input "*******"
click at [897, 228] on img at bounding box center [894, 231] width 14 height 14
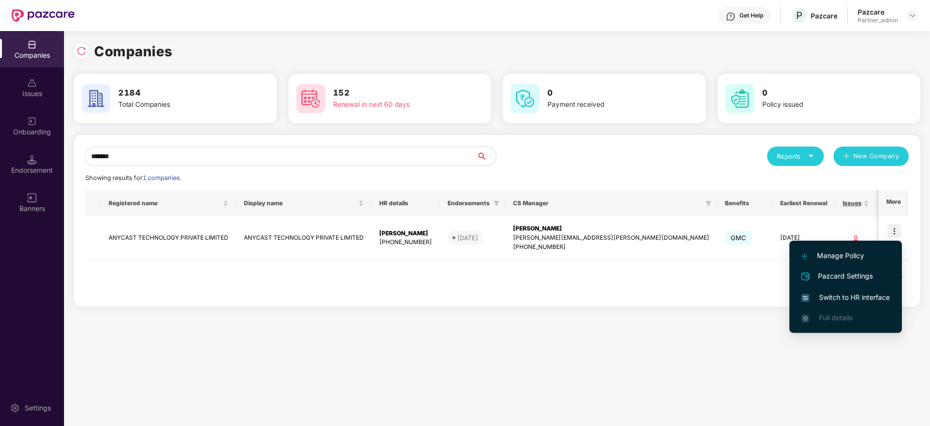
click at [849, 297] on span "Switch to HR interface" at bounding box center [846, 297] width 88 height 11
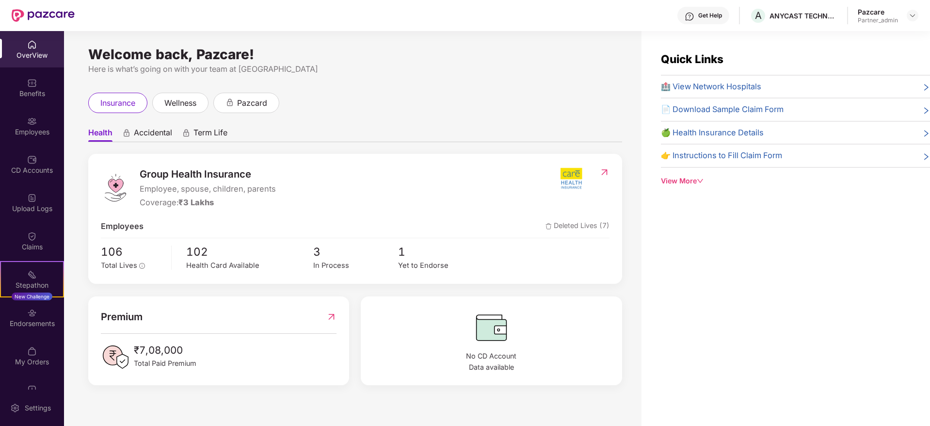
click at [30, 134] on div "Employees" at bounding box center [32, 132] width 64 height 10
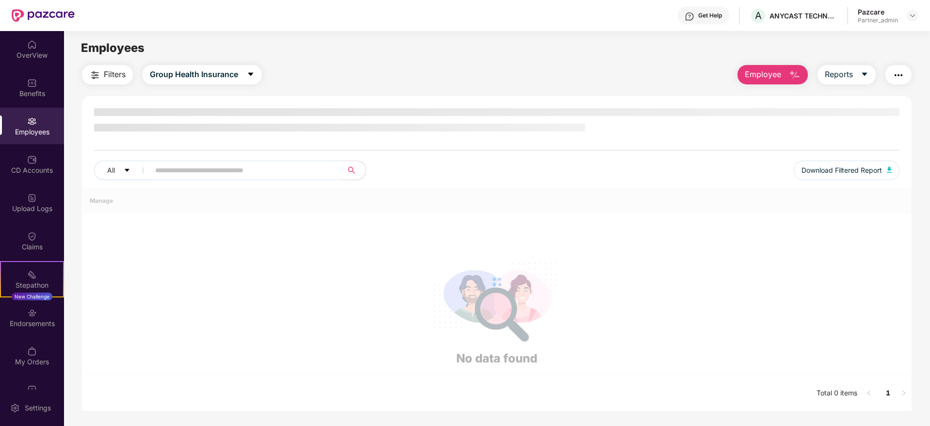
click at [98, 75] on img "button" at bounding box center [95, 75] width 12 height 12
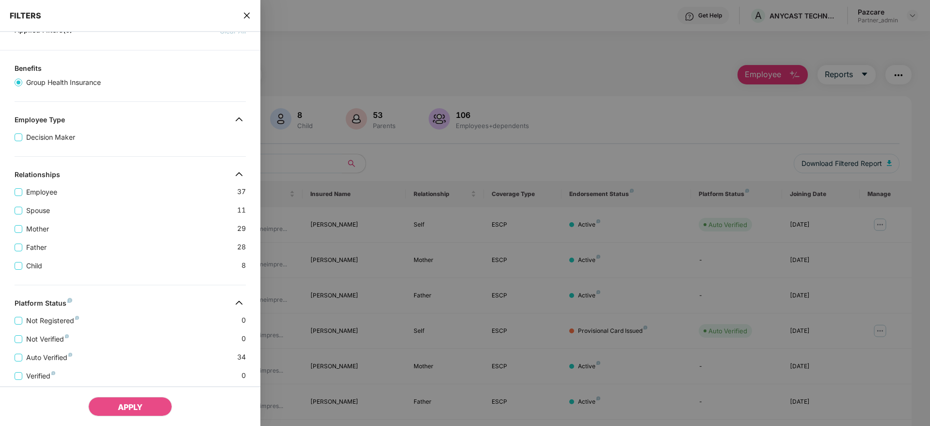
scroll to position [73, 0]
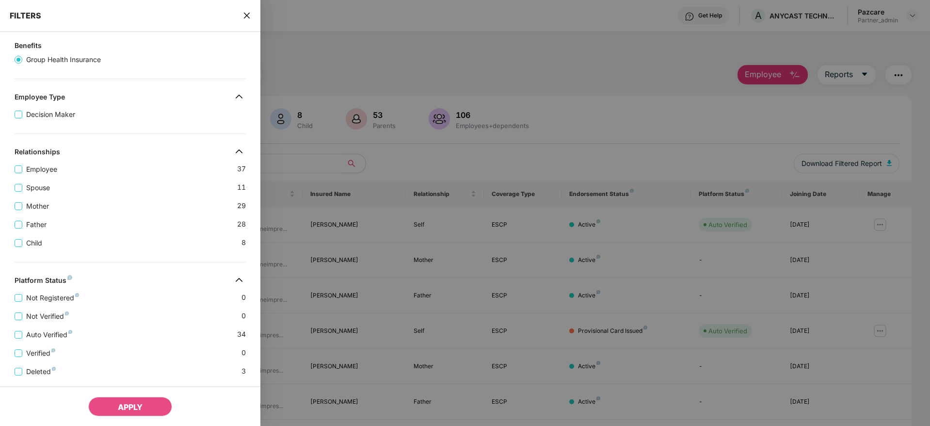
click at [243, 16] on icon "close" at bounding box center [247, 16] width 8 height 8
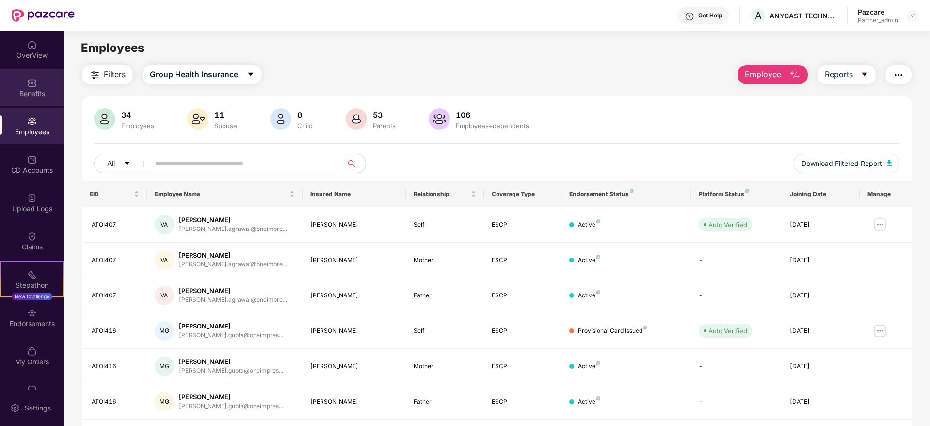
click at [39, 89] on div "Benefits" at bounding box center [32, 94] width 64 height 10
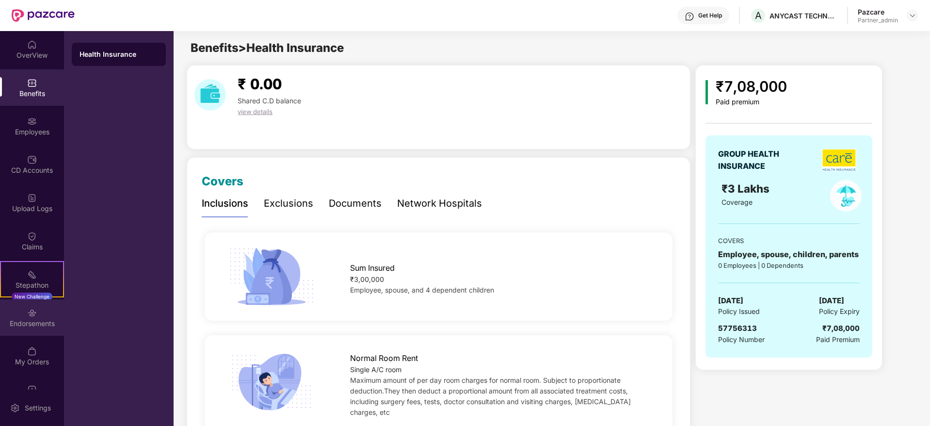
click at [20, 324] on div "Endorsements" at bounding box center [32, 324] width 64 height 10
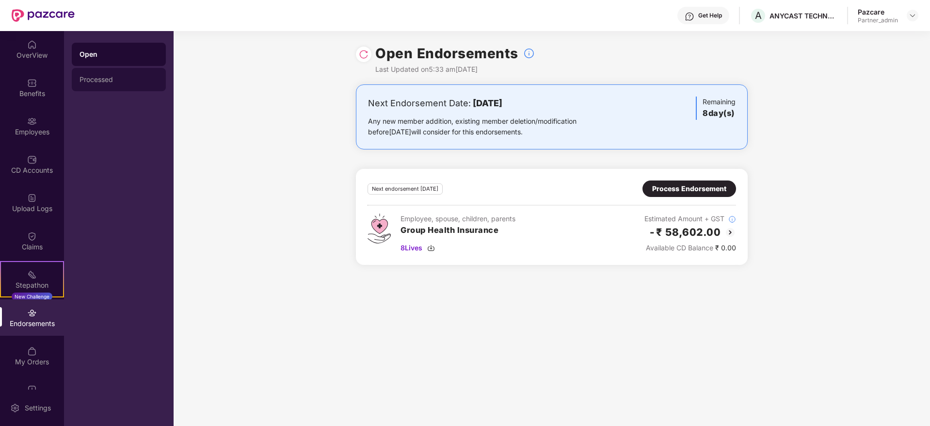
click at [112, 80] on div "Processed" at bounding box center [119, 80] width 79 height 8
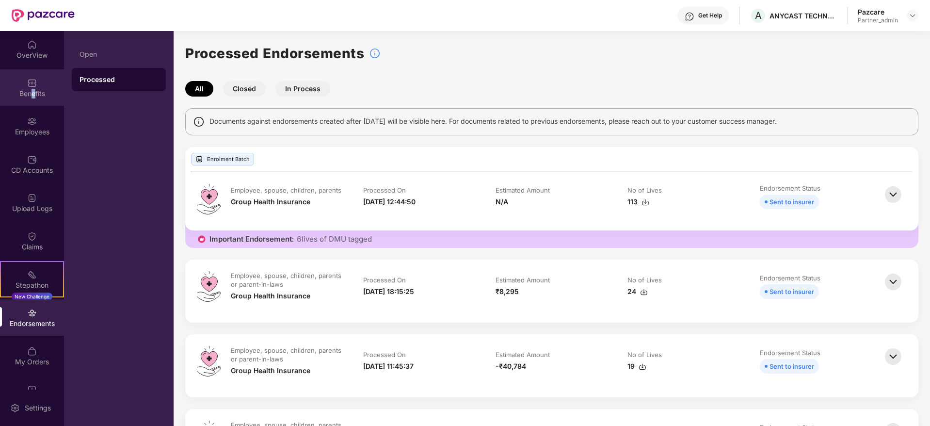
click at [32, 98] on div "Benefits" at bounding box center [32, 87] width 64 height 36
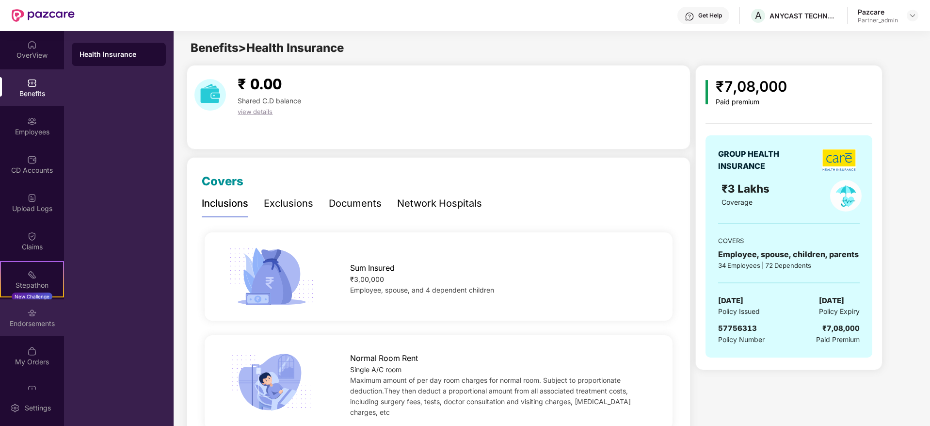
click at [36, 316] on div "Endorsements" at bounding box center [32, 317] width 64 height 36
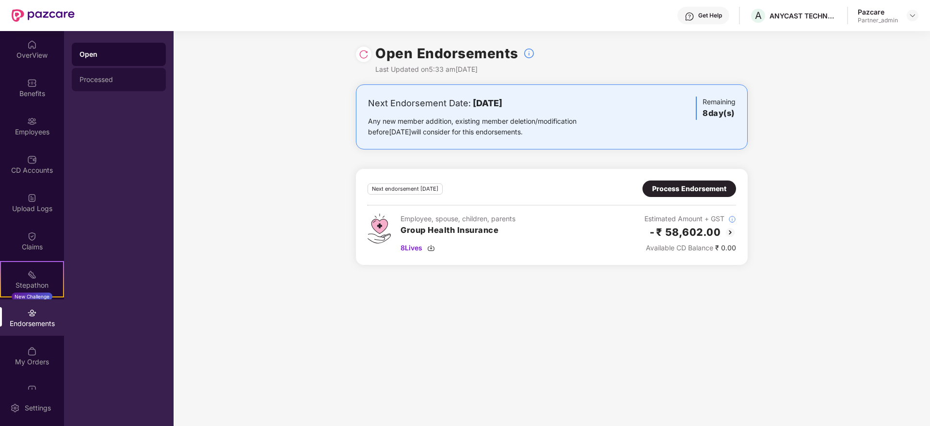
click at [92, 76] on div "Processed" at bounding box center [119, 80] width 79 height 8
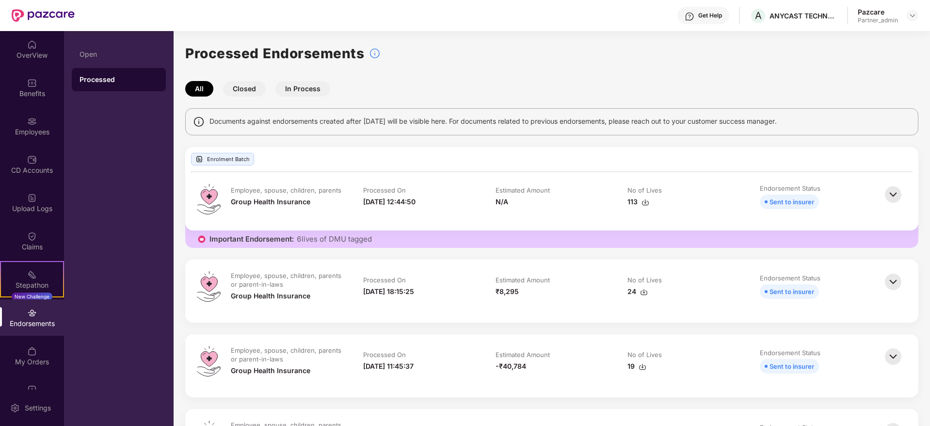
click at [643, 198] on img at bounding box center [646, 202] width 8 height 8
click at [32, 88] on div "Benefits" at bounding box center [32, 87] width 64 height 36
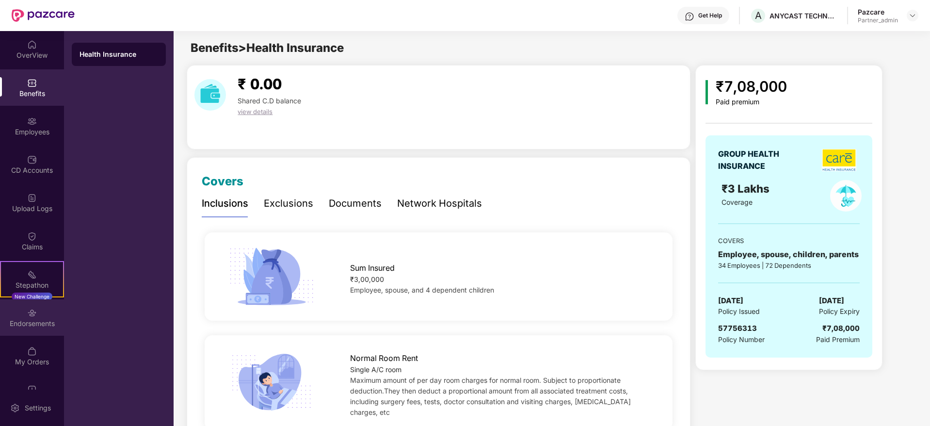
click at [40, 321] on div "Endorsements" at bounding box center [32, 324] width 64 height 10
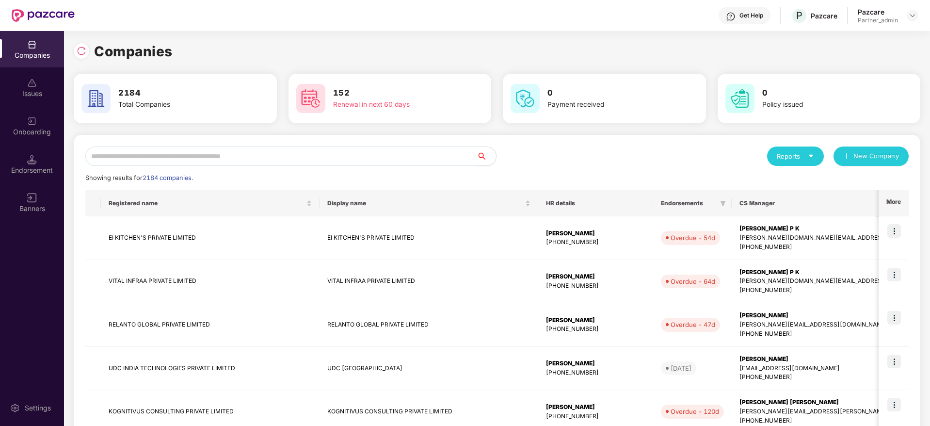
drag, startPoint x: 178, startPoint y: 156, endPoint x: 173, endPoint y: 153, distance: 6.3
click at [177, 153] on input "text" at bounding box center [280, 155] width 391 height 19
paste input "*******"
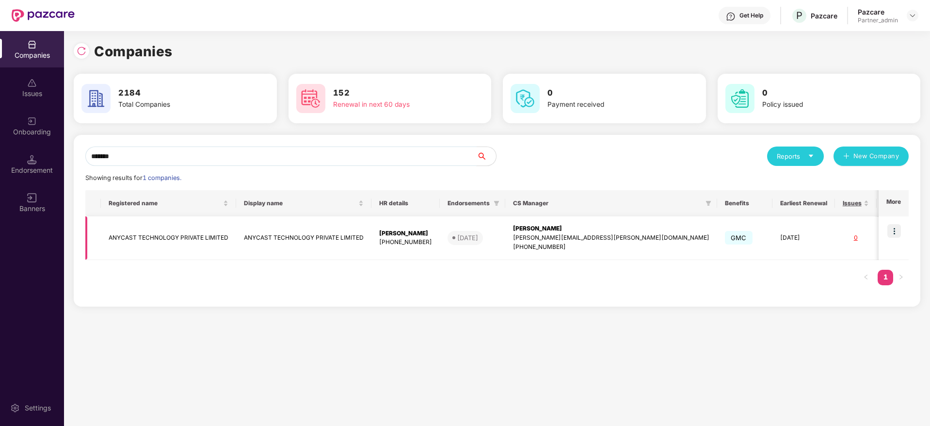
type input "*******"
drag, startPoint x: 531, startPoint y: 229, endPoint x: 536, endPoint y: 226, distance: 6.3
click at [536, 226] on div "Sarthak Singh" at bounding box center [611, 228] width 196 height 9
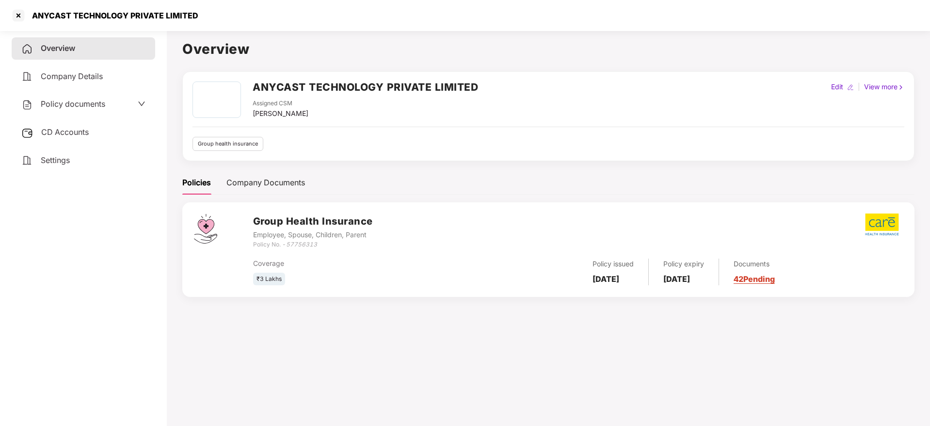
click at [775, 276] on link "42 Pending" at bounding box center [754, 279] width 41 height 10
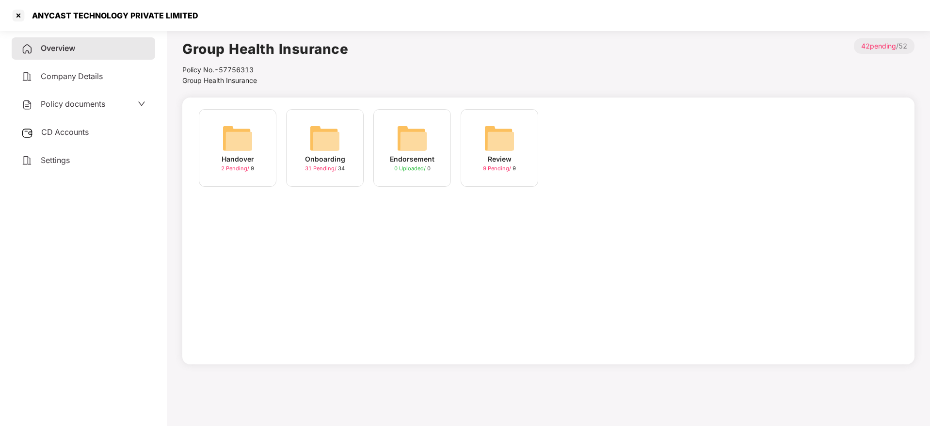
click at [318, 143] on img at bounding box center [324, 138] width 31 height 31
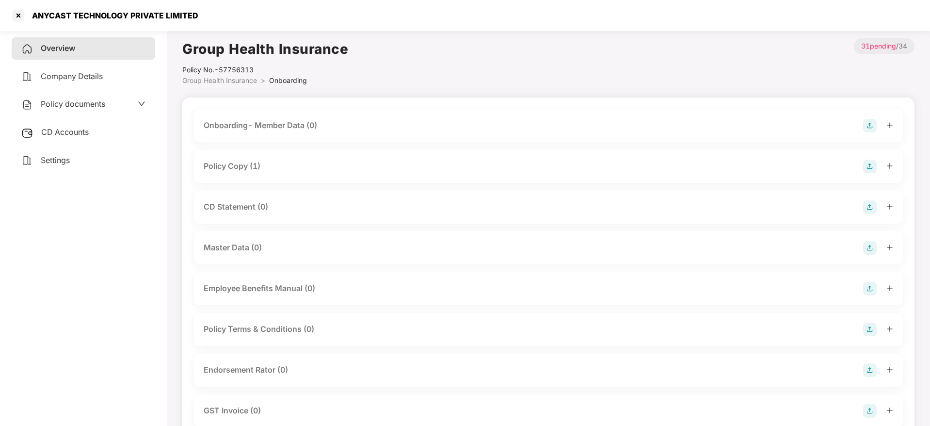
click at [66, 134] on span "CD Accounts" at bounding box center [65, 132] width 48 height 10
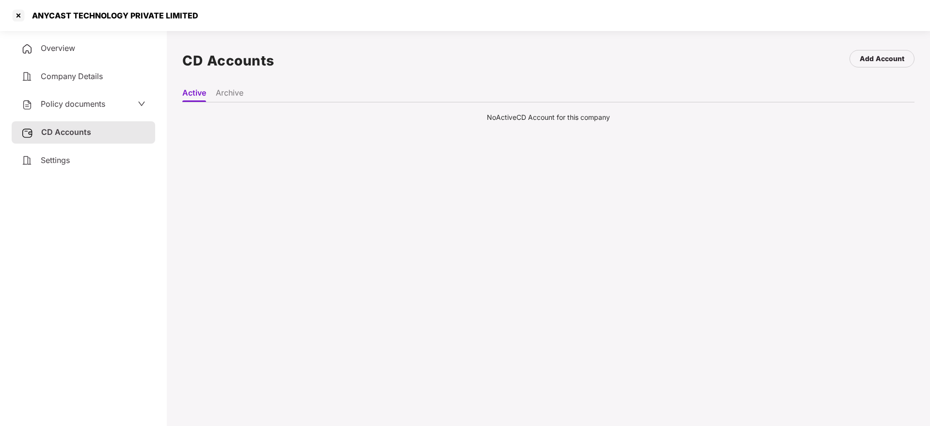
click at [72, 159] on div "Settings" at bounding box center [84, 160] width 144 height 22
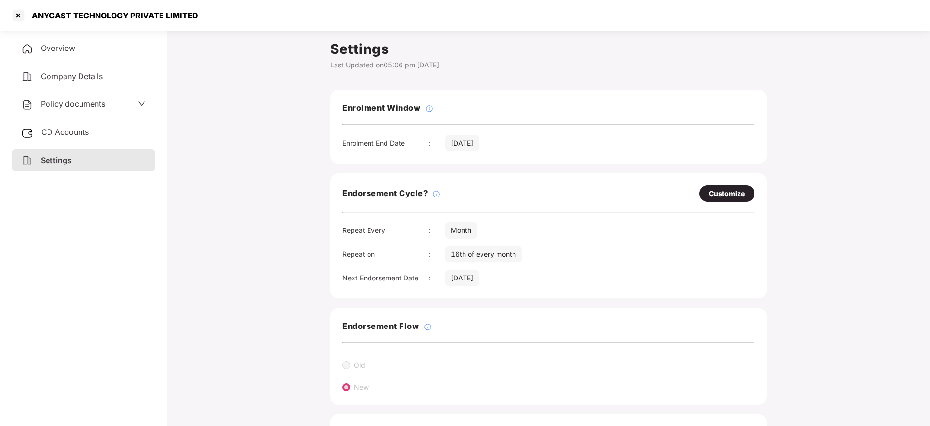
click at [719, 192] on div "Customize" at bounding box center [727, 193] width 36 height 11
select select "*****"
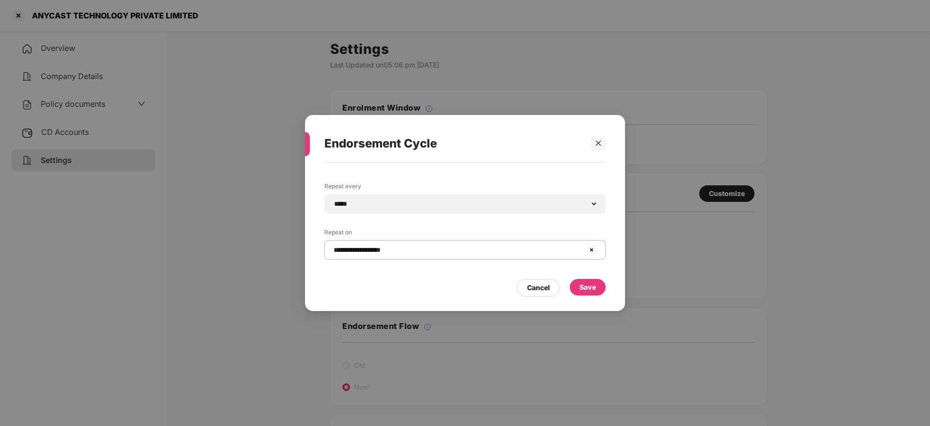
click at [395, 247] on input "**********" at bounding box center [459, 250] width 253 height 10
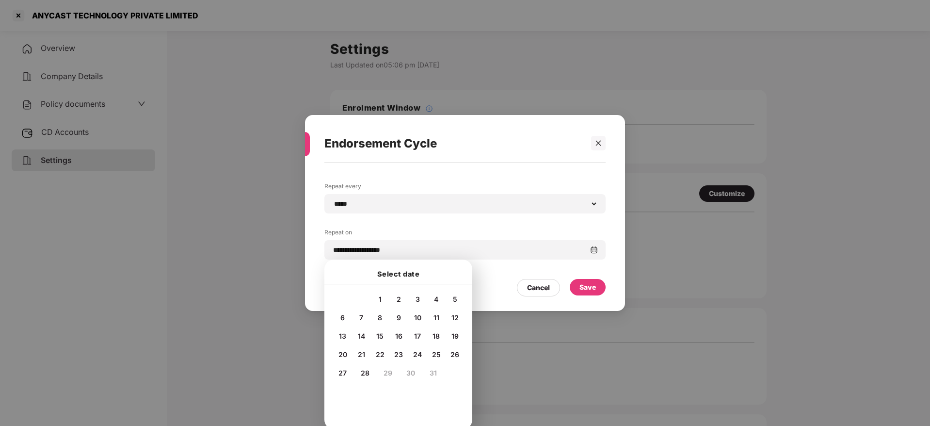
click at [343, 354] on span "20" at bounding box center [343, 354] width 9 height 8
type input "**********"
click at [597, 288] on div "Save" at bounding box center [588, 287] width 36 height 16
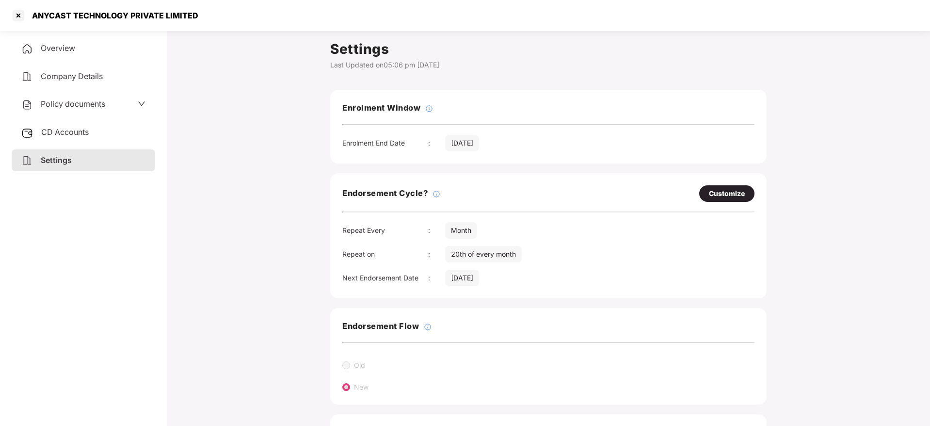
click at [108, 127] on div "CD Accounts" at bounding box center [84, 132] width 144 height 22
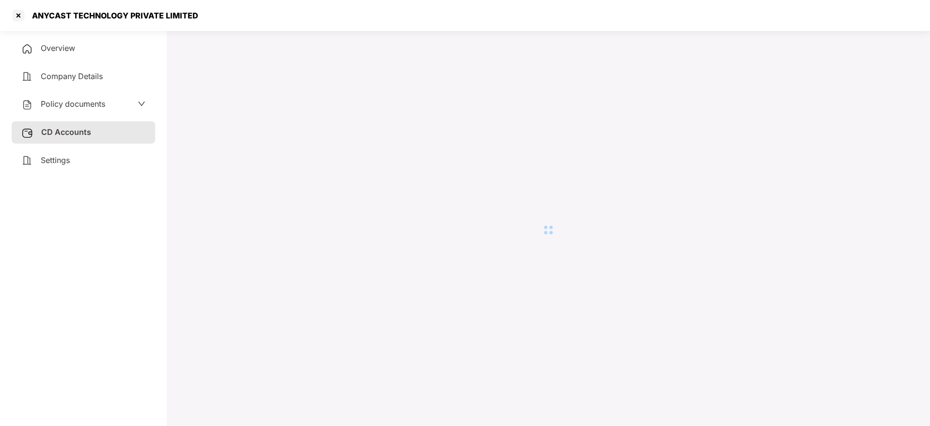
click at [97, 159] on div "Settings" at bounding box center [84, 160] width 144 height 22
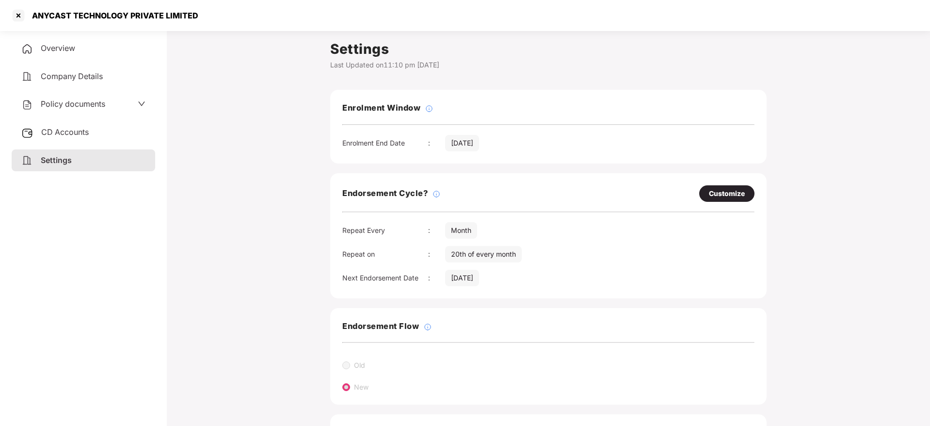
click at [56, 47] on span "Overview" at bounding box center [58, 48] width 34 height 10
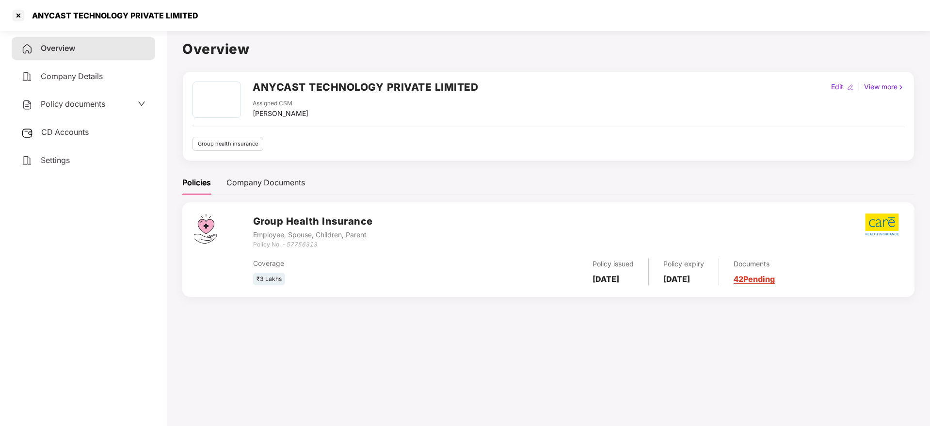
click at [775, 279] on link "42 Pending" at bounding box center [754, 279] width 41 height 10
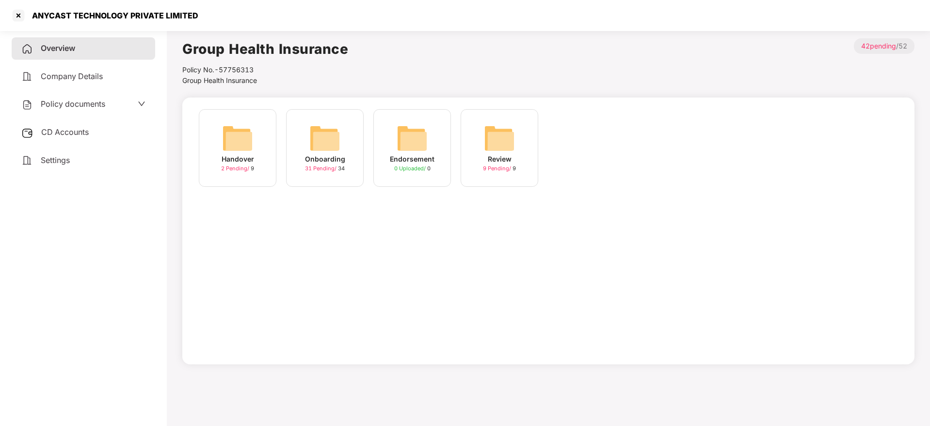
click at [302, 140] on div "Onboarding 31 Pending / 34" at bounding box center [325, 148] width 78 height 78
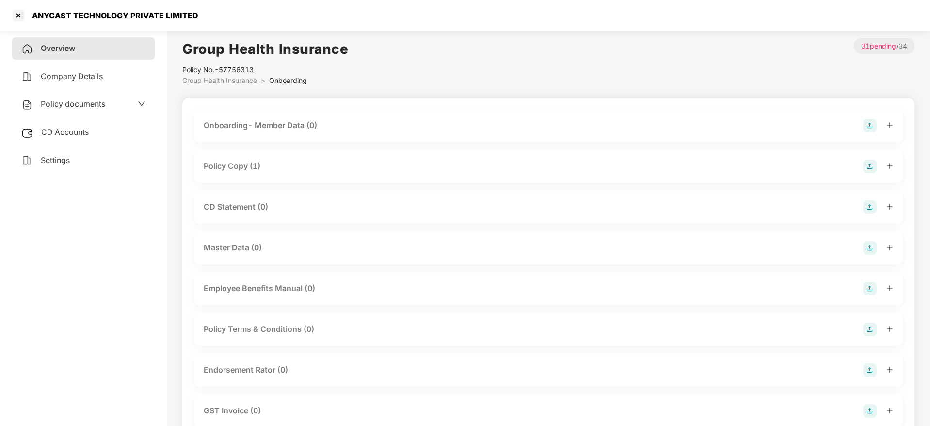
click at [889, 168] on icon "plus" at bounding box center [890, 165] width 7 height 7
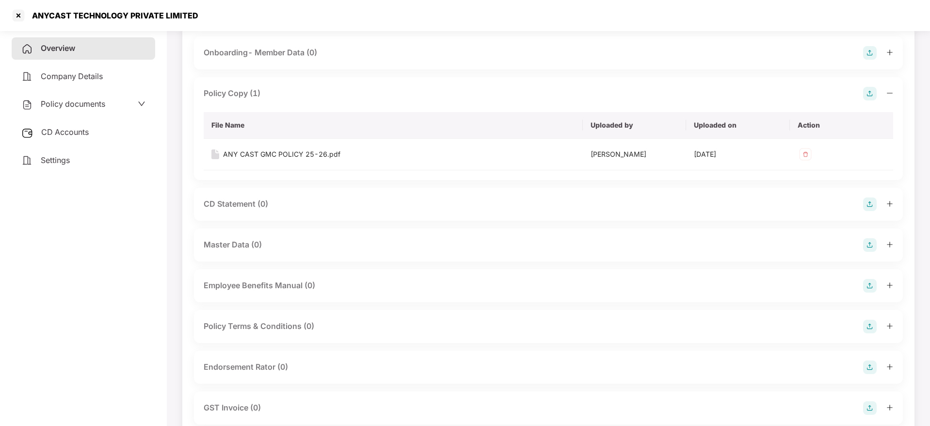
scroll to position [145, 0]
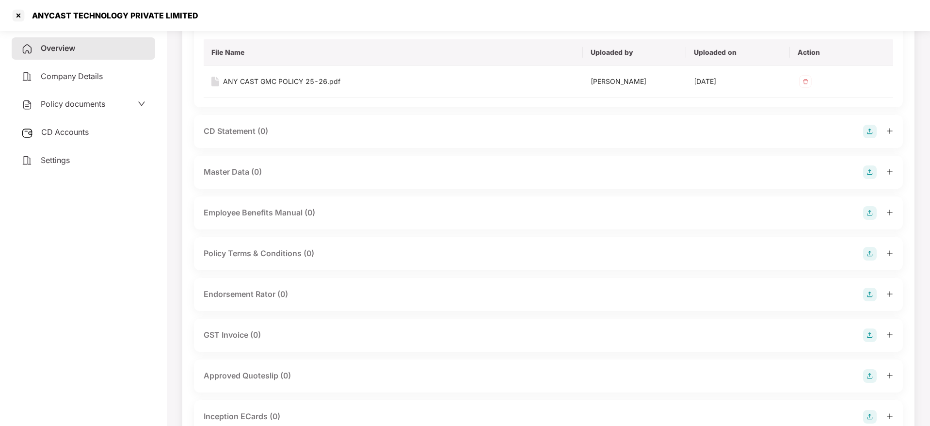
click at [888, 294] on icon "plus" at bounding box center [890, 293] width 7 height 7
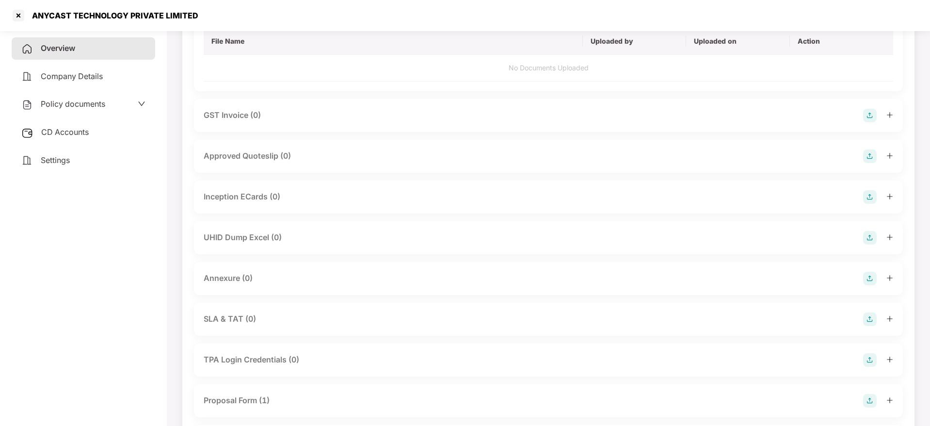
scroll to position [436, 0]
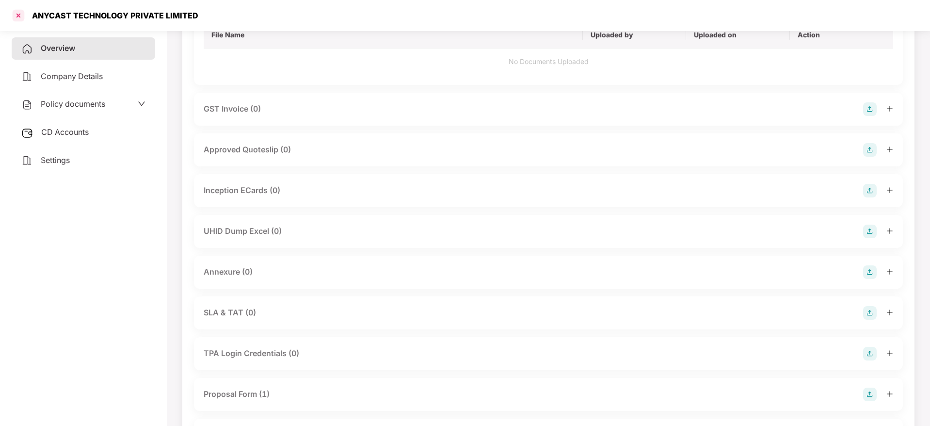
click at [17, 13] on div at bounding box center [19, 16] width 16 height 16
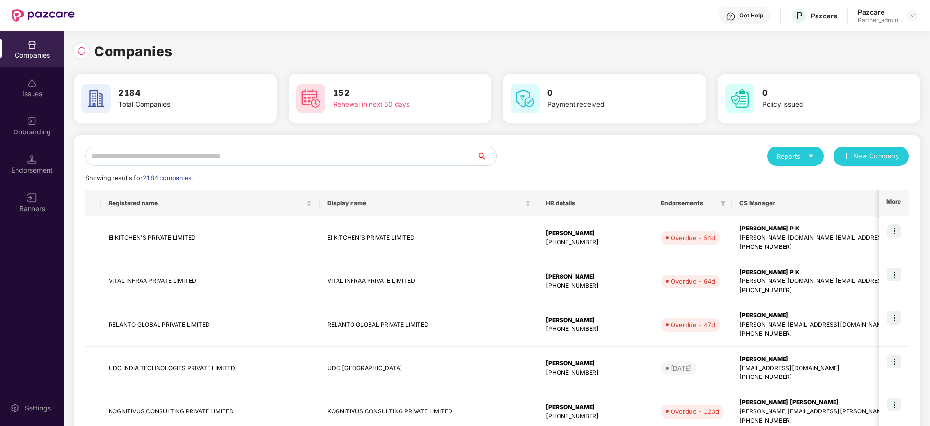
click at [232, 155] on input "text" at bounding box center [280, 155] width 391 height 19
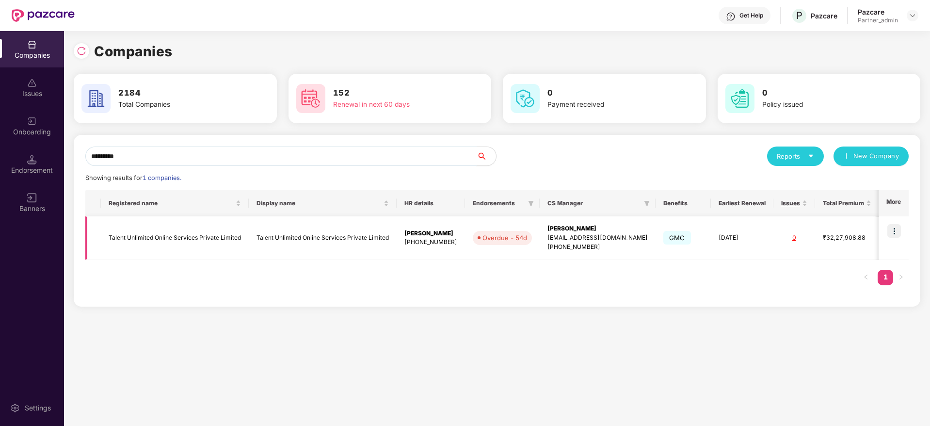
type input "*********"
click at [891, 232] on img at bounding box center [894, 231] width 14 height 14
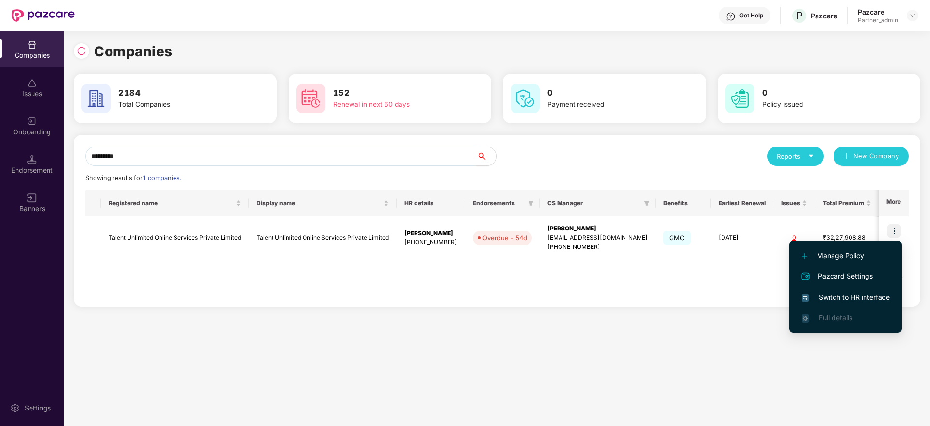
click at [847, 302] on span "Switch to HR interface" at bounding box center [846, 297] width 88 height 11
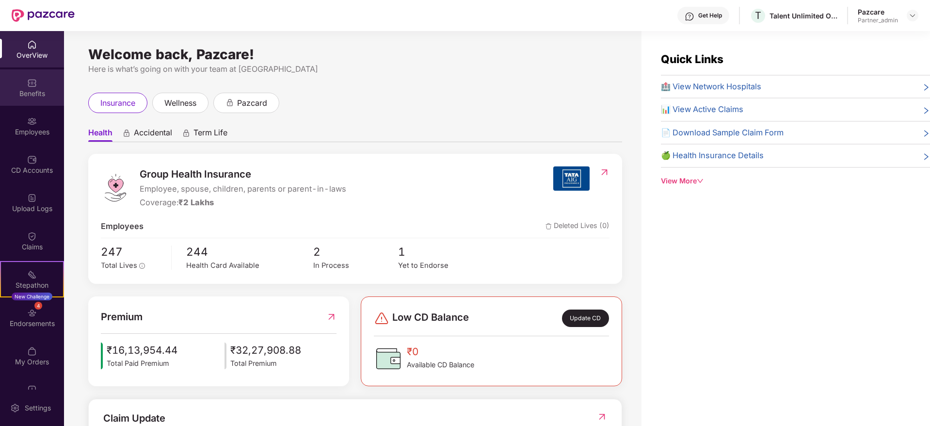
click at [16, 77] on div "Benefits" at bounding box center [32, 87] width 64 height 36
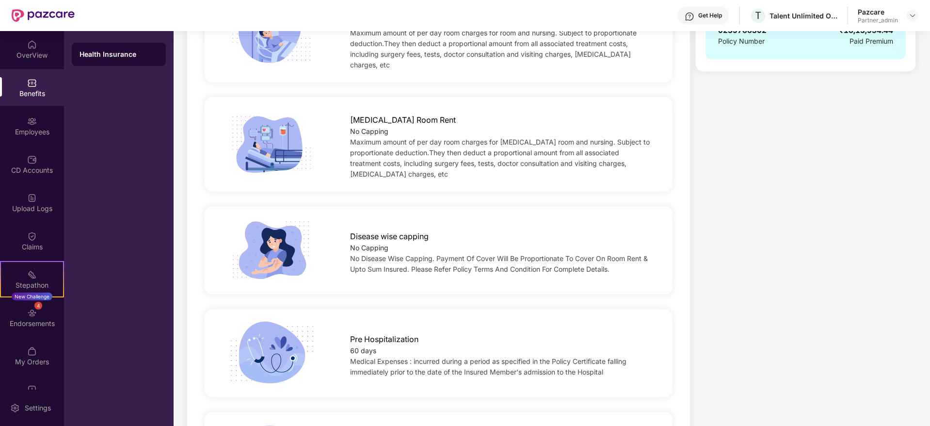
scroll to position [73, 0]
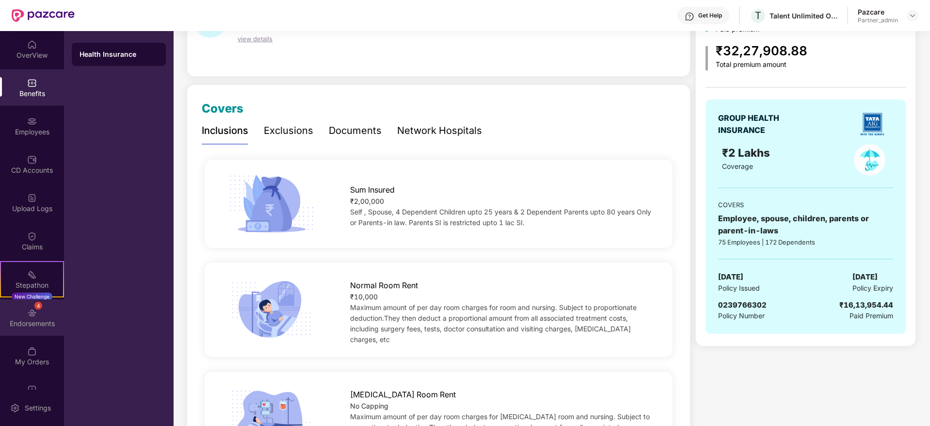
click at [33, 324] on div "Endorsements" at bounding box center [32, 324] width 64 height 10
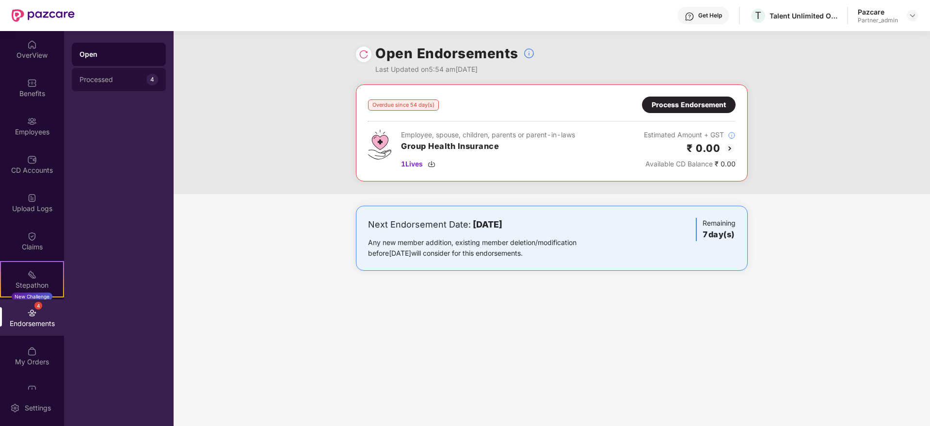
click at [99, 81] on div "Processed" at bounding box center [113, 80] width 67 height 8
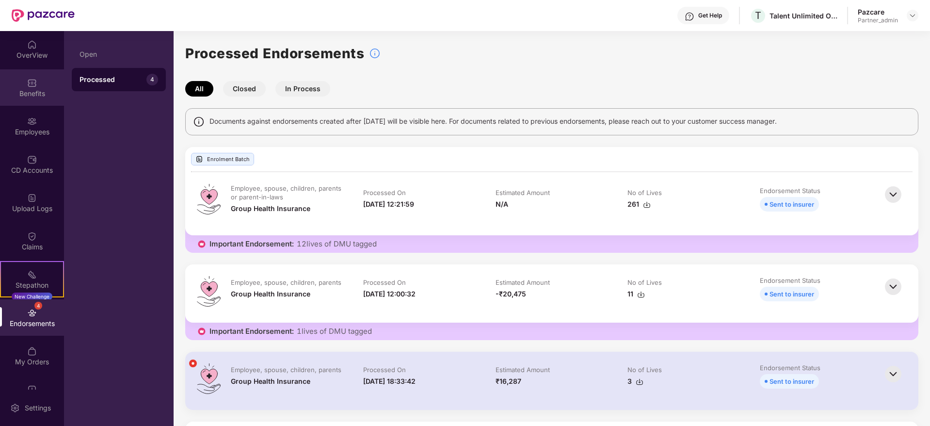
click at [38, 86] on div "Benefits" at bounding box center [32, 87] width 64 height 36
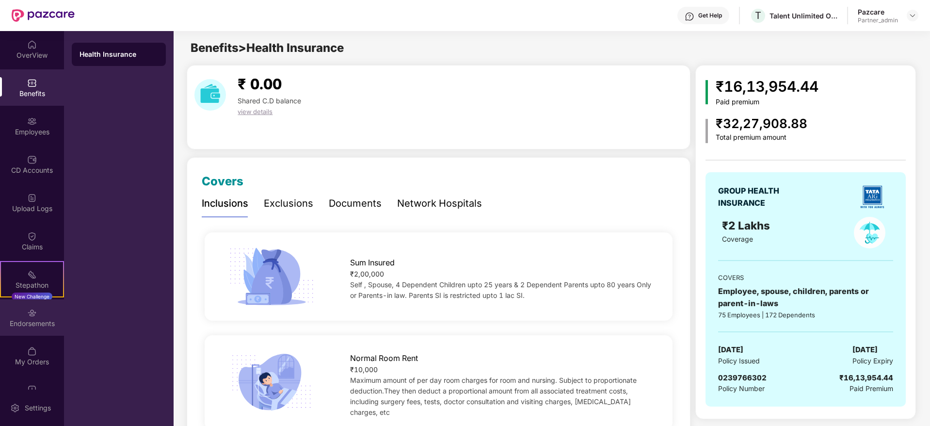
click at [35, 325] on div "Endorsements" at bounding box center [32, 324] width 64 height 10
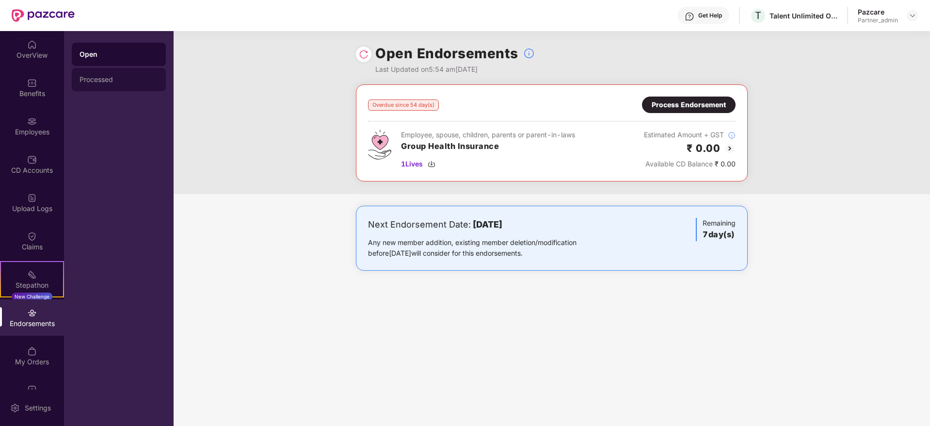
click at [103, 88] on div "Processed" at bounding box center [119, 79] width 94 height 23
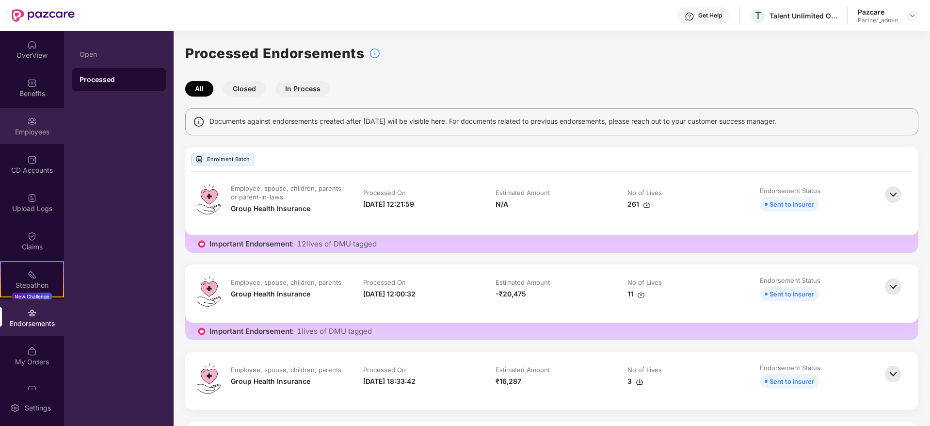
click at [28, 126] on div "Employees" at bounding box center [32, 126] width 64 height 36
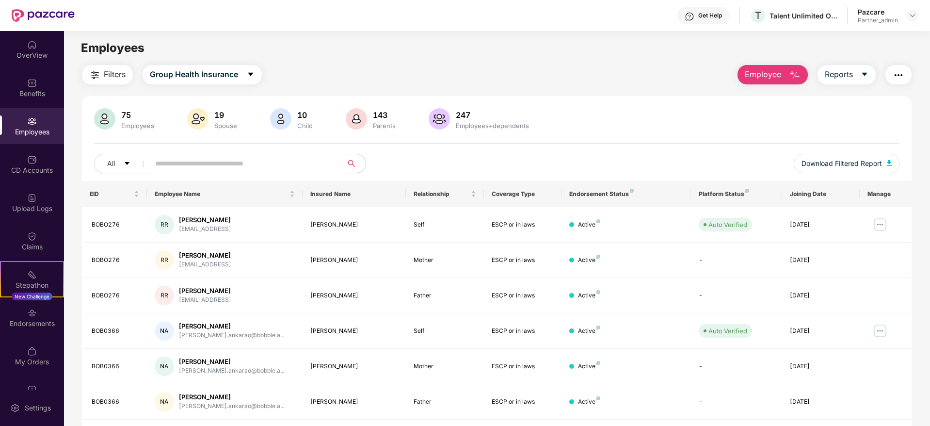
click at [96, 74] on img "button" at bounding box center [95, 75] width 12 height 12
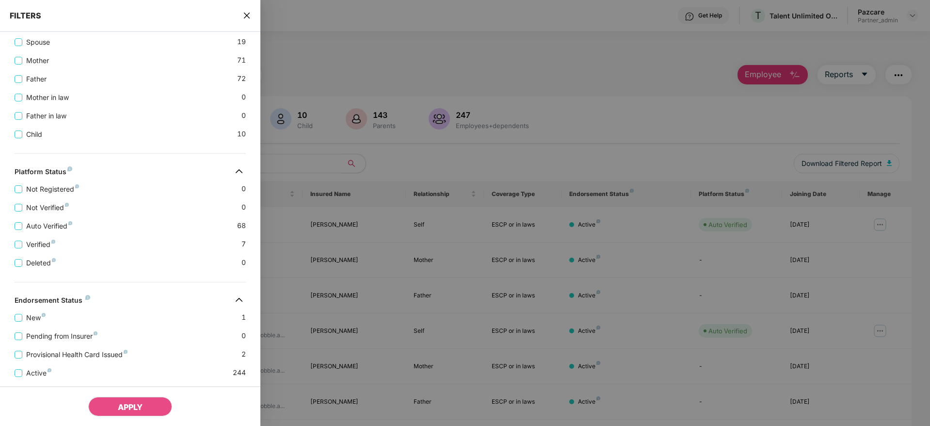
scroll to position [262, 0]
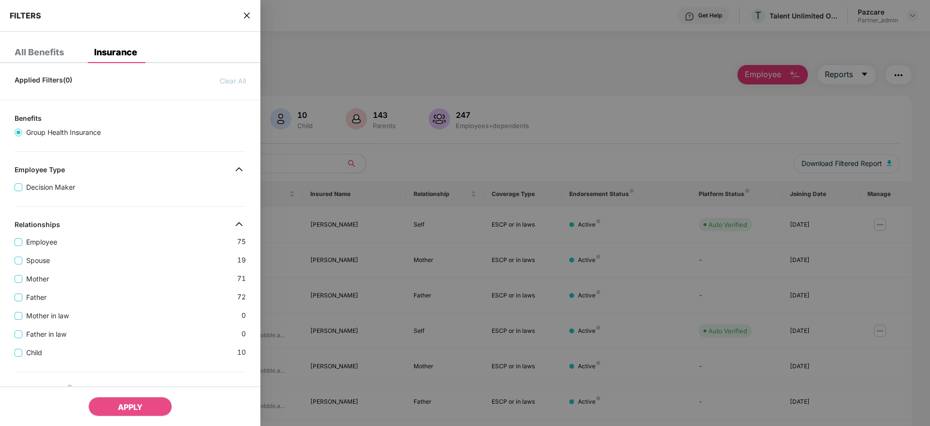
scroll to position [262, 0]
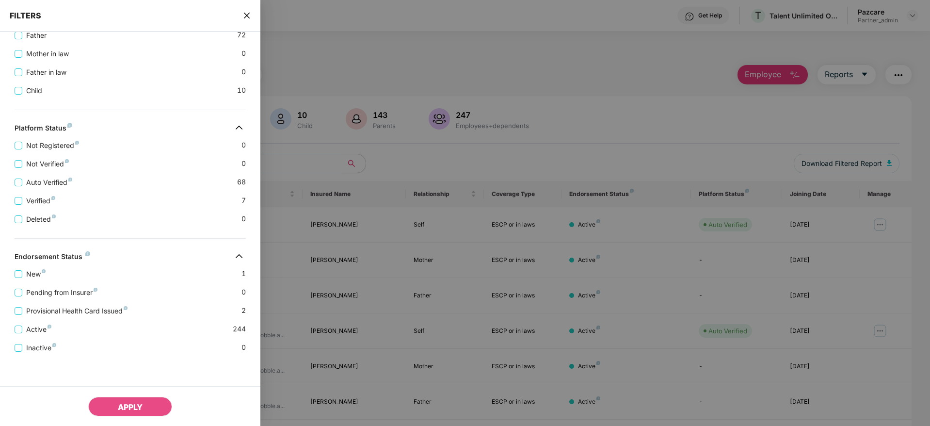
click at [246, 17] on icon "close" at bounding box center [247, 16] width 8 height 8
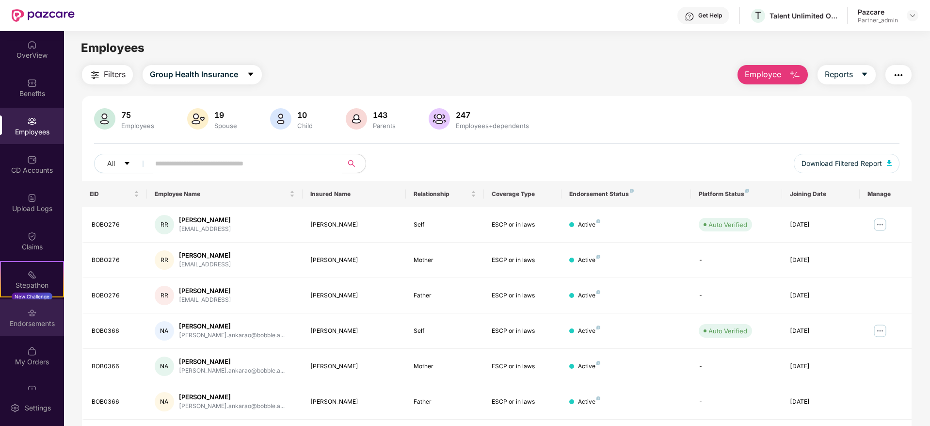
click at [20, 328] on div "Endorsements" at bounding box center [32, 317] width 64 height 36
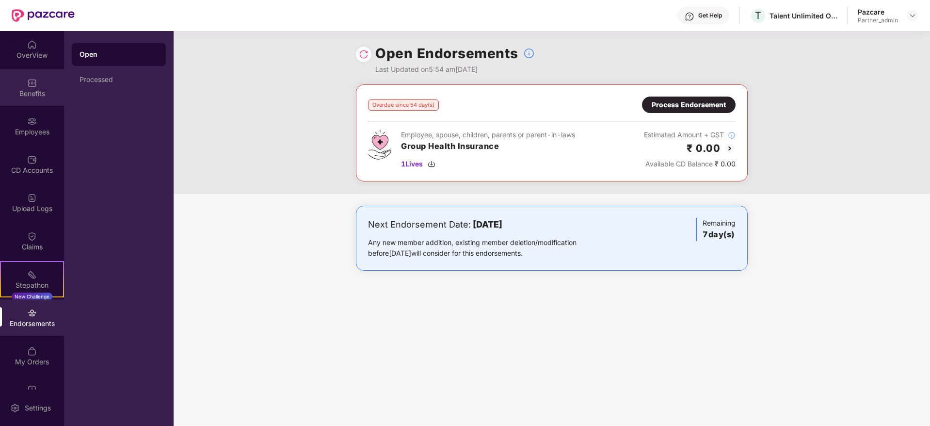
click at [20, 94] on div "Benefits" at bounding box center [32, 94] width 64 height 10
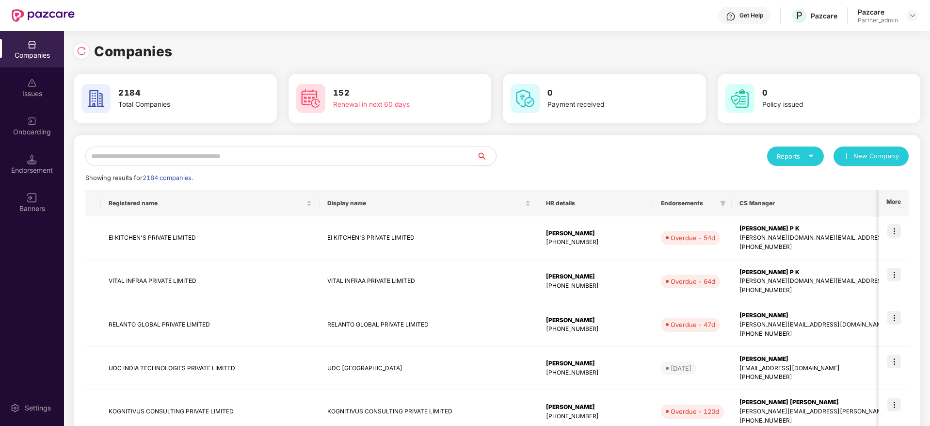
click at [181, 161] on input "text" at bounding box center [280, 155] width 391 height 19
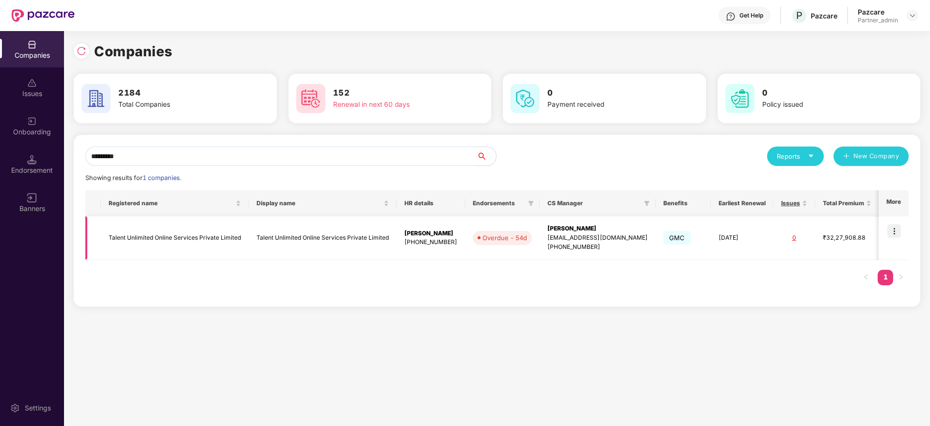
scroll to position [0, 67]
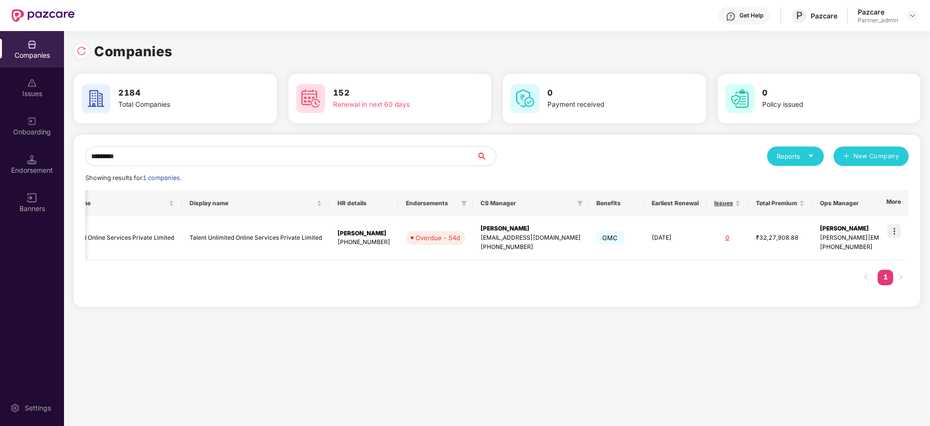
click at [0, 131] on div "Companies Issues Onboarding Endorsement Banners Settings Companies 2184 Total C…" at bounding box center [465, 228] width 930 height 395
paste input "text"
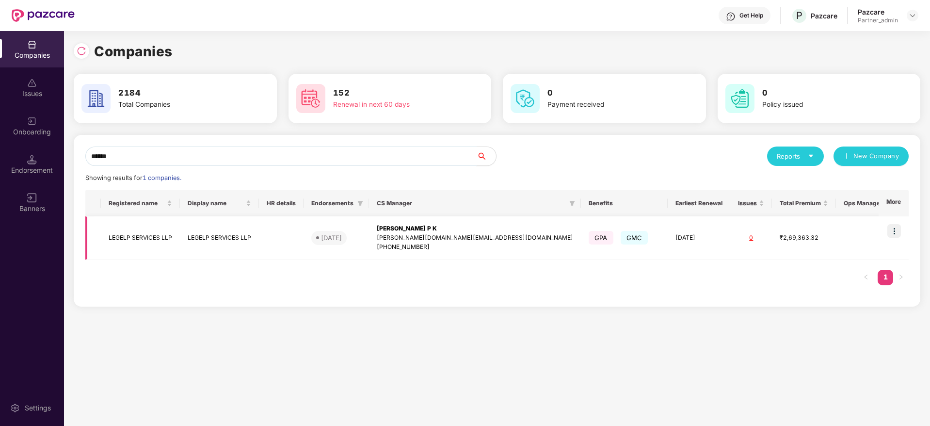
scroll to position [0, 1]
type input "******"
click at [895, 230] on img at bounding box center [894, 231] width 14 height 14
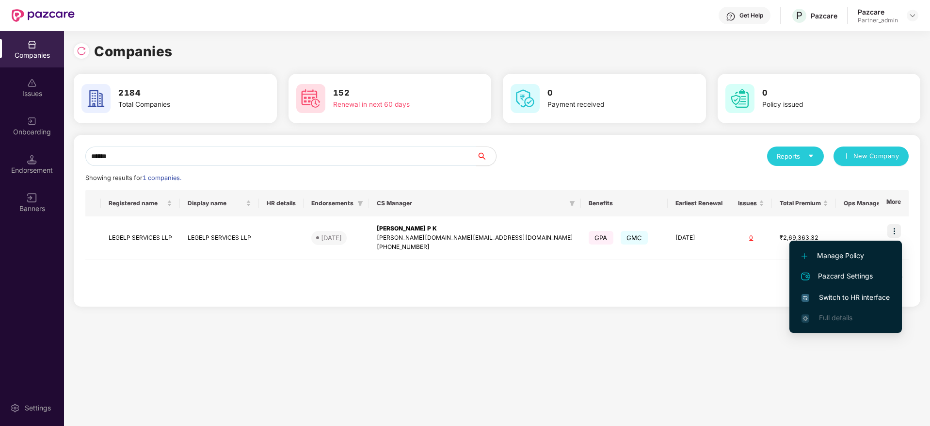
click at [844, 294] on span "Switch to HR interface" at bounding box center [846, 297] width 88 height 11
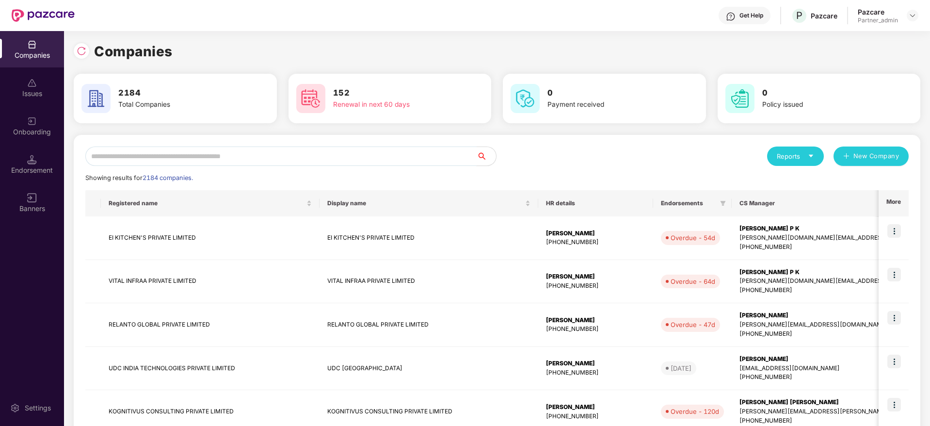
scroll to position [0, 1]
click at [160, 152] on input "text" at bounding box center [280, 155] width 391 height 19
paste input "******"
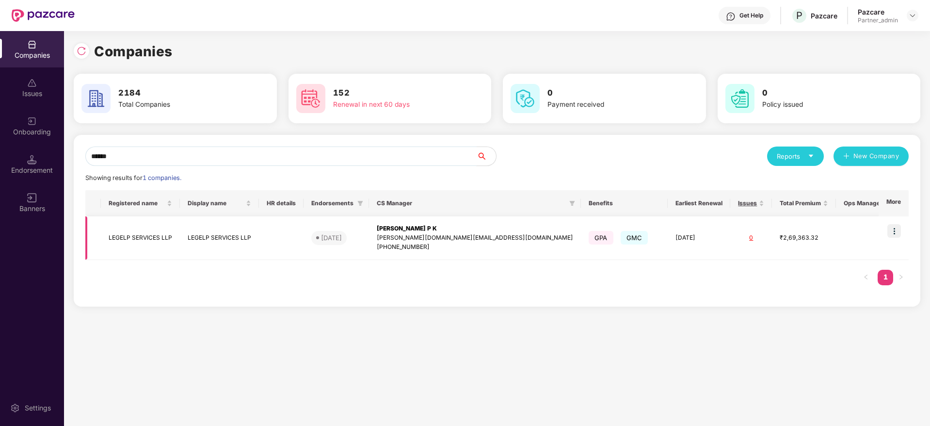
type input "******"
click at [443, 233] on div "[PERSON_NAME][DOMAIN_NAME][EMAIL_ADDRESS][DOMAIN_NAME]" at bounding box center [475, 237] width 196 height 9
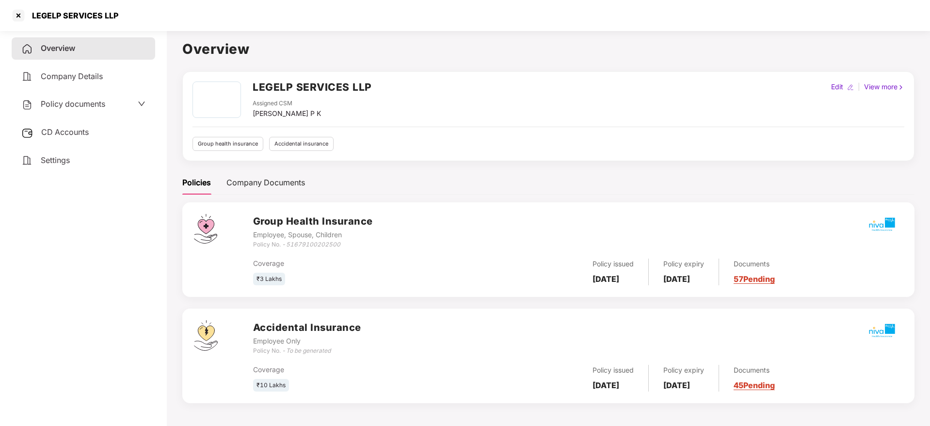
click at [64, 133] on span "CD Accounts" at bounding box center [65, 132] width 48 height 10
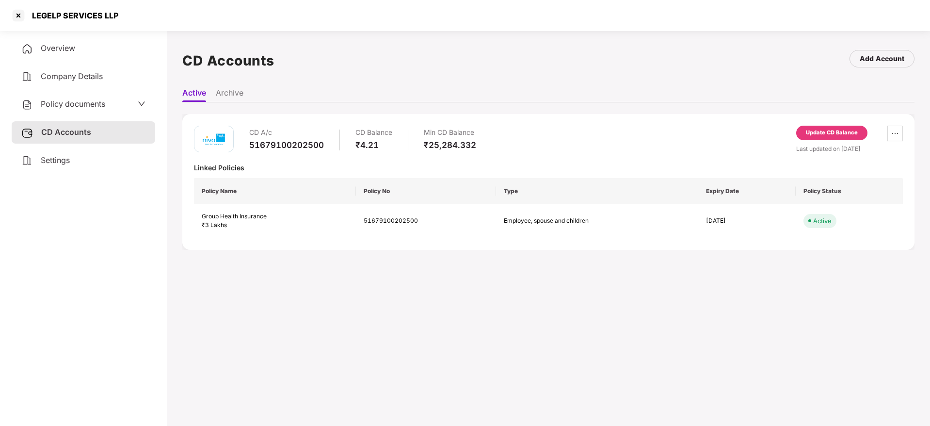
click at [74, 151] on div "Settings" at bounding box center [84, 160] width 144 height 22
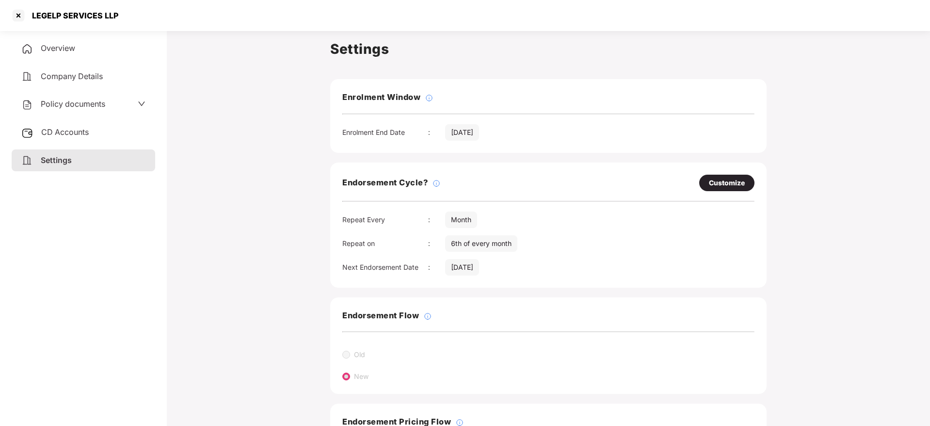
click at [726, 181] on div "Customize" at bounding box center [727, 182] width 36 height 11
select select "*****"
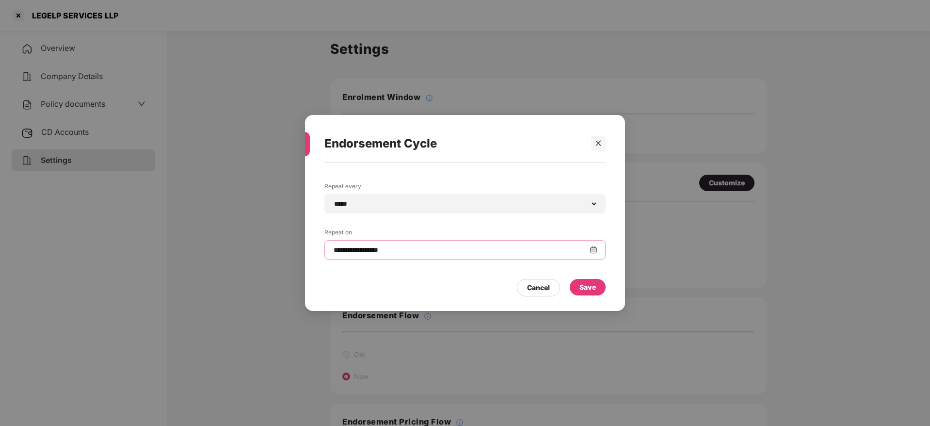
click at [435, 252] on input "**********" at bounding box center [461, 250] width 257 height 10
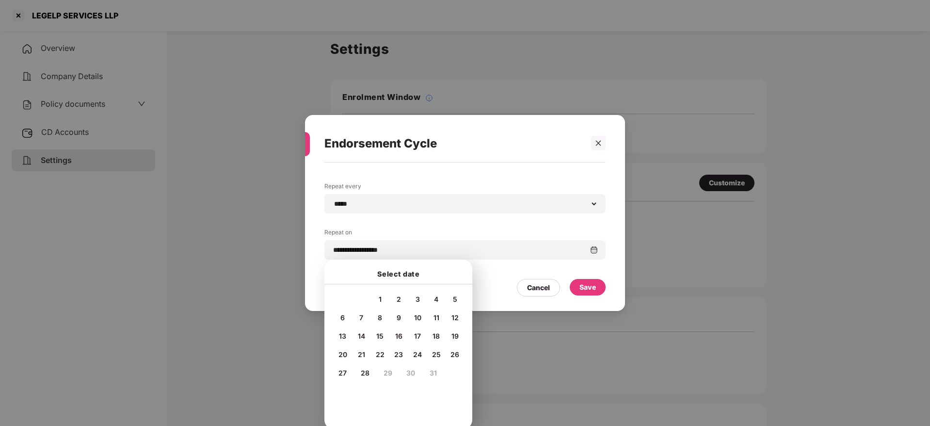
click at [339, 350] on span "20" at bounding box center [343, 354] width 9 height 8
type input "**********"
click at [600, 286] on div "Save" at bounding box center [588, 287] width 36 height 16
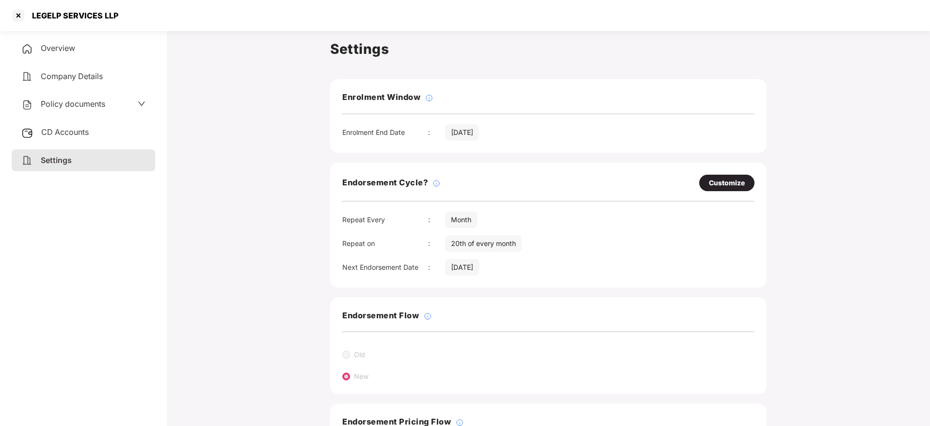
click at [90, 141] on div "CD Accounts" at bounding box center [84, 132] width 144 height 22
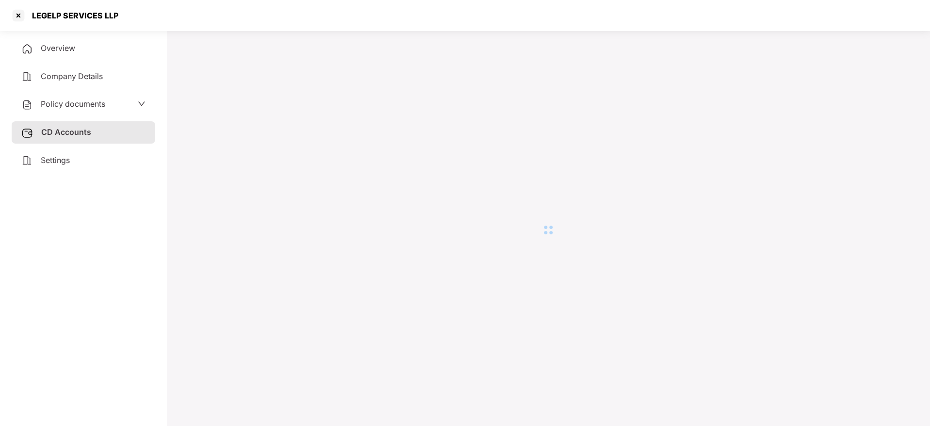
click at [87, 163] on div "Settings" at bounding box center [84, 160] width 144 height 22
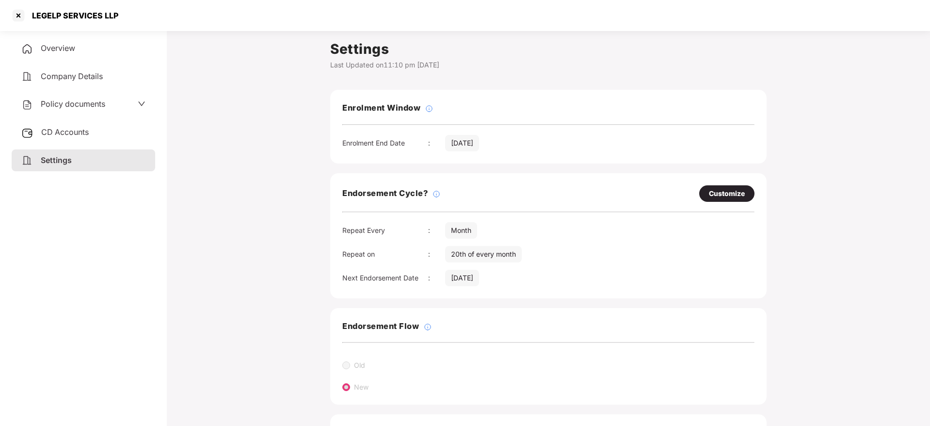
click at [40, 42] on div "Overview" at bounding box center [84, 48] width 144 height 22
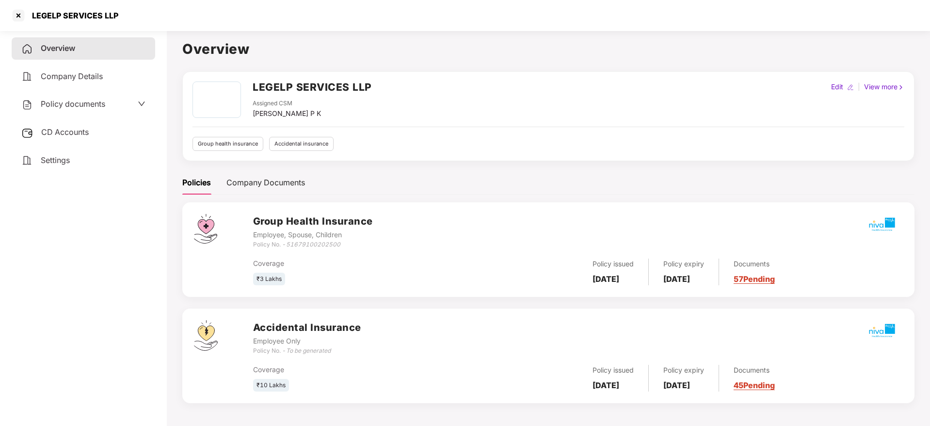
click at [774, 283] on link "57 Pending" at bounding box center [754, 279] width 41 height 10
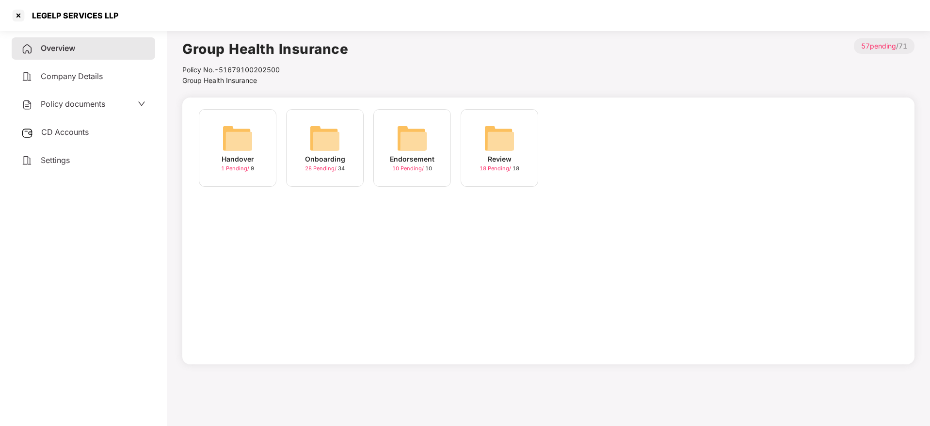
click at [328, 146] on img at bounding box center [324, 138] width 31 height 31
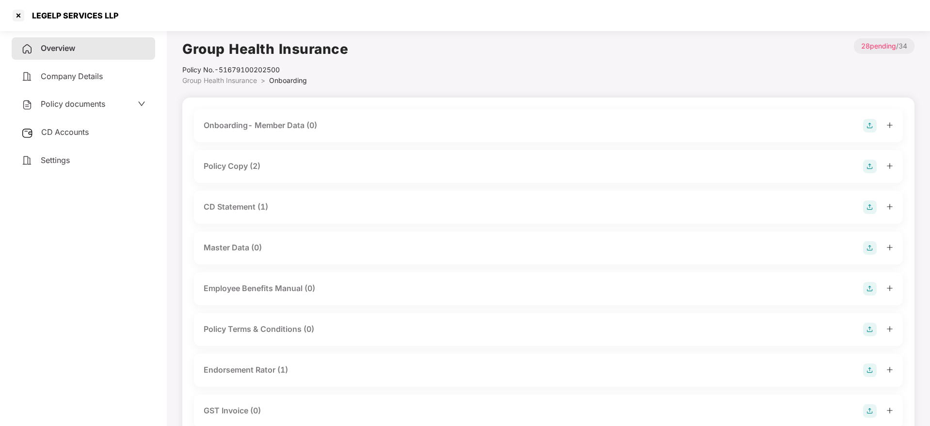
click at [892, 164] on icon "plus" at bounding box center [890, 165] width 7 height 7
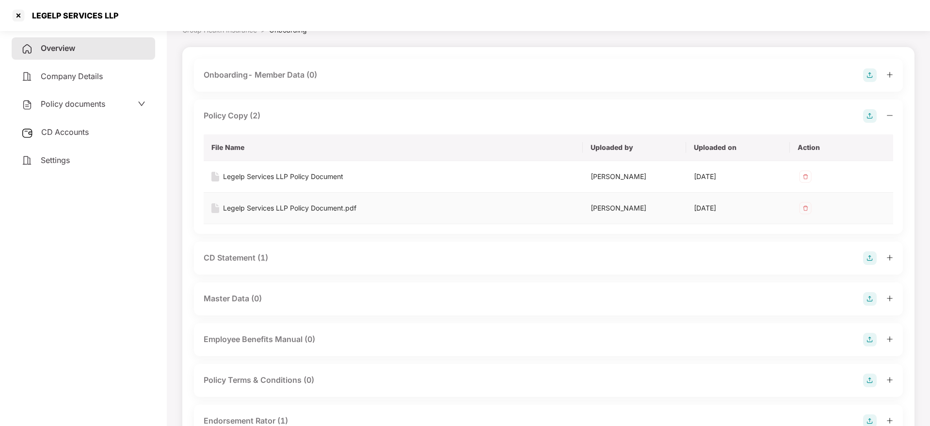
scroll to position [73, 0]
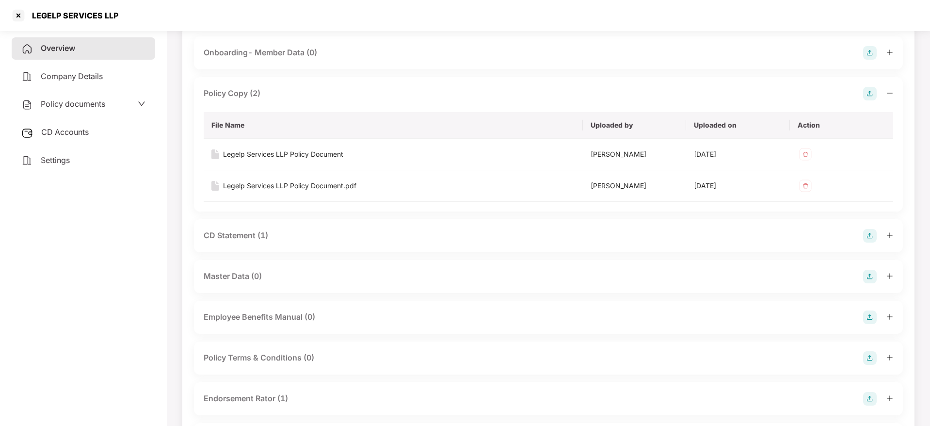
click at [891, 234] on icon "plus" at bounding box center [890, 235] width 7 height 7
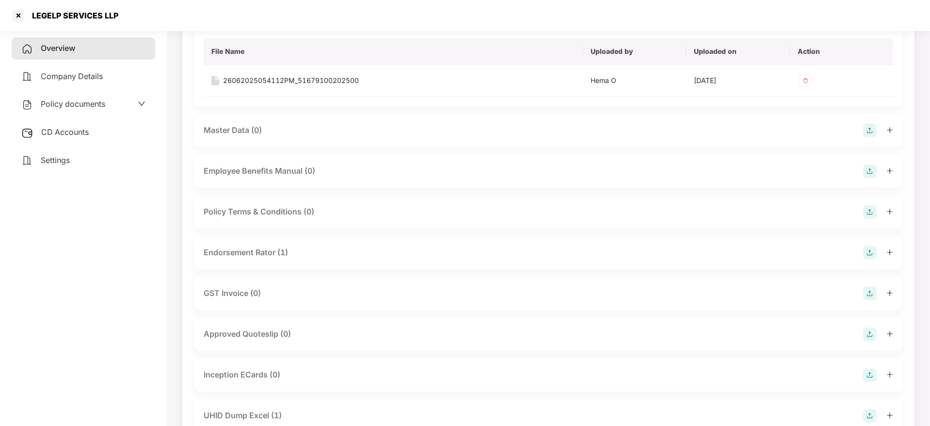
scroll to position [291, 0]
click at [893, 251] on icon "plus" at bounding box center [890, 249] width 7 height 7
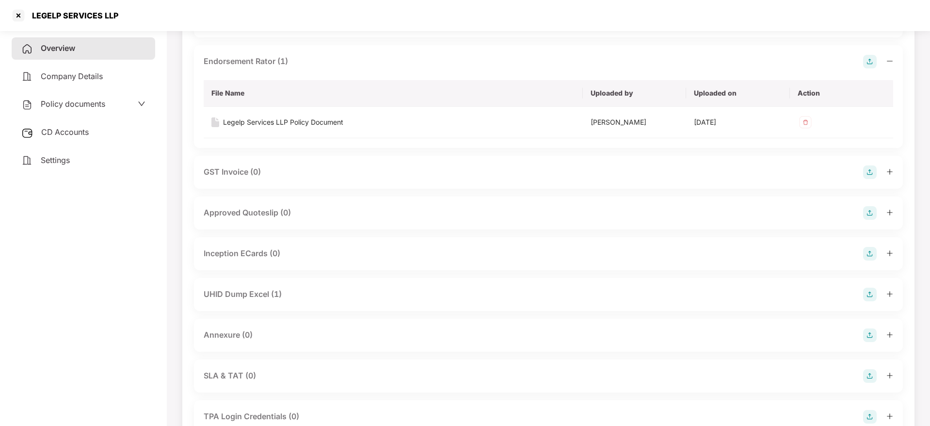
scroll to position [509, 0]
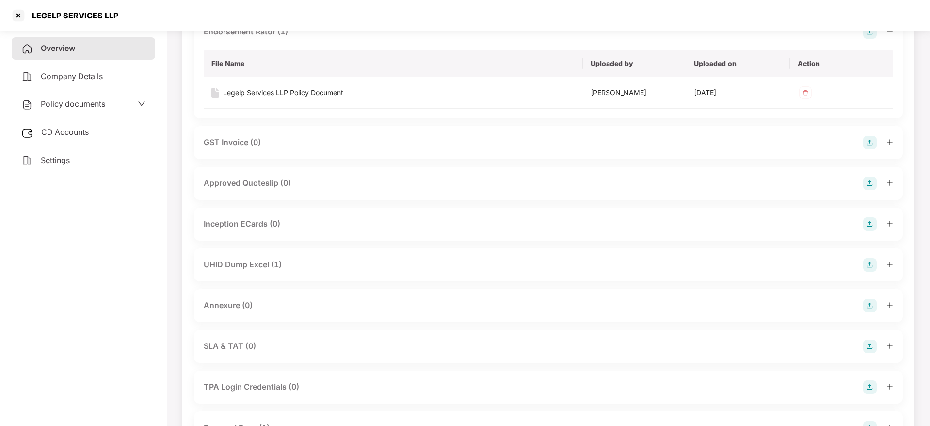
click at [63, 47] on span "Overview" at bounding box center [58, 48] width 34 height 10
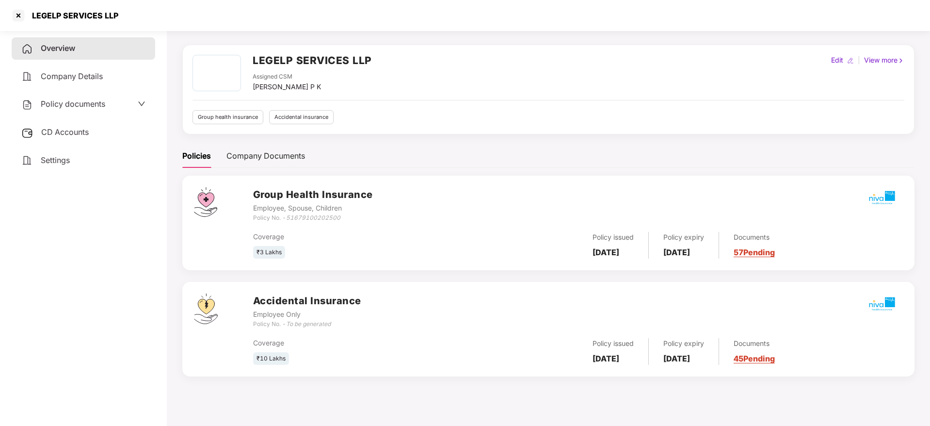
click at [65, 79] on span "Company Details" at bounding box center [72, 76] width 62 height 10
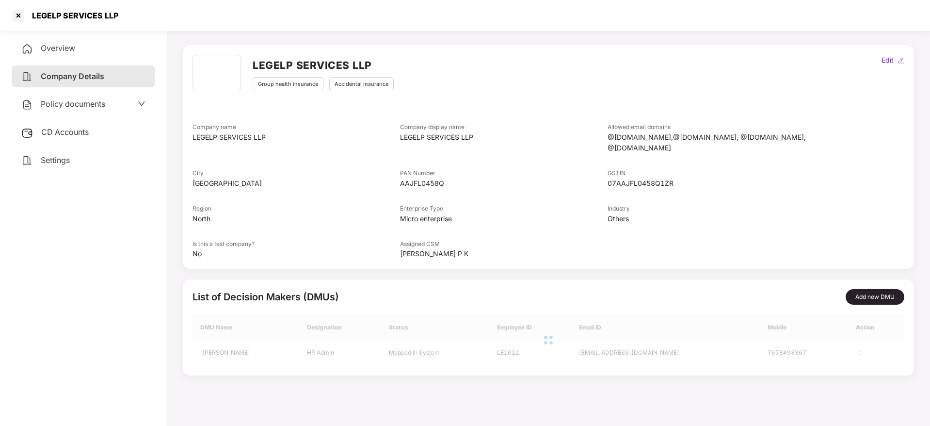
scroll to position [27, 0]
click at [70, 132] on span "CD Accounts" at bounding box center [65, 132] width 48 height 10
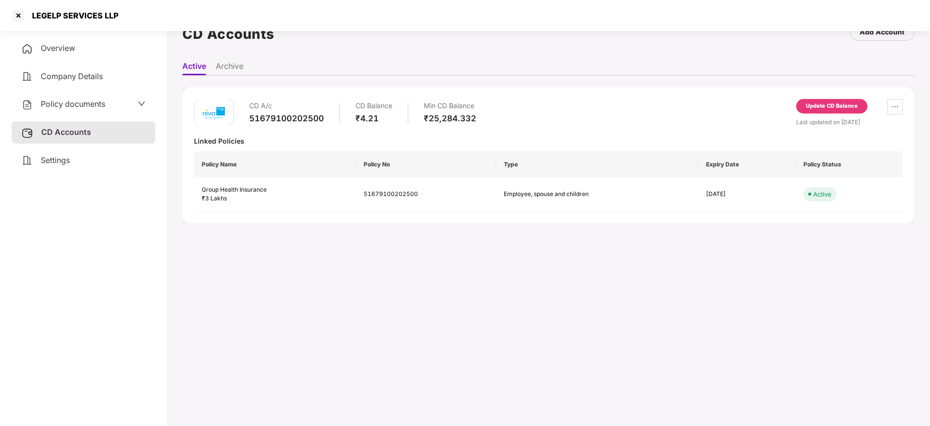
click at [61, 51] on span "Overview" at bounding box center [58, 48] width 34 height 10
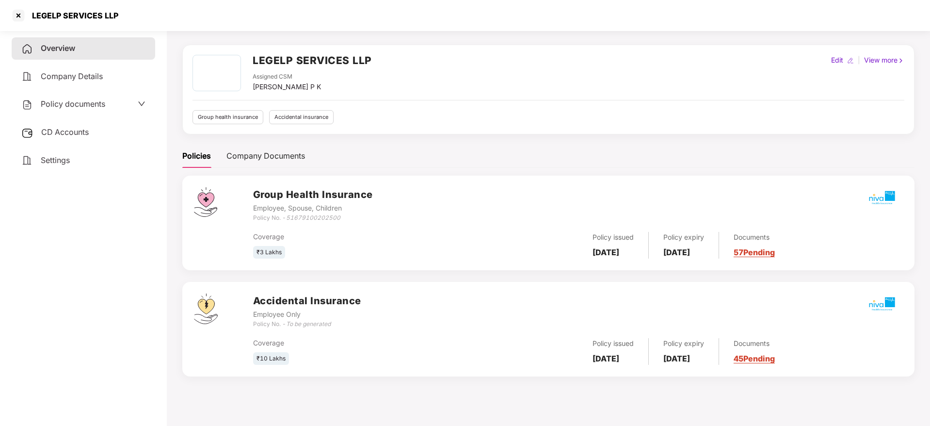
click at [772, 255] on link "57 Pending" at bounding box center [754, 252] width 41 height 10
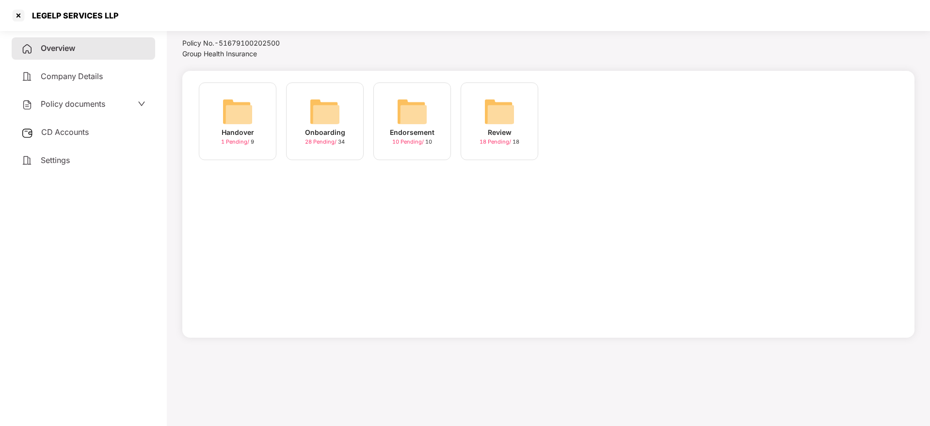
click at [321, 113] on img at bounding box center [324, 111] width 31 height 31
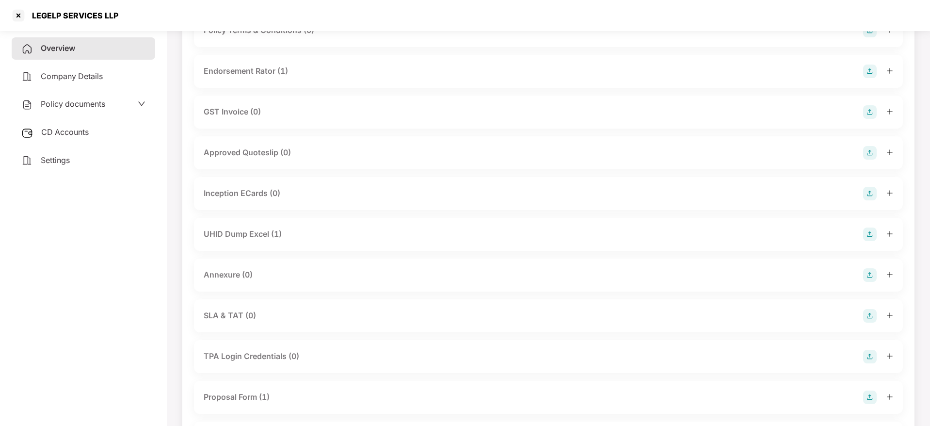
scroll to position [390, 0]
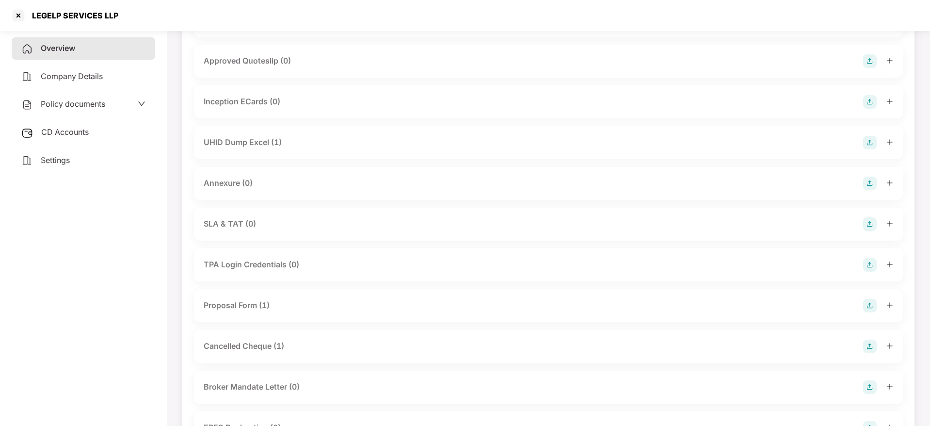
drag, startPoint x: 892, startPoint y: 141, endPoint x: 886, endPoint y: 143, distance: 6.5
click at [894, 141] on div "UHID Dump Excel (1)" at bounding box center [548, 142] width 709 height 33
click at [893, 142] on div "UHID Dump Excel (1)" at bounding box center [548, 142] width 709 height 33
click at [891, 142] on icon "plus" at bounding box center [890, 142] width 7 height 7
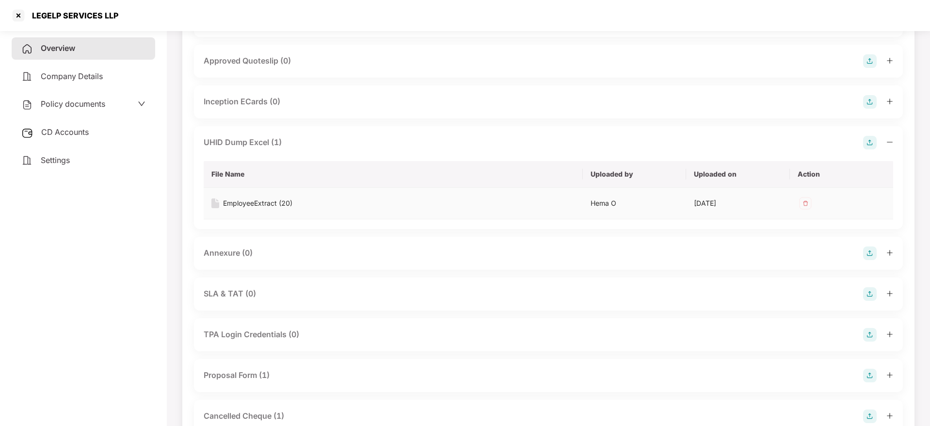
click at [258, 205] on div "EmployeeExtract (20)" at bounding box center [257, 203] width 69 height 11
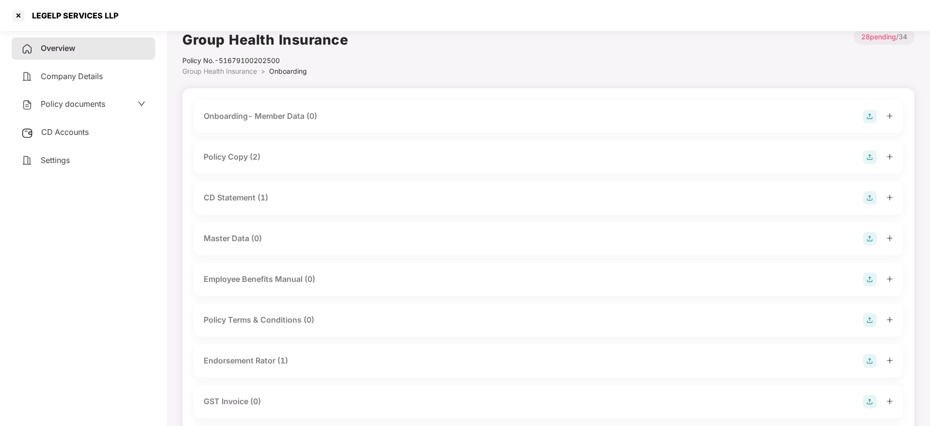
scroll to position [0, 0]
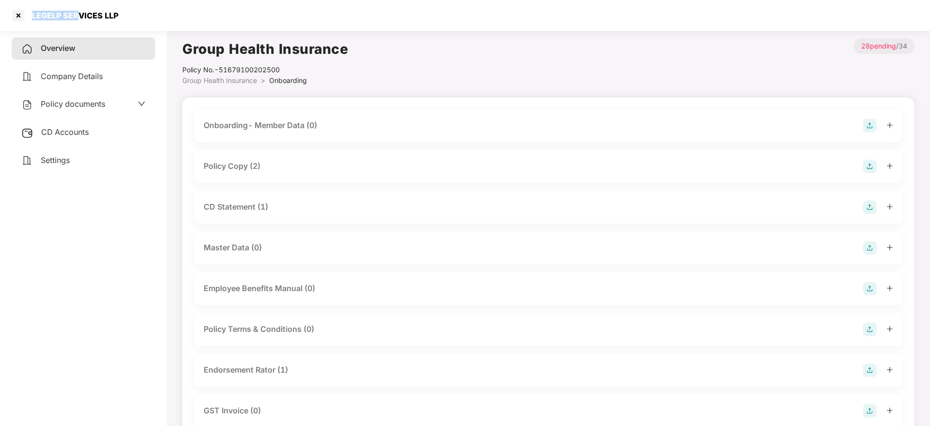
drag, startPoint x: 30, startPoint y: 14, endPoint x: 80, endPoint y: 13, distance: 50.0
click at [80, 13] on div "LEGELP SERVICES LLP" at bounding box center [72, 16] width 92 height 10
copy div "LEGELP SER"
click at [15, 16] on div at bounding box center [19, 16] width 16 height 16
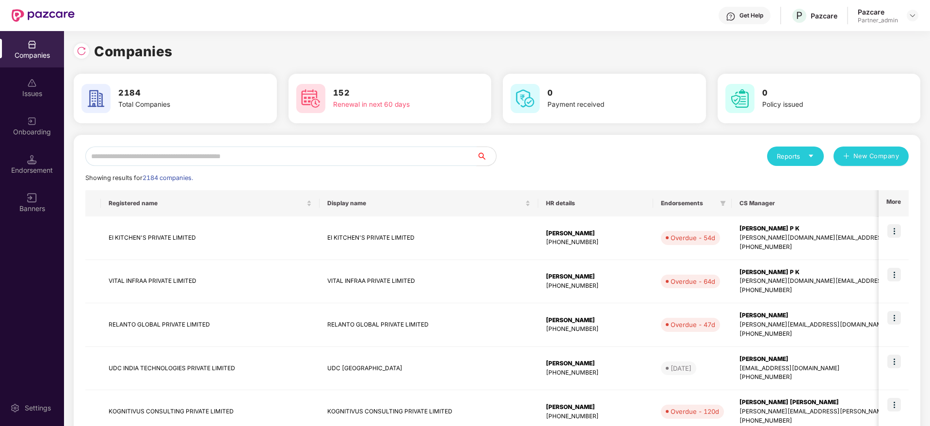
drag, startPoint x: 227, startPoint y: 155, endPoint x: 219, endPoint y: 140, distance: 17.6
click at [220, 140] on div "Reports New Company Showing results for 2184 companies. Registered name Display…" at bounding box center [497, 416] width 847 height 562
paste input "**********"
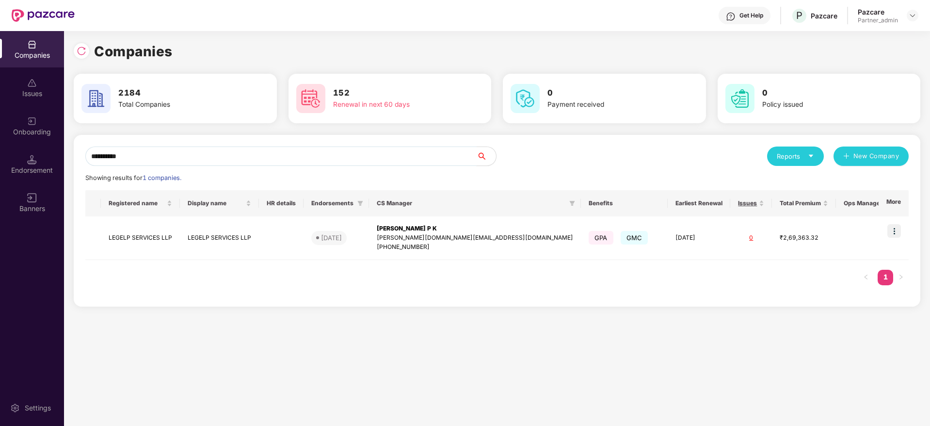
click at [0, 131] on div "**********" at bounding box center [465, 228] width 930 height 395
paste input "*****"
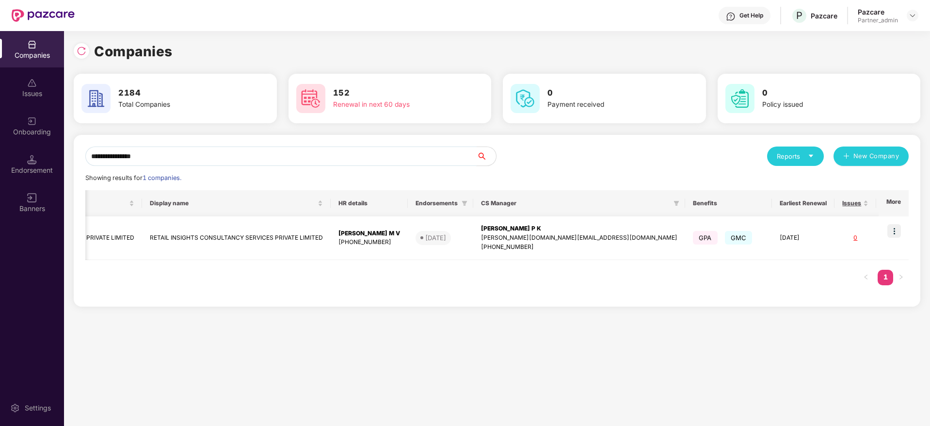
scroll to position [0, 147]
type input "**********"
click at [901, 226] on img at bounding box center [894, 231] width 14 height 14
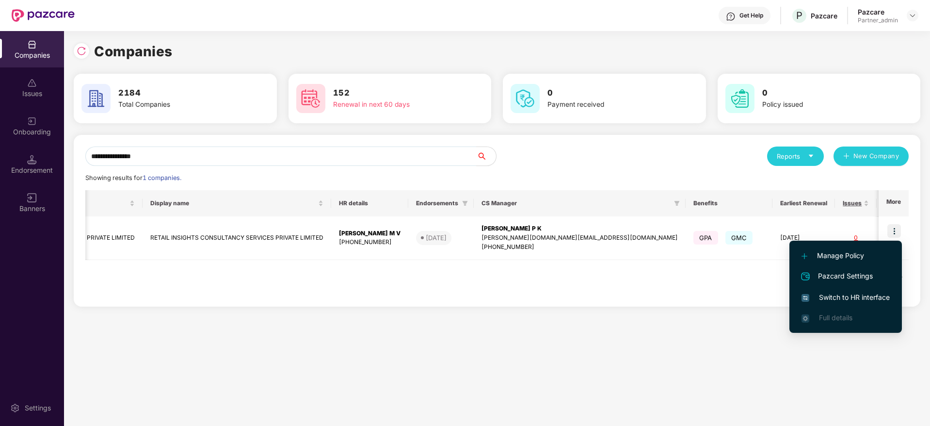
click at [842, 302] on span "Switch to HR interface" at bounding box center [846, 297] width 88 height 11
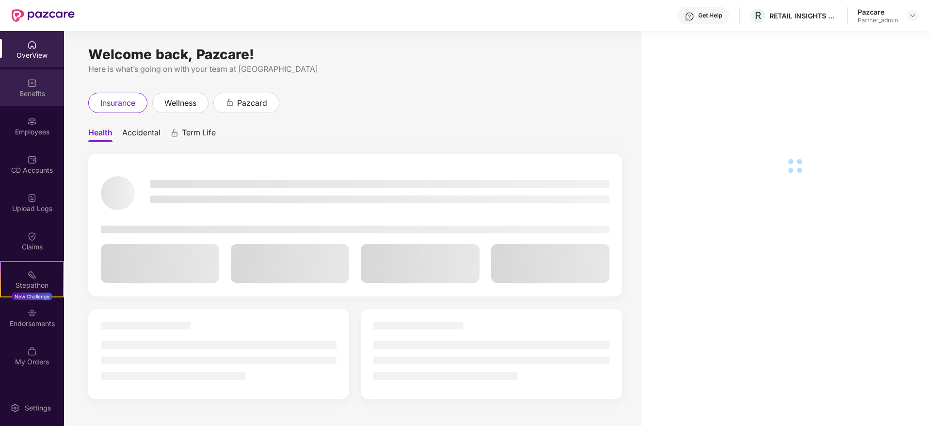
click at [30, 99] on div "Benefits" at bounding box center [32, 87] width 64 height 36
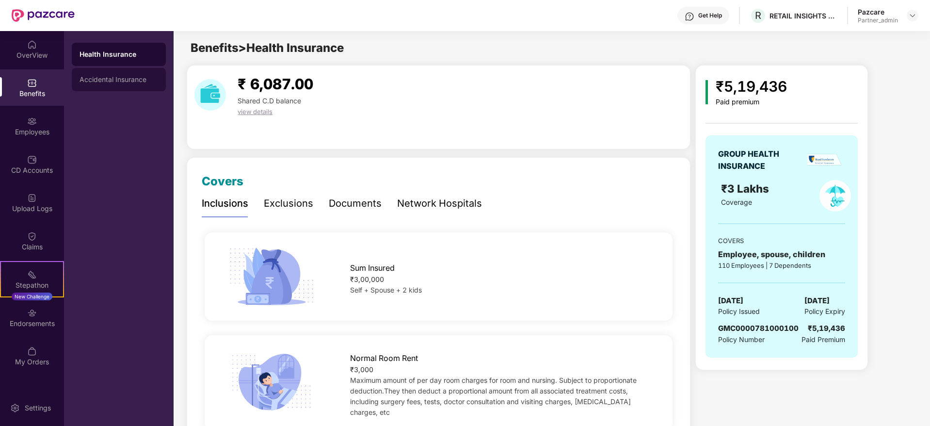
click at [121, 85] on div "Accidental Insurance" at bounding box center [119, 79] width 94 height 23
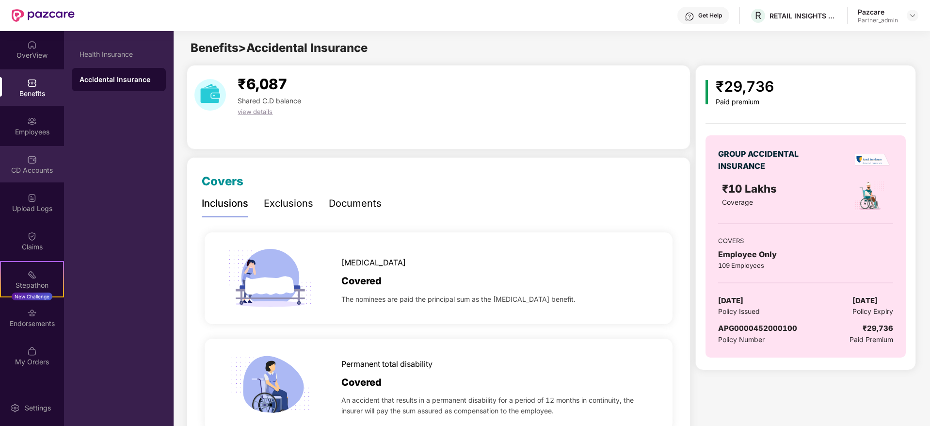
click at [34, 155] on img at bounding box center [32, 160] width 10 height 10
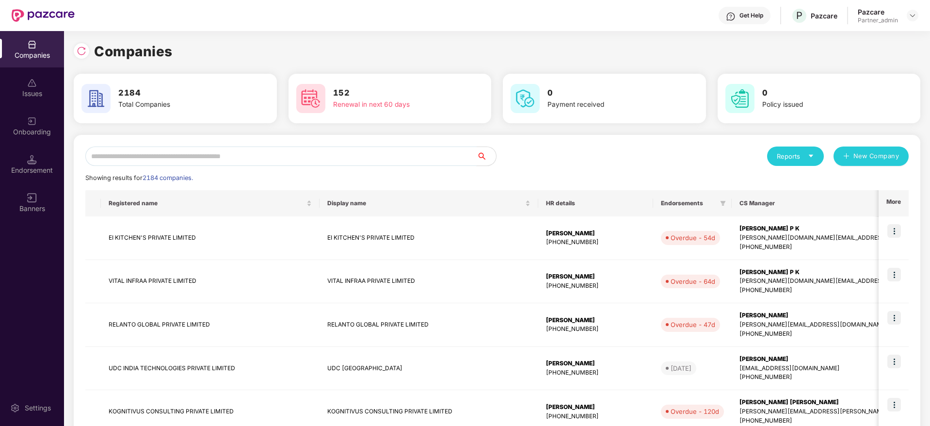
drag, startPoint x: 157, startPoint y: 152, endPoint x: 154, endPoint y: 145, distance: 7.7
click at [154, 145] on div "Reports New Company Showing results for 2184 companies. Registered name Display…" at bounding box center [497, 416] width 847 height 562
paste input "**********"
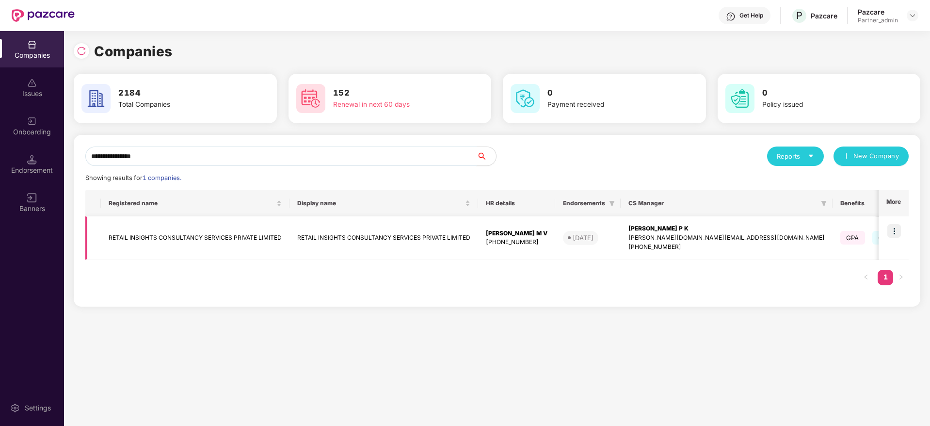
type input "**********"
click at [527, 232] on div "[PERSON_NAME] M V" at bounding box center [517, 233] width 62 height 9
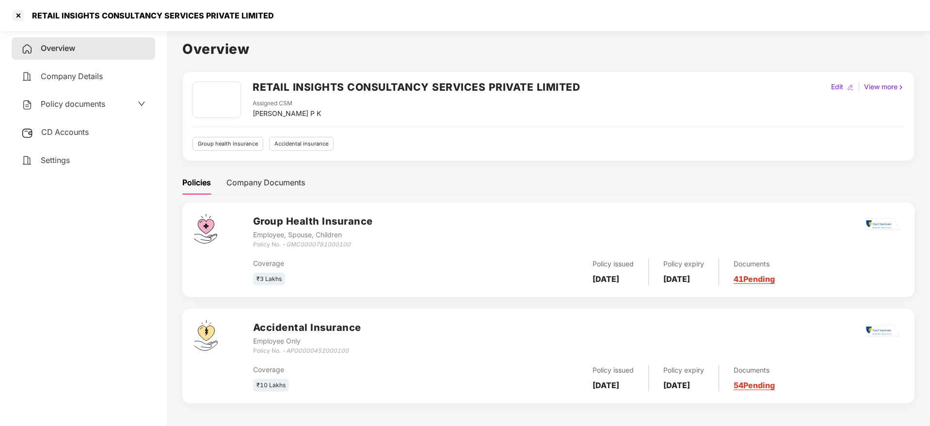
click at [78, 127] on span "CD Accounts" at bounding box center [65, 132] width 48 height 10
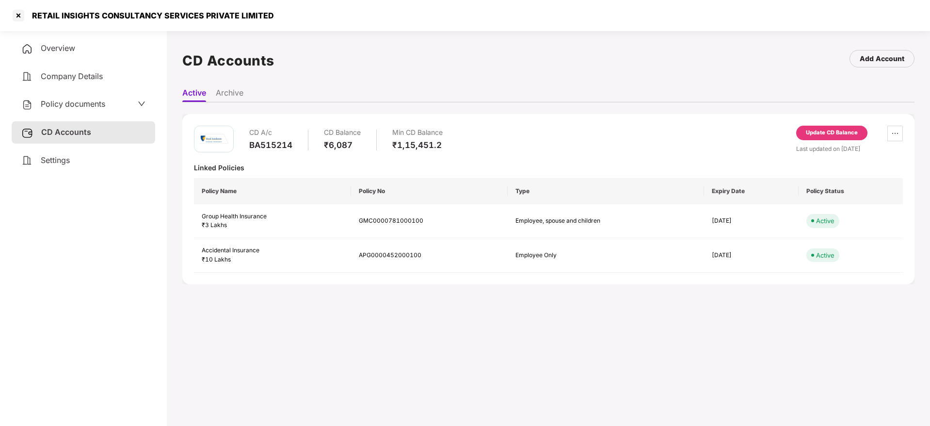
click at [72, 43] on span "Overview" at bounding box center [58, 48] width 34 height 10
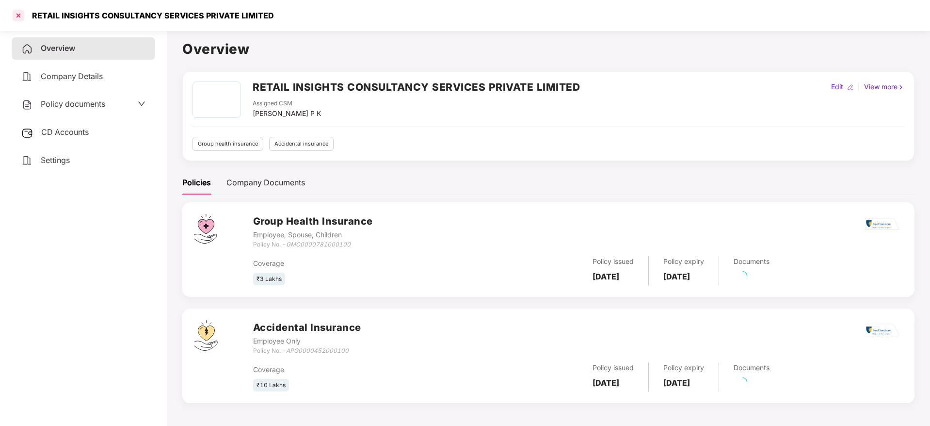
click at [23, 11] on div at bounding box center [19, 16] width 16 height 16
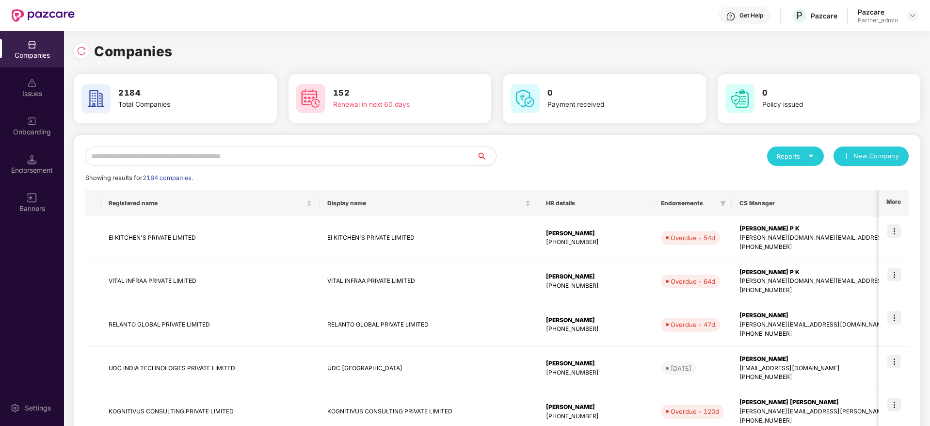
click at [161, 154] on input "text" at bounding box center [280, 155] width 391 height 19
paste input "**********"
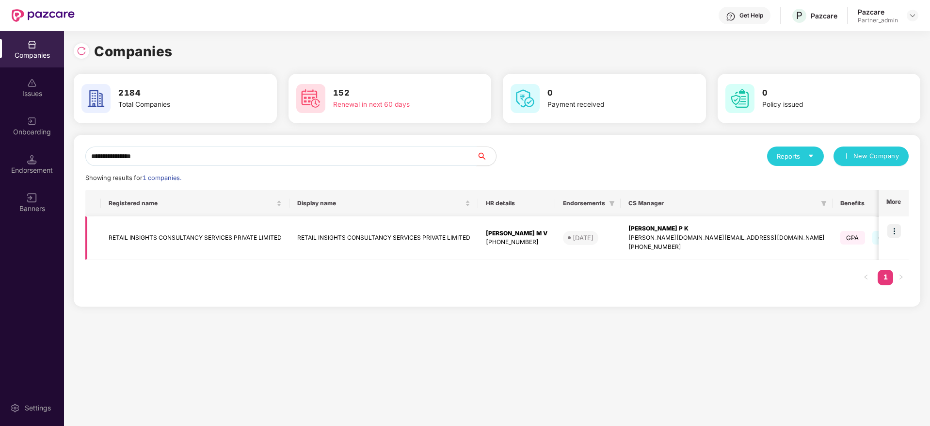
type input "**********"
click at [899, 230] on img at bounding box center [894, 231] width 14 height 14
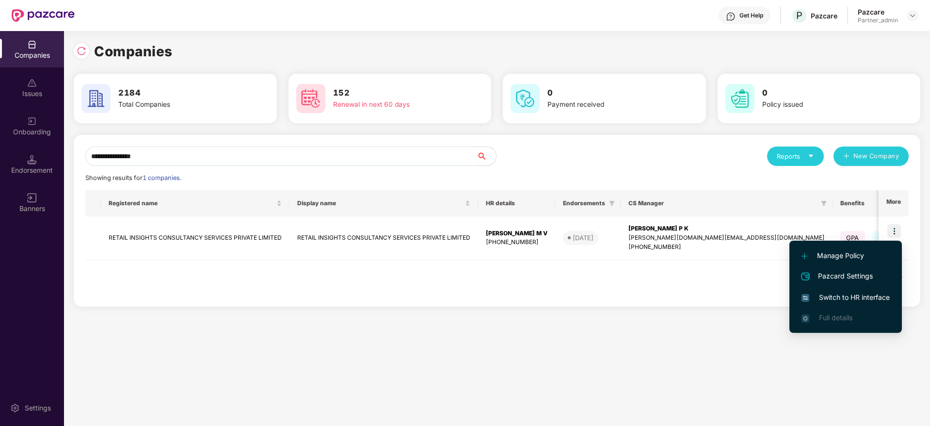
click at [848, 302] on span "Switch to HR interface" at bounding box center [846, 297] width 88 height 11
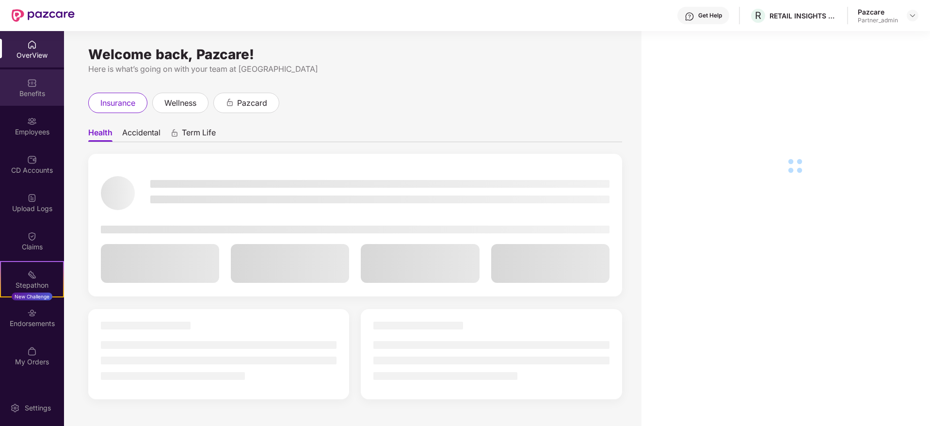
click at [32, 88] on div "Benefits" at bounding box center [32, 87] width 64 height 36
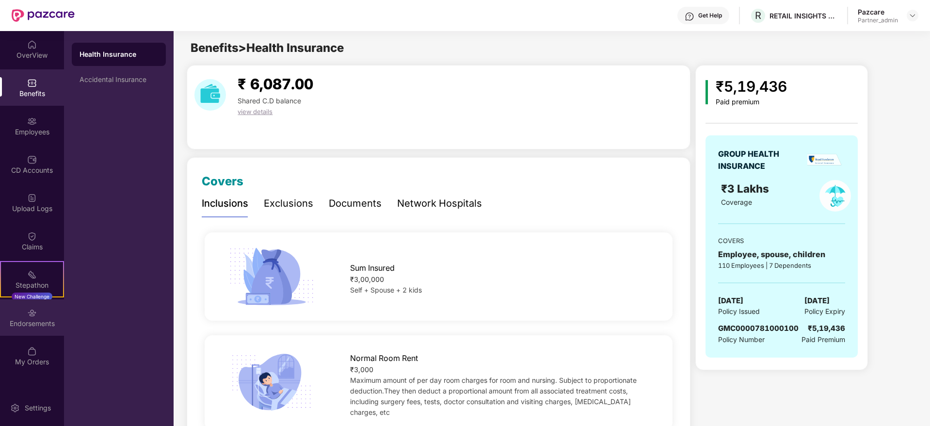
drag, startPoint x: 30, startPoint y: 318, endPoint x: 98, endPoint y: 290, distance: 73.9
click at [30, 316] on div "Endorsements" at bounding box center [32, 317] width 64 height 36
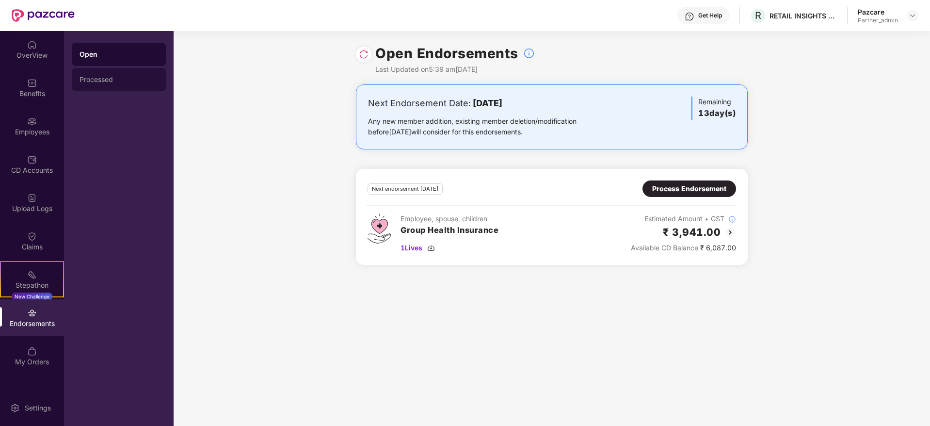
click at [106, 74] on div "Processed" at bounding box center [119, 79] width 94 height 23
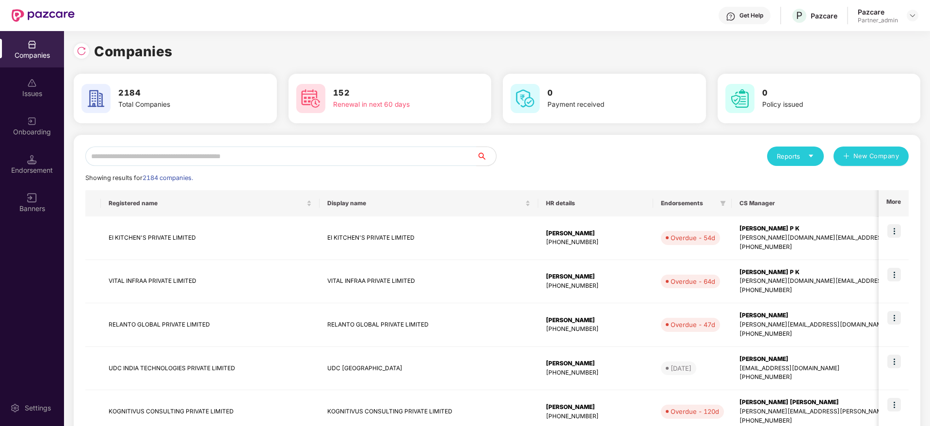
click at [178, 168] on div "Reports New Company Showing results for 2184 companies. Registered name Display…" at bounding box center [496, 415] width 823 height 539
click at [185, 159] on input "text" at bounding box center [280, 155] width 391 height 19
paste input "**********"
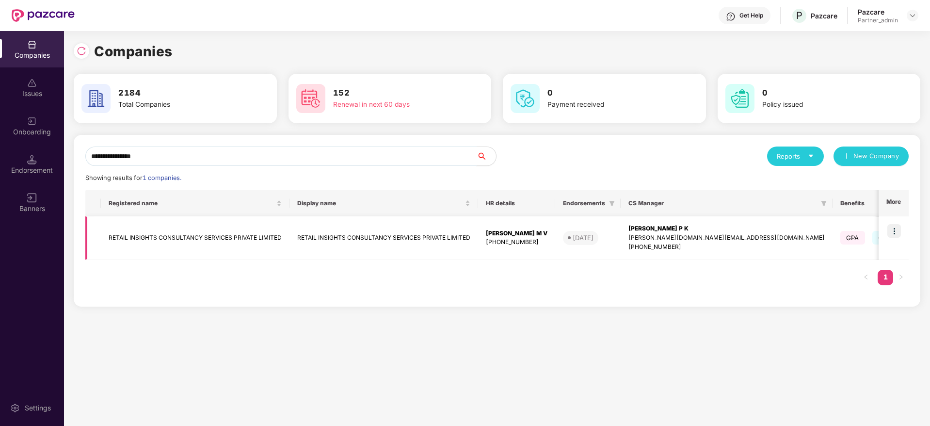
type input "**********"
click at [511, 238] on div "[PHONE_NUMBER]" at bounding box center [517, 242] width 62 height 9
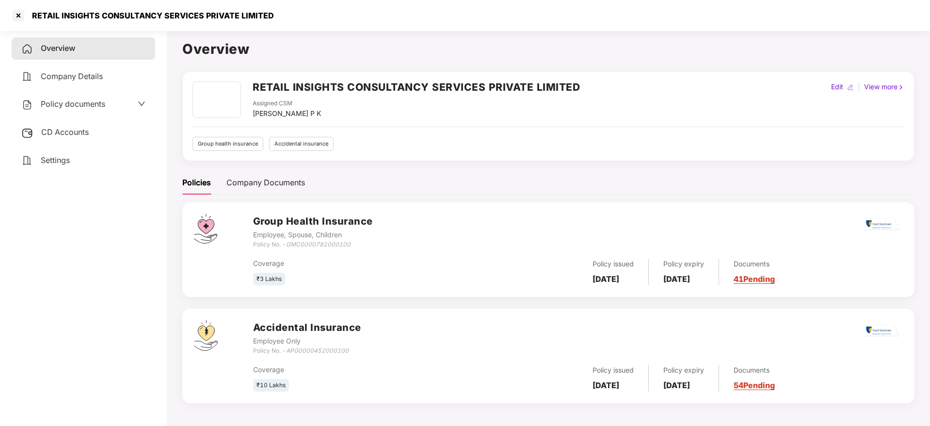
click at [60, 151] on div "Settings" at bounding box center [84, 160] width 144 height 22
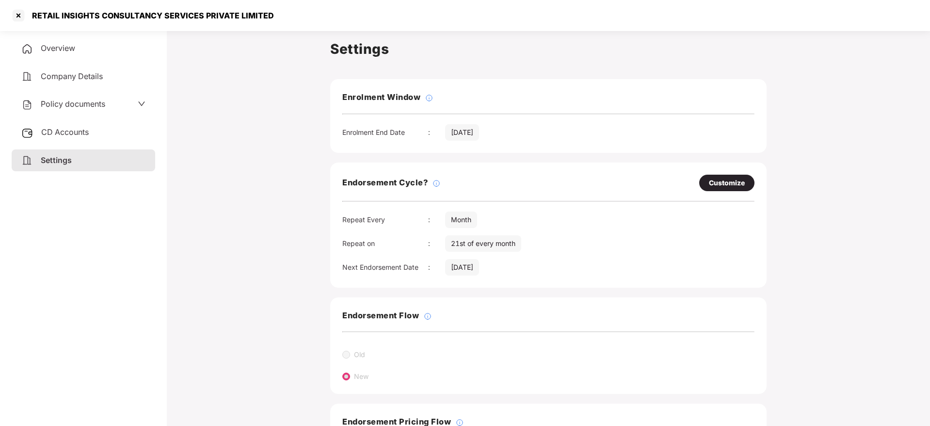
click at [727, 178] on div "Customize" at bounding box center [727, 182] width 36 height 11
select select "*****"
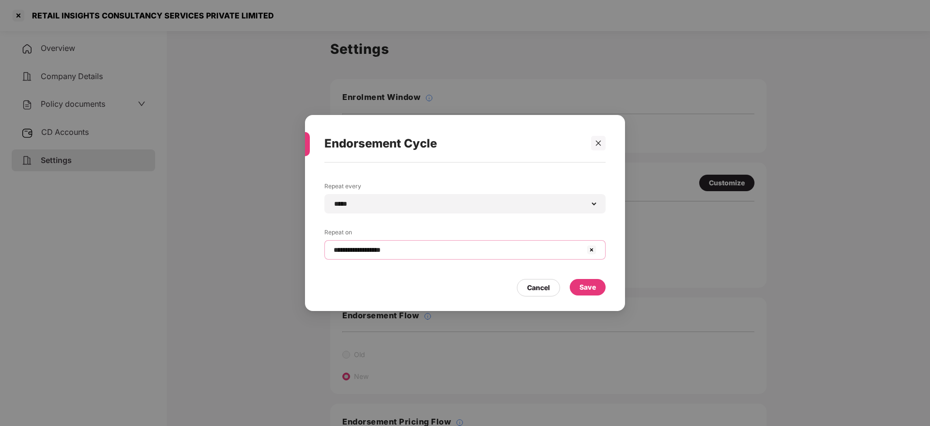
click at [382, 250] on input "**********" at bounding box center [459, 250] width 253 height 10
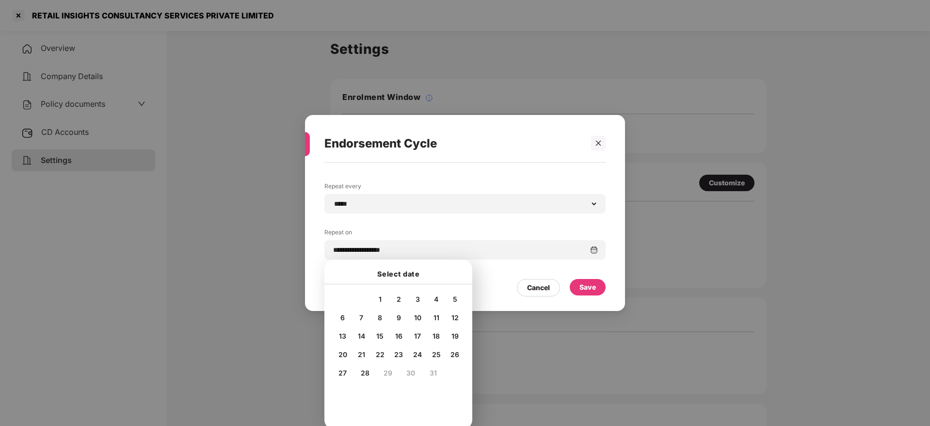
click at [342, 355] on span "20" at bounding box center [343, 354] width 9 height 8
type input "**********"
click at [592, 289] on div "Save" at bounding box center [588, 287] width 16 height 11
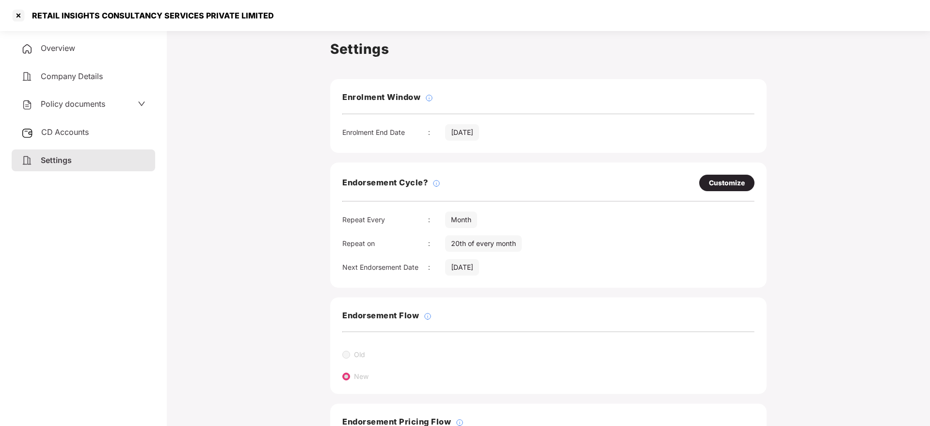
click at [72, 134] on span "CD Accounts" at bounding box center [65, 132] width 48 height 10
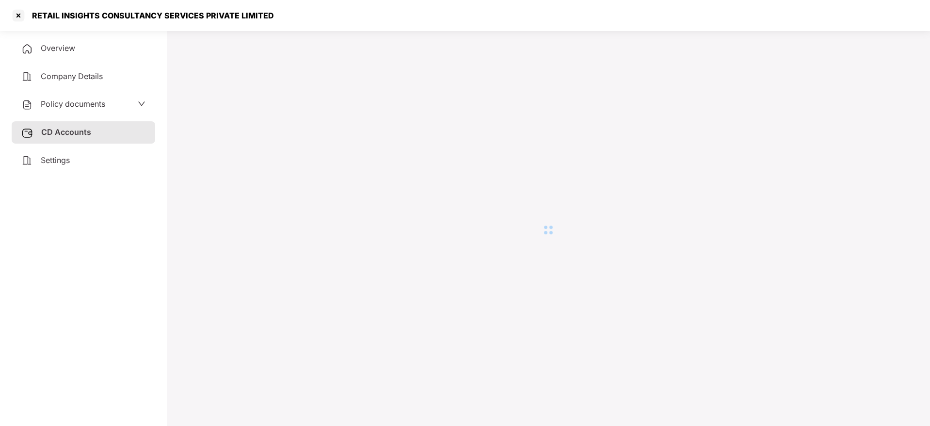
click at [76, 161] on div "Settings" at bounding box center [84, 160] width 144 height 22
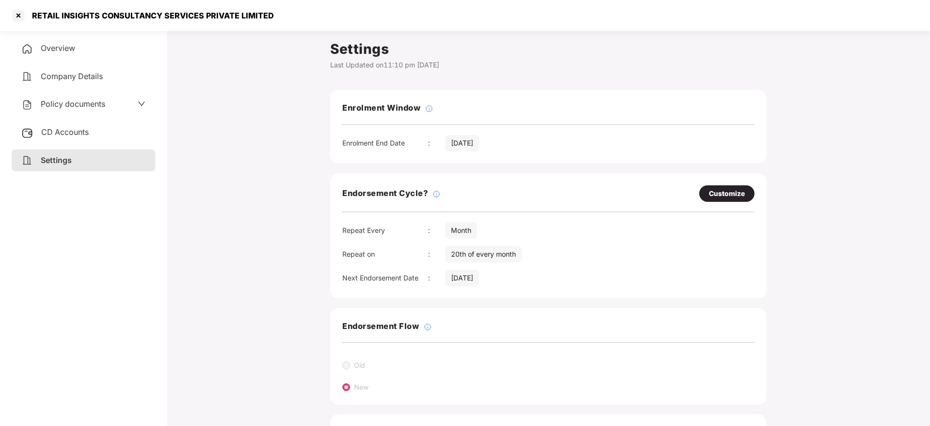
click at [64, 47] on span "Overview" at bounding box center [58, 48] width 34 height 10
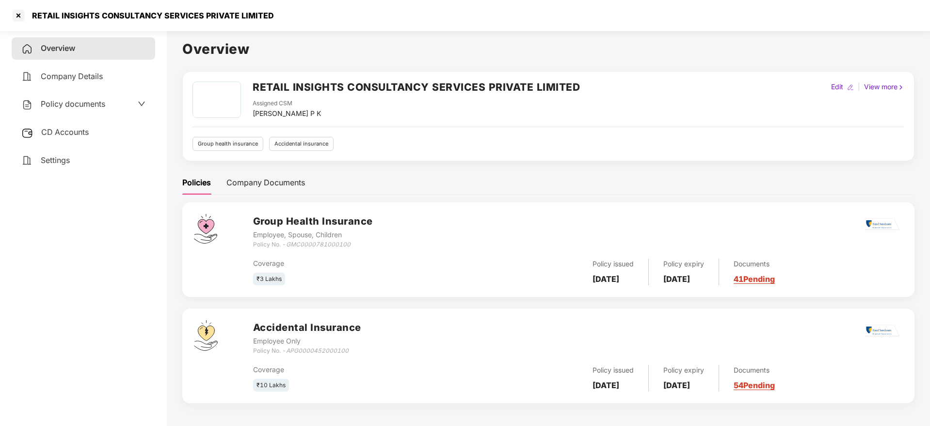
click at [775, 278] on link "41 Pending" at bounding box center [754, 279] width 41 height 10
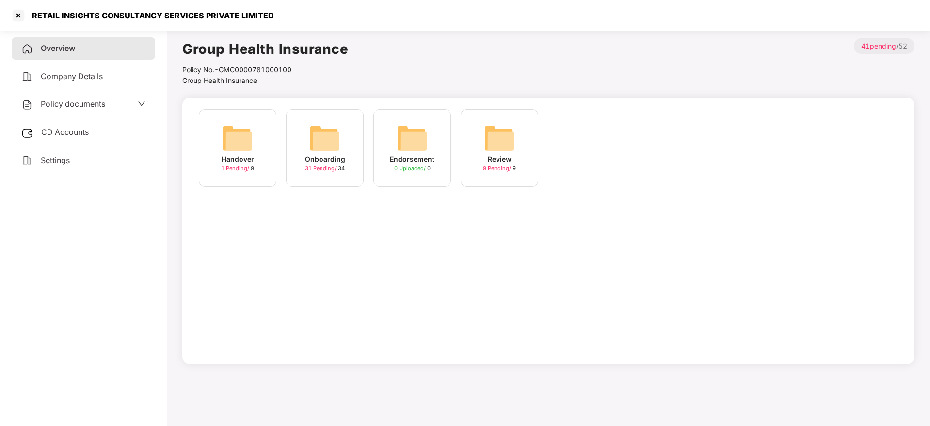
click at [315, 132] on img at bounding box center [324, 138] width 31 height 31
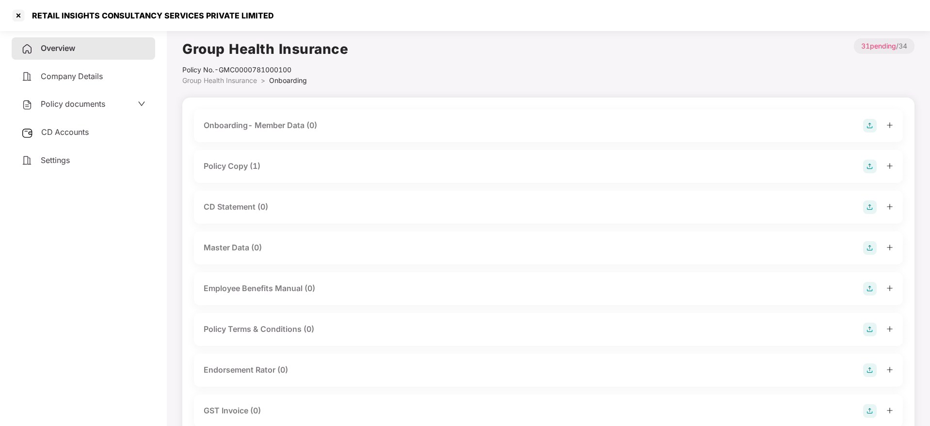
click at [890, 169] on div at bounding box center [878, 167] width 30 height 14
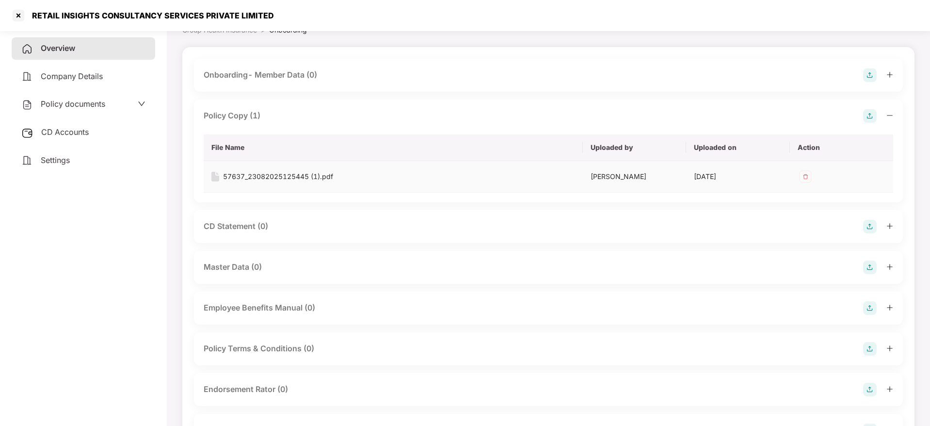
scroll to position [73, 0]
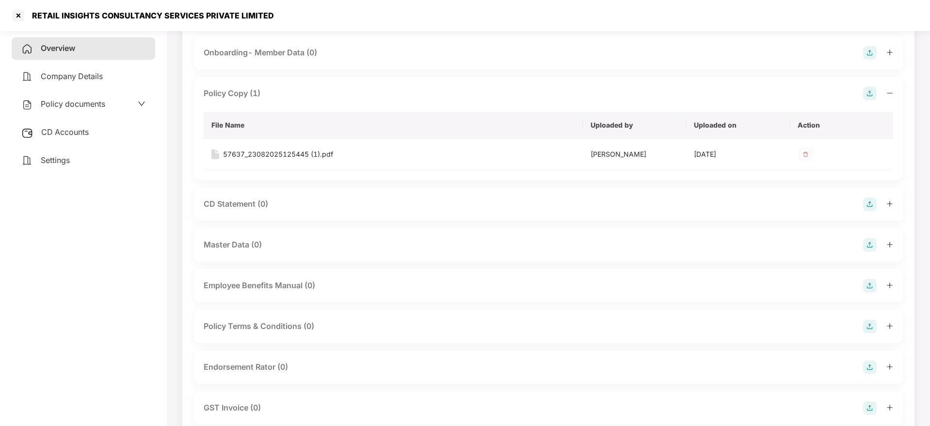
click at [64, 134] on span "CD Accounts" at bounding box center [65, 132] width 48 height 10
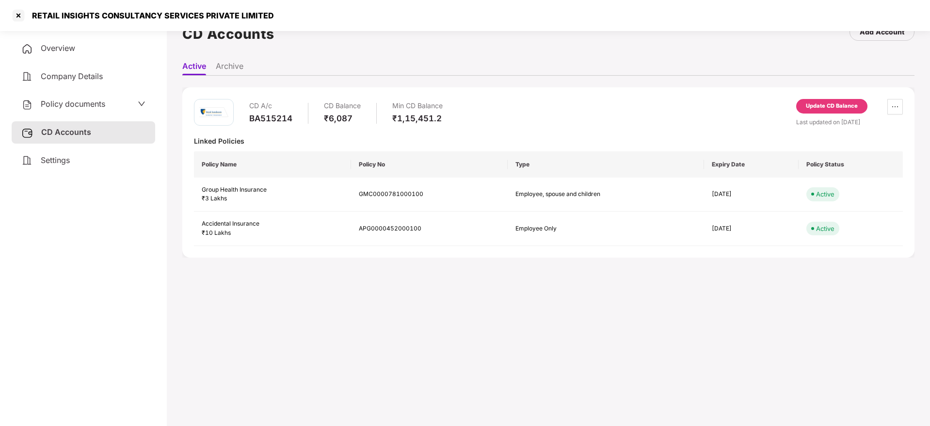
click at [64, 48] on span "Overview" at bounding box center [58, 48] width 34 height 10
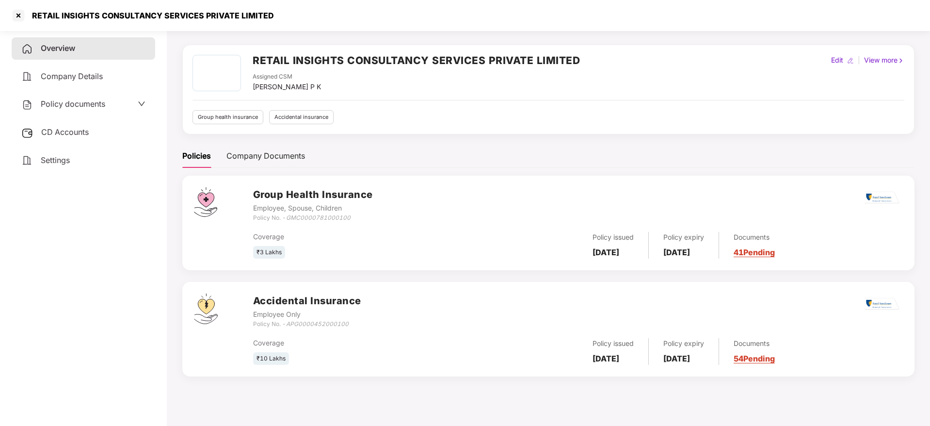
click at [775, 254] on link "41 Pending" at bounding box center [754, 252] width 41 height 10
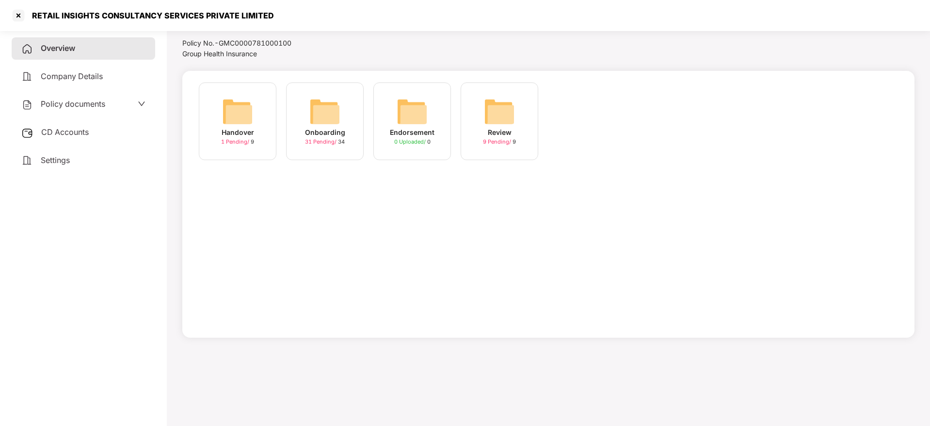
click at [325, 114] on img at bounding box center [324, 111] width 31 height 31
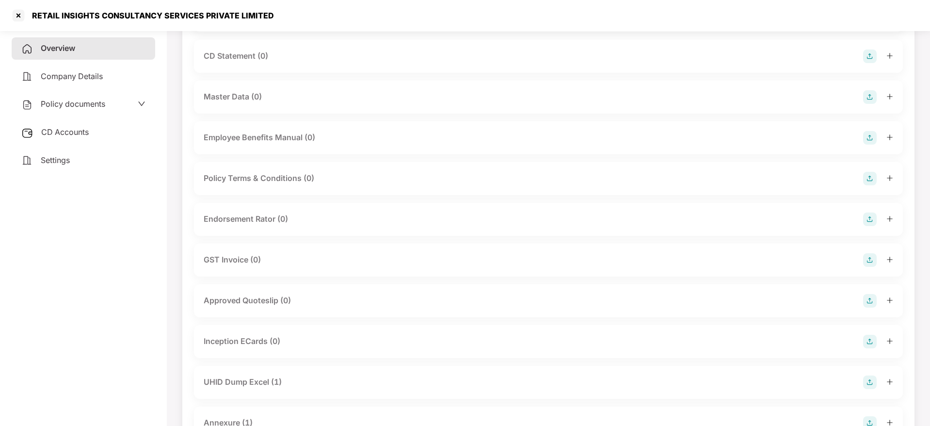
scroll to position [172, 0]
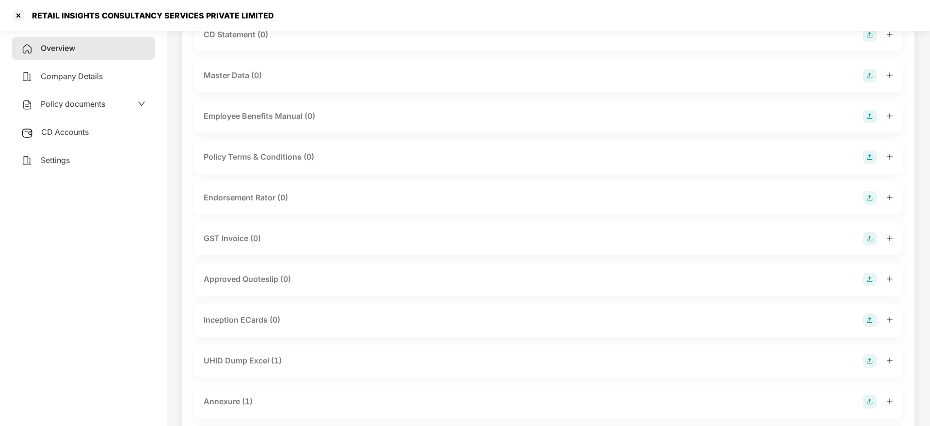
click at [889, 194] on icon "plus" at bounding box center [890, 197] width 7 height 7
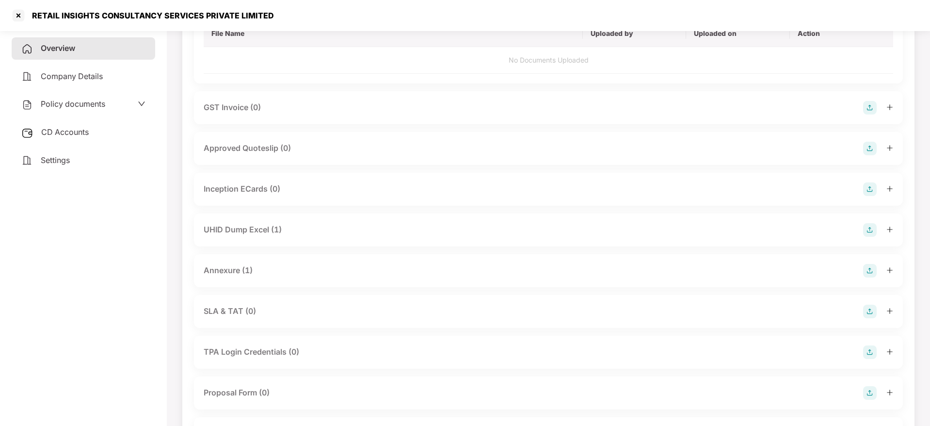
scroll to position [390, 0]
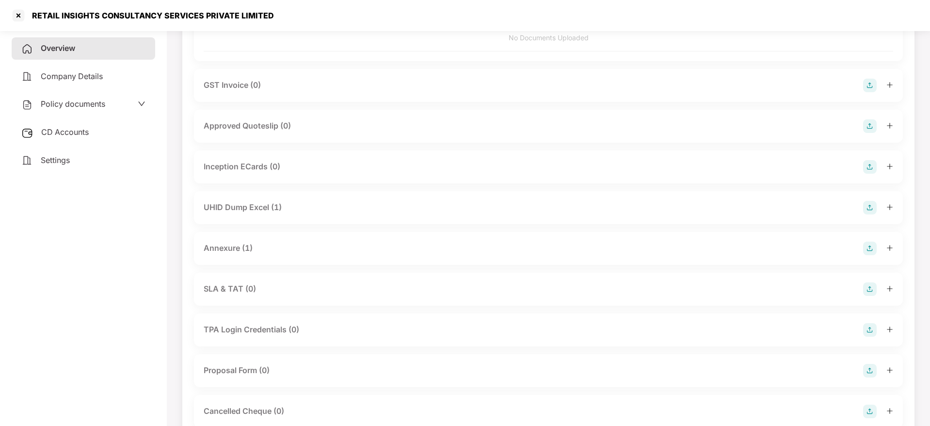
click at [885, 248] on div at bounding box center [878, 249] width 30 height 14
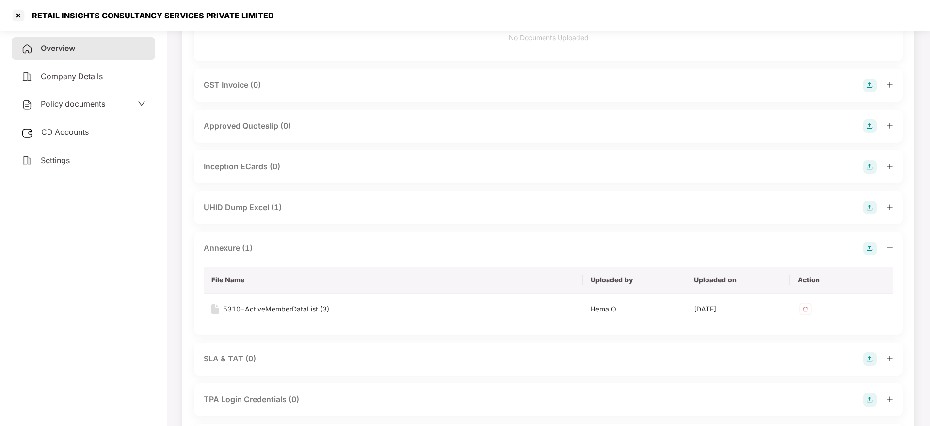
click at [69, 51] on span "Overview" at bounding box center [58, 48] width 34 height 10
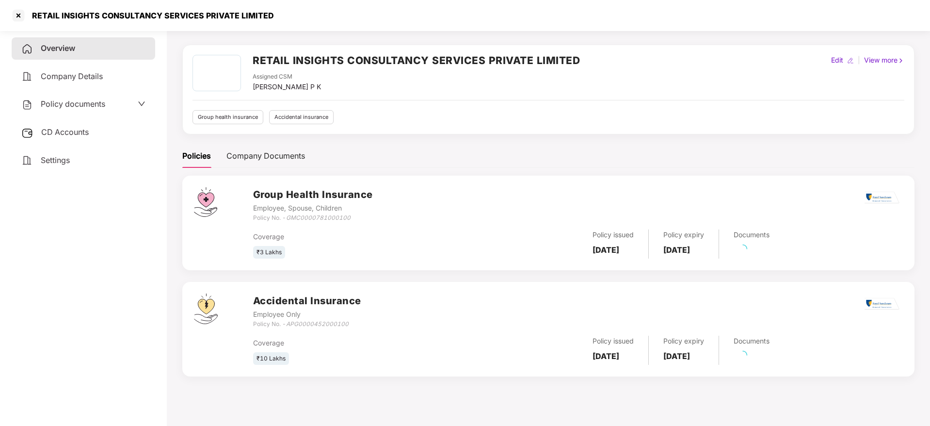
scroll to position [27, 0]
click at [775, 360] on link "54 Pending" at bounding box center [754, 359] width 41 height 10
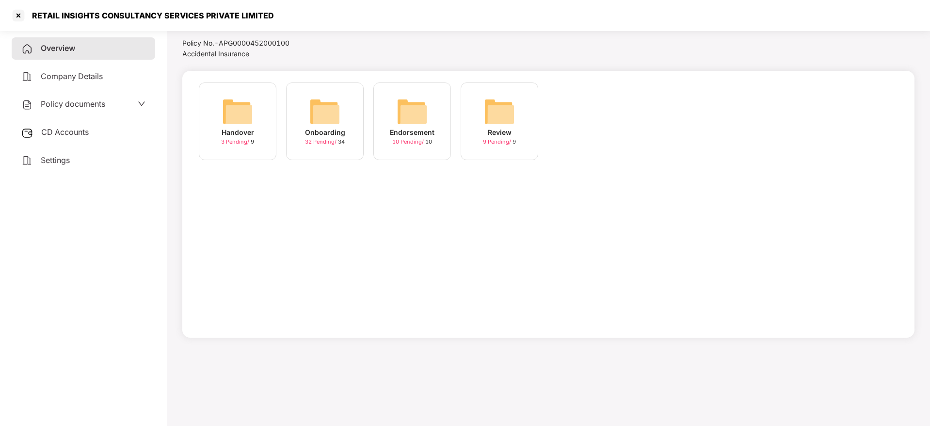
click at [320, 118] on img at bounding box center [324, 111] width 31 height 31
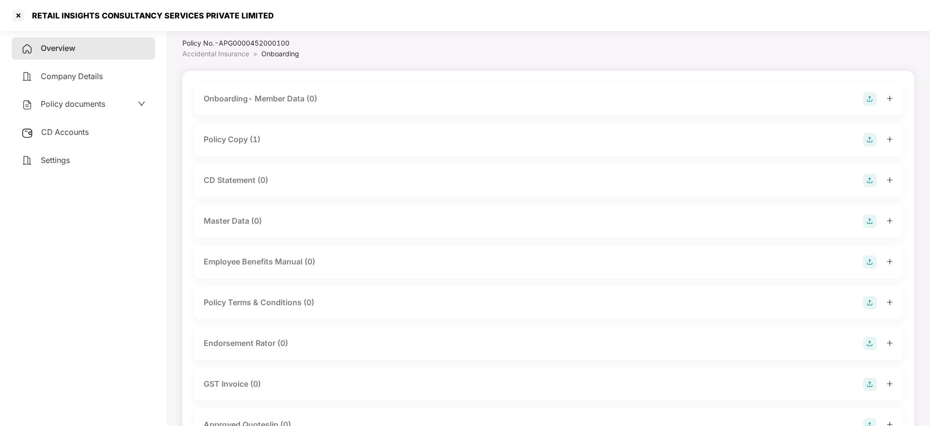
click at [890, 139] on icon "plus" at bounding box center [889, 138] width 0 height 5
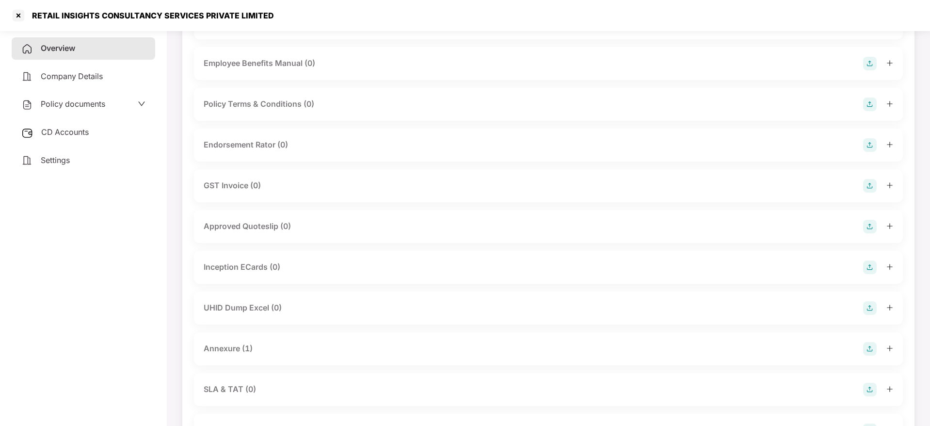
scroll to position [318, 0]
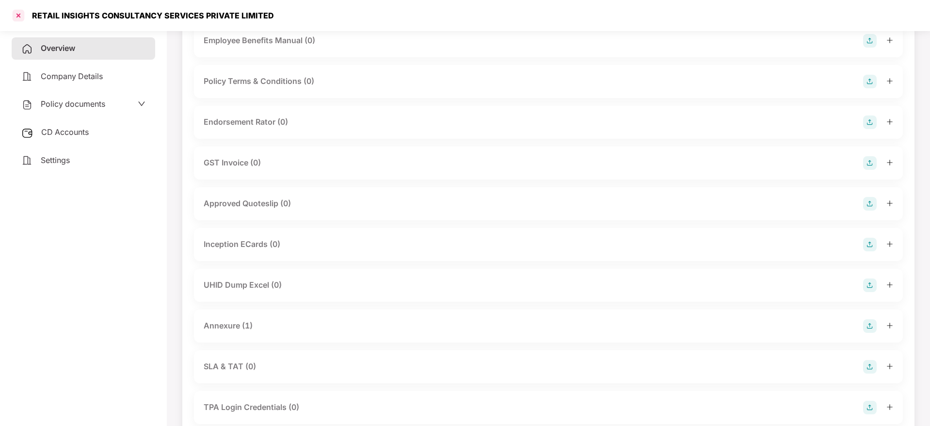
click at [18, 18] on div at bounding box center [19, 16] width 16 height 16
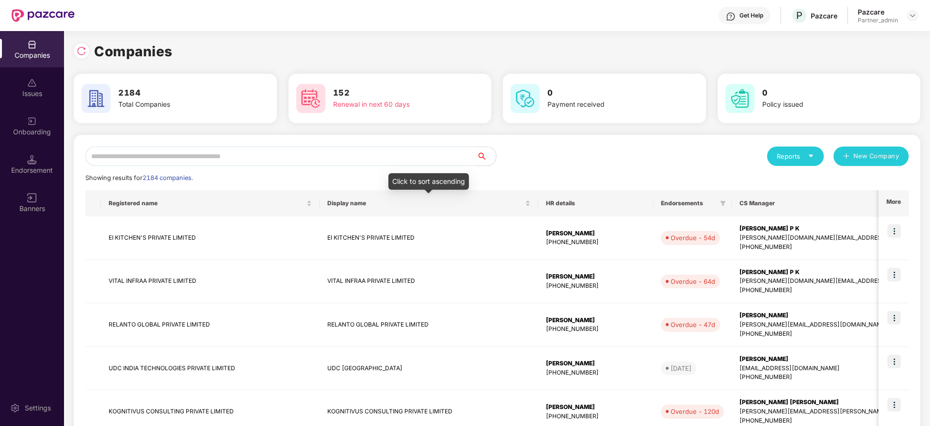
click at [281, 147] on input "text" at bounding box center [280, 155] width 391 height 19
paste input "******"
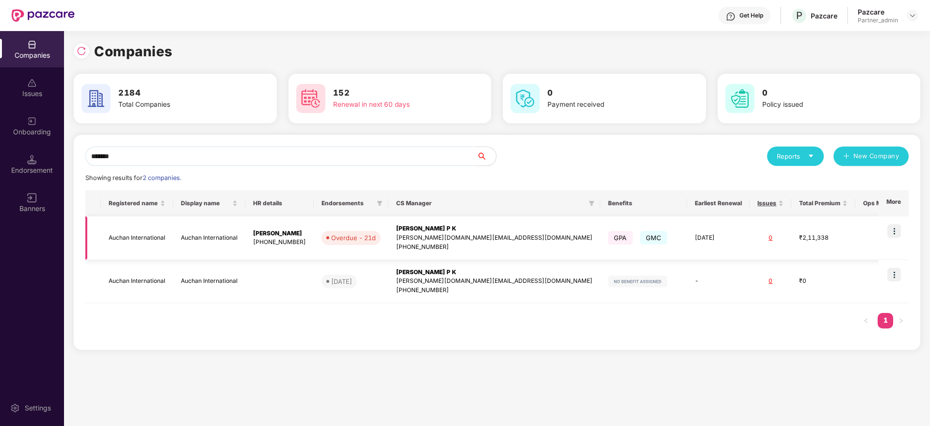
type input "******"
click at [893, 223] on td at bounding box center [894, 238] width 30 height 44
click at [891, 230] on img at bounding box center [894, 231] width 14 height 14
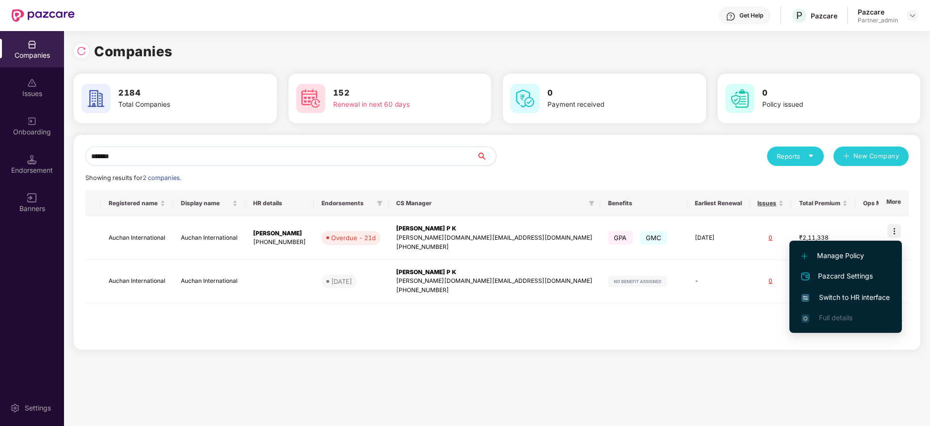
click at [835, 290] on li "Switch to HR interface" at bounding box center [846, 297] width 113 height 20
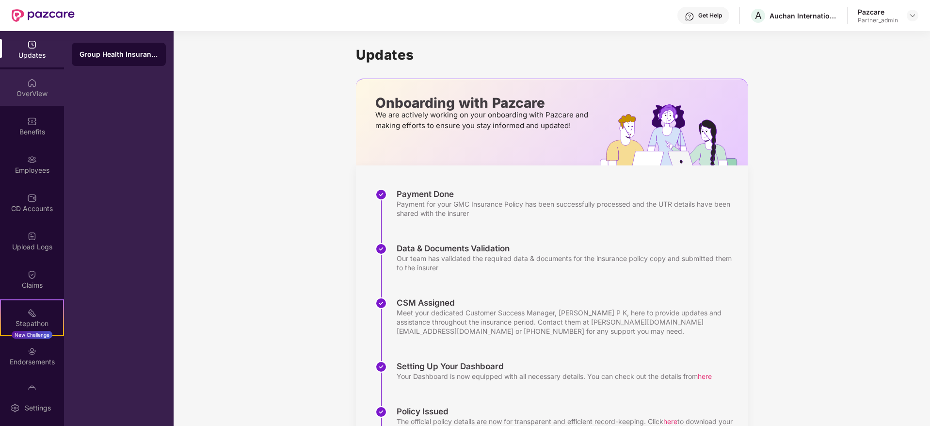
click at [30, 90] on div "OverView" at bounding box center [32, 94] width 64 height 10
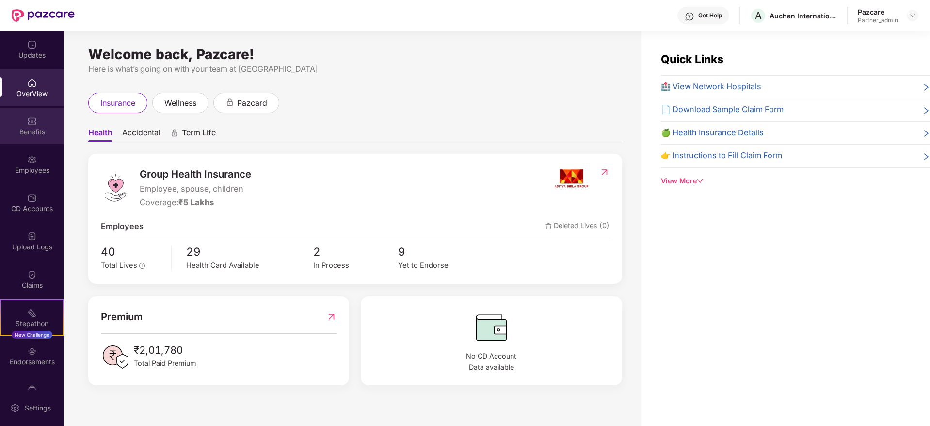
click at [28, 126] on img at bounding box center [32, 121] width 10 height 10
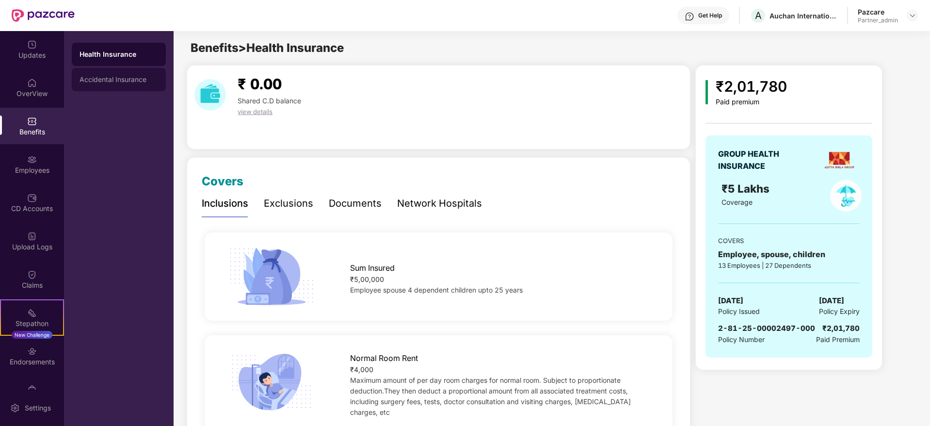
click at [119, 84] on div "Accidental Insurance" at bounding box center [119, 79] width 94 height 23
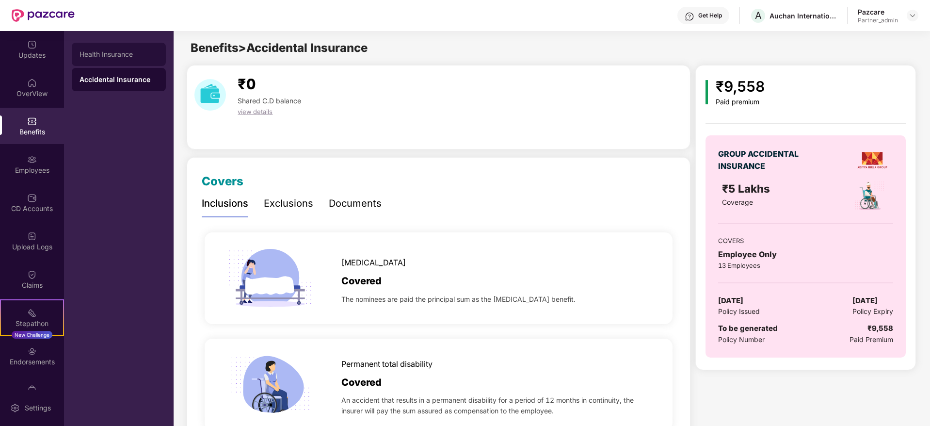
click at [135, 53] on div "Health Insurance" at bounding box center [119, 54] width 79 height 8
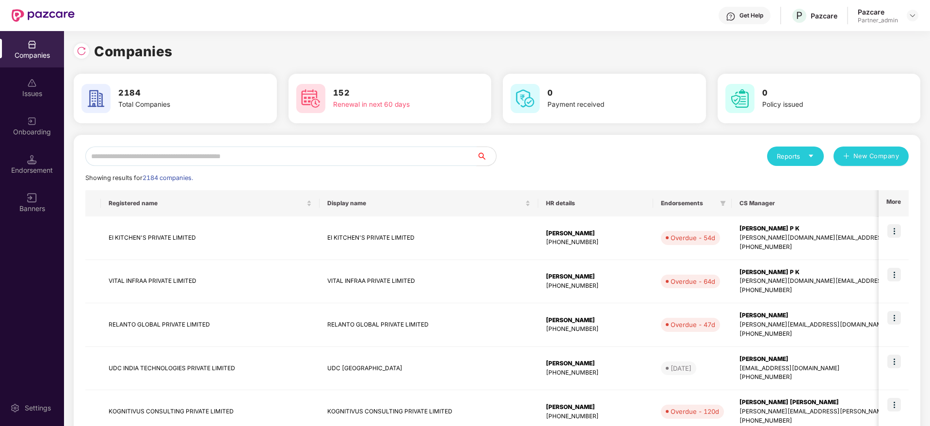
click at [161, 156] on input "text" at bounding box center [280, 155] width 391 height 19
paste input "******"
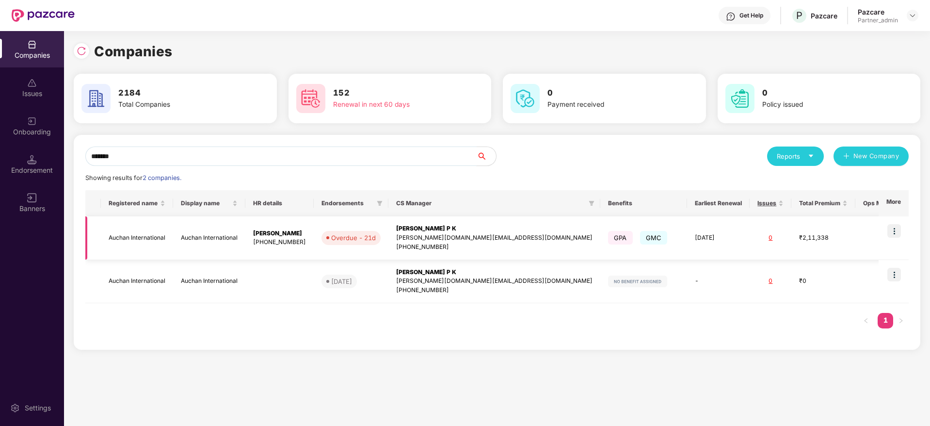
type input "******"
click at [454, 227] on div "[PERSON_NAME] P K" at bounding box center [494, 228] width 196 height 9
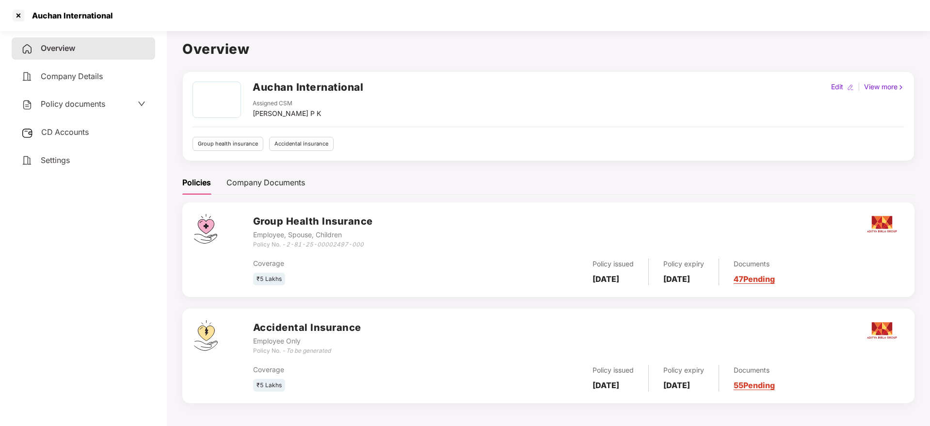
drag, startPoint x: 82, startPoint y: 134, endPoint x: 114, endPoint y: 142, distance: 32.9
click at [82, 133] on span "CD Accounts" at bounding box center [65, 132] width 48 height 10
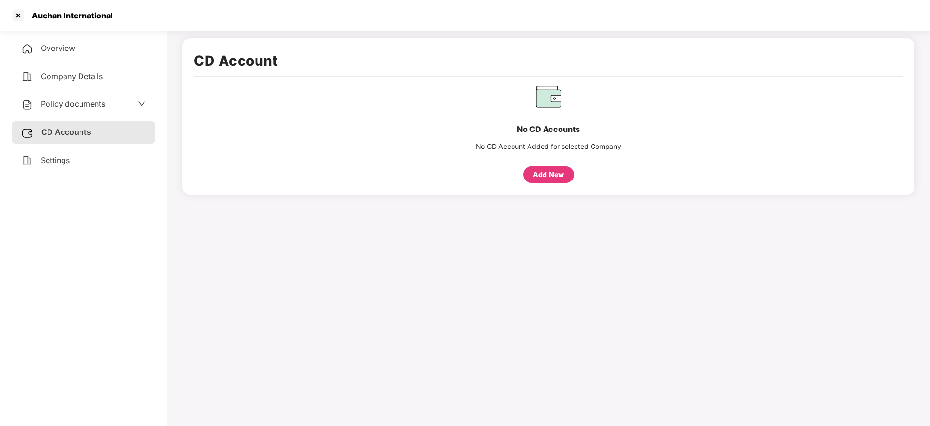
click at [68, 164] on span "Settings" at bounding box center [55, 160] width 29 height 10
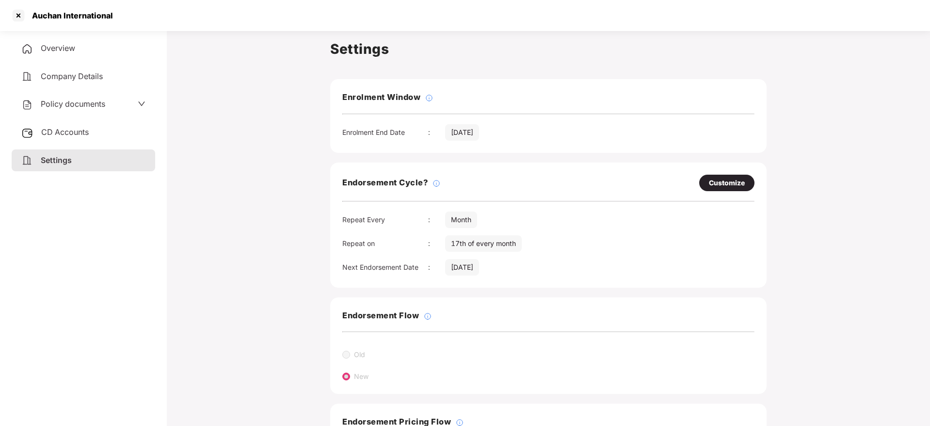
click at [720, 185] on div "Customize" at bounding box center [727, 182] width 36 height 11
select select "*****"
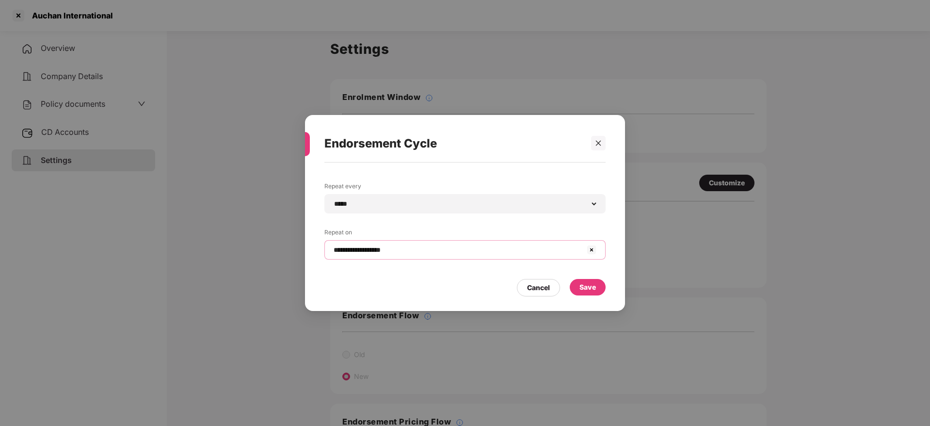
click at [391, 250] on input "**********" at bounding box center [459, 250] width 253 height 10
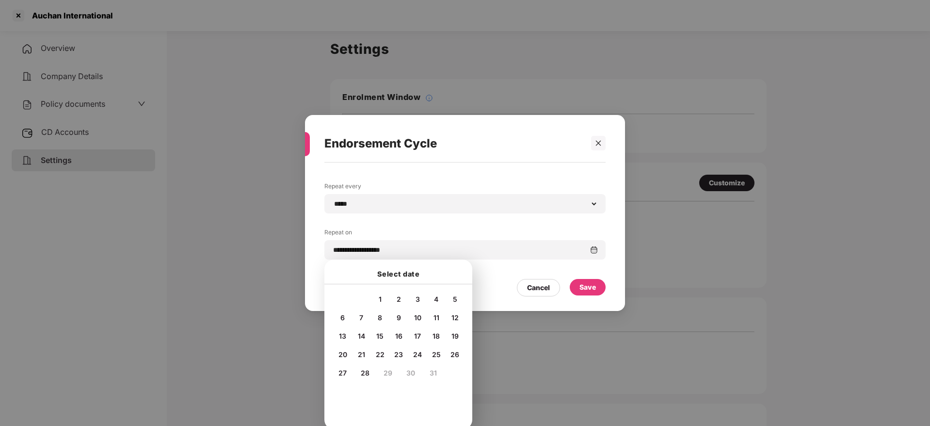
click at [345, 355] on span "20" at bounding box center [343, 354] width 9 height 8
type input "**********"
click at [591, 285] on div "Save" at bounding box center [588, 287] width 16 height 11
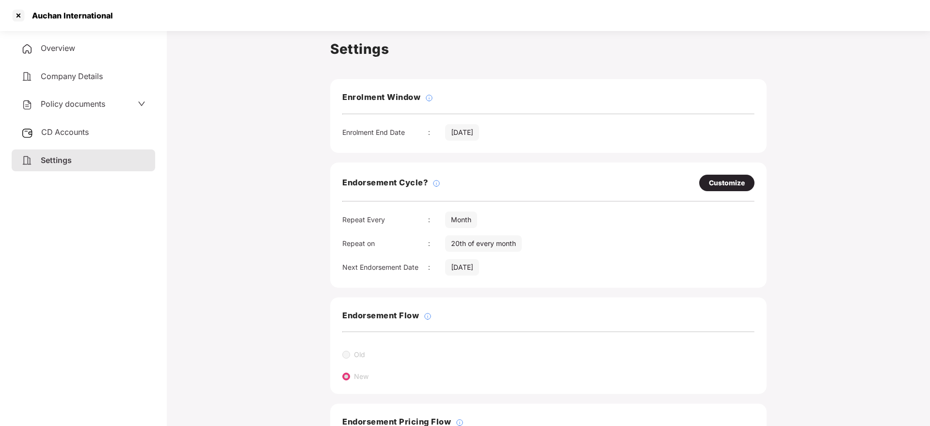
click at [87, 48] on div "Overview" at bounding box center [84, 48] width 144 height 22
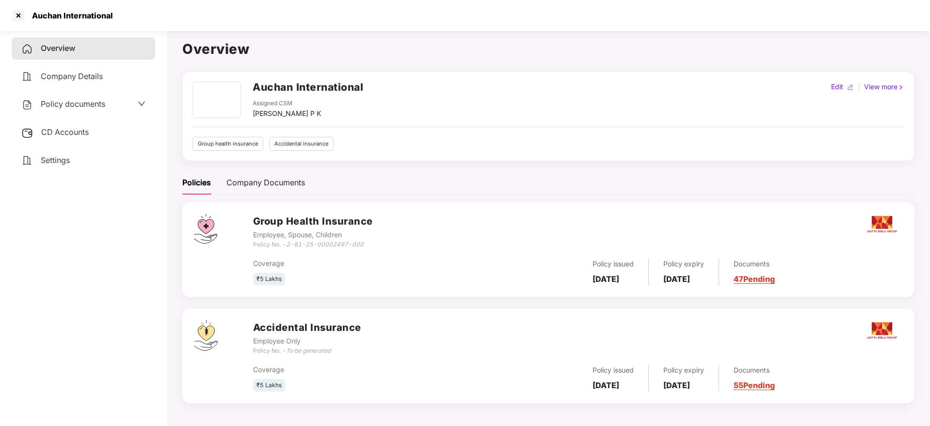
click at [775, 277] on link "47 Pending" at bounding box center [754, 279] width 41 height 10
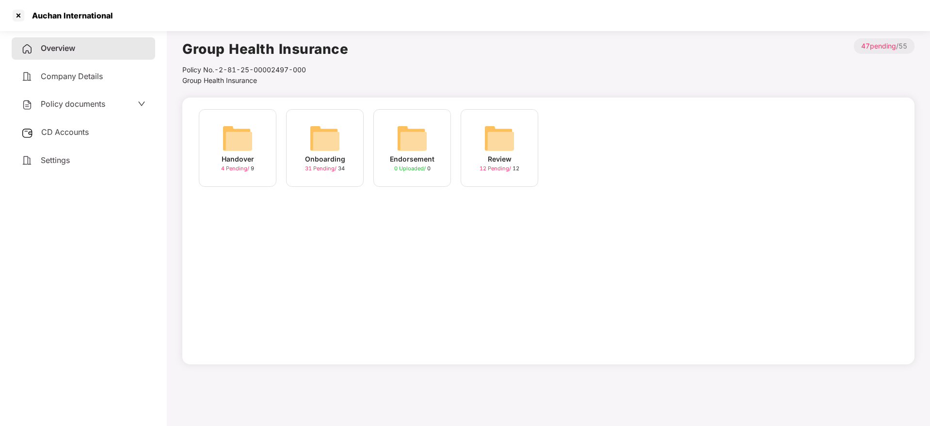
click at [333, 147] on img at bounding box center [324, 138] width 31 height 31
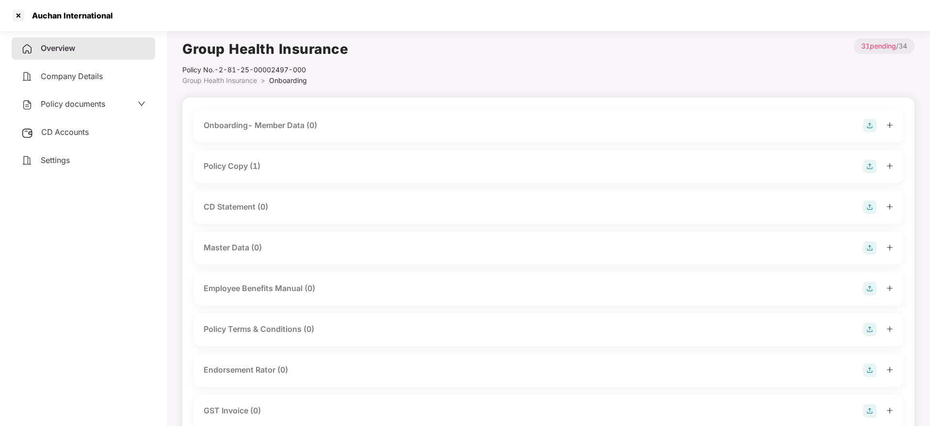
click at [891, 163] on icon "plus" at bounding box center [890, 165] width 7 height 7
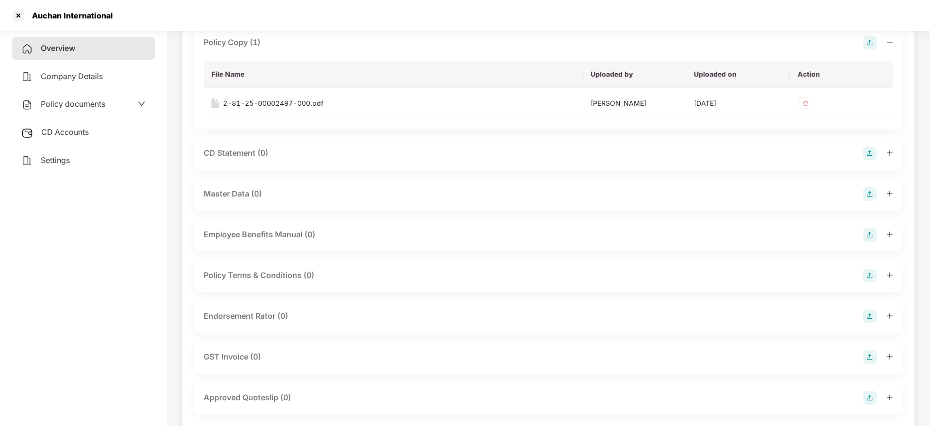
scroll to position [145, 0]
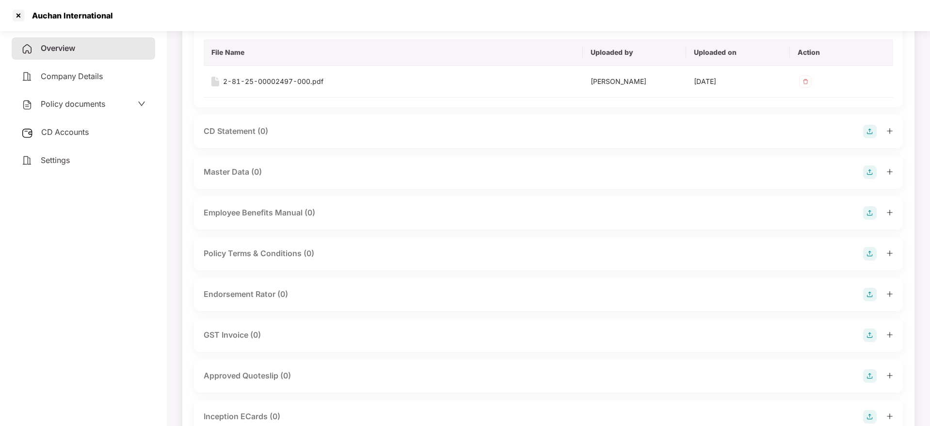
click at [890, 294] on icon "plus" at bounding box center [889, 293] width 0 height 5
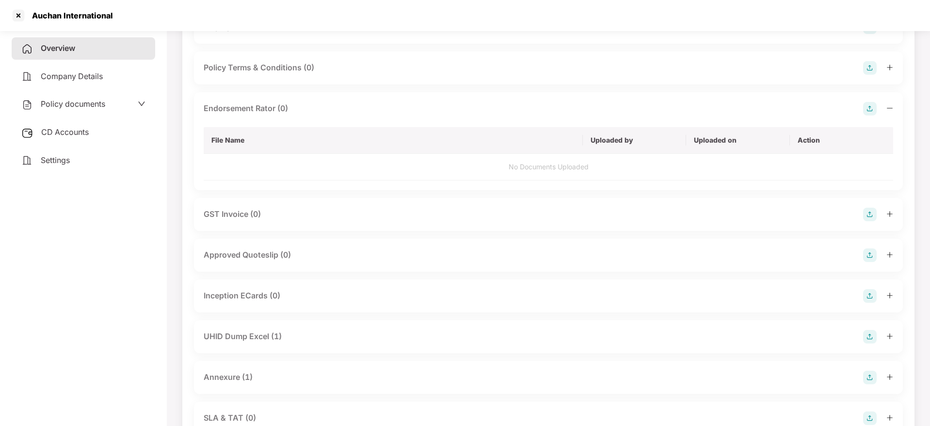
scroll to position [364, 0]
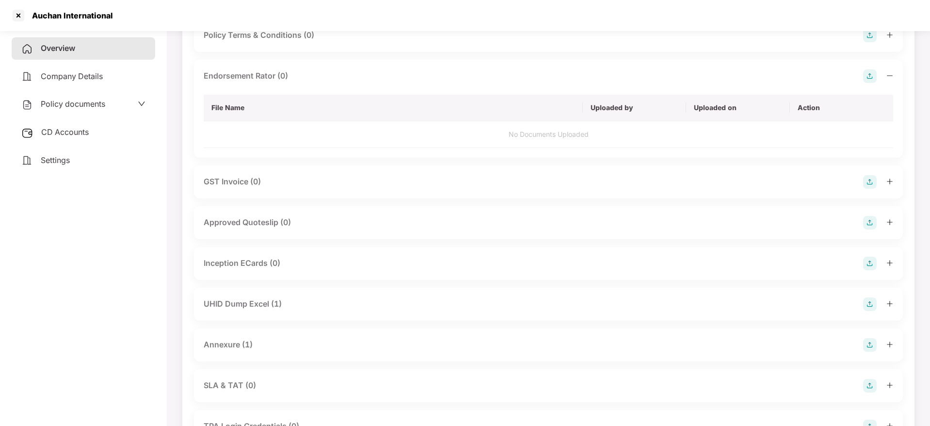
click at [889, 305] on icon "plus" at bounding box center [890, 303] width 7 height 7
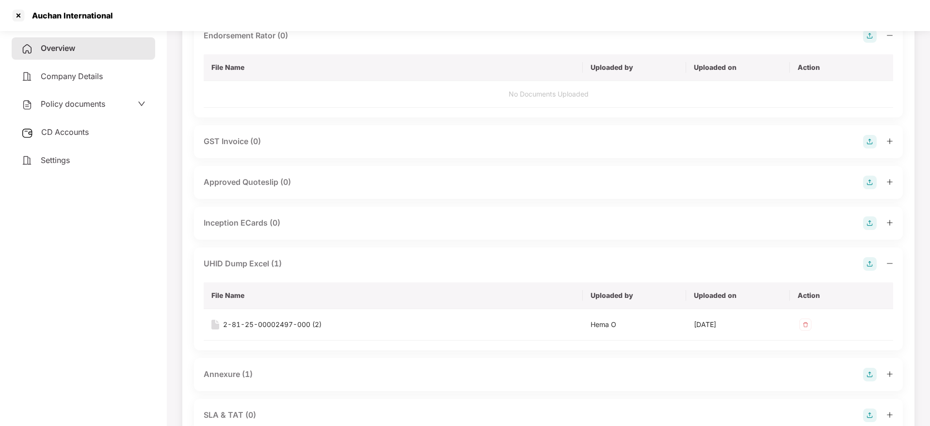
scroll to position [436, 0]
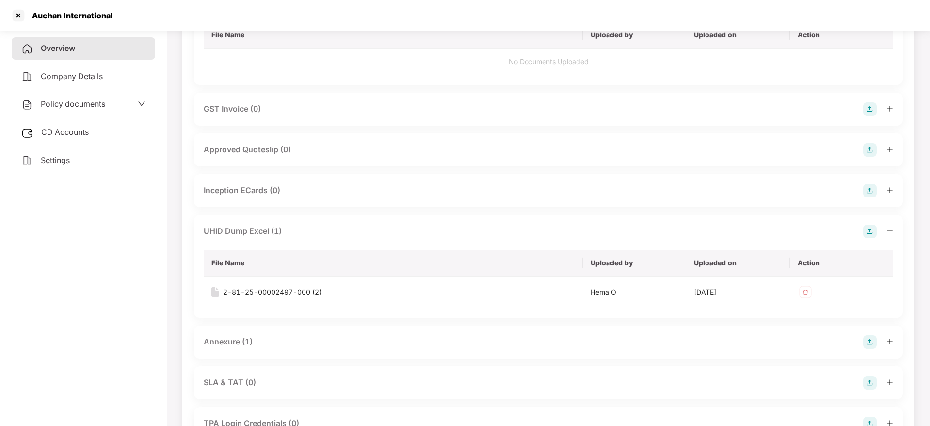
click at [65, 42] on div "Overview" at bounding box center [84, 48] width 144 height 22
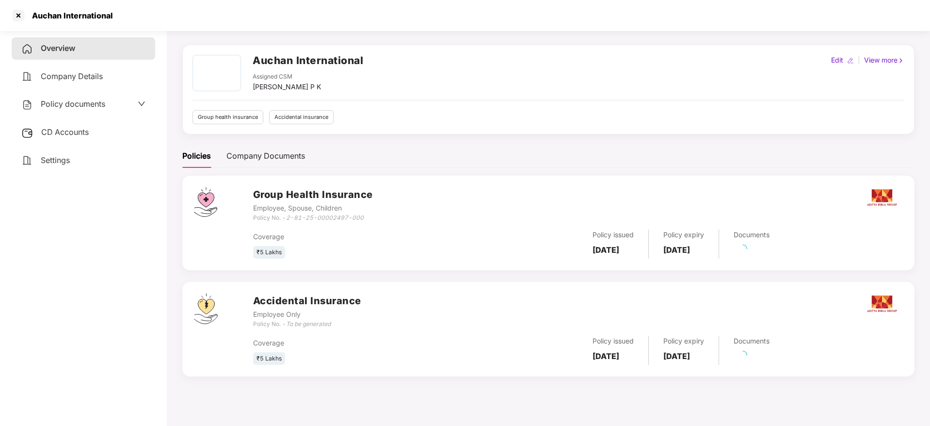
scroll to position [27, 0]
click at [772, 362] on link "55 Pending" at bounding box center [754, 359] width 41 height 10
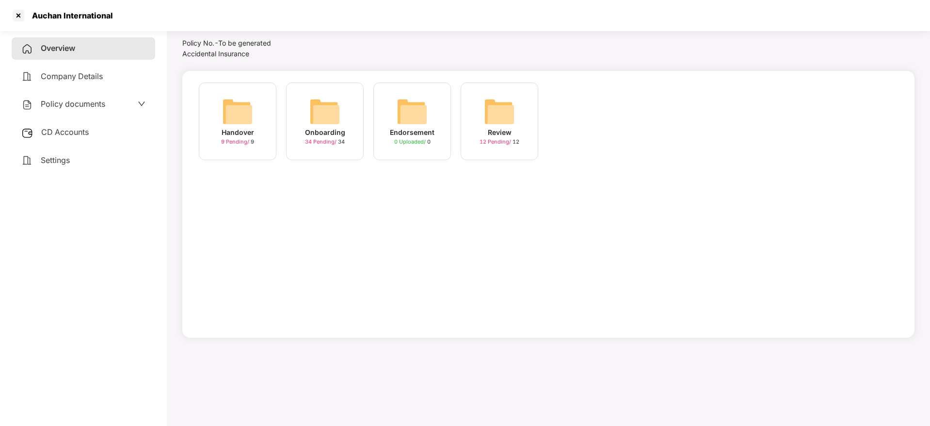
click at [324, 102] on img at bounding box center [324, 111] width 31 height 31
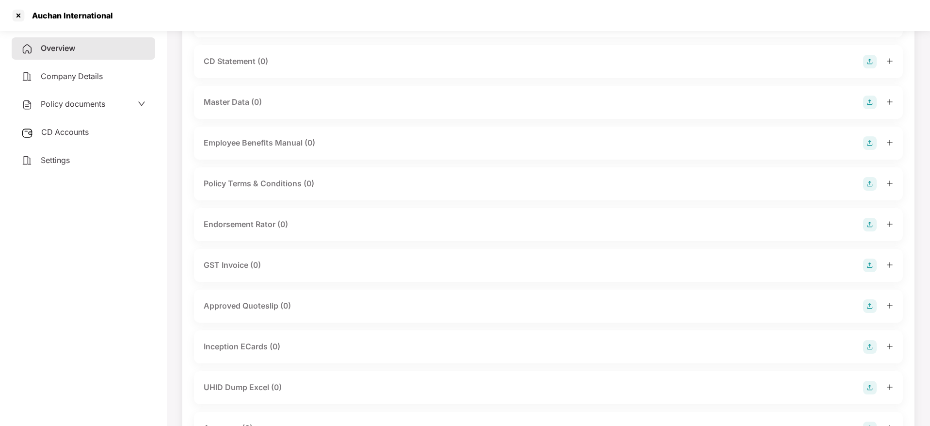
scroll to position [218, 0]
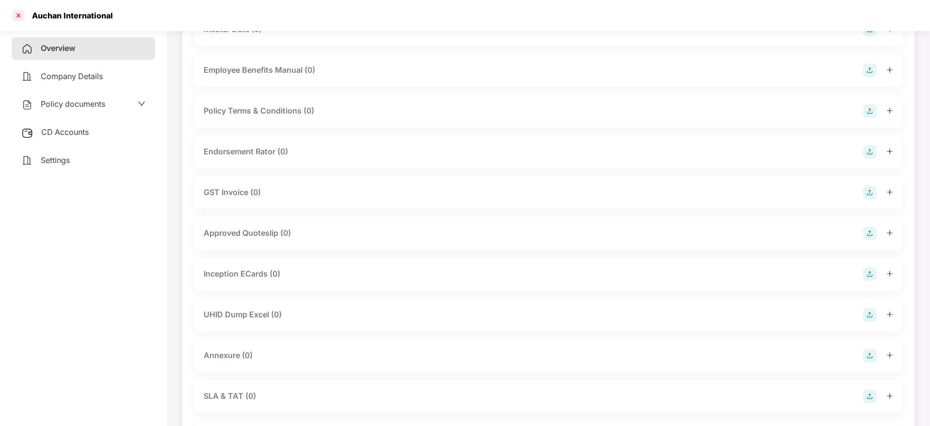
click at [17, 13] on div at bounding box center [19, 16] width 16 height 16
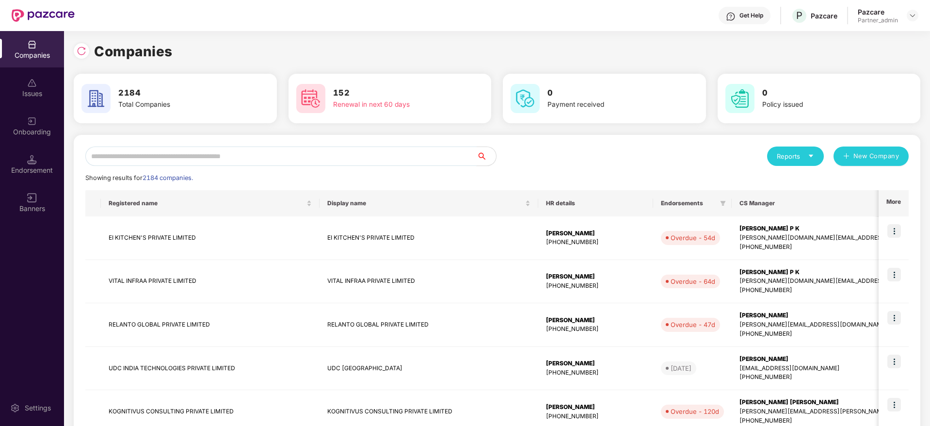
drag, startPoint x: 240, startPoint y: 158, endPoint x: 232, endPoint y: 139, distance: 20.4
click at [233, 139] on div "Reports New Company Showing results for 2184 companies. Registered name Display…" at bounding box center [497, 416] width 847 height 562
paste input "**********"
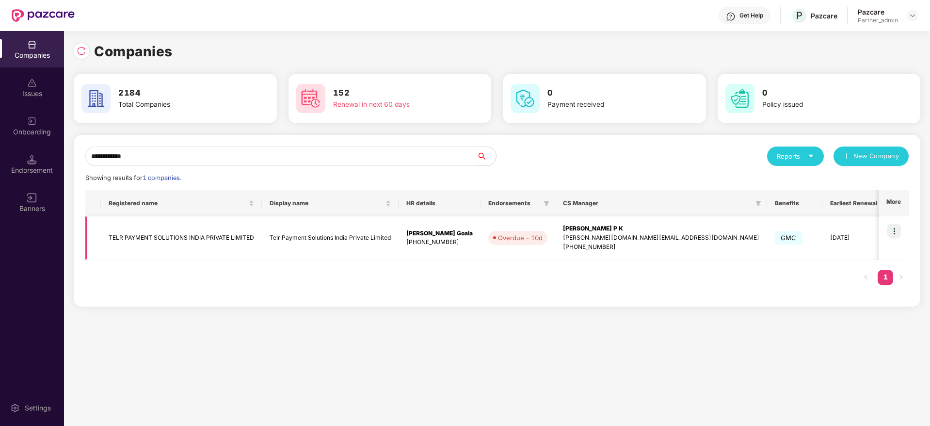
scroll to position [0, 43]
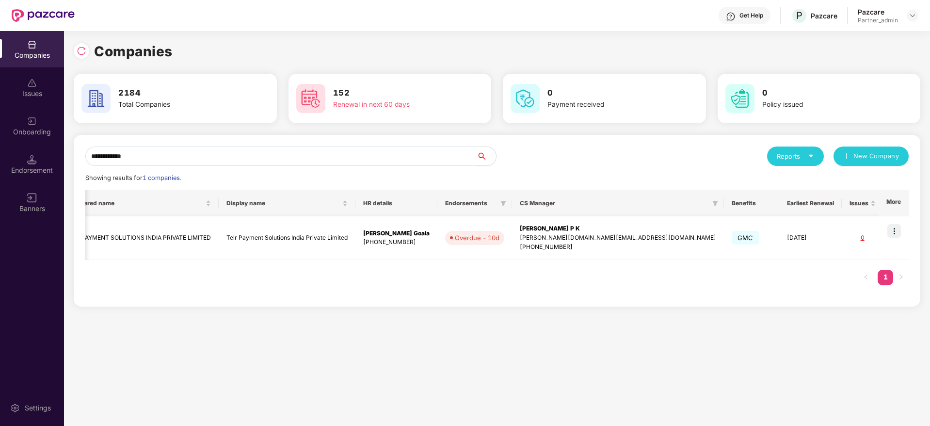
type input "**********"
click at [893, 232] on img at bounding box center [894, 231] width 14 height 14
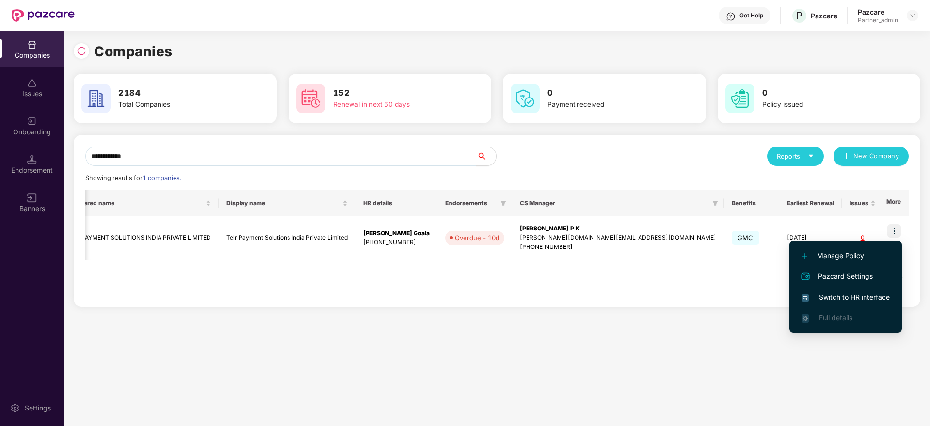
click at [845, 295] on span "Switch to HR interface" at bounding box center [846, 297] width 88 height 11
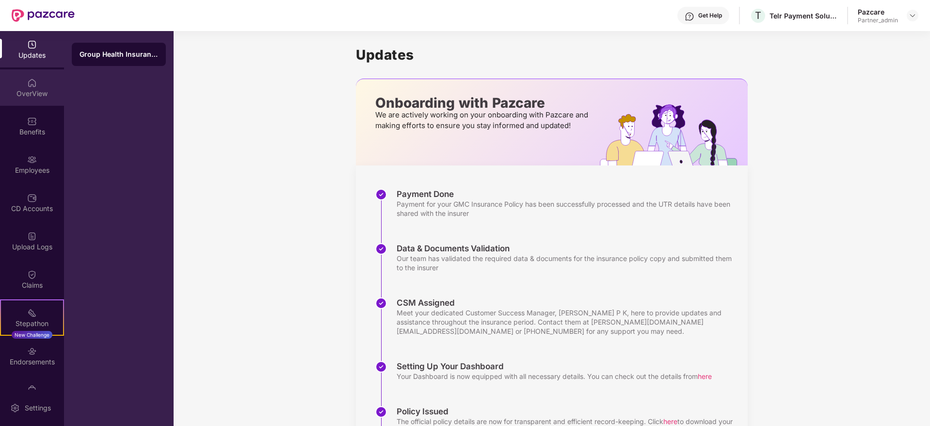
click at [32, 86] on img at bounding box center [32, 83] width 10 height 10
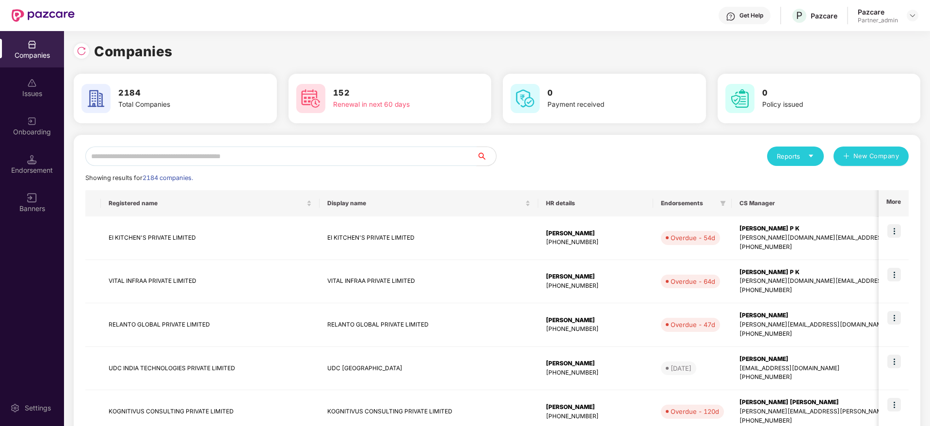
click at [181, 163] on input "text" at bounding box center [280, 155] width 391 height 19
paste input "**********"
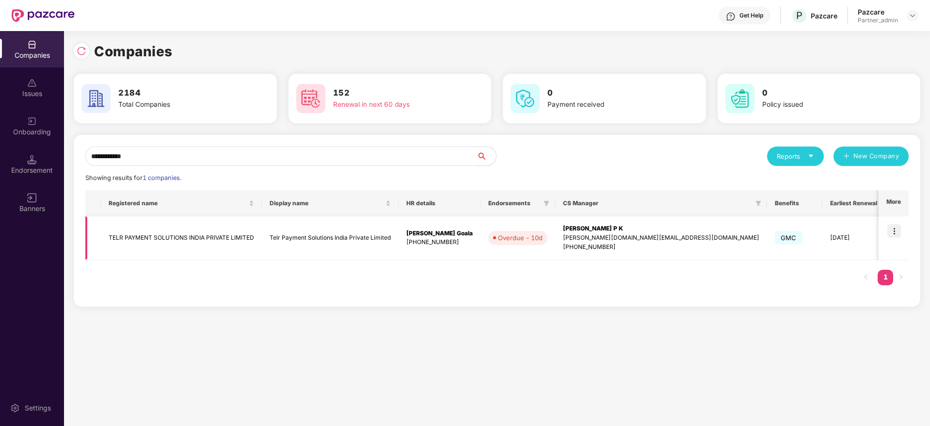
type input "**********"
click at [587, 232] on div "[PERSON_NAME] P K [PERSON_NAME][DOMAIN_NAME][EMAIL_ADDRESS][DOMAIN_NAME] [PHONE…" at bounding box center [661, 238] width 196 height 28
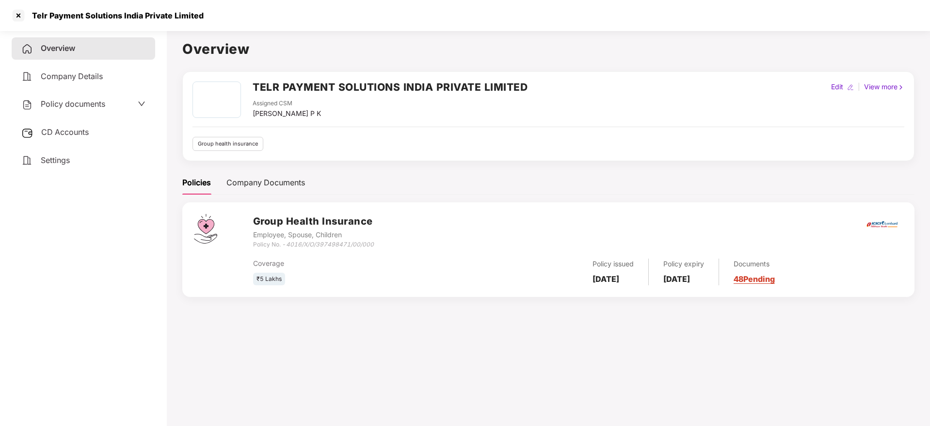
click at [70, 132] on span "CD Accounts" at bounding box center [65, 132] width 48 height 10
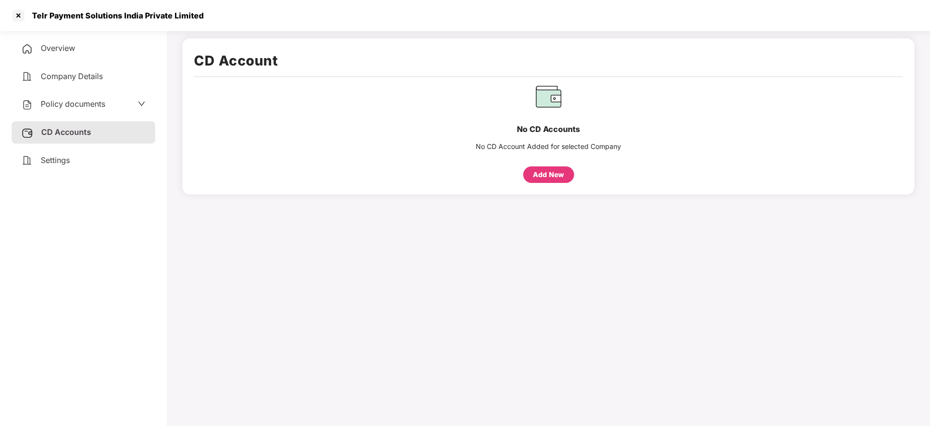
click at [76, 158] on div "Settings" at bounding box center [84, 160] width 144 height 22
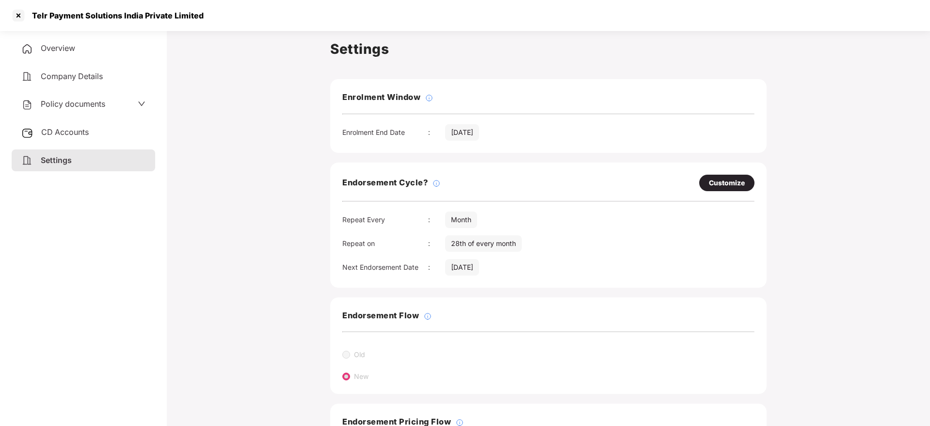
click at [740, 176] on div "Customize" at bounding box center [726, 183] width 55 height 16
select select "*****"
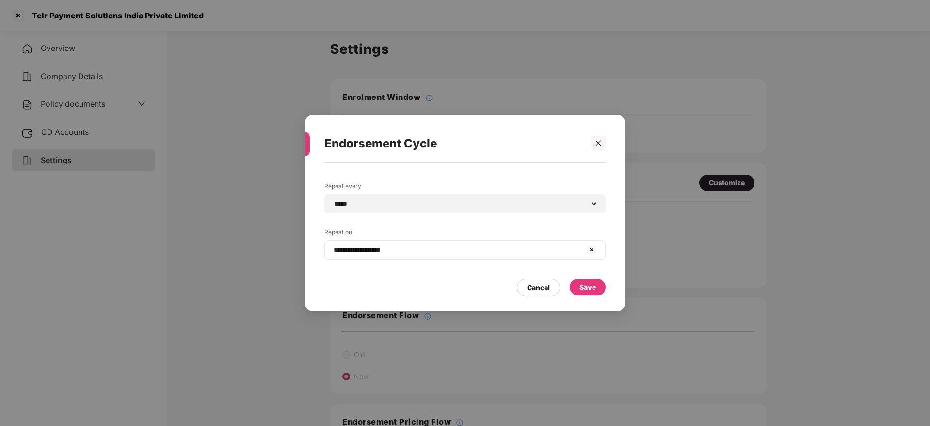
click at [399, 257] on div "**********" at bounding box center [464, 249] width 281 height 19
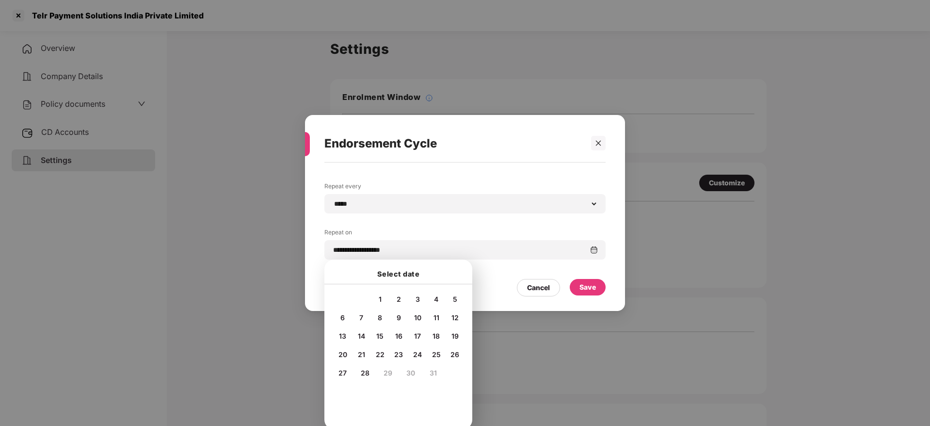
click at [340, 353] on span "20" at bounding box center [343, 354] width 9 height 8
type input "**********"
click at [610, 279] on div "**********" at bounding box center [465, 231] width 320 height 139
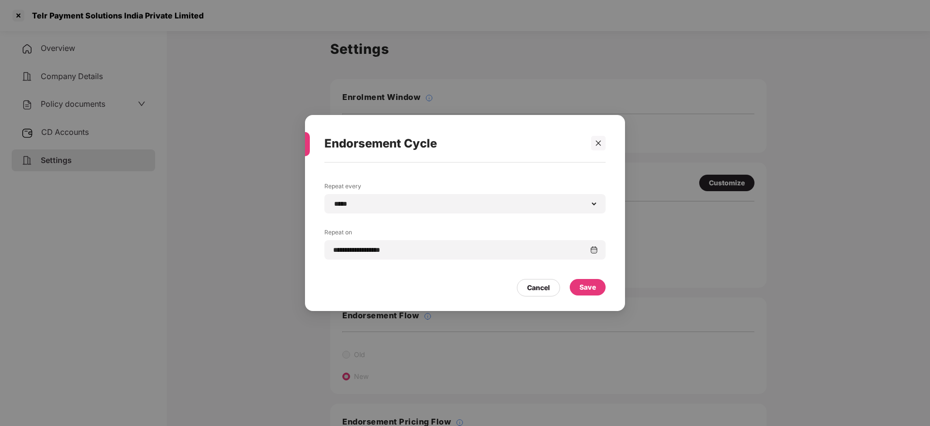
click at [586, 285] on div "Save" at bounding box center [588, 287] width 16 height 11
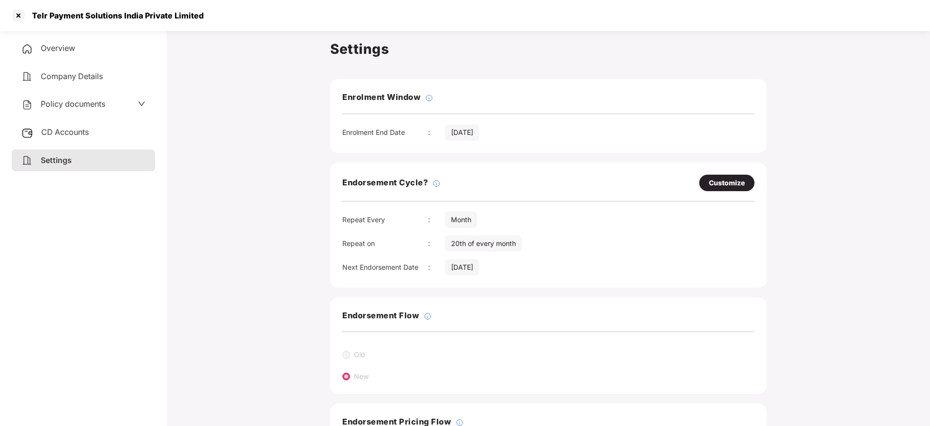
click at [61, 117] on div "Overview Company Details Policy documents CD Accounts Settings" at bounding box center [84, 104] width 144 height 134
click at [70, 130] on span "CD Accounts" at bounding box center [65, 132] width 48 height 10
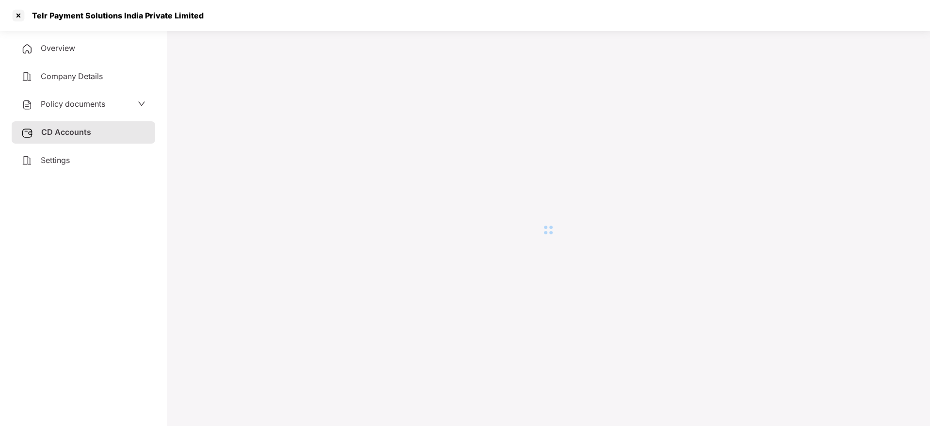
click at [71, 153] on div "Settings" at bounding box center [84, 160] width 144 height 22
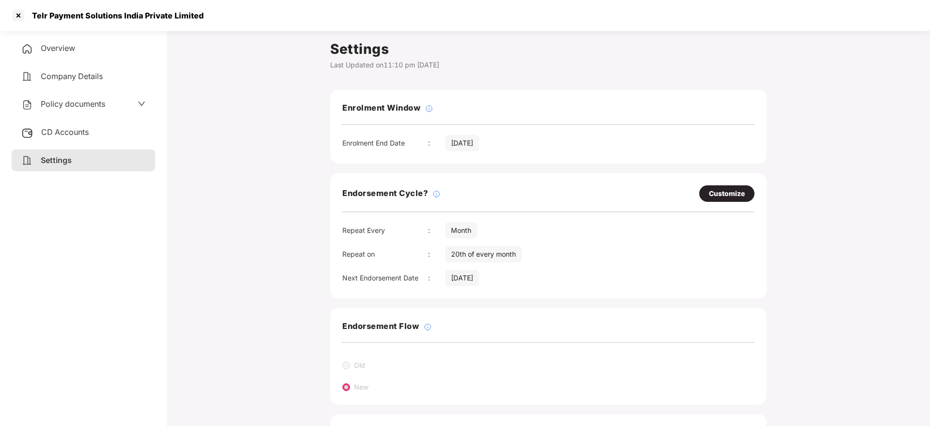
click at [61, 43] on span "Overview" at bounding box center [58, 48] width 34 height 10
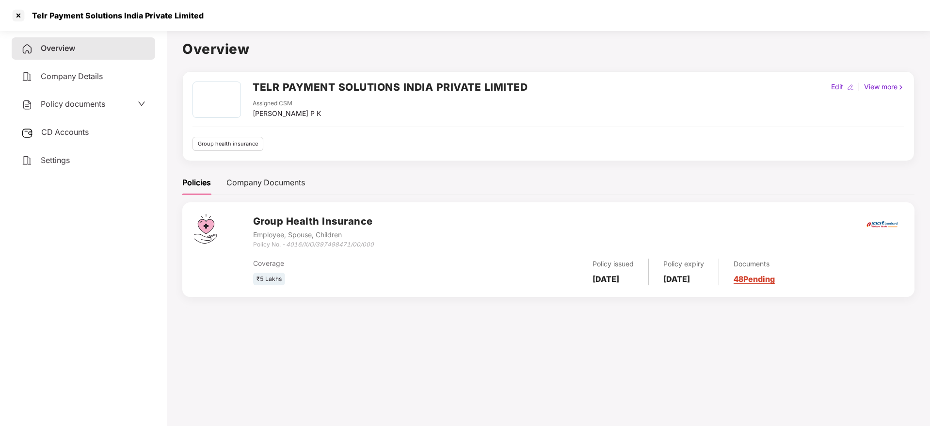
click at [775, 279] on link "48 Pending" at bounding box center [754, 279] width 41 height 10
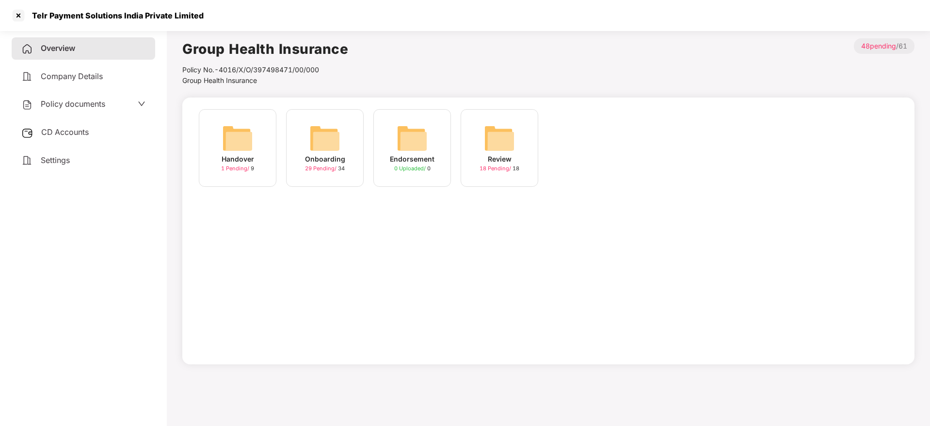
click at [327, 145] on img at bounding box center [324, 138] width 31 height 31
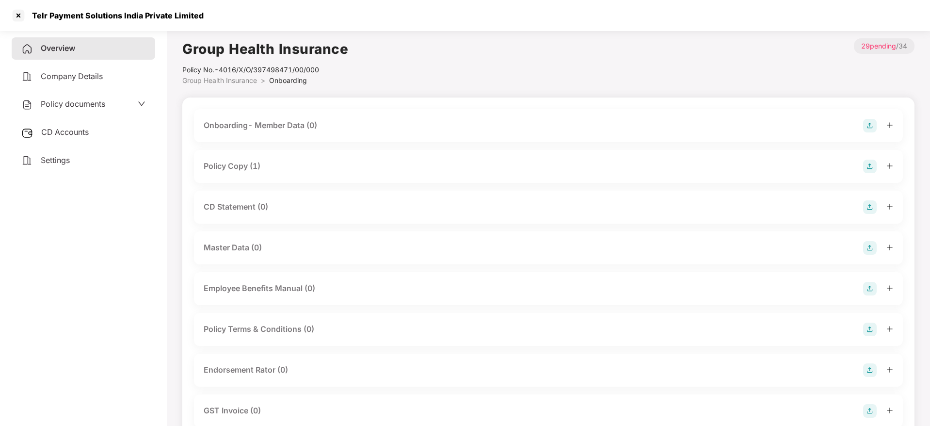
click at [887, 166] on icon "plus" at bounding box center [890, 165] width 7 height 7
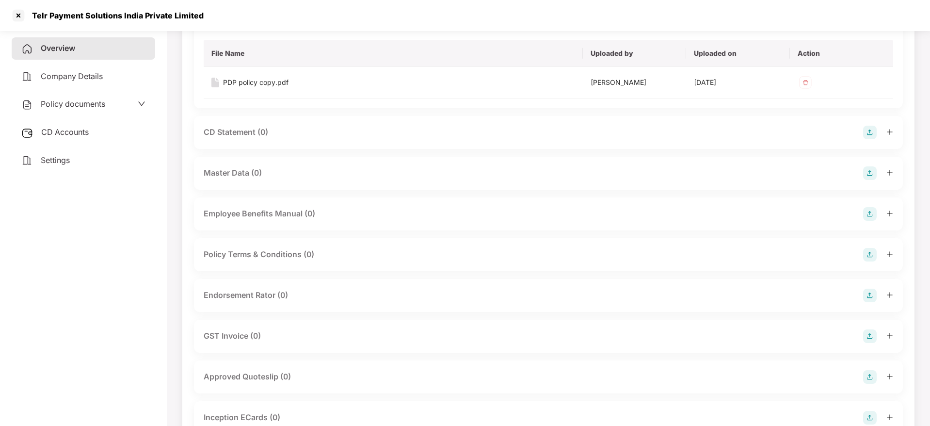
scroll to position [145, 0]
click at [892, 294] on icon "plus" at bounding box center [890, 293] width 7 height 7
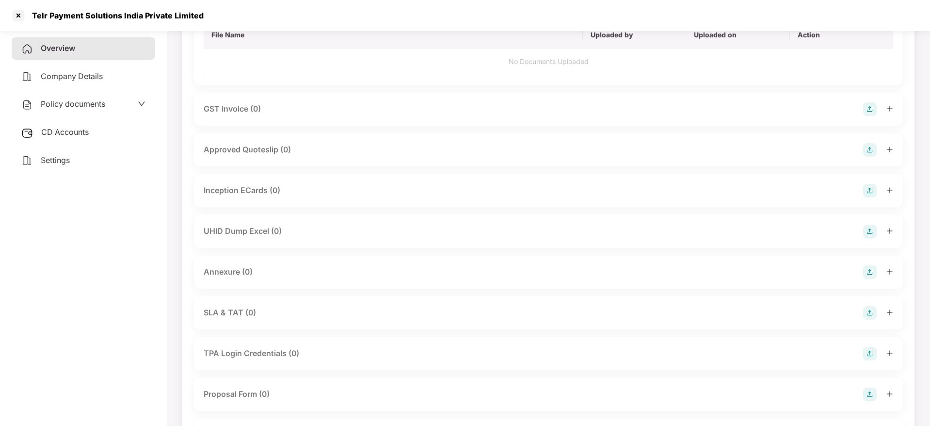
scroll to position [509, 0]
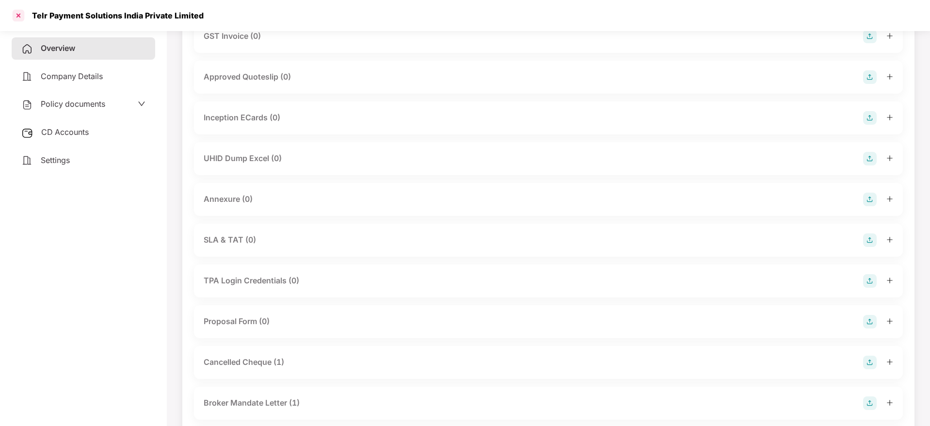
click at [23, 20] on div at bounding box center [19, 16] width 16 height 16
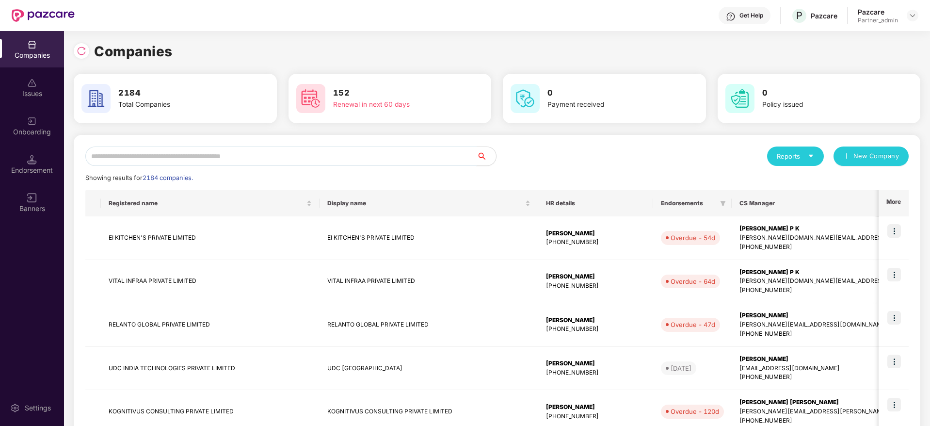
click at [210, 164] on input "text" at bounding box center [280, 155] width 391 height 19
paste input "*******"
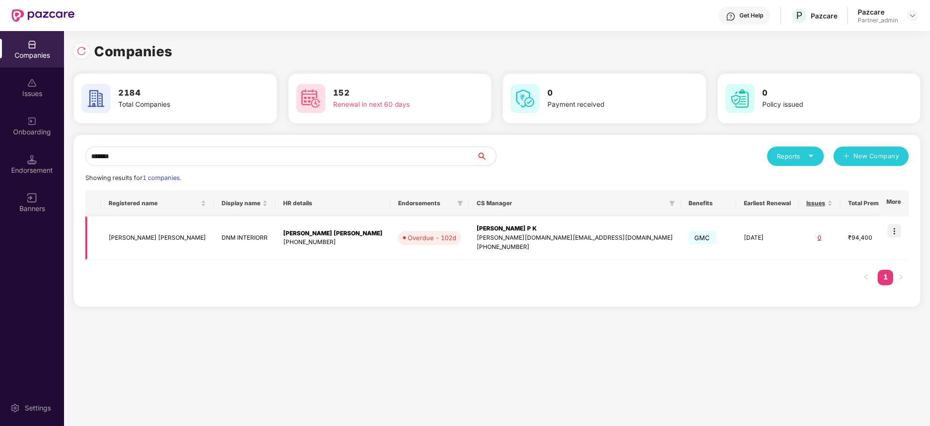
type input "*******"
click at [898, 229] on img at bounding box center [894, 231] width 14 height 14
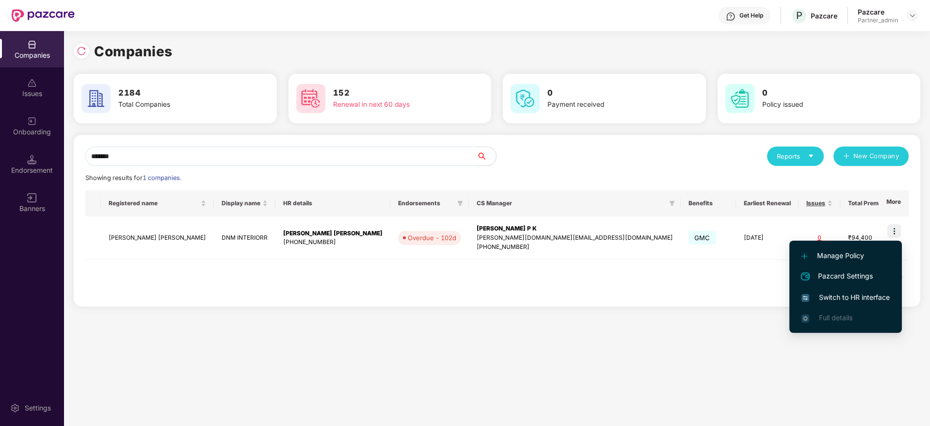
click at [846, 288] on li "Switch to HR interface" at bounding box center [846, 297] width 113 height 20
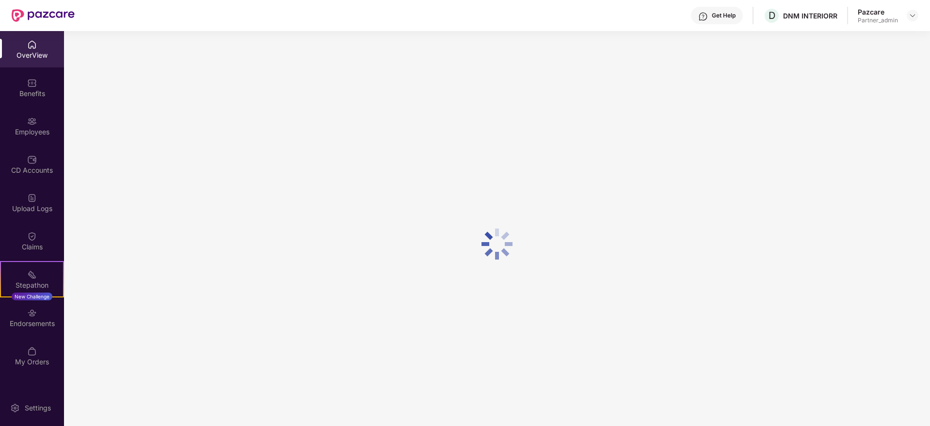
click at [16, 101] on div "Benefits" at bounding box center [32, 87] width 64 height 36
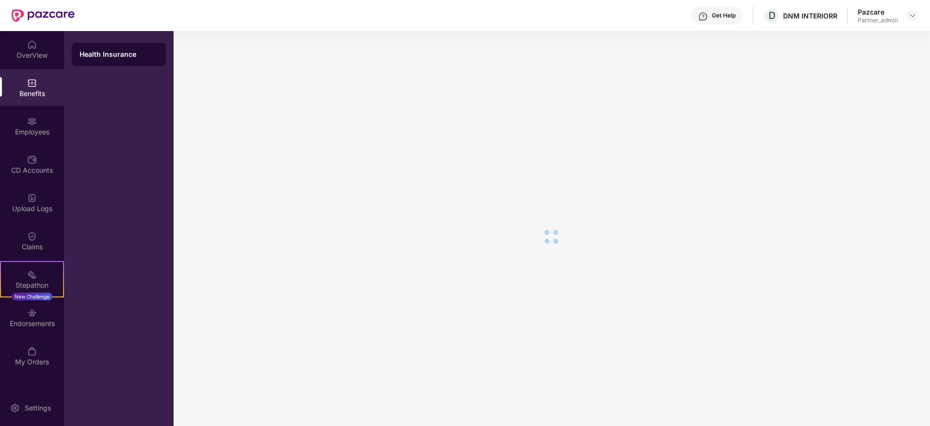
click at [23, 99] on div "Benefits" at bounding box center [32, 87] width 64 height 36
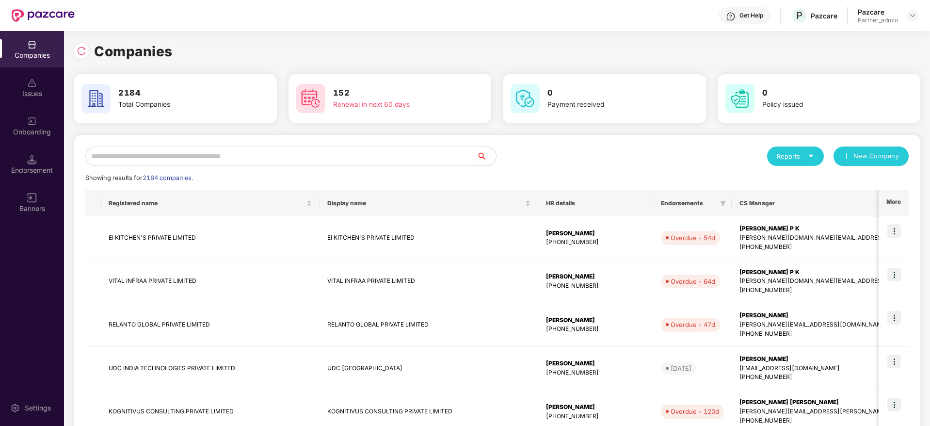
click at [181, 145] on div "Reports New Company Showing results for 2184 companies. Registered name Display…" at bounding box center [497, 416] width 847 height 562
click at [197, 160] on input "text" at bounding box center [280, 155] width 391 height 19
paste input "*******"
type input "*******"
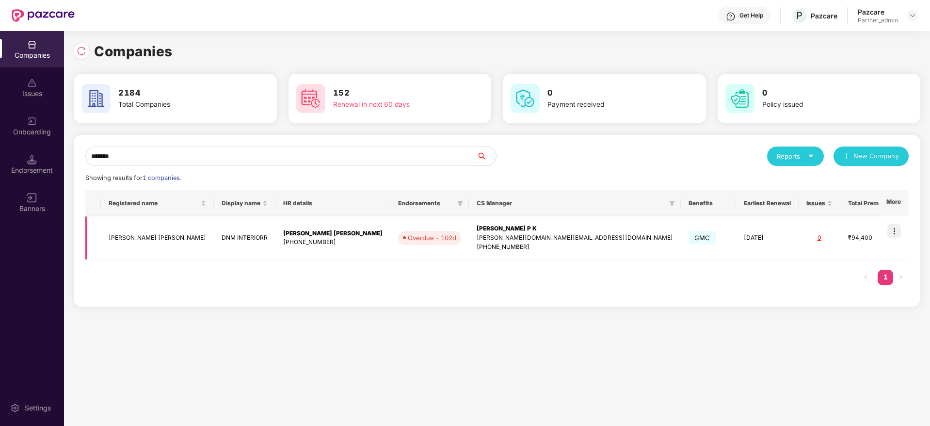
click at [494, 232] on div "[PERSON_NAME] P K" at bounding box center [575, 228] width 196 height 9
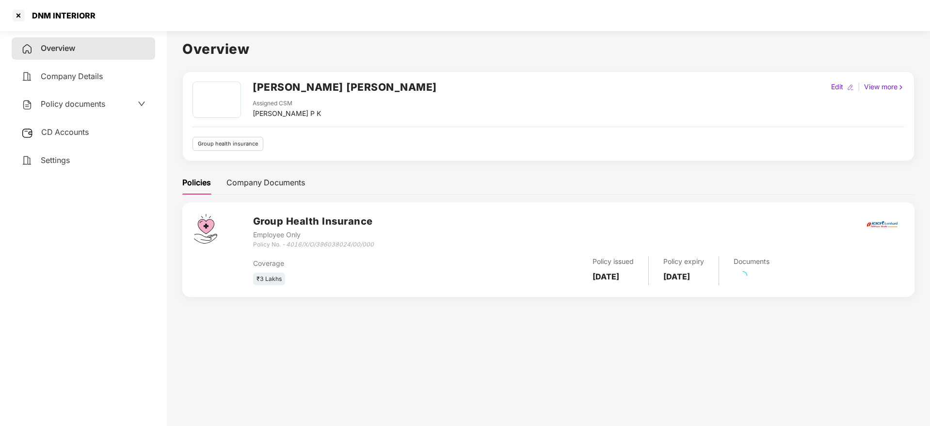
click at [63, 136] on span "CD Accounts" at bounding box center [65, 132] width 48 height 10
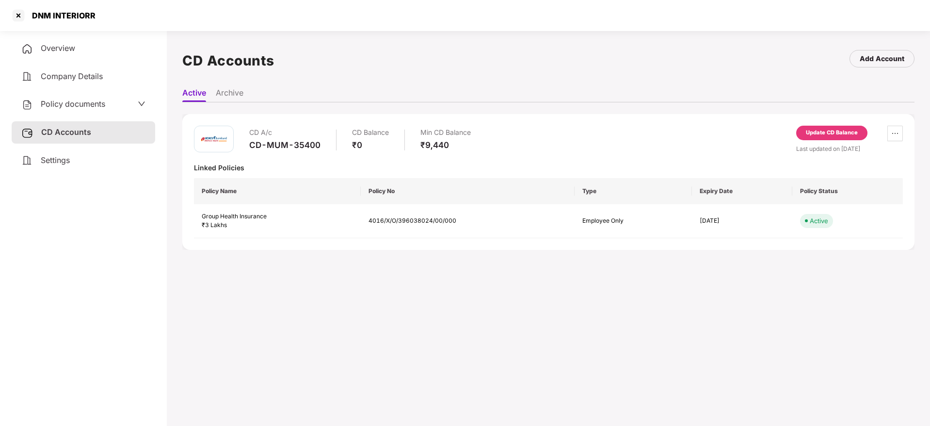
click at [82, 176] on div "Overview Company Details Policy documents CD Accounts Settings" at bounding box center [84, 226] width 144 height 378
click at [102, 166] on div "Settings" at bounding box center [84, 160] width 144 height 22
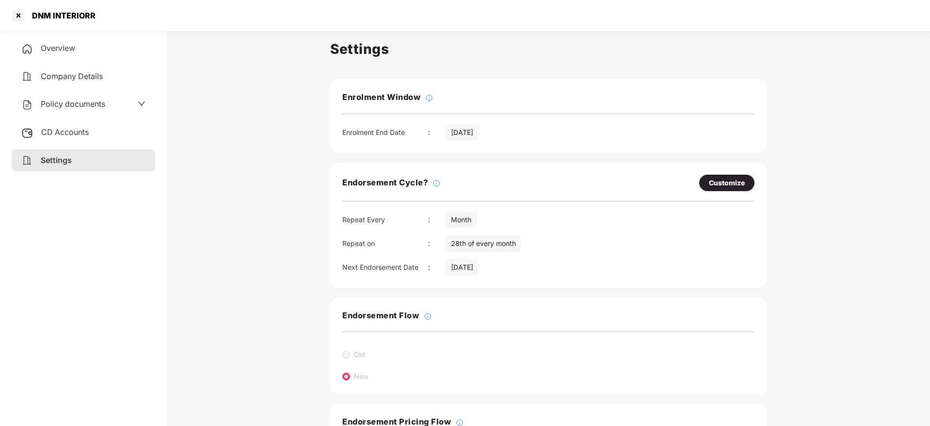
click at [725, 182] on div "Customize" at bounding box center [727, 182] width 36 height 11
select select "*****"
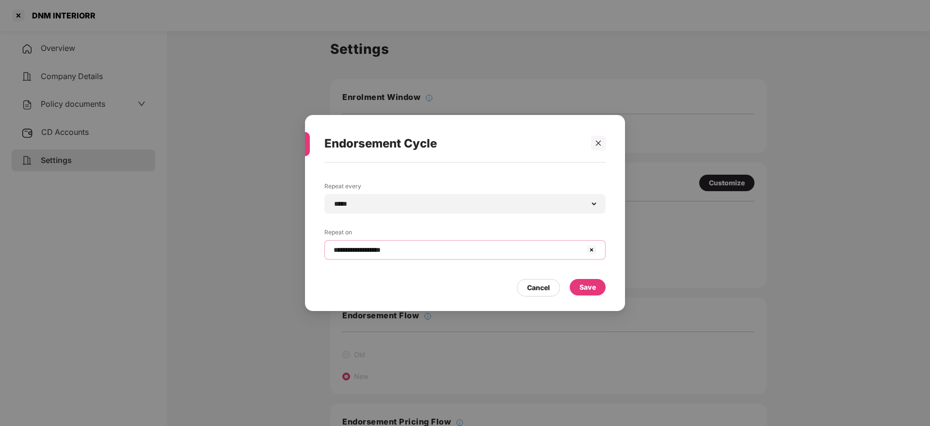
click at [421, 249] on input "**********" at bounding box center [459, 250] width 253 height 10
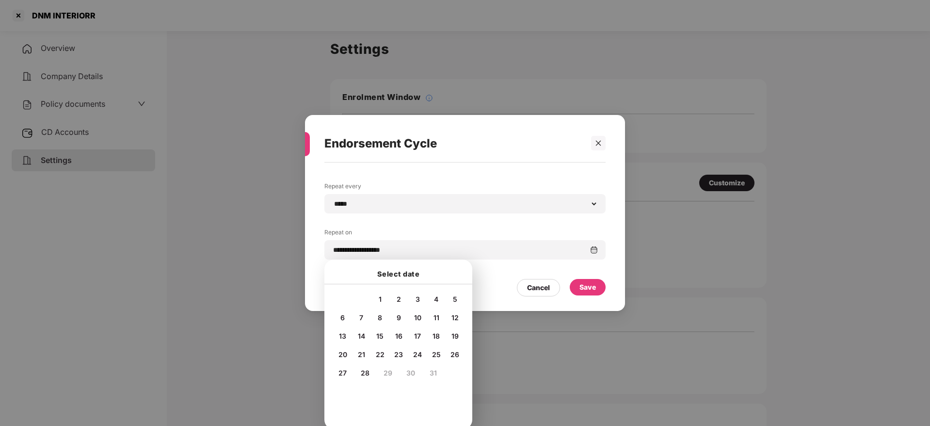
click at [342, 354] on span "20" at bounding box center [343, 354] width 9 height 8
type input "**********"
click at [588, 287] on div "Save" at bounding box center [588, 287] width 16 height 11
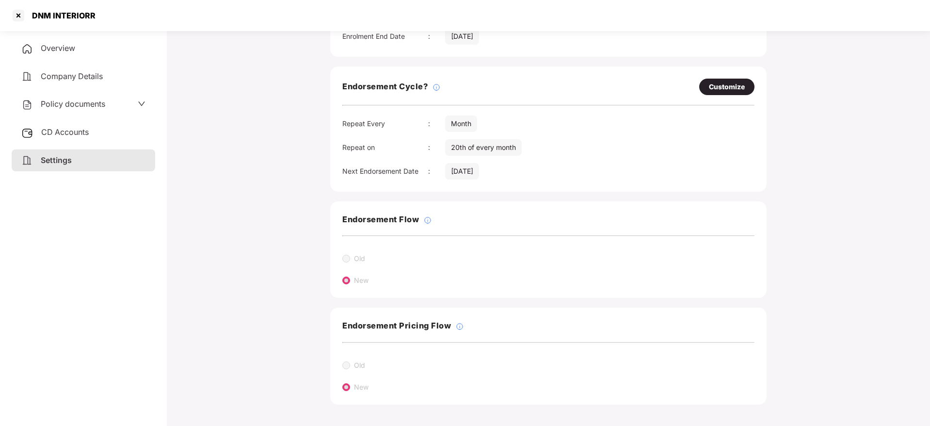
click at [136, 124] on div "CD Accounts" at bounding box center [84, 132] width 144 height 22
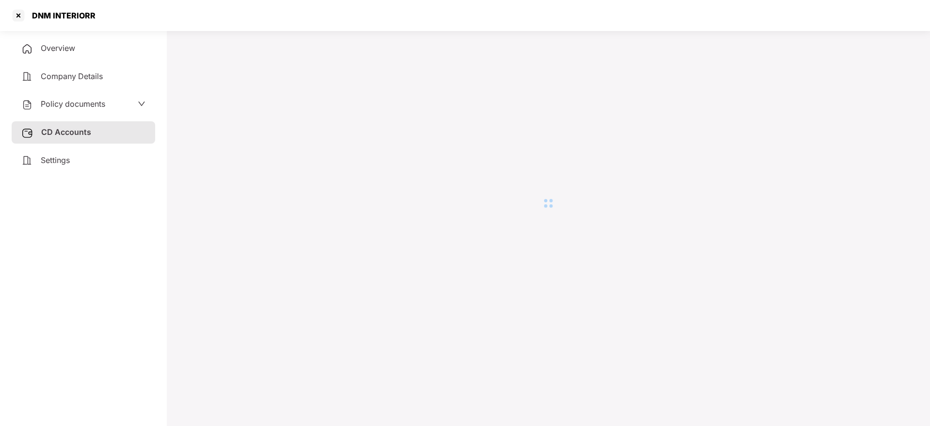
click at [134, 152] on div "Settings" at bounding box center [84, 160] width 144 height 22
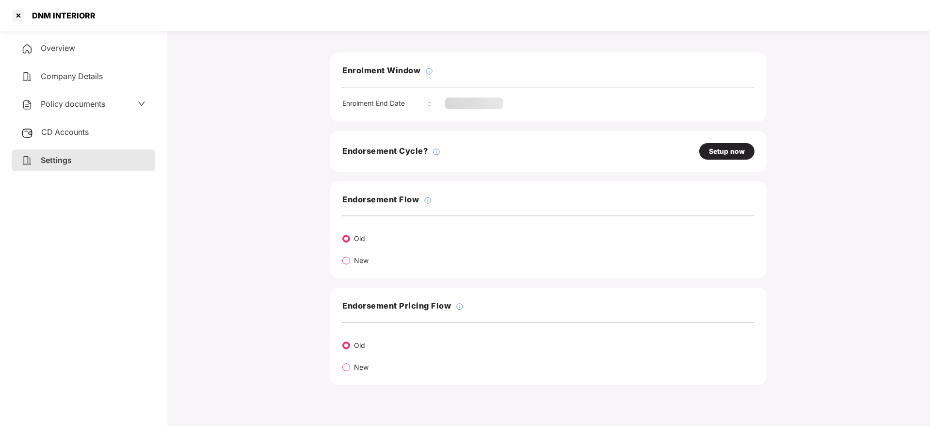
scroll to position [96, 0]
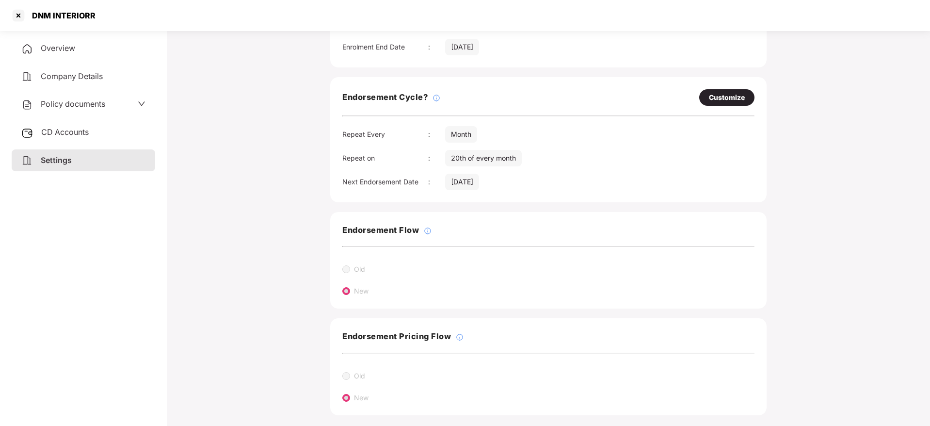
click at [61, 45] on span "Overview" at bounding box center [58, 48] width 34 height 10
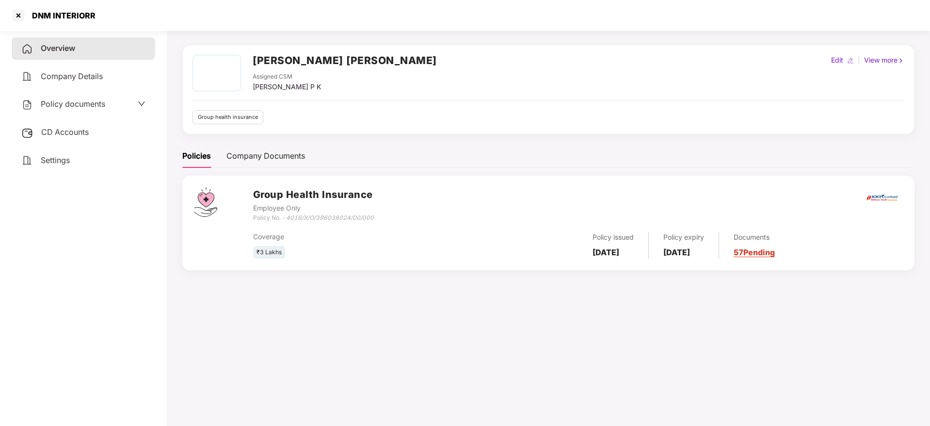
click at [772, 250] on link "57 Pending" at bounding box center [754, 252] width 41 height 10
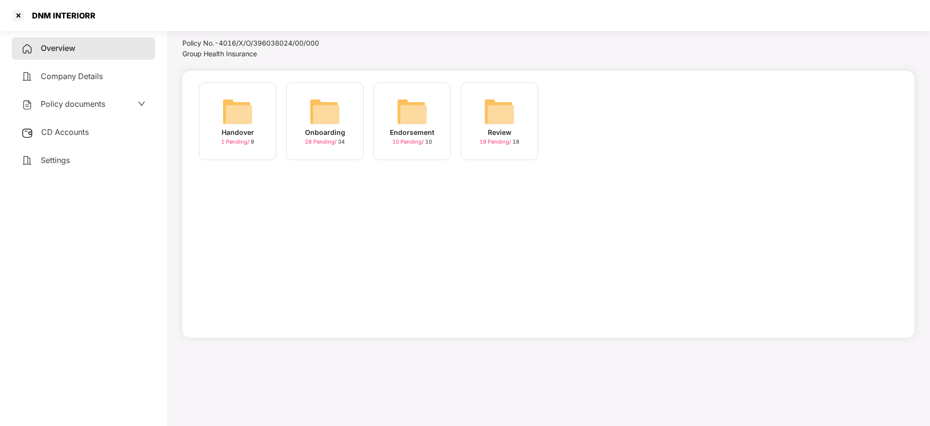
click at [318, 131] on div "Onboarding" at bounding box center [325, 132] width 40 height 11
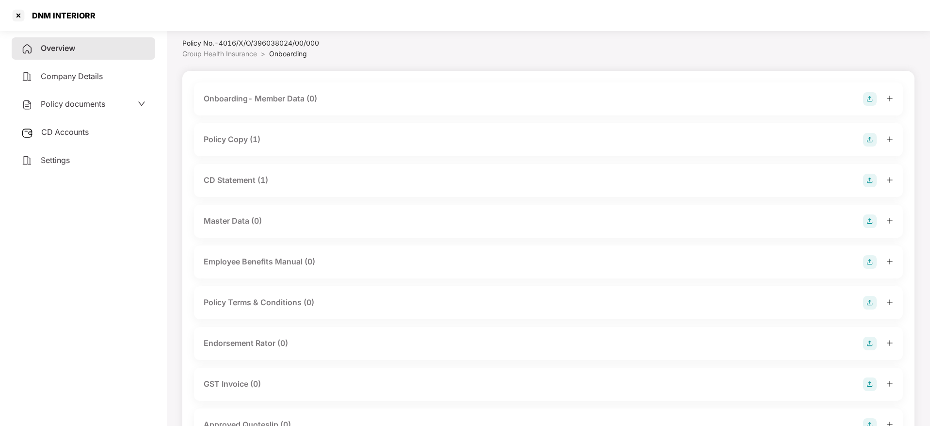
click at [886, 139] on div at bounding box center [878, 140] width 30 height 14
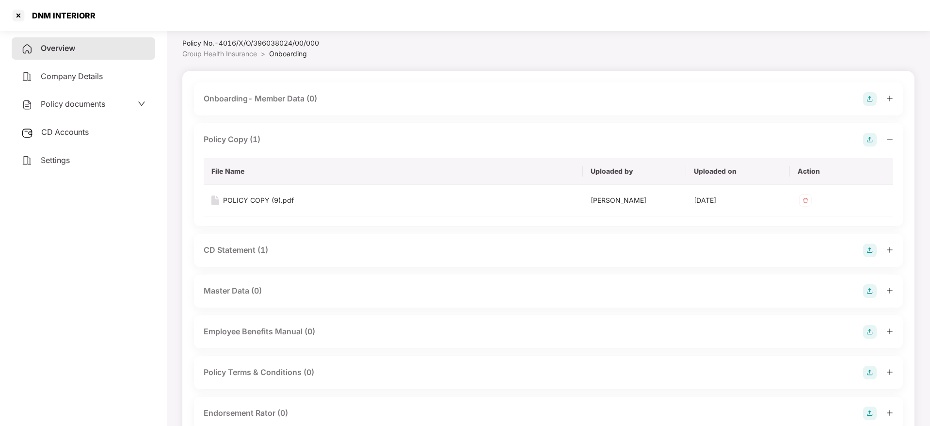
click at [889, 249] on icon "plus" at bounding box center [889, 249] width 5 height 0
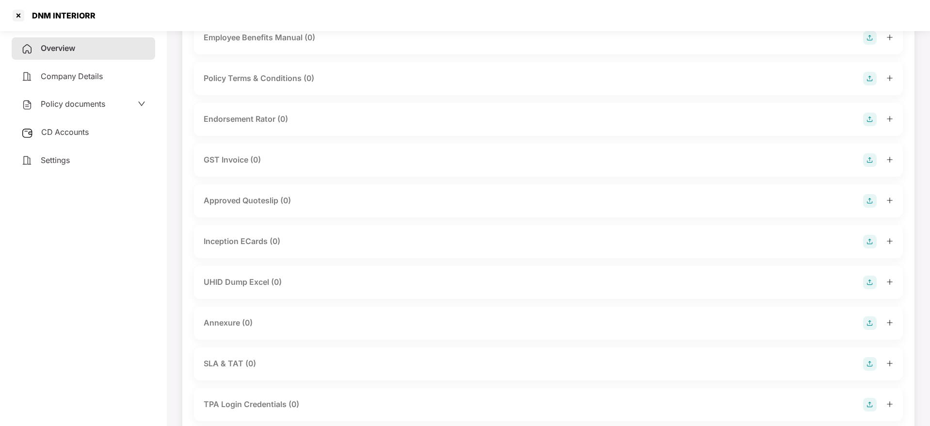
scroll to position [463, 0]
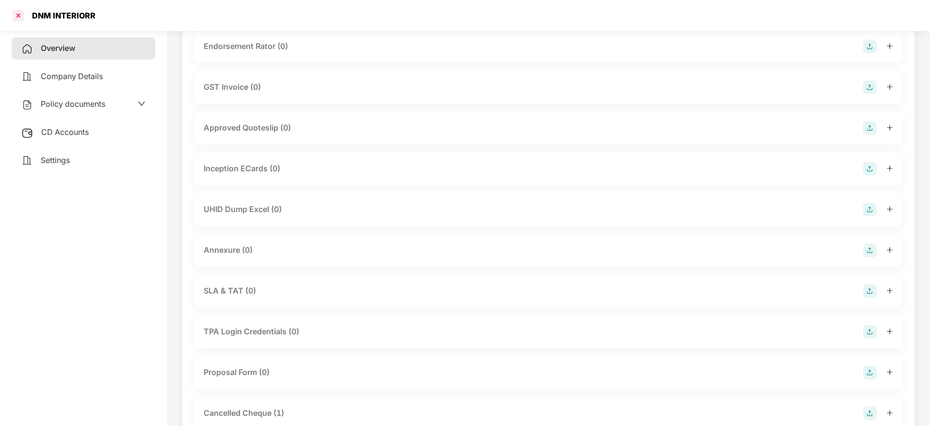
click at [18, 16] on div at bounding box center [19, 16] width 16 height 16
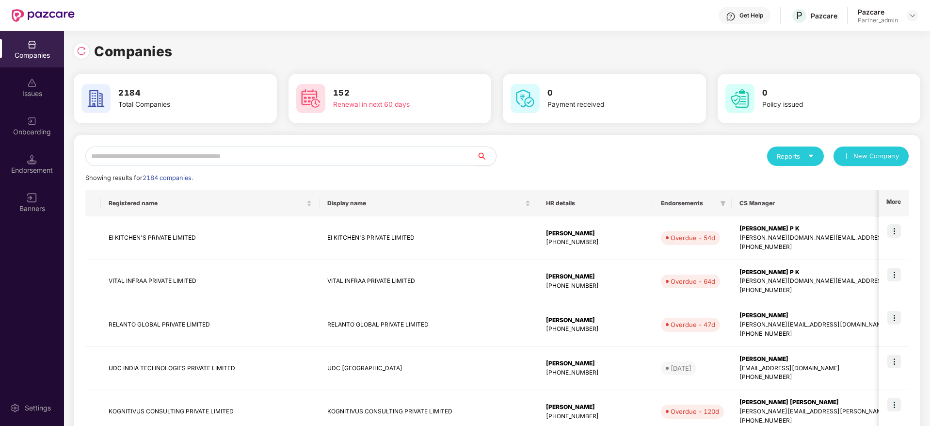
click at [244, 161] on input "text" at bounding box center [280, 155] width 391 height 19
paste input "****"
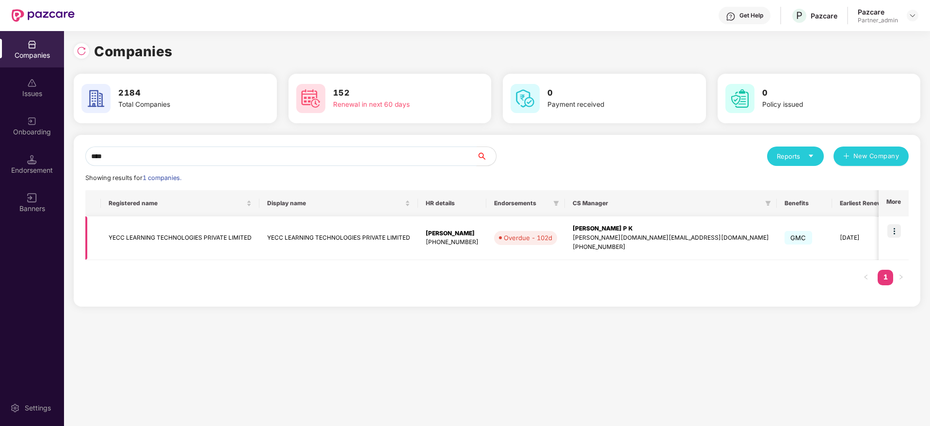
type input "****"
click at [895, 233] on img at bounding box center [894, 231] width 14 height 14
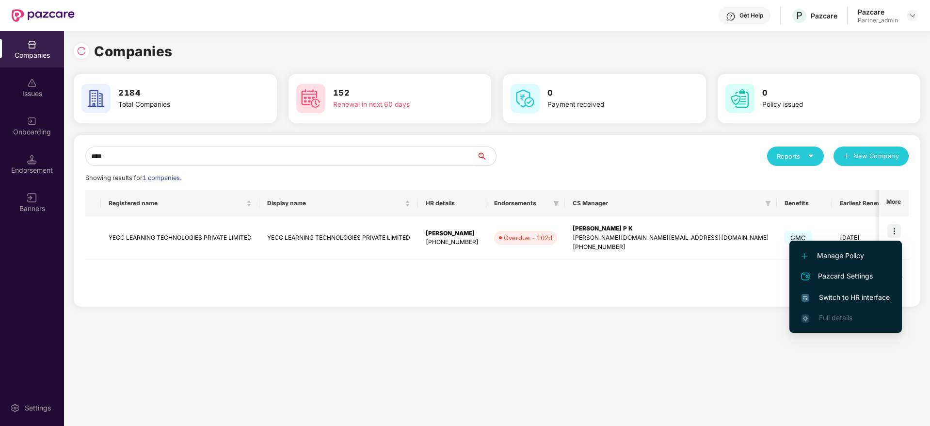
click at [850, 298] on span "Switch to HR interface" at bounding box center [846, 297] width 88 height 11
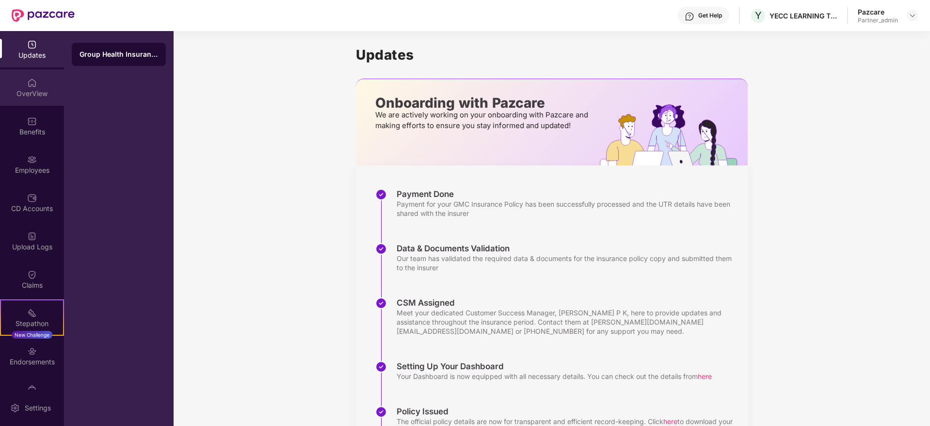
click at [31, 88] on div "OverView" at bounding box center [32, 87] width 64 height 36
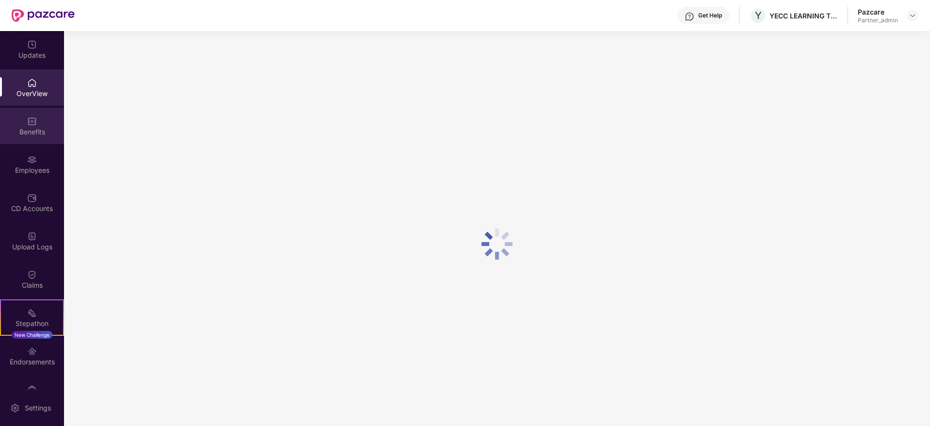
click at [32, 127] on div "Benefits" at bounding box center [32, 132] width 64 height 10
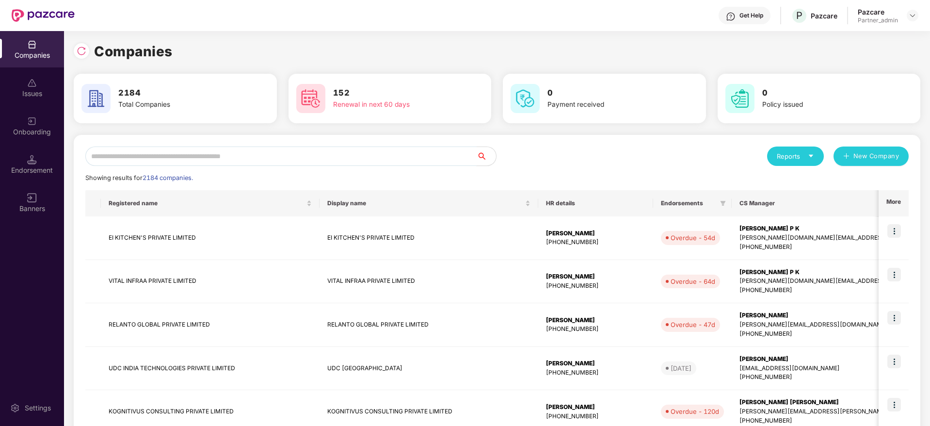
drag, startPoint x: 166, startPoint y: 162, endPoint x: 186, endPoint y: 168, distance: 20.9
click at [167, 162] on input "text" at bounding box center [280, 155] width 391 height 19
paste input "****"
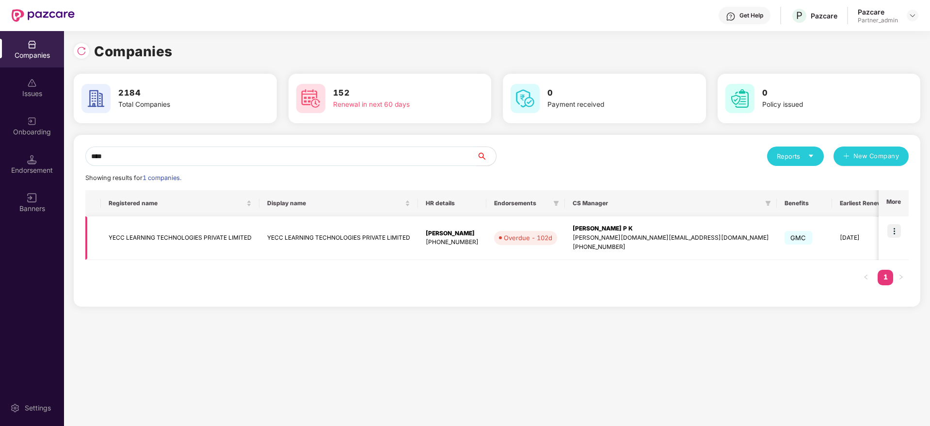
type input "****"
click at [587, 233] on div "[PERSON_NAME][DOMAIN_NAME][EMAIL_ADDRESS][DOMAIN_NAME]" at bounding box center [671, 237] width 196 height 9
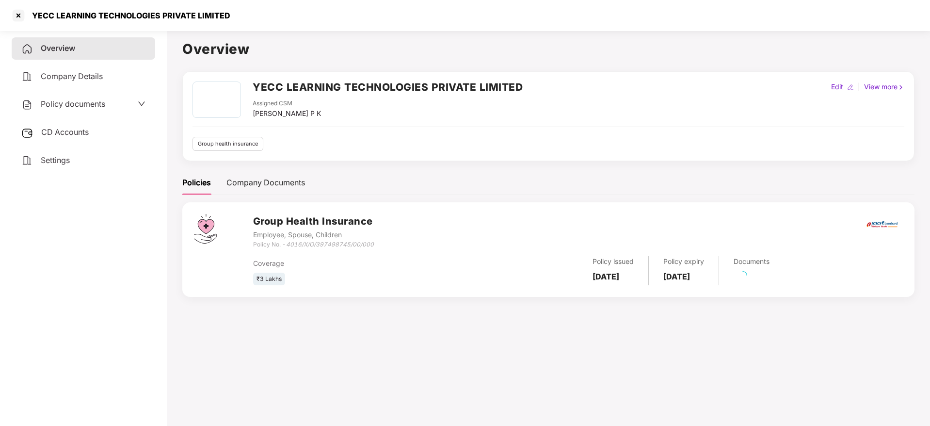
click at [49, 136] on span "CD Accounts" at bounding box center [65, 132] width 48 height 10
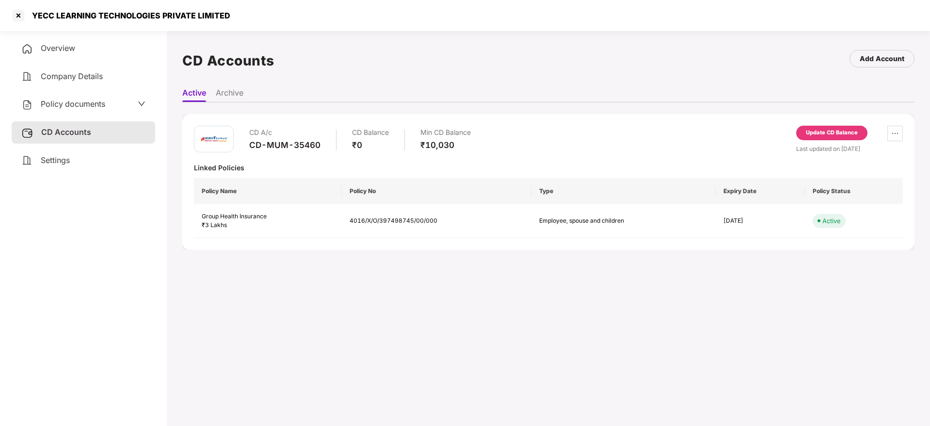
click at [40, 163] on div "Settings" at bounding box center [84, 160] width 144 height 22
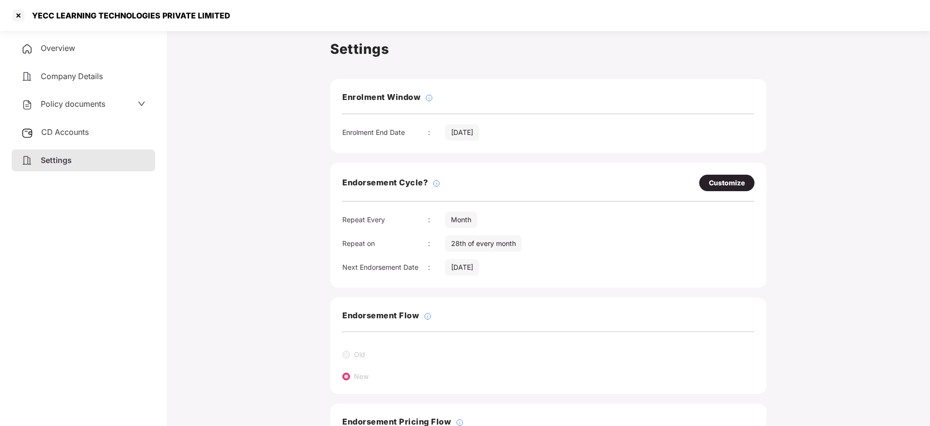
click at [738, 181] on div "Customize" at bounding box center [727, 182] width 36 height 11
select select "*****"
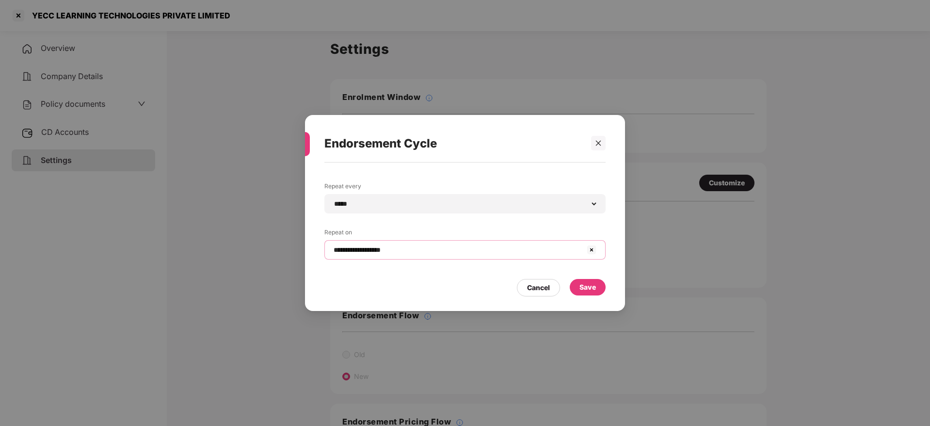
click at [466, 246] on input "**********" at bounding box center [459, 250] width 253 height 10
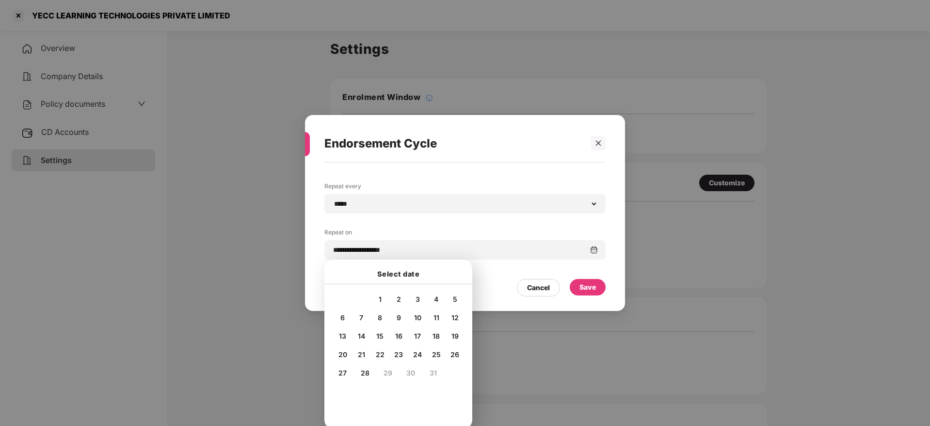
click at [340, 354] on span "20" at bounding box center [343, 354] width 9 height 8
type input "**********"
click at [598, 285] on div "Save" at bounding box center [588, 287] width 36 height 16
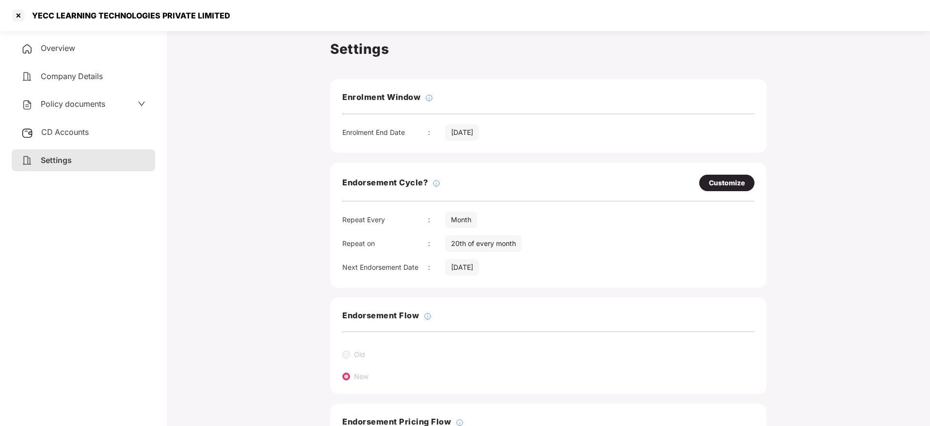
click at [43, 138] on div "CD Accounts" at bounding box center [84, 132] width 144 height 22
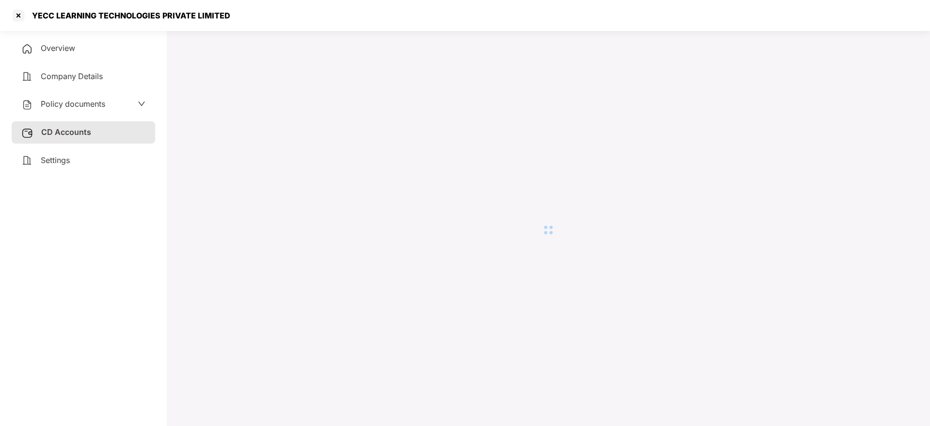
click at [88, 175] on div "Overview Company Details Policy documents CD Accounts Settings" at bounding box center [84, 226] width 144 height 378
click at [85, 164] on div "Settings" at bounding box center [84, 160] width 144 height 22
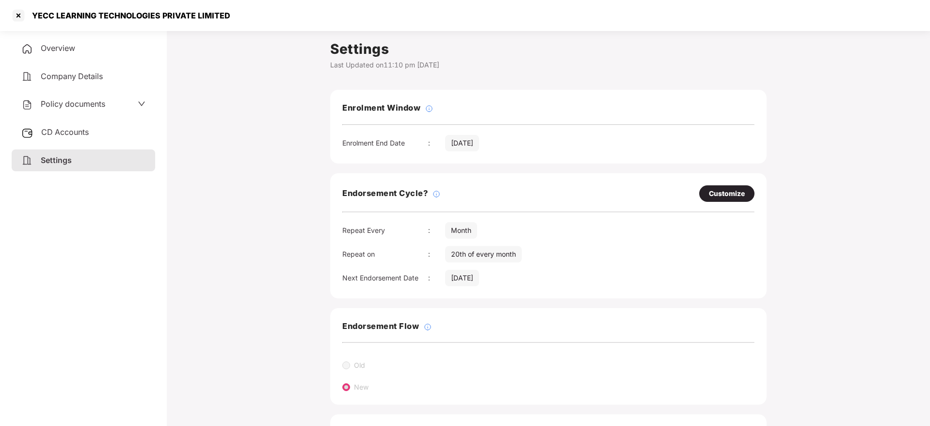
click at [51, 49] on span "Overview" at bounding box center [58, 48] width 34 height 10
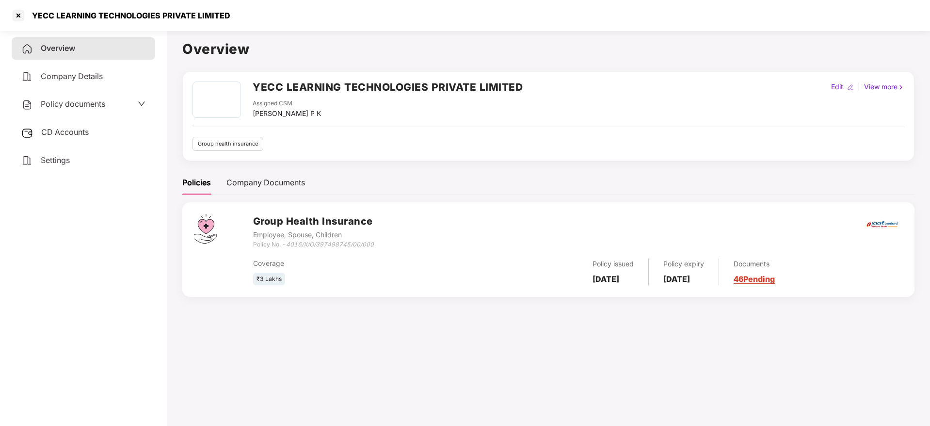
click at [774, 281] on link "46 Pending" at bounding box center [754, 279] width 41 height 10
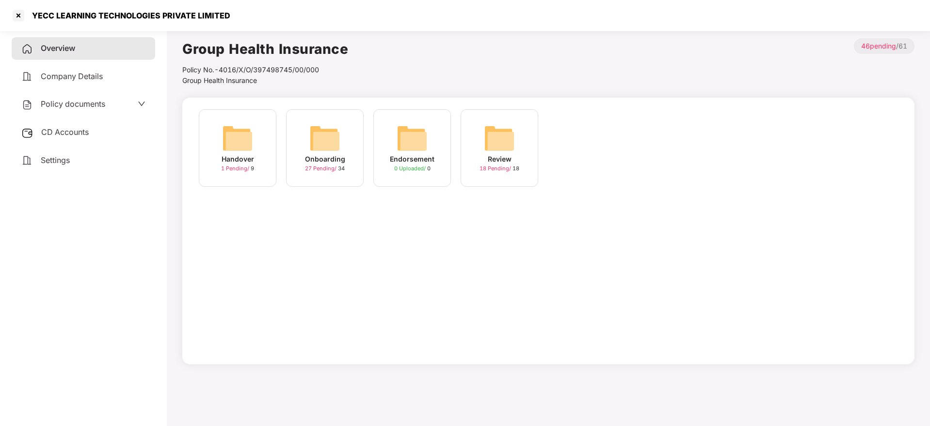
click at [325, 136] on img at bounding box center [324, 138] width 31 height 31
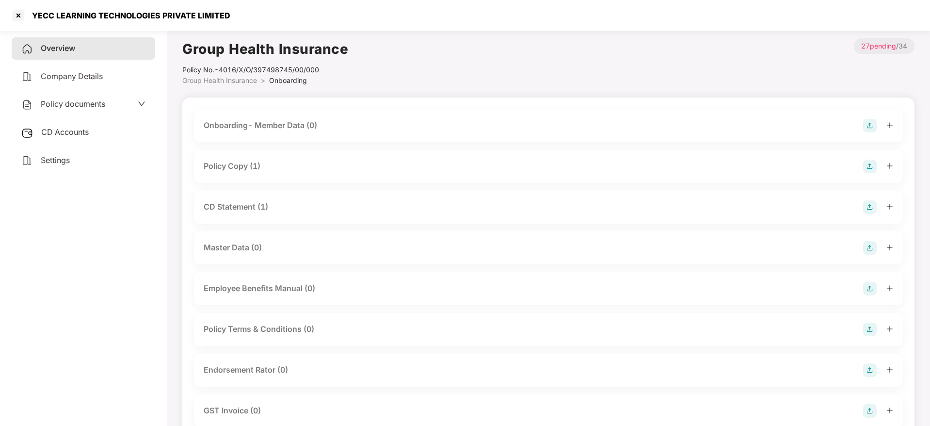
click at [889, 168] on icon "plus" at bounding box center [890, 165] width 7 height 7
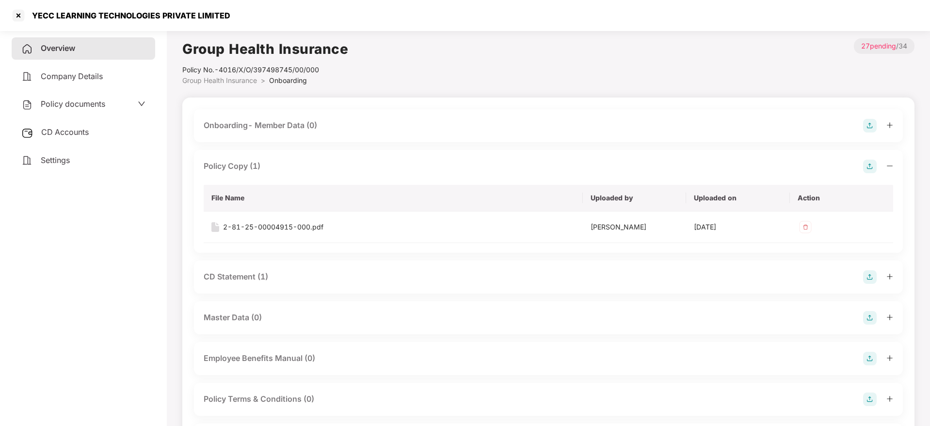
click at [890, 277] on icon "plus" at bounding box center [890, 276] width 7 height 7
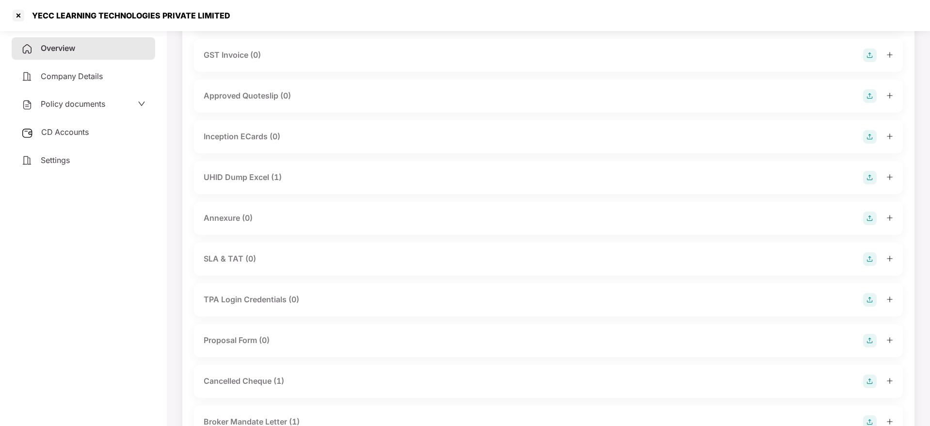
scroll to position [509, 0]
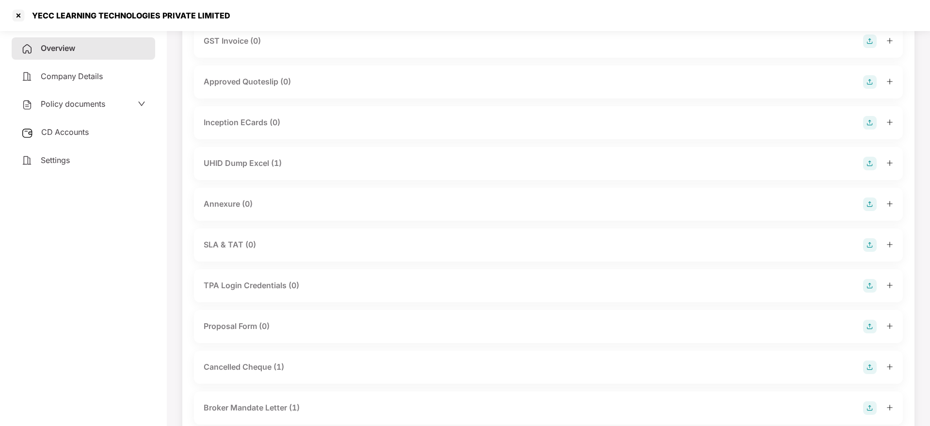
click at [887, 162] on icon "plus" at bounding box center [889, 162] width 5 height 0
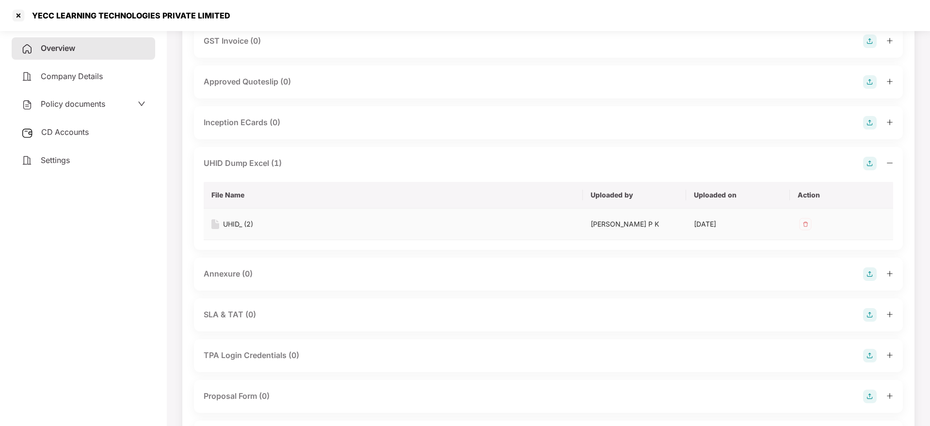
click at [244, 222] on div "UHID_ (2)" at bounding box center [238, 224] width 30 height 11
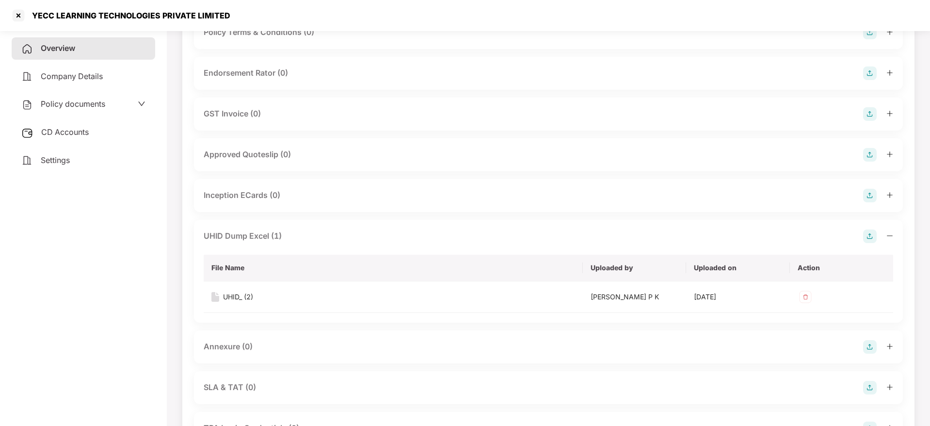
scroll to position [364, 0]
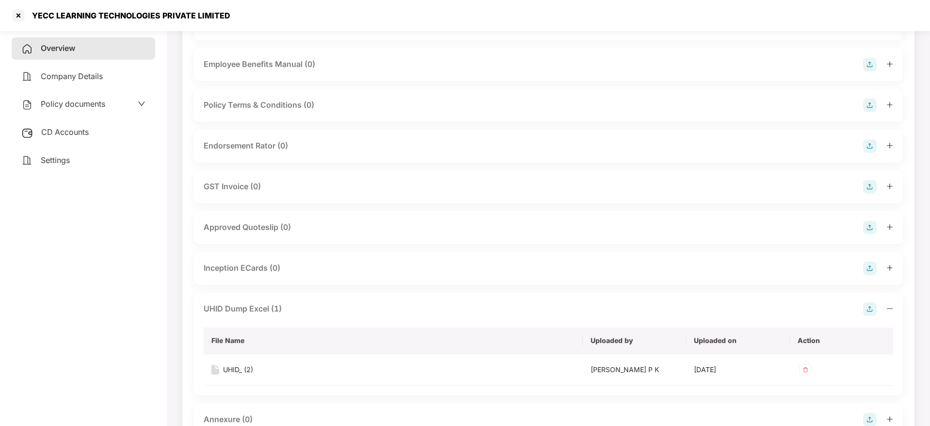
click at [111, 152] on div "Settings" at bounding box center [84, 160] width 144 height 22
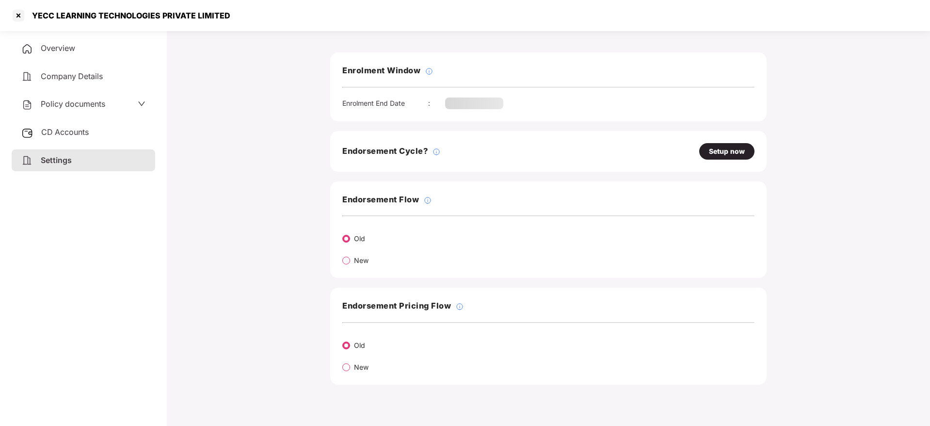
scroll to position [107, 0]
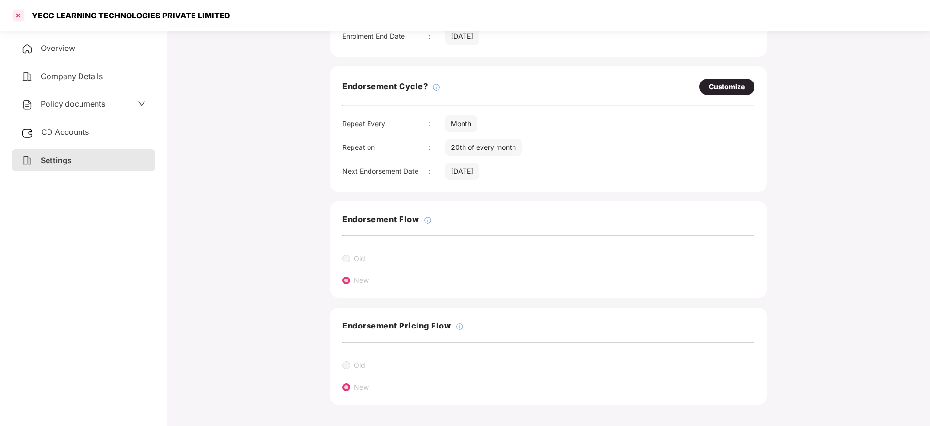
click at [18, 20] on div at bounding box center [19, 16] width 16 height 16
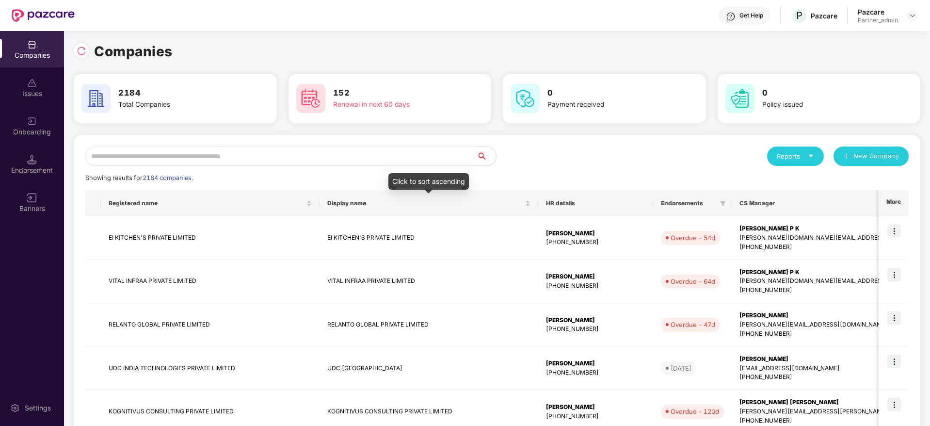
click at [299, 160] on input "text" at bounding box center [280, 155] width 391 height 19
paste input "**********"
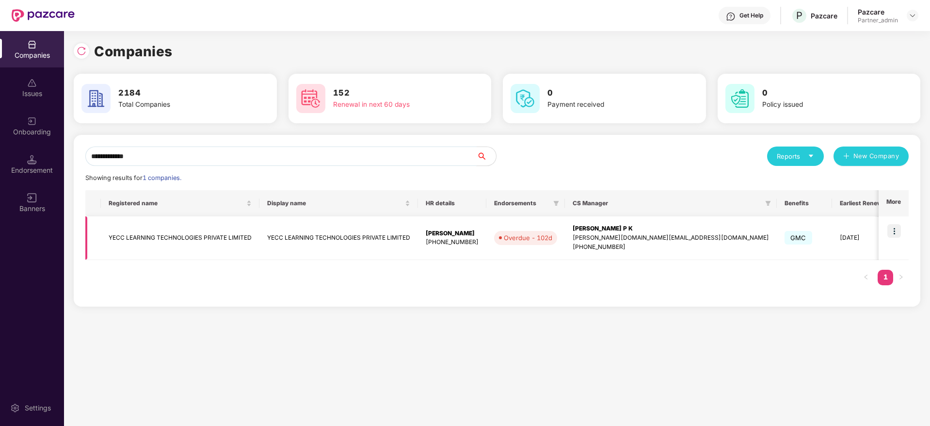
type input "**********"
click at [898, 230] on img at bounding box center [894, 231] width 14 height 14
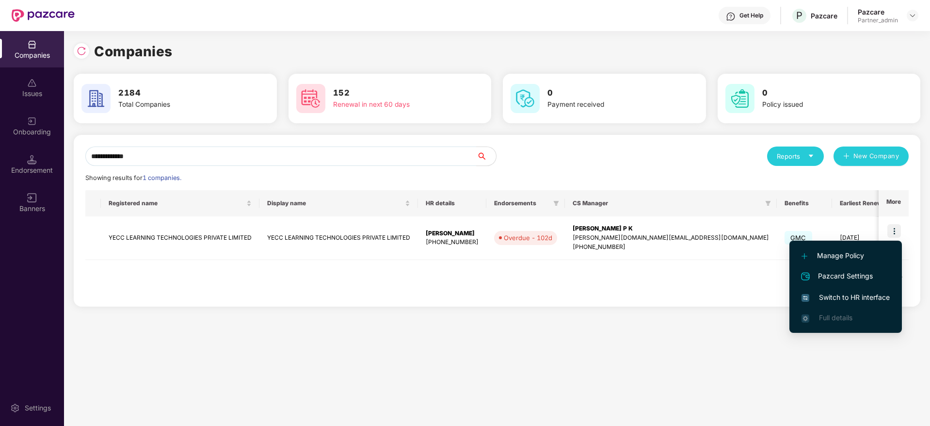
click at [863, 304] on li "Switch to HR interface" at bounding box center [846, 297] width 113 height 20
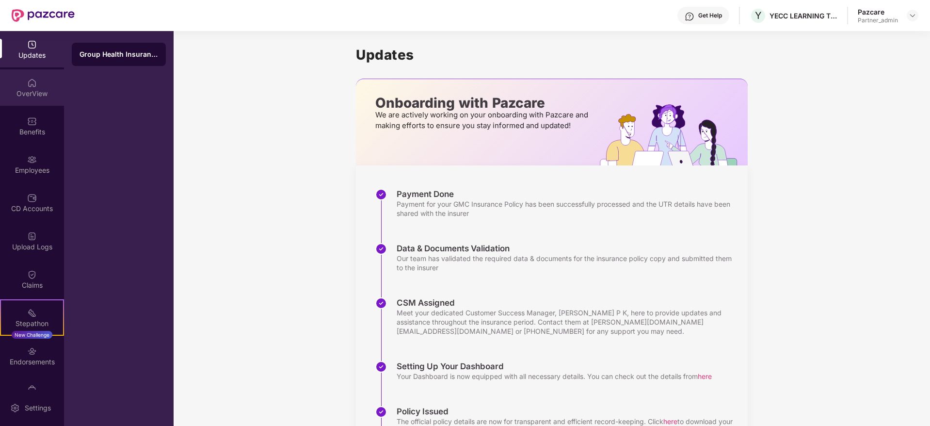
click at [27, 99] on div "OverView" at bounding box center [32, 87] width 64 height 36
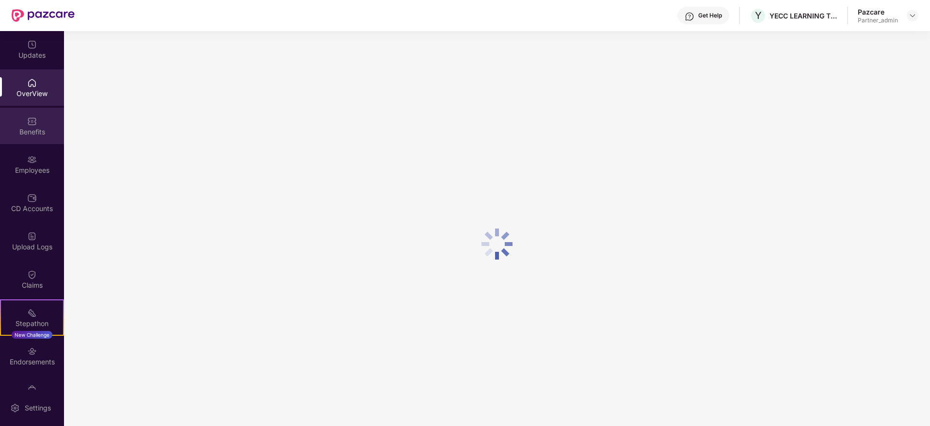
click at [34, 129] on div "Benefits" at bounding box center [32, 132] width 64 height 10
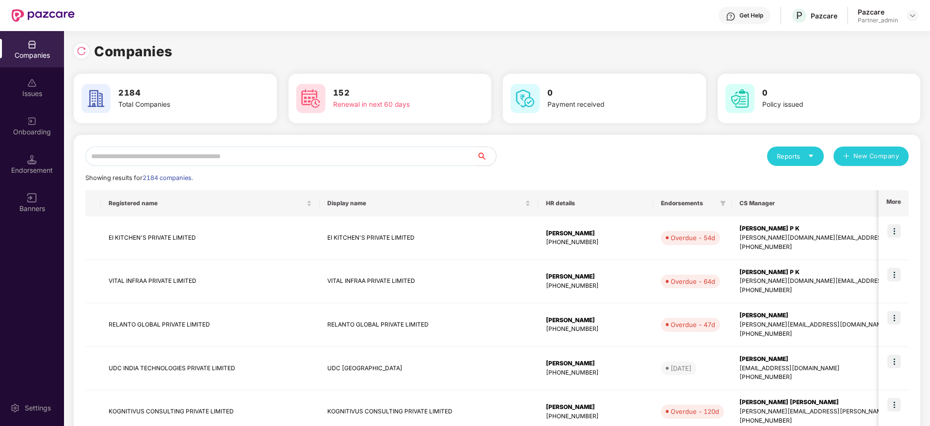
click at [229, 156] on input "text" at bounding box center [280, 155] width 391 height 19
paste input "**********"
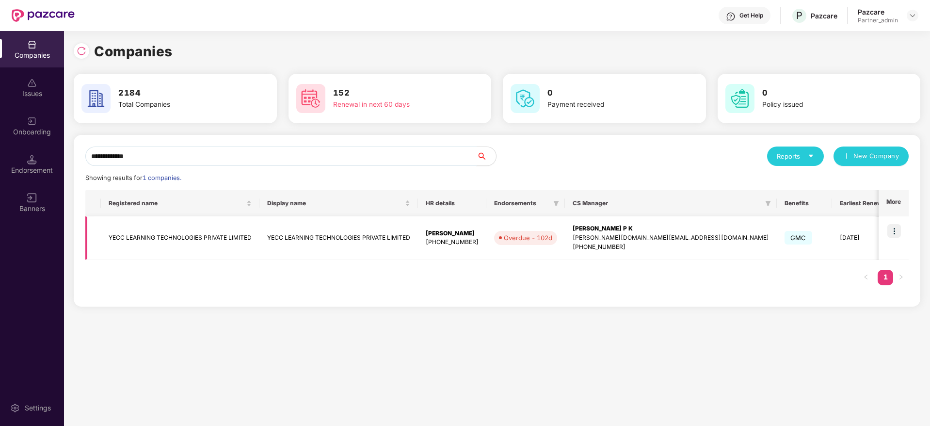
type input "**********"
click at [573, 229] on div "[PERSON_NAME] P K" at bounding box center [671, 228] width 196 height 9
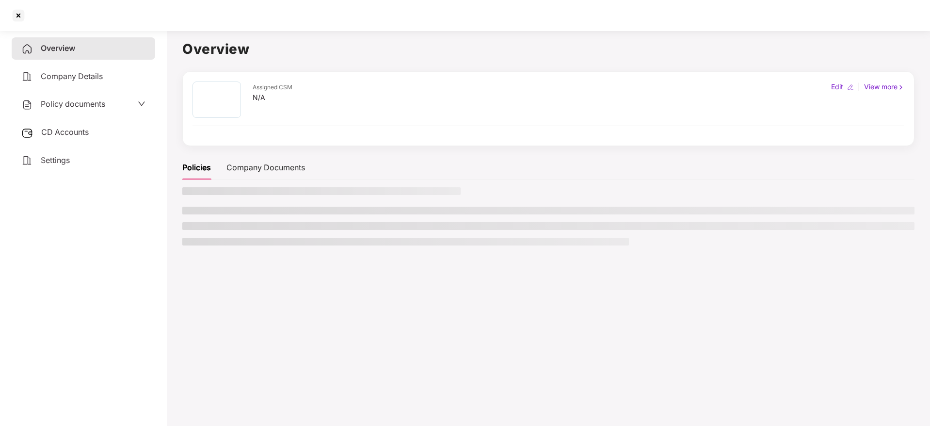
click at [44, 143] on div "CD Accounts" at bounding box center [84, 132] width 144 height 22
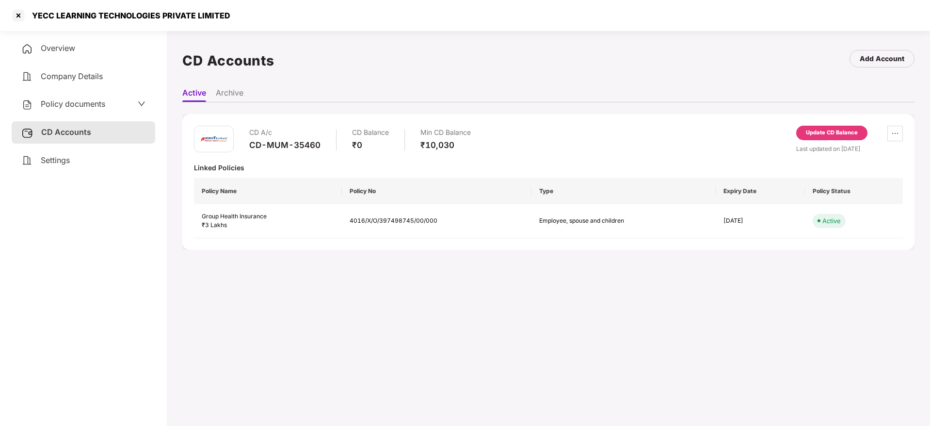
click at [89, 140] on div "CD Accounts" at bounding box center [84, 132] width 144 height 22
click at [99, 157] on div "Settings" at bounding box center [84, 160] width 144 height 22
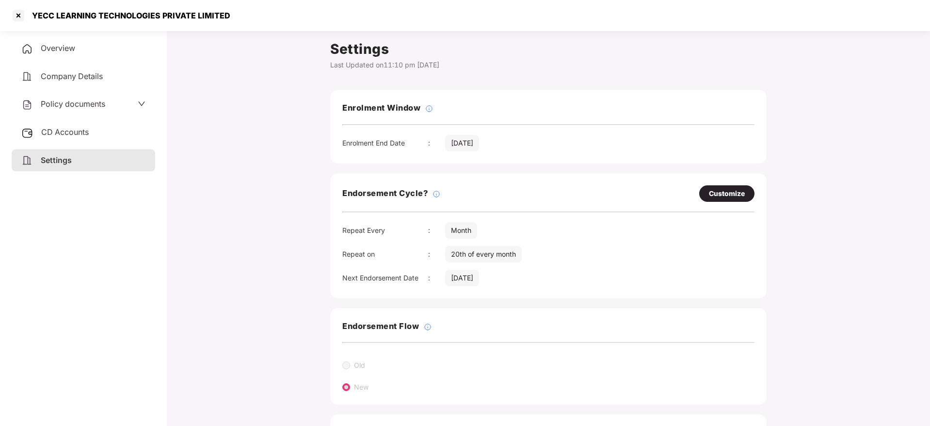
click at [69, 46] on span "Overview" at bounding box center [58, 48] width 34 height 10
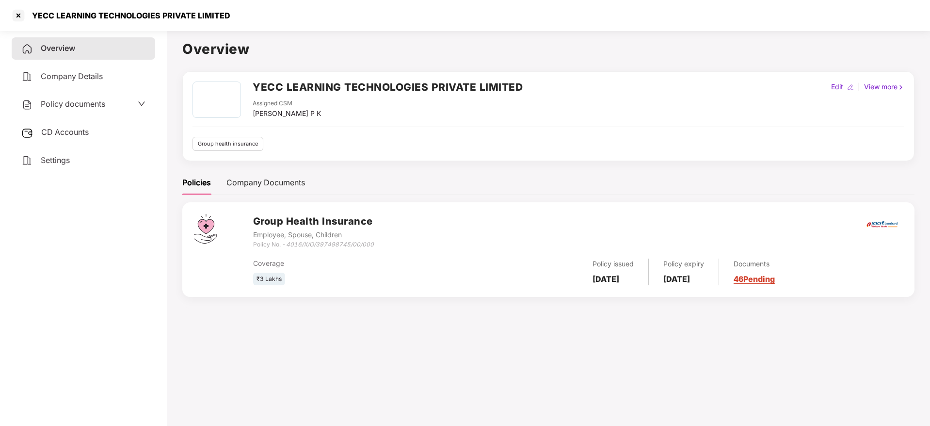
click at [777, 287] on div "Group Health Insurance Employee, Spouse, Children Policy No. - 4016/X/O/3974987…" at bounding box center [548, 249] width 732 height 95
click at [775, 279] on link "46 Pending" at bounding box center [754, 279] width 41 height 10
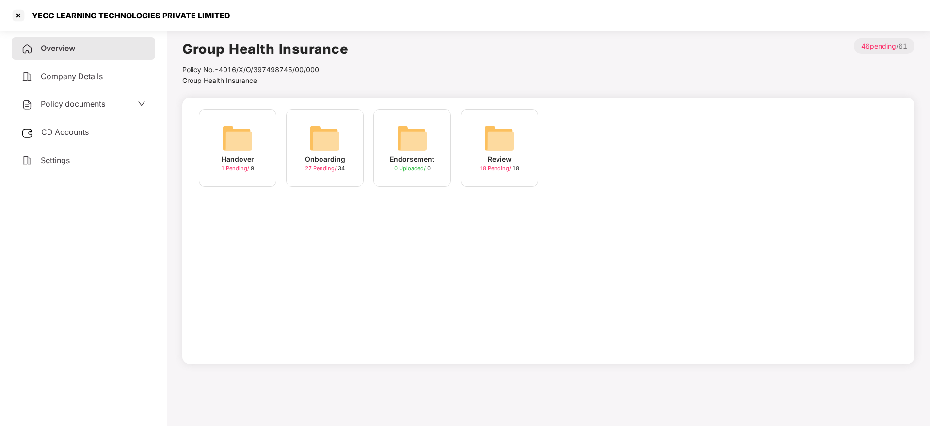
click at [303, 141] on div "Onboarding 27 Pending / 34" at bounding box center [325, 148] width 78 height 78
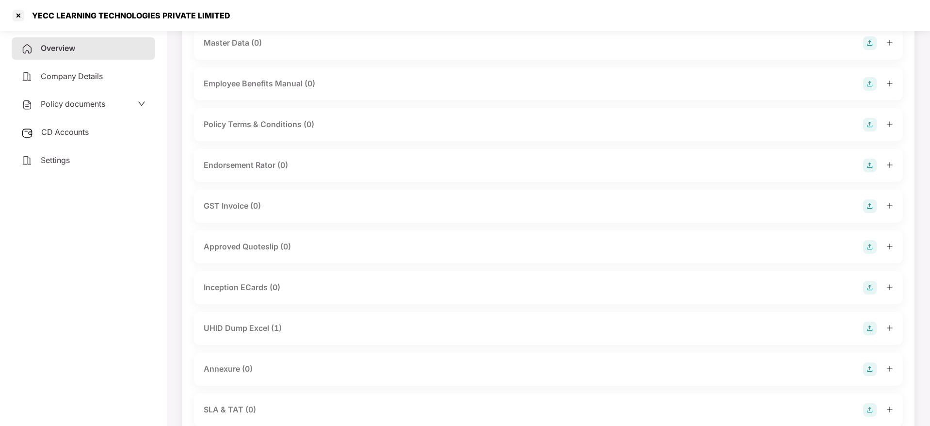
scroll to position [218, 0]
